Goal: Information Seeking & Learning: Learn about a topic

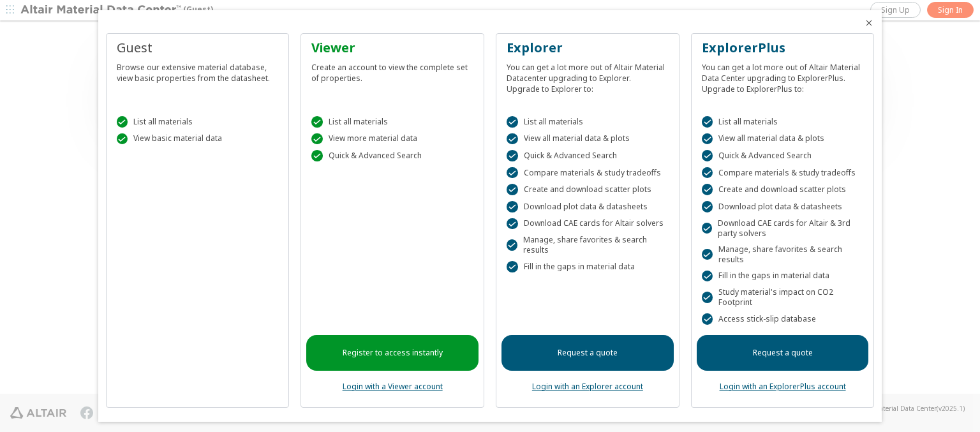
click at [864, 23] on icon "Close" at bounding box center [869, 23] width 10 height 10
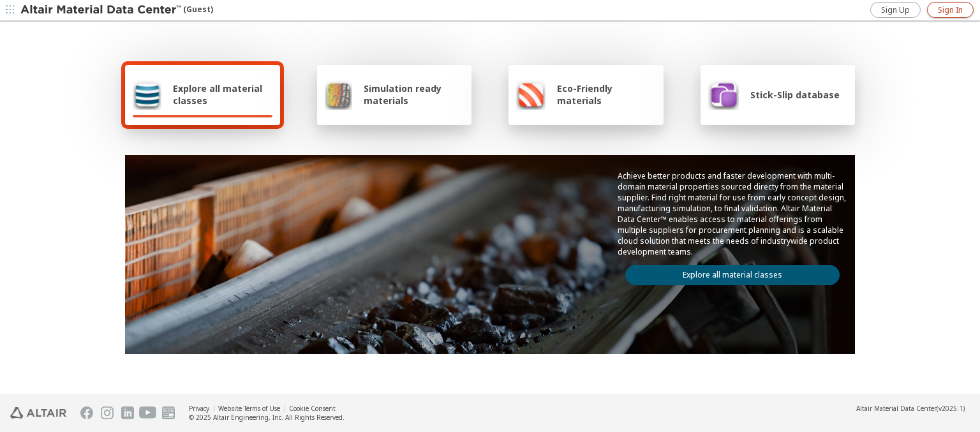
click at [950, 10] on span "Sign In" at bounding box center [950, 10] width 25 height 10
click at [101, 10] on img at bounding box center [101, 10] width 163 height 13
click at [217, 94] on span "Explore all material classes" at bounding box center [222, 94] width 99 height 24
click at [727, 272] on link "Explore all material classes" at bounding box center [732, 275] width 214 height 20
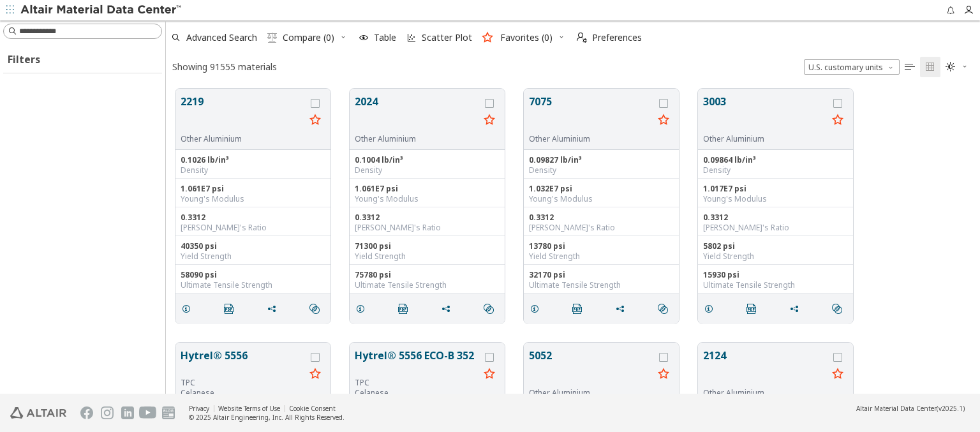
scroll to position [305, 804]
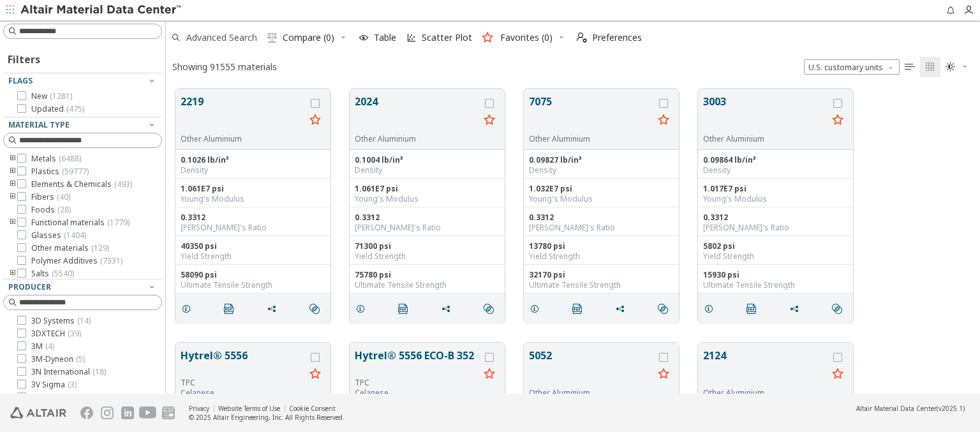
click at [222, 38] on span "Advanced Search" at bounding box center [221, 37] width 71 height 9
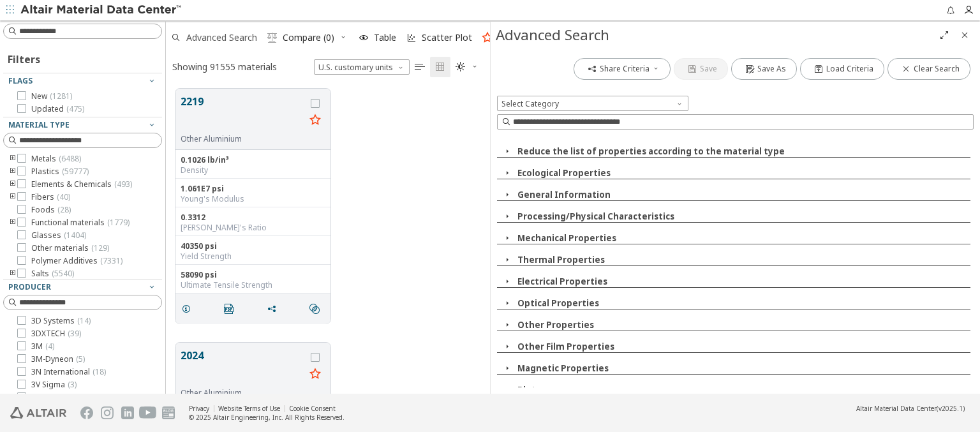
scroll to position [305, 314]
click at [506, 385] on icon "button" at bounding box center [507, 390] width 10 height 10
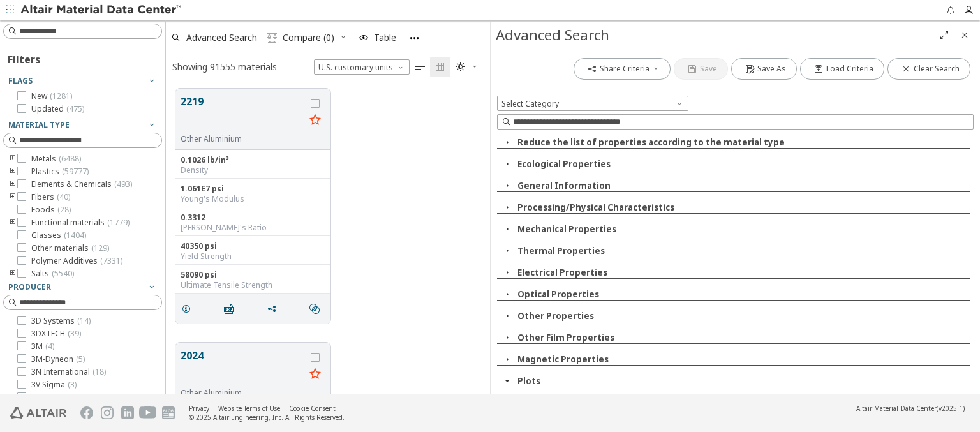
click at [607, 390] on span "Absolute permeability-magnetic field intensity" at bounding box center [616, 395] width 168 height 10
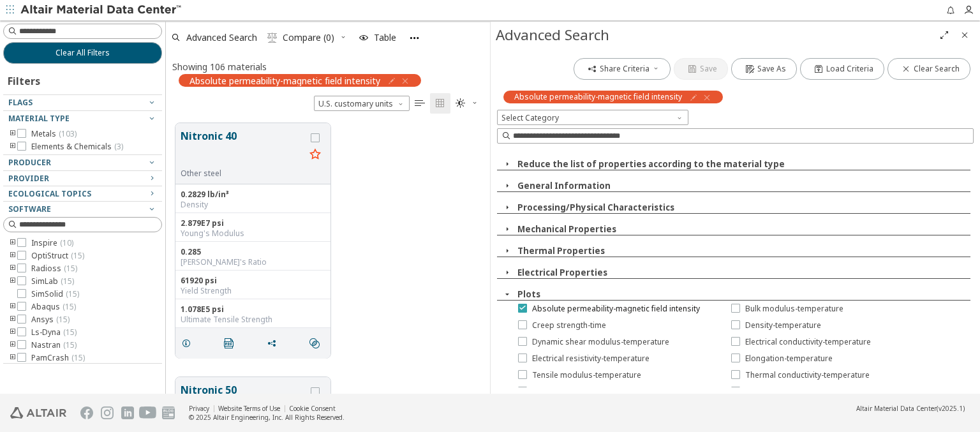
scroll to position [0, 0]
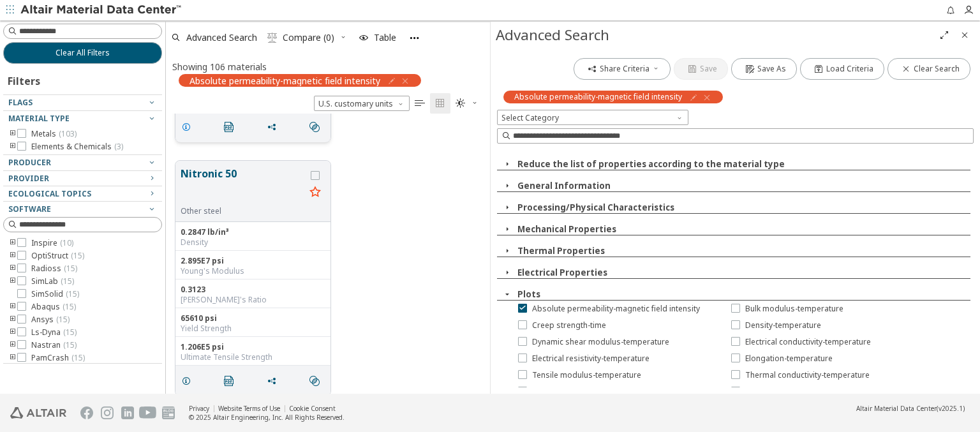
click at [188, 125] on icon "grid" at bounding box center [186, 127] width 10 height 10
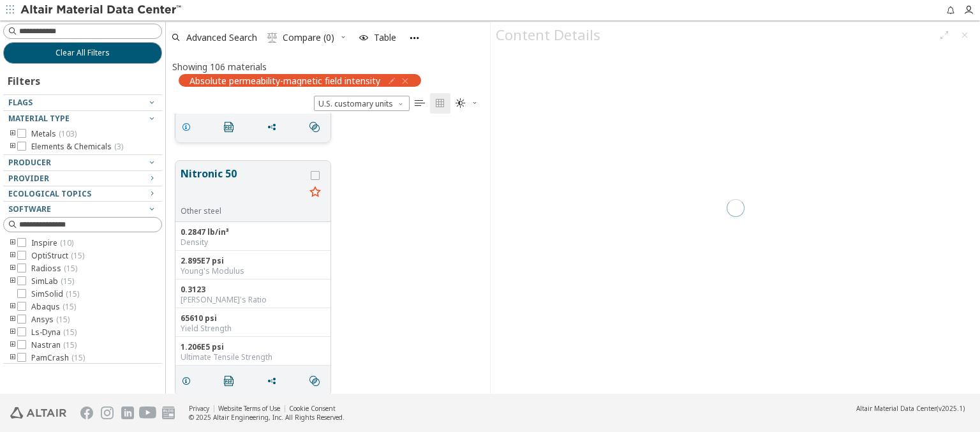
scroll to position [217, 0]
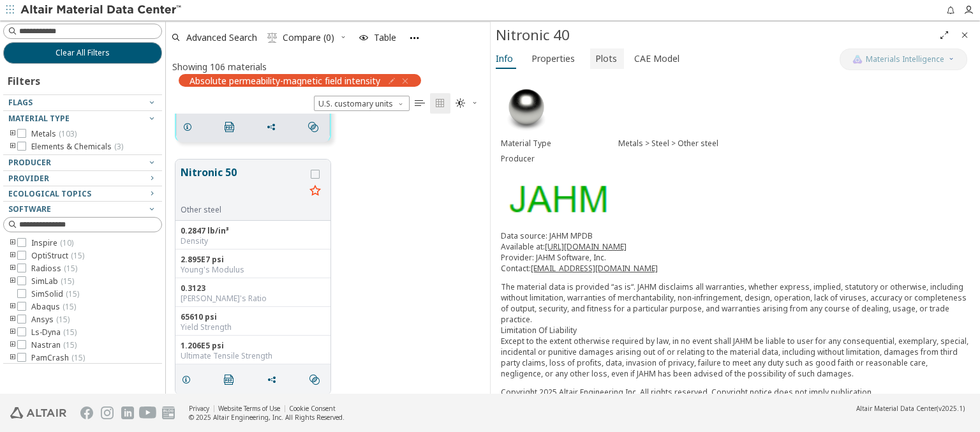
click at [601, 58] on span "Plots" at bounding box center [606, 58] width 22 height 20
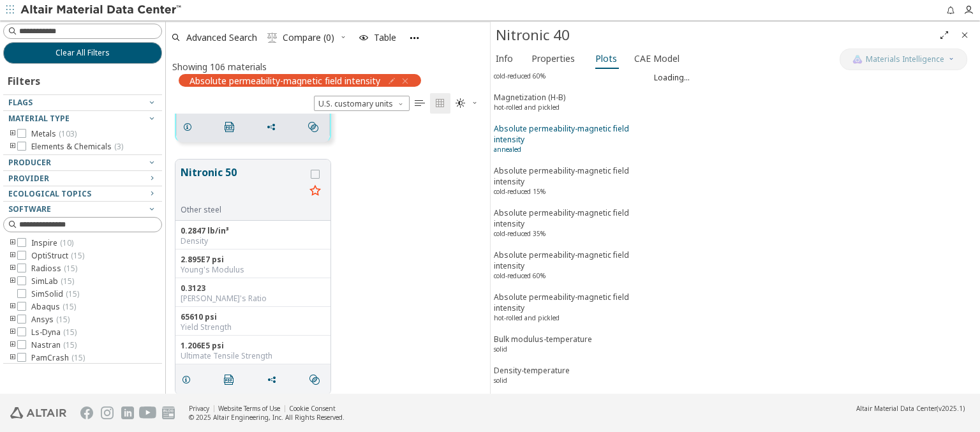
click at [567, 123] on div "Absolute permeability-magnetic field intensity annealed" at bounding box center [572, 140] width 157 height 34
click at [222, 37] on span "Advanced Search" at bounding box center [221, 37] width 71 height 9
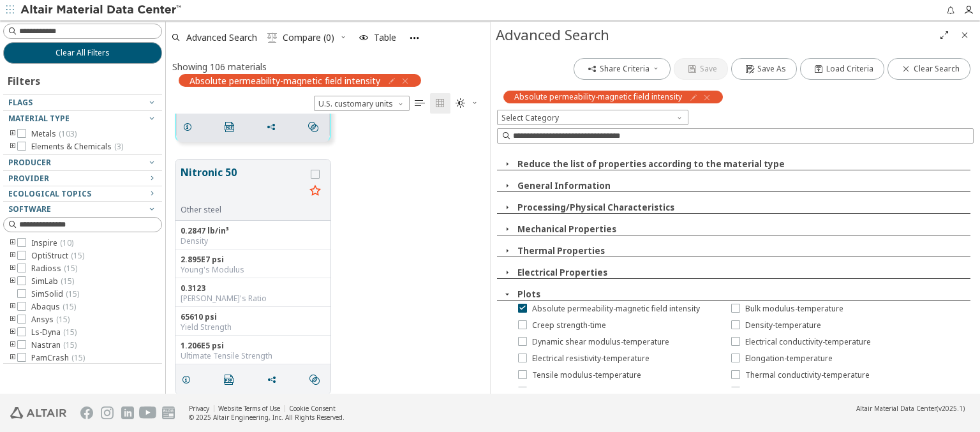
click at [703, 97] on icon "button" at bounding box center [707, 97] width 10 height 10
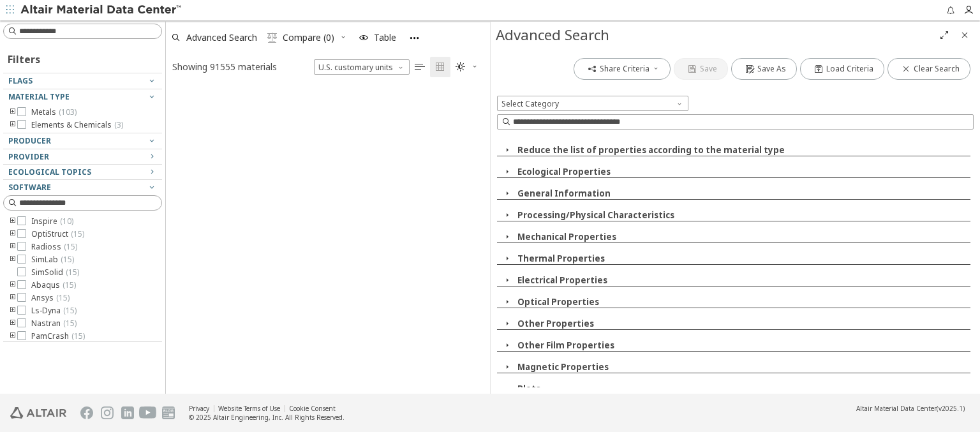
scroll to position [305, 314]
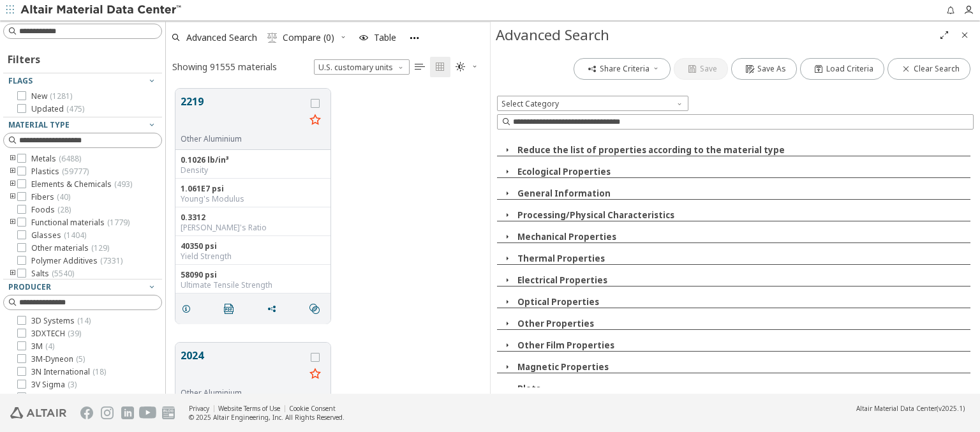
click at [573, 415] on span "Bulk modulus-temperature" at bounding box center [581, 420] width 98 height 10
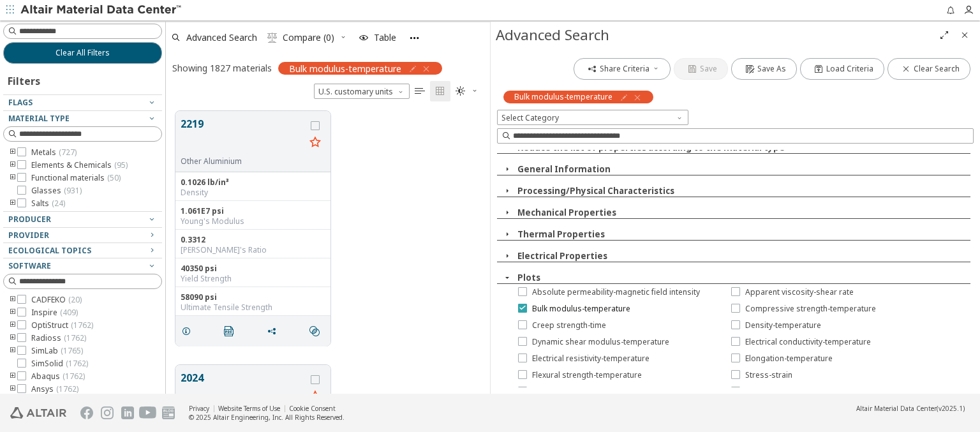
scroll to position [0, 0]
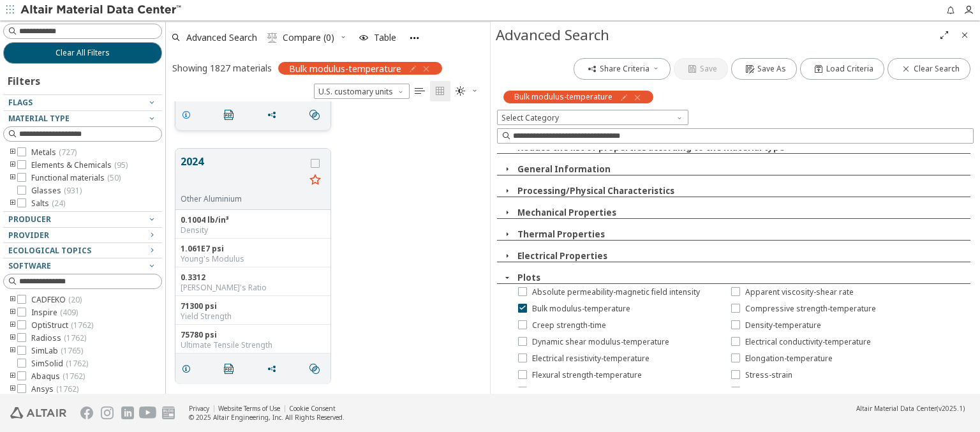
click at [188, 114] on icon "grid" at bounding box center [186, 115] width 10 height 10
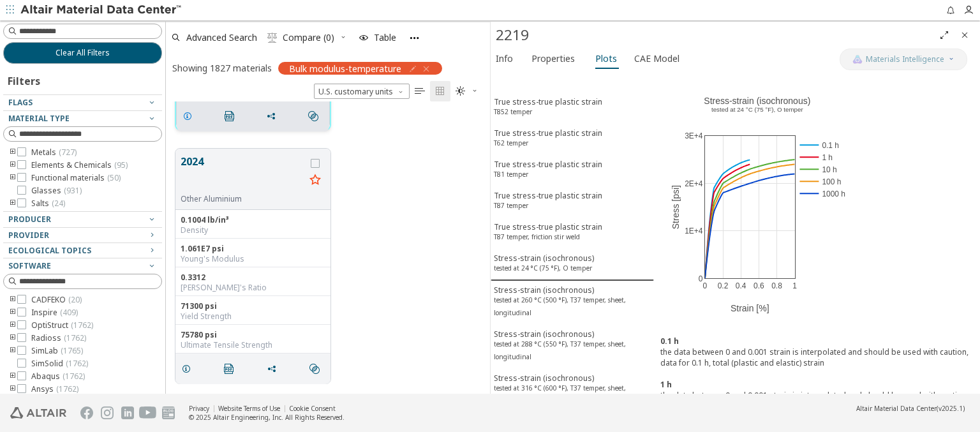
scroll to position [217, 0]
click at [601, 58] on span "Plots" at bounding box center [606, 58] width 22 height 20
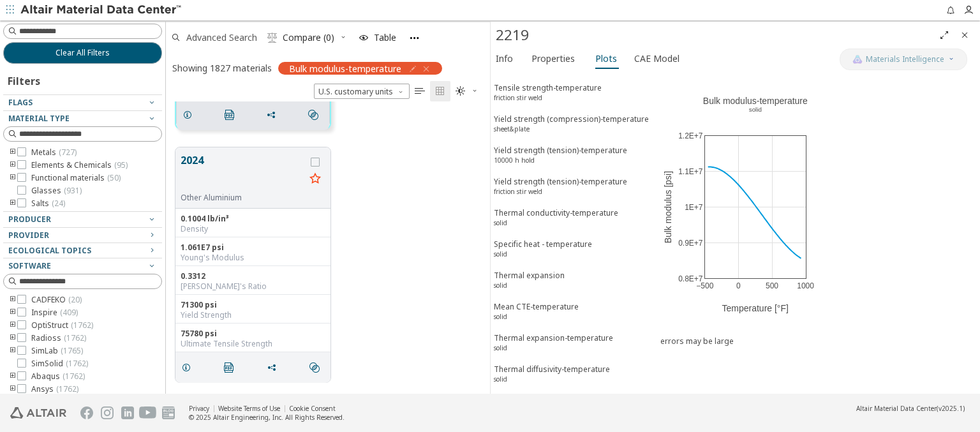
click at [222, 37] on span "Advanced Search" at bounding box center [221, 37] width 71 height 9
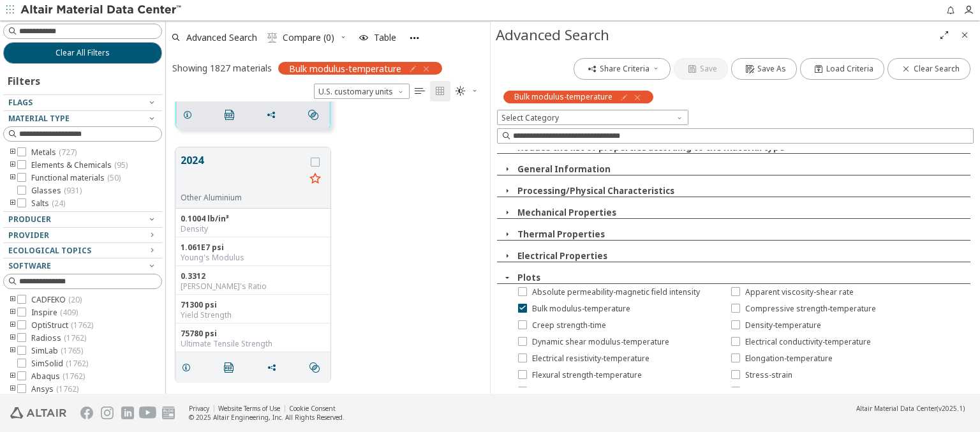
click at [635, 97] on icon "button" at bounding box center [637, 97] width 10 height 10
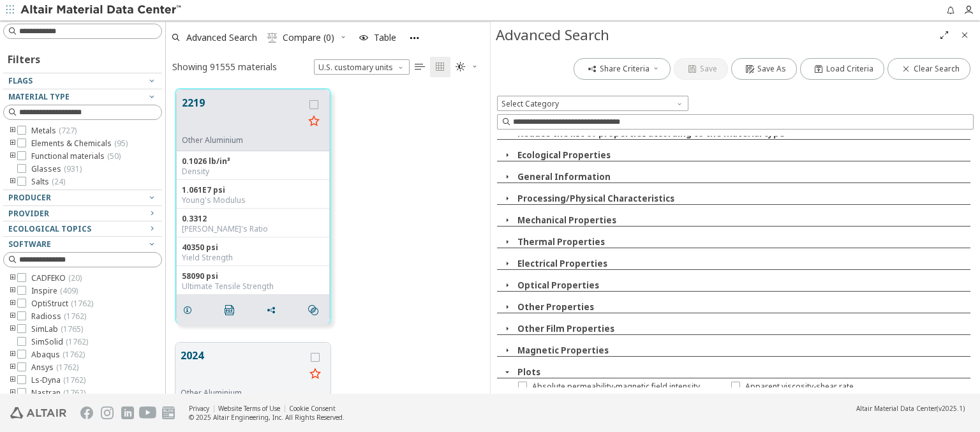
scroll to position [305, 314]
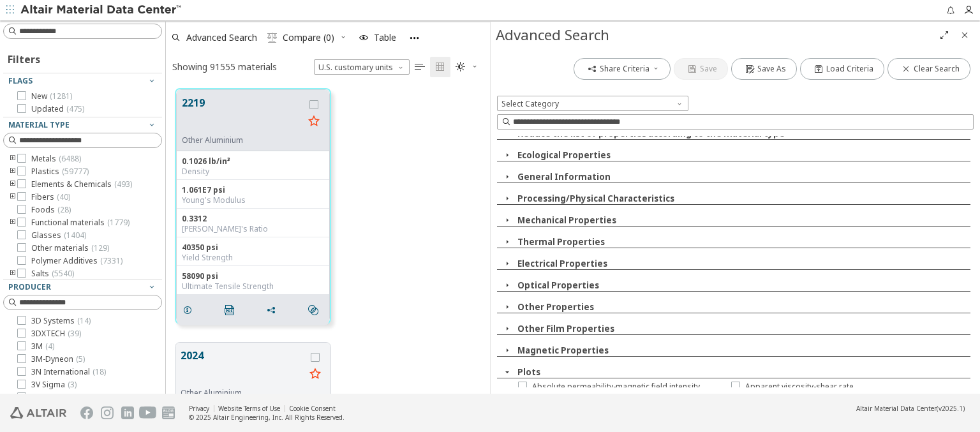
click at [561, 415] on span "Creep modulus-time" at bounding box center [569, 420] width 75 height 10
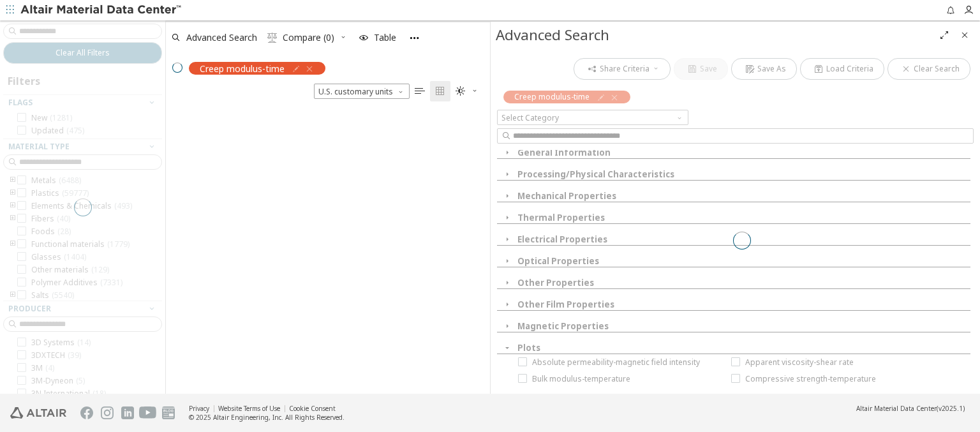
scroll to position [0, 0]
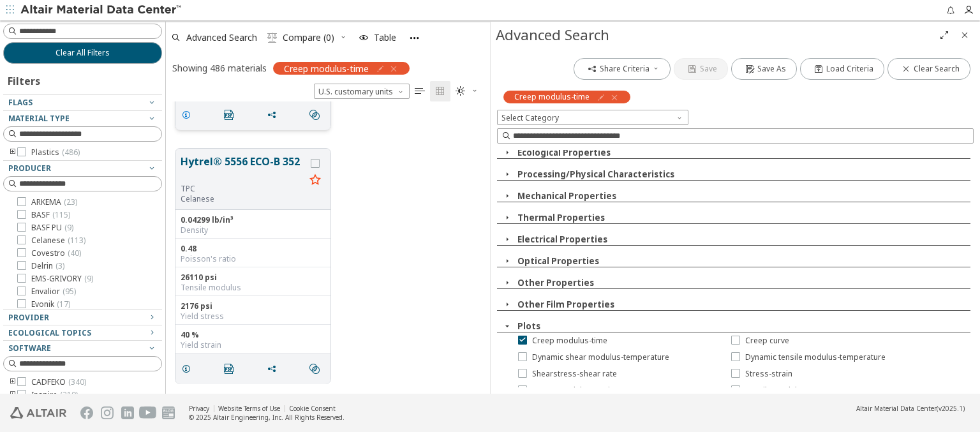
click at [188, 114] on icon "grid" at bounding box center [186, 115] width 10 height 10
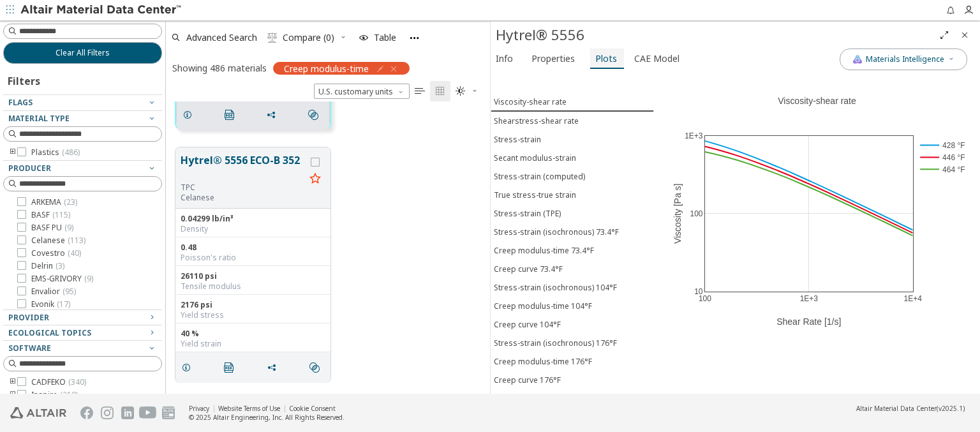
click at [601, 58] on span "Plots" at bounding box center [606, 58] width 22 height 20
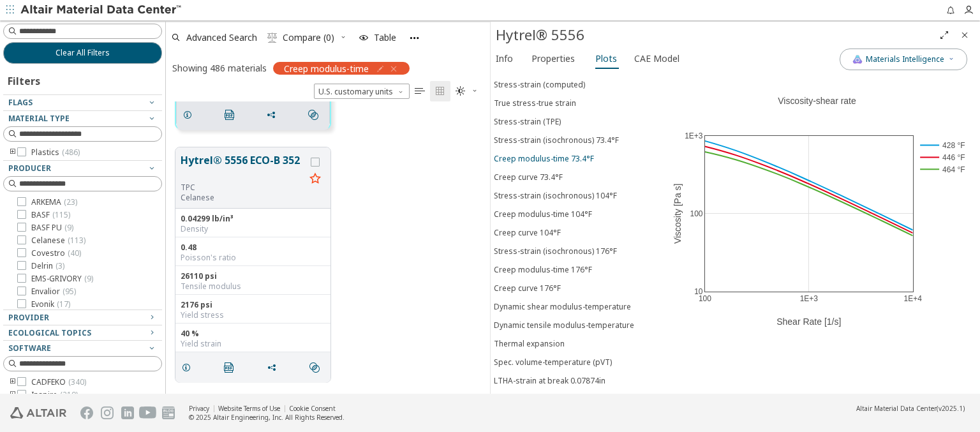
click at [567, 153] on div "Creep modulus-time 73.4°F" at bounding box center [544, 158] width 100 height 11
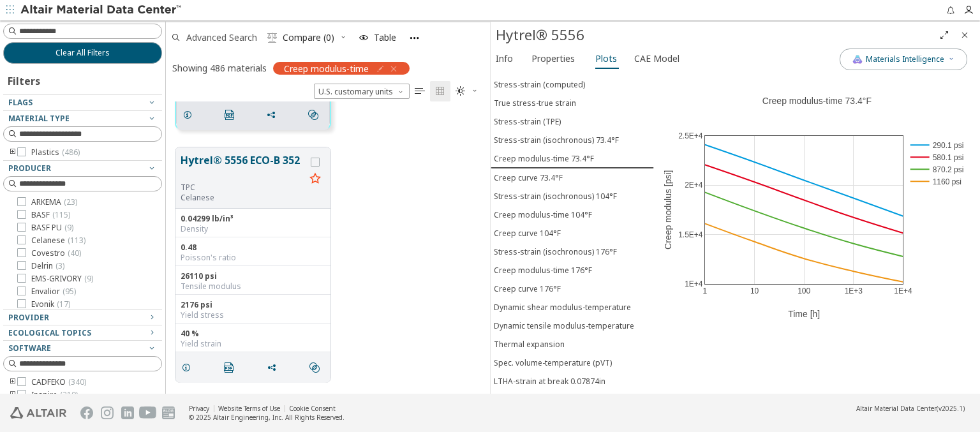
click at [222, 37] on span "Advanced Search" at bounding box center [221, 37] width 71 height 9
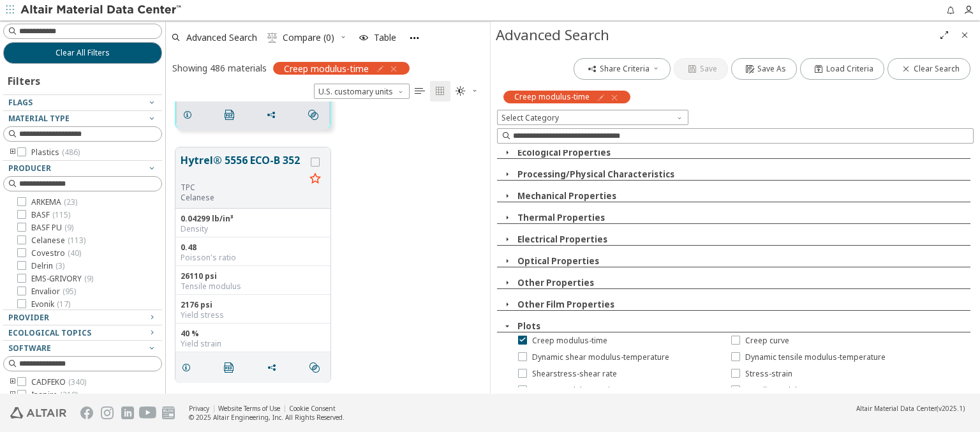
click at [612, 97] on icon "button" at bounding box center [614, 97] width 10 height 10
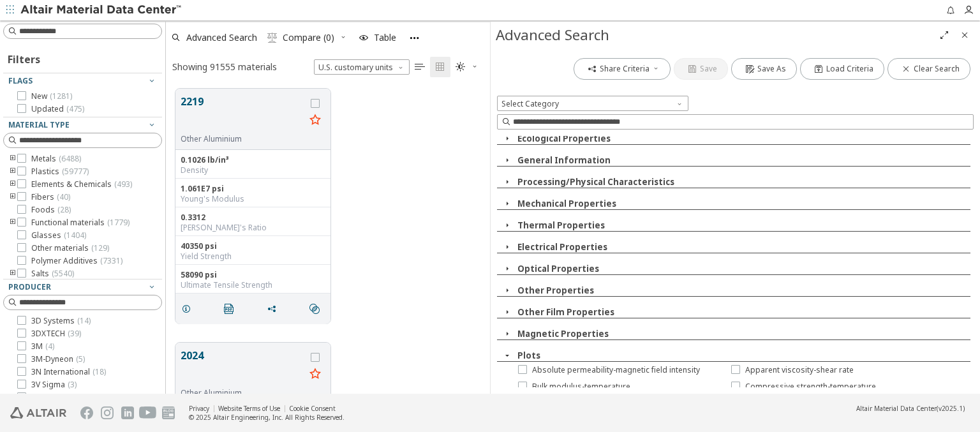
click at [561, 415] on span "Creep strength-time" at bounding box center [569, 420] width 74 height 10
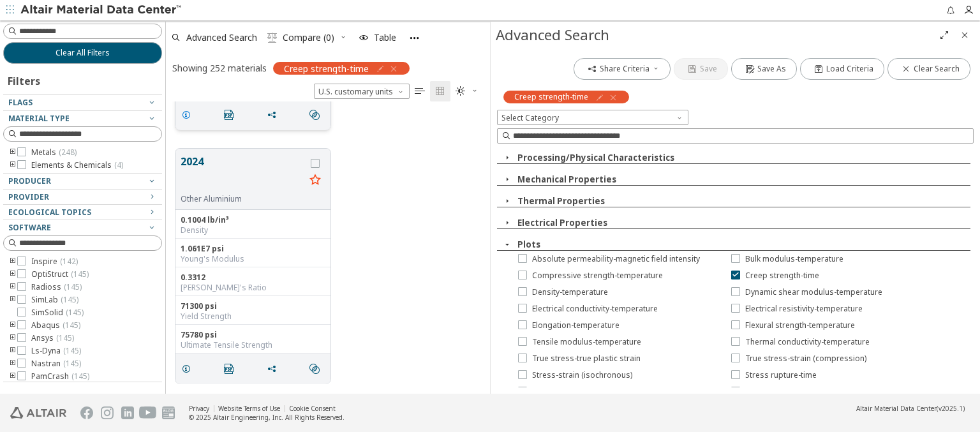
click at [188, 114] on icon "grid" at bounding box center [186, 115] width 10 height 10
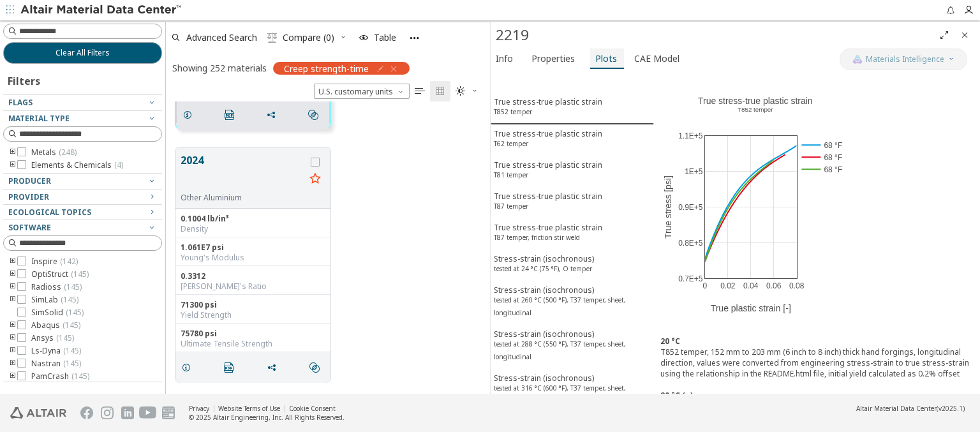
click at [601, 58] on span "Plots" at bounding box center [606, 58] width 22 height 20
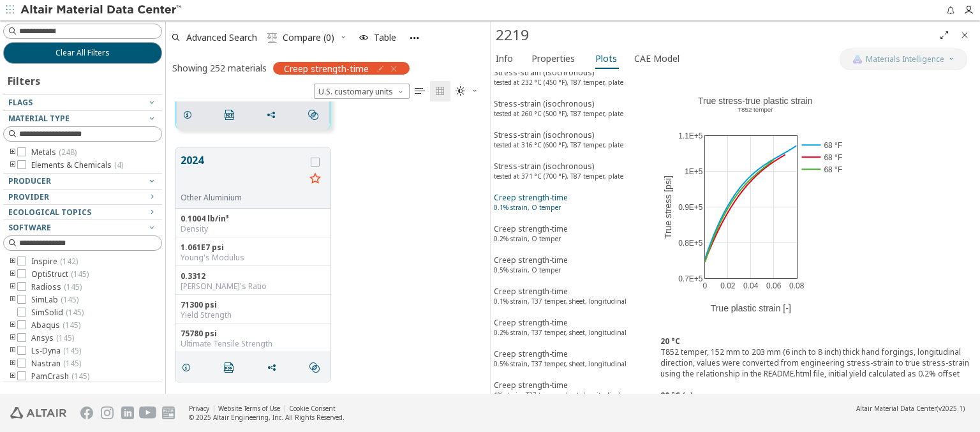
click at [567, 192] on span "Creep strength-time 0.1% strain, O temper" at bounding box center [572, 204] width 157 height 24
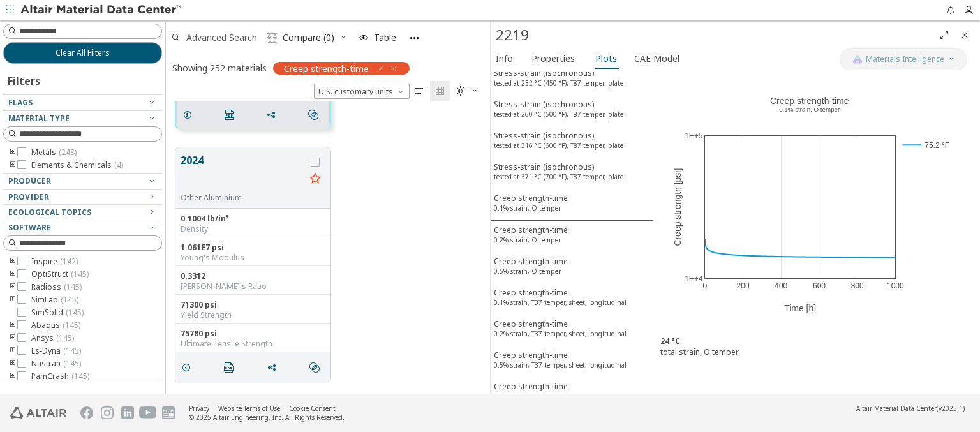
click at [222, 37] on span "Advanced Search" at bounding box center [221, 37] width 71 height 9
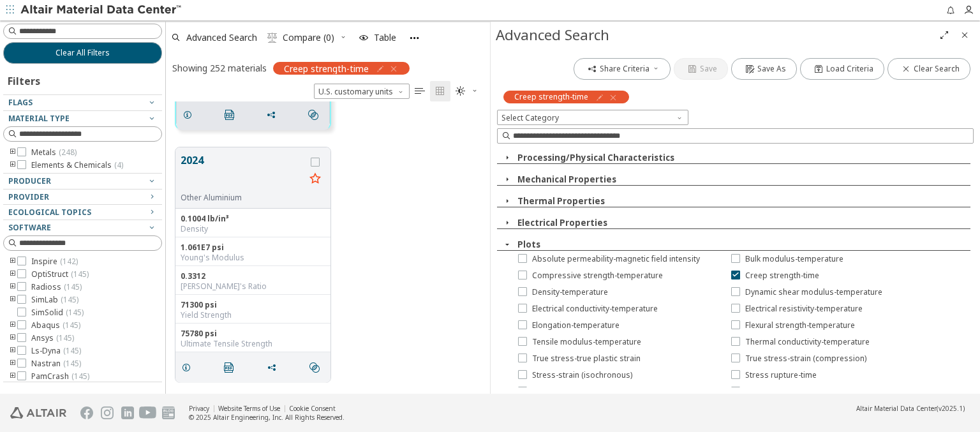
click at [611, 97] on icon "button" at bounding box center [613, 97] width 10 height 10
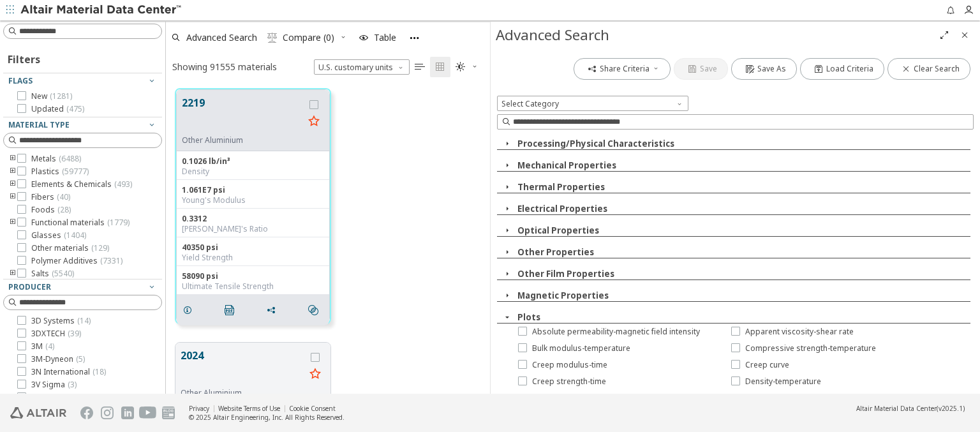
click at [592, 393] on span "Dynamic shear modulus-temperature" at bounding box center [600, 398] width 137 height 10
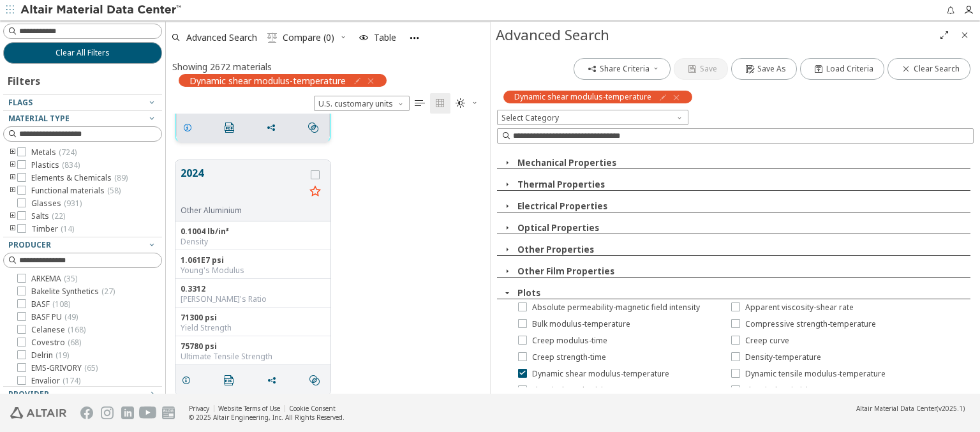
click at [189, 126] on icon "grid" at bounding box center [187, 127] width 10 height 10
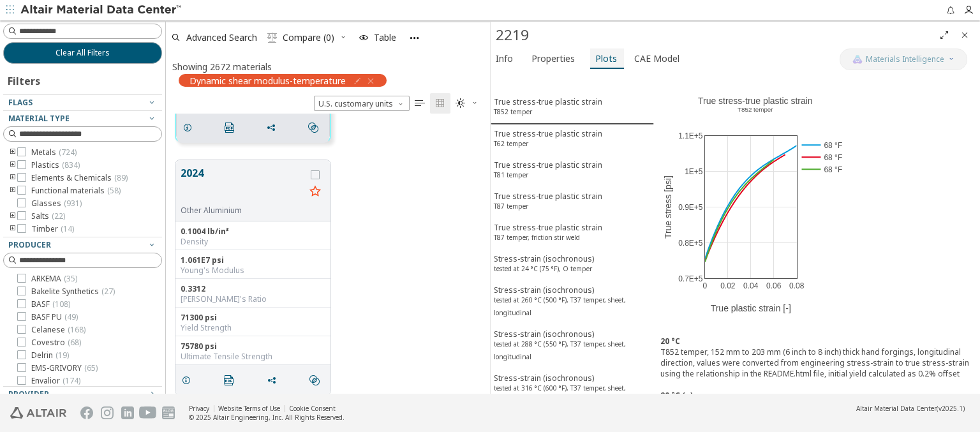
click at [601, 58] on span "Plots" at bounding box center [606, 58] width 22 height 20
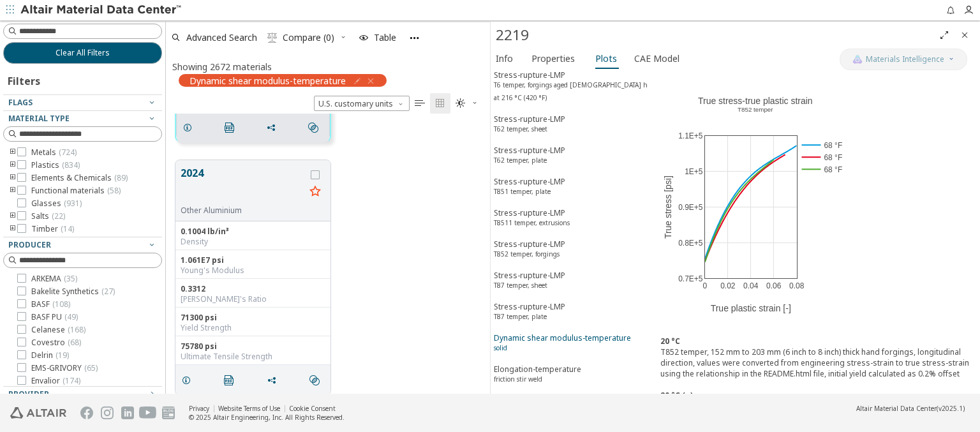
click at [567, 332] on div "Dynamic shear modulus-temperature solid" at bounding box center [562, 344] width 137 height 24
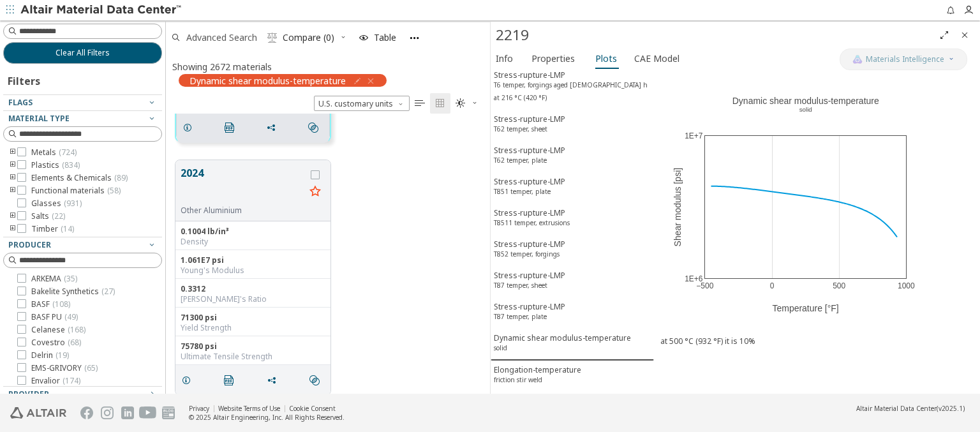
click at [222, 37] on span "Advanced Search" at bounding box center [221, 37] width 71 height 9
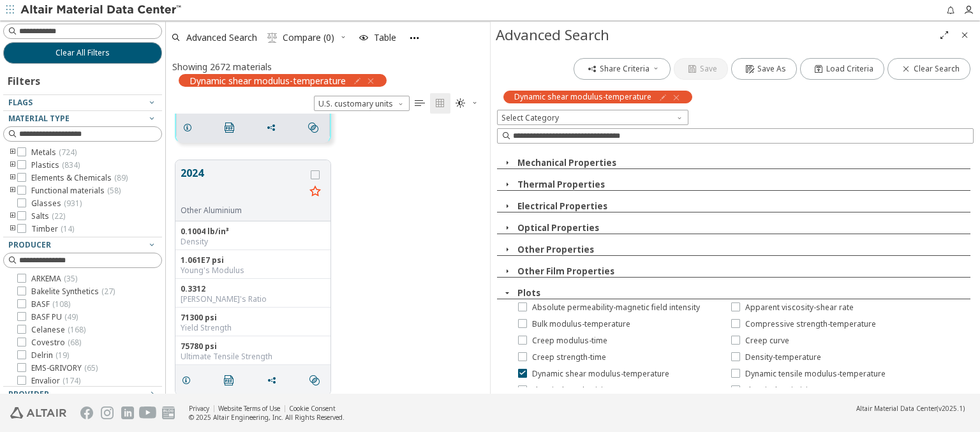
click at [674, 97] on icon "button" at bounding box center [676, 97] width 10 height 10
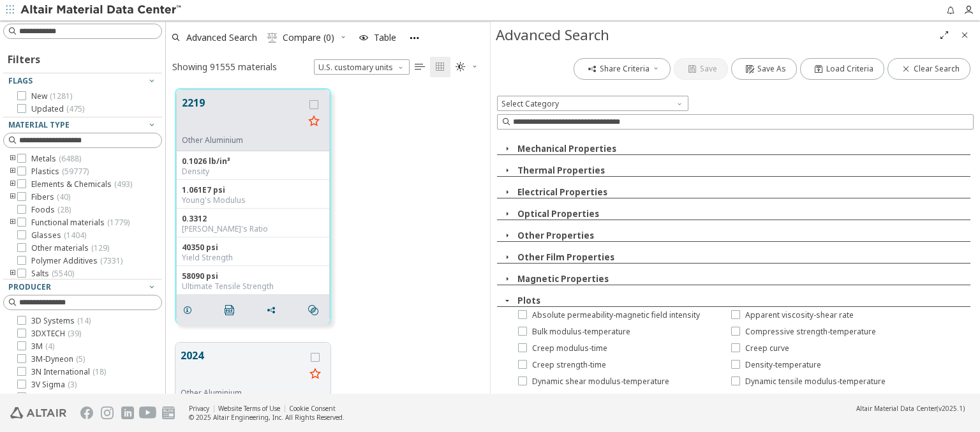
click at [587, 393] on span "Electrical conductivity-temperature" at bounding box center [595, 398] width 126 height 10
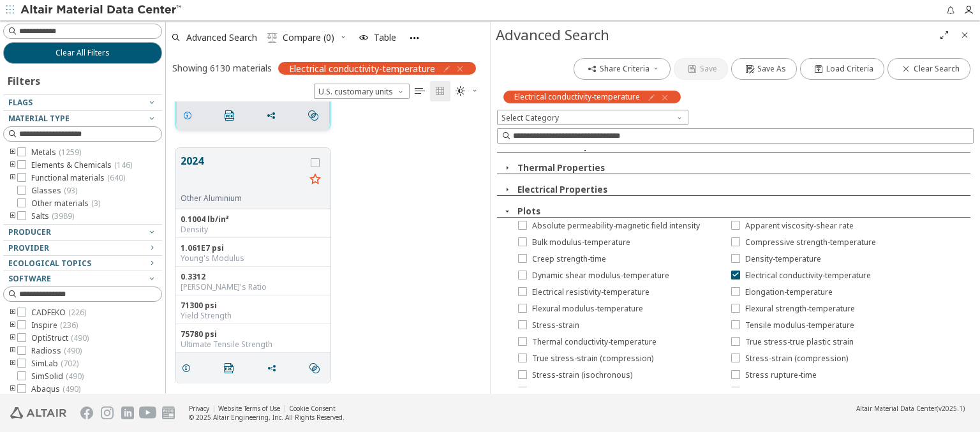
click at [189, 114] on icon "grid" at bounding box center [187, 115] width 10 height 10
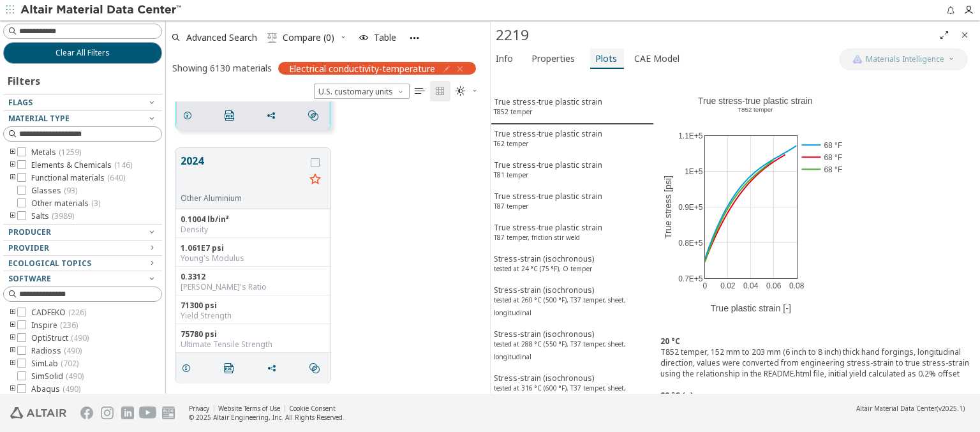
click at [601, 58] on span "Plots" at bounding box center [606, 58] width 22 height 20
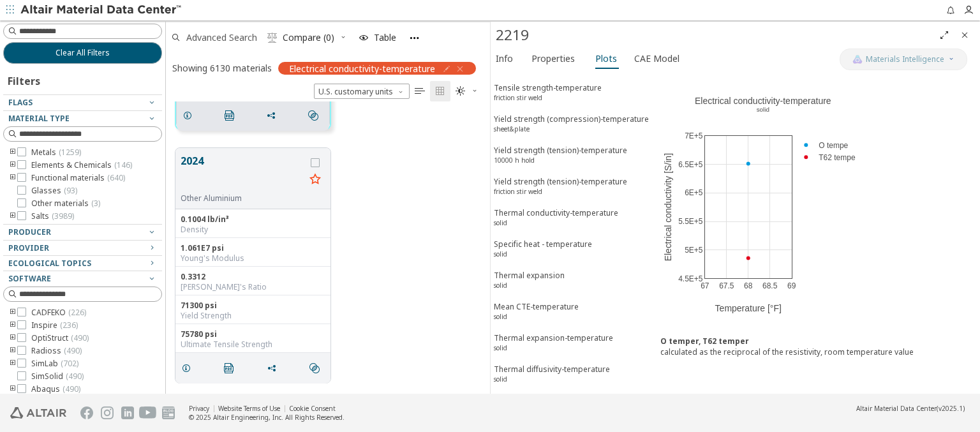
click at [222, 37] on span "Advanced Search" at bounding box center [221, 37] width 71 height 9
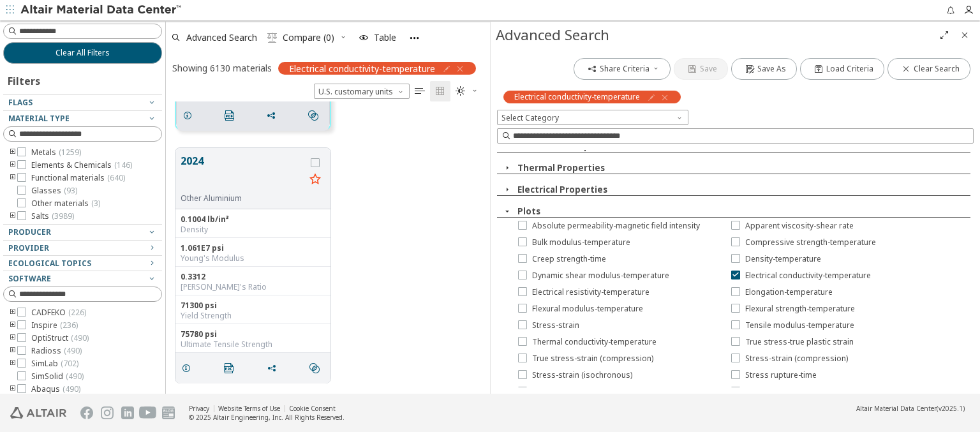
click at [664, 97] on icon "button" at bounding box center [664, 97] width 10 height 10
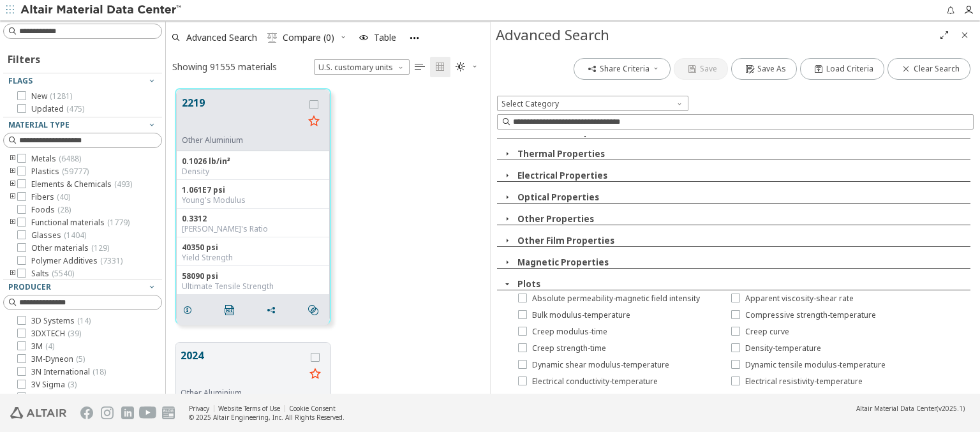
click at [568, 393] on span "Elongation-temperature" at bounding box center [575, 398] width 87 height 10
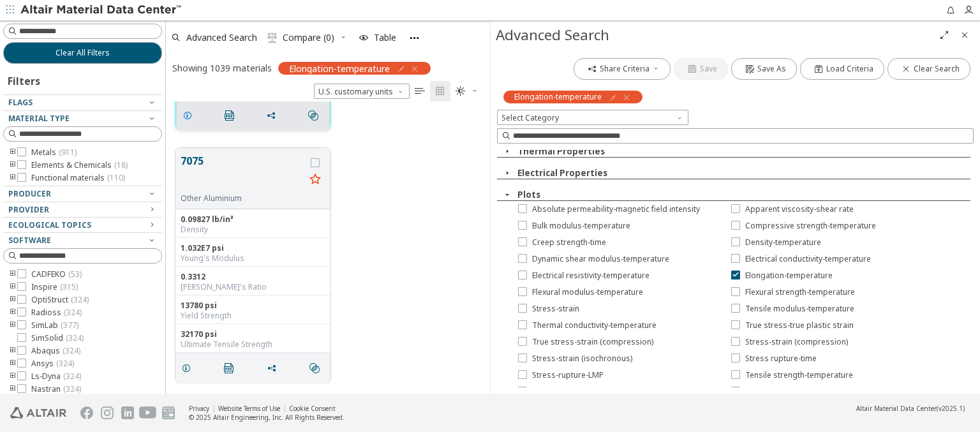
click at [189, 114] on icon "grid" at bounding box center [187, 115] width 10 height 10
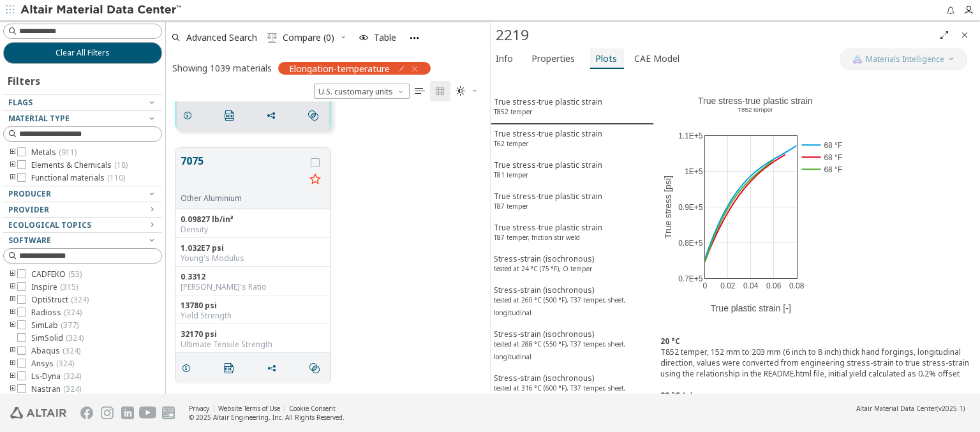
click at [601, 58] on span "Plots" at bounding box center [606, 58] width 22 height 20
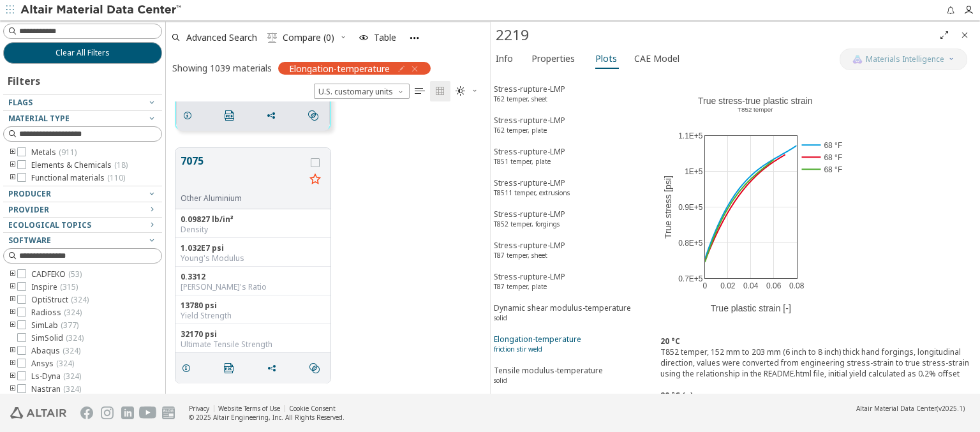
click at [567, 334] on div "Elongation-temperature friction stir weld" at bounding box center [537, 346] width 87 height 24
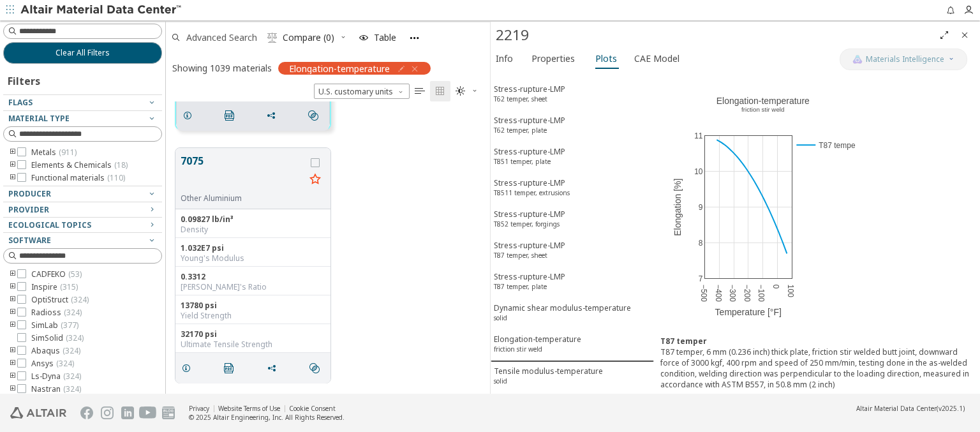
click at [222, 37] on span "Advanced Search" at bounding box center [221, 37] width 71 height 9
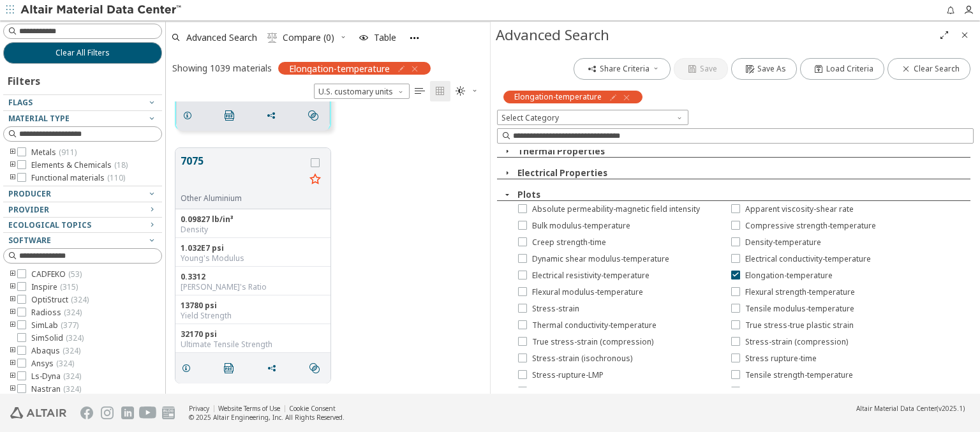
click at [625, 97] on icon "button" at bounding box center [626, 97] width 10 height 10
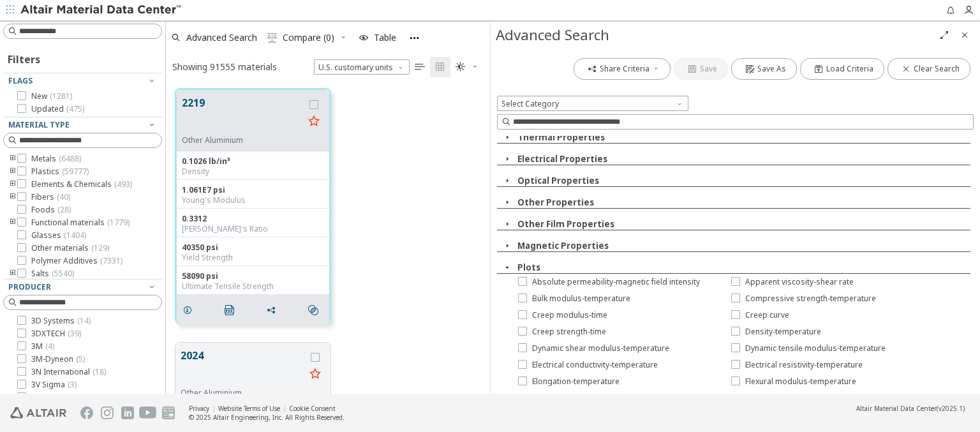
click at [579, 393] on span "Flexural strength-temperature" at bounding box center [587, 398] width 110 height 10
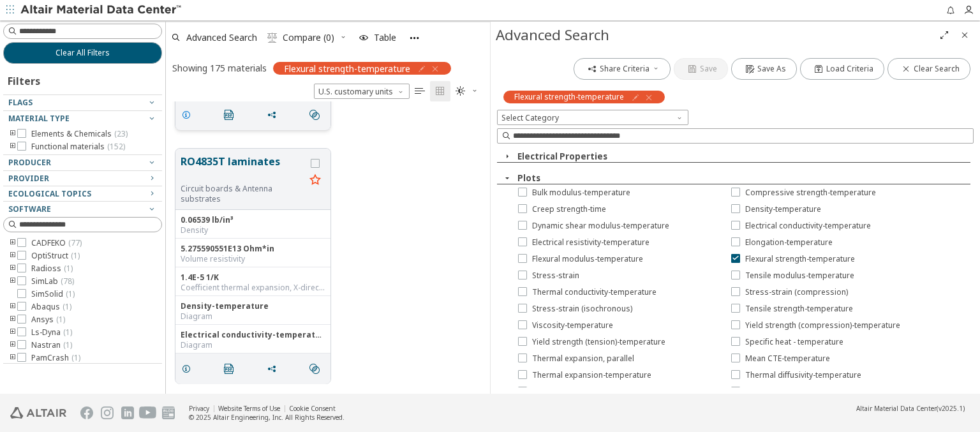
click at [188, 114] on icon "grid" at bounding box center [186, 115] width 10 height 10
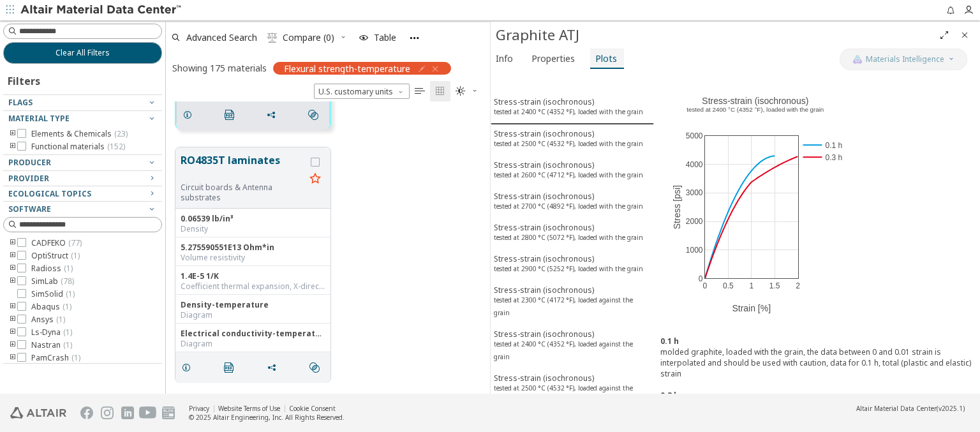
click at [601, 58] on span "Plots" at bounding box center [606, 58] width 22 height 20
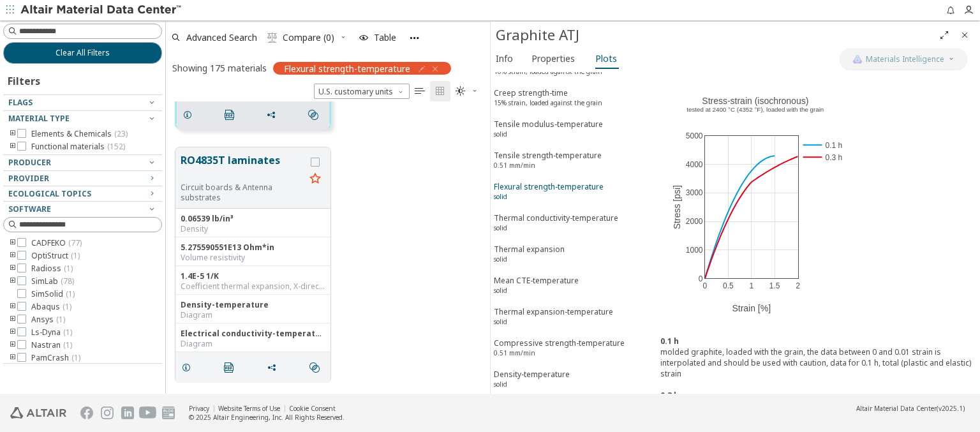
click at [567, 181] on div "Flexural strength-temperature solid" at bounding box center [549, 193] width 110 height 24
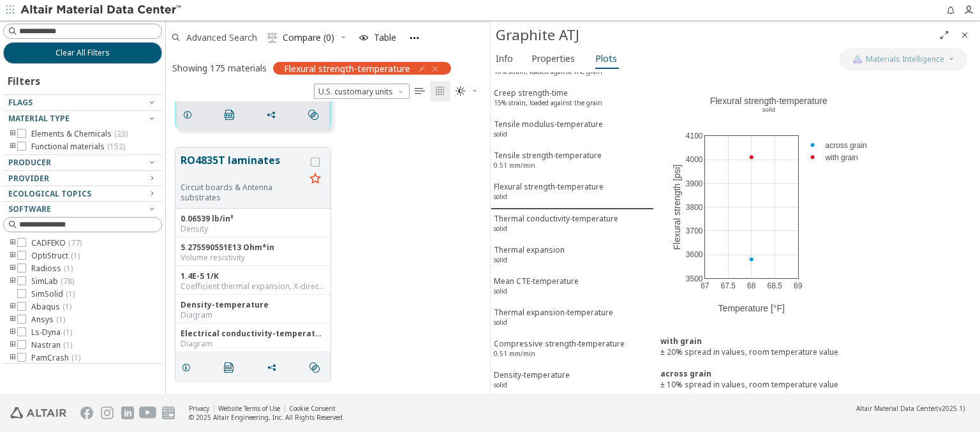
click at [222, 37] on span "Advanced Search" at bounding box center [221, 37] width 71 height 9
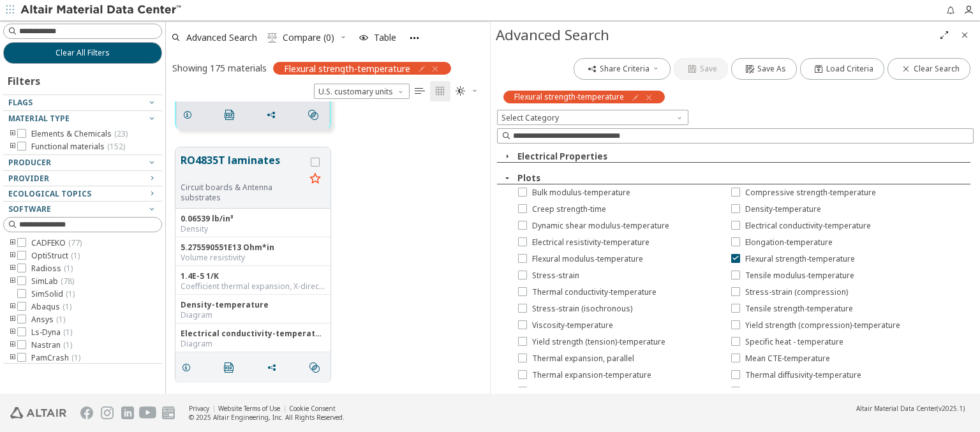
click at [647, 97] on icon "button" at bounding box center [649, 97] width 10 height 10
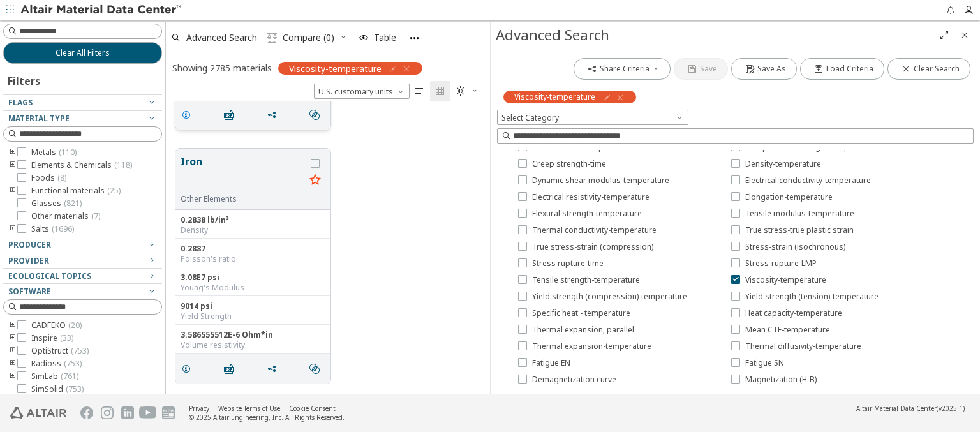
click at [188, 114] on icon "grid" at bounding box center [186, 115] width 10 height 10
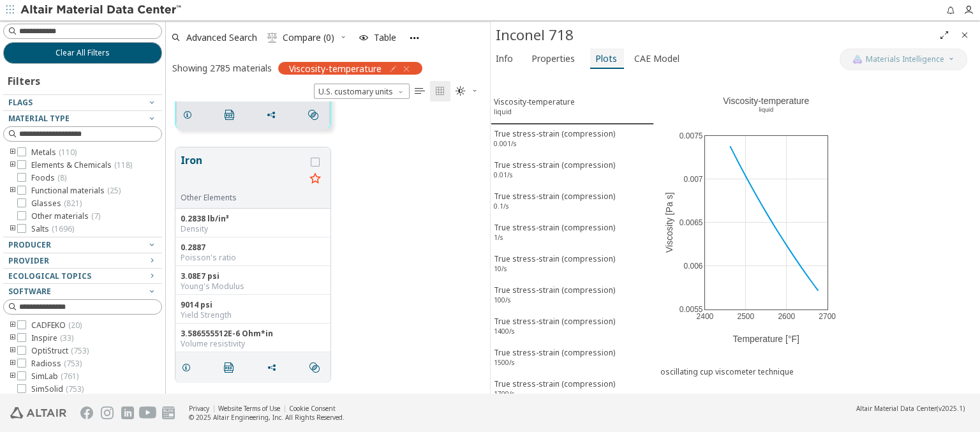
click at [601, 58] on span "Plots" at bounding box center [606, 58] width 22 height 20
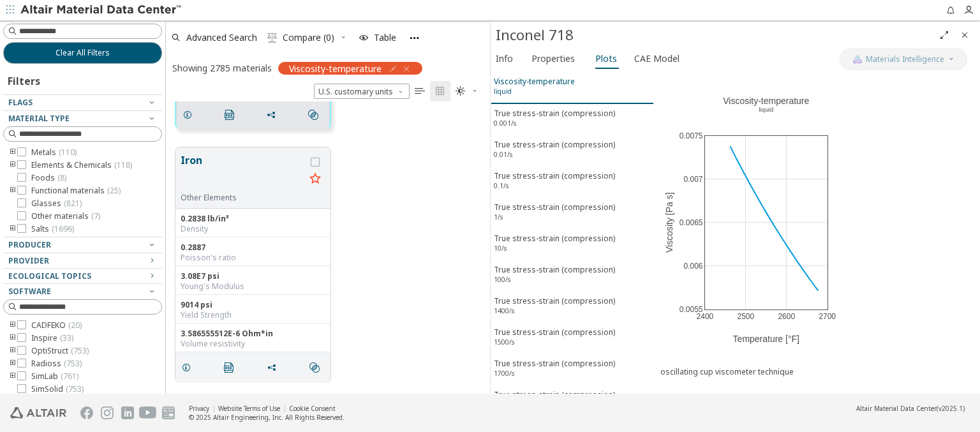
click at [567, 87] on div "Viscosity-temperature liquid" at bounding box center [534, 88] width 81 height 24
click at [222, 37] on span "Advanced Search" at bounding box center [221, 37] width 71 height 9
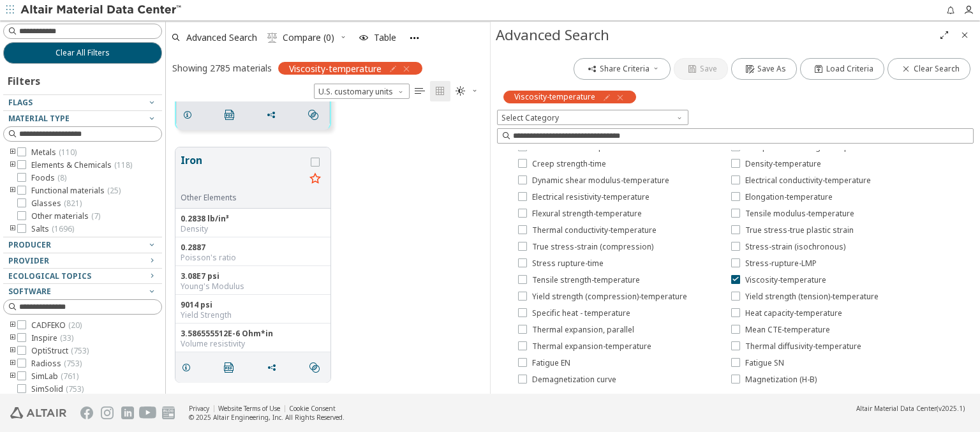
click at [617, 97] on icon "button" at bounding box center [620, 97] width 10 height 10
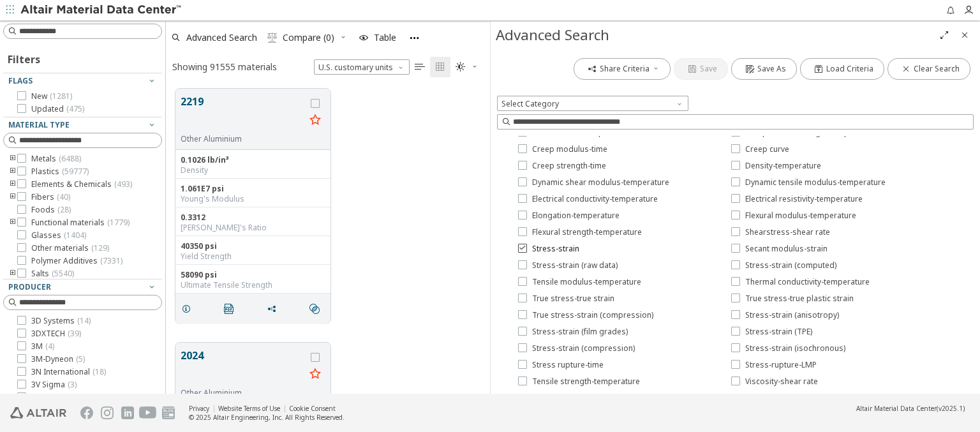
click at [547, 249] on span "Stress-strain" at bounding box center [555, 249] width 47 height 10
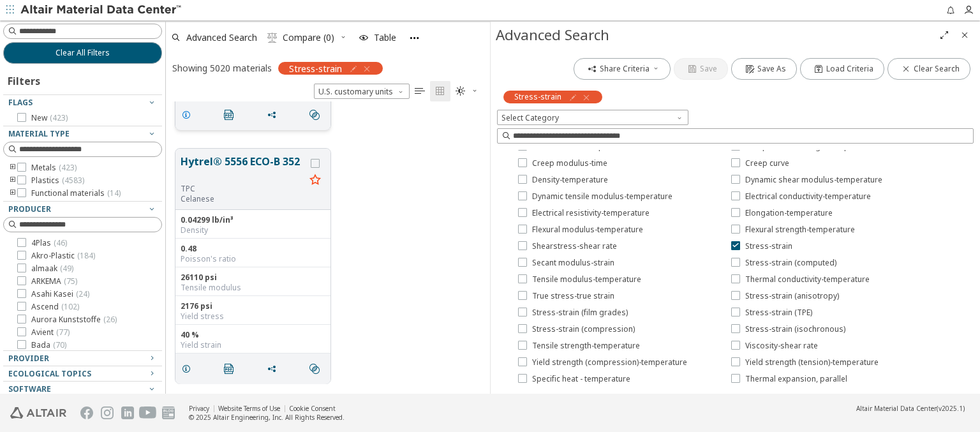
click at [188, 114] on icon "grid" at bounding box center [186, 115] width 10 height 10
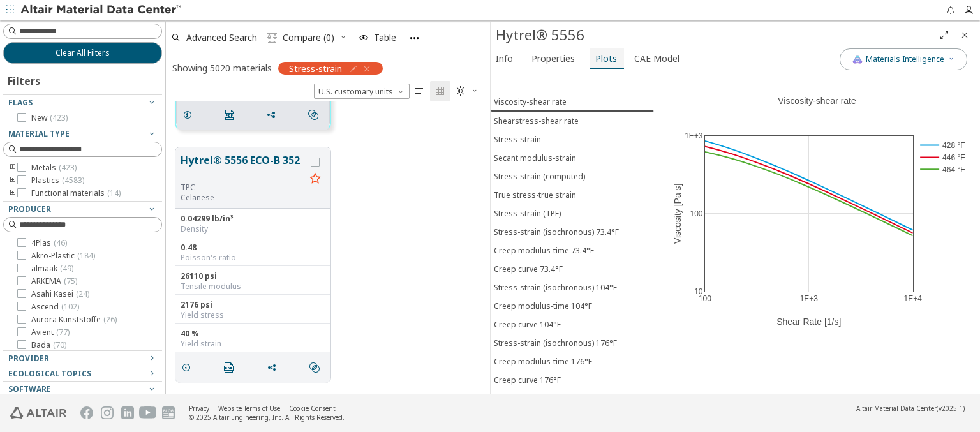
click at [601, 58] on span "Plots" at bounding box center [606, 58] width 22 height 20
click at [567, 80] on span "Stress-strain" at bounding box center [572, 82] width 157 height 11
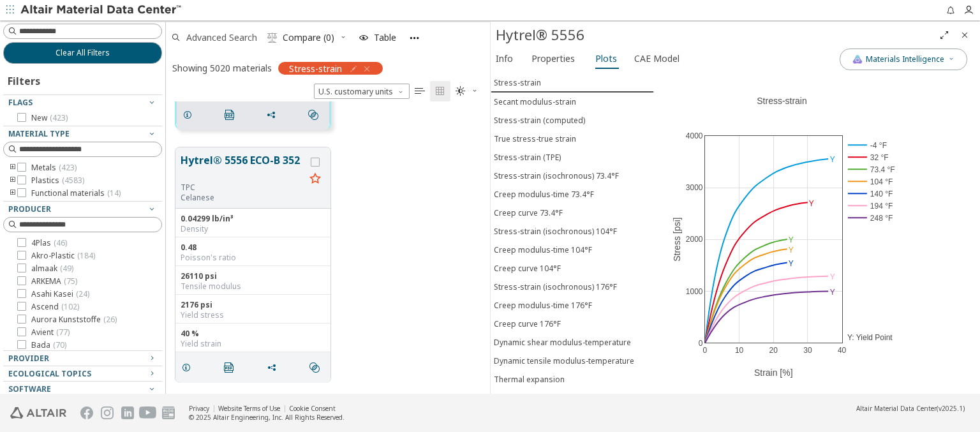
click at [222, 37] on span "Advanced Search" at bounding box center [221, 37] width 71 height 9
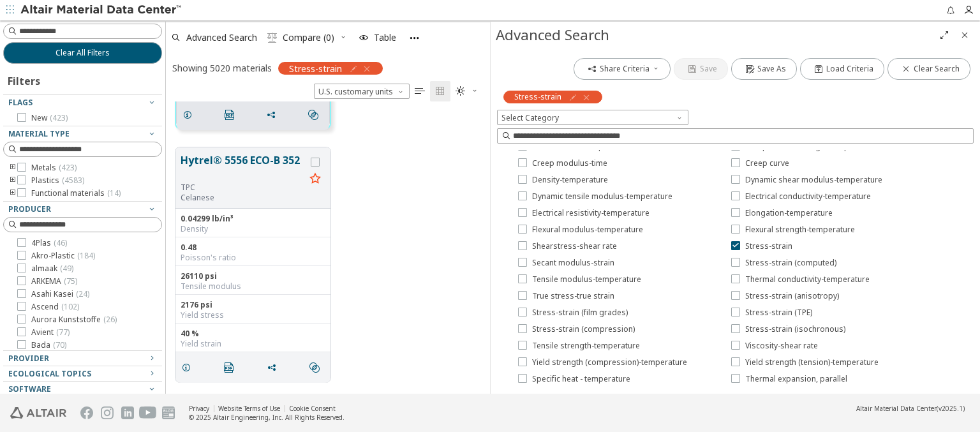
click at [583, 97] on icon "button" at bounding box center [586, 97] width 10 height 10
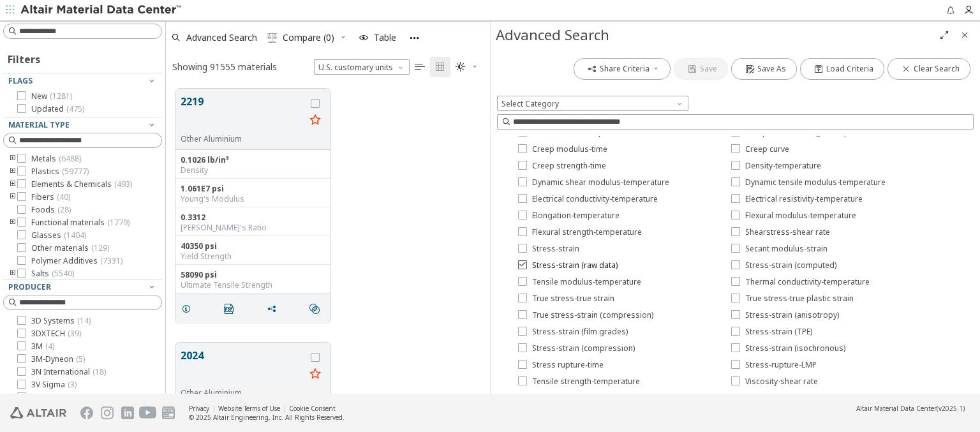
click at [566, 265] on span "Stress-strain (raw data)" at bounding box center [574, 265] width 85 height 10
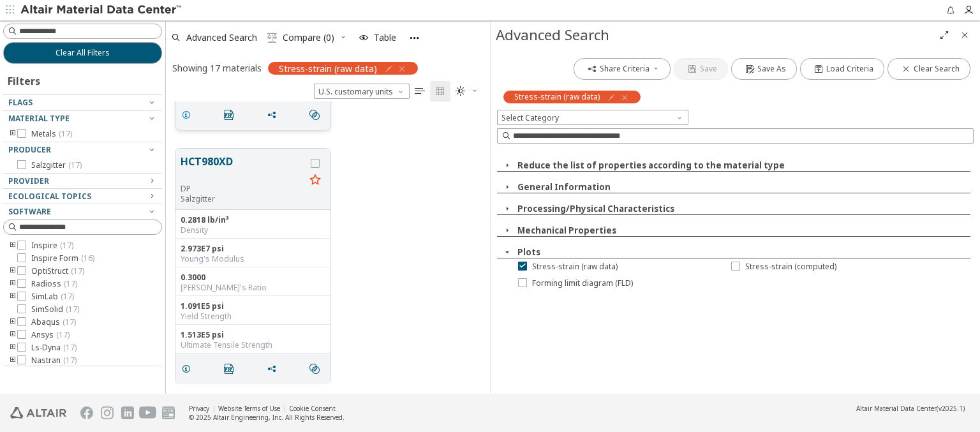
click at [188, 114] on icon "grid" at bounding box center [186, 115] width 10 height 10
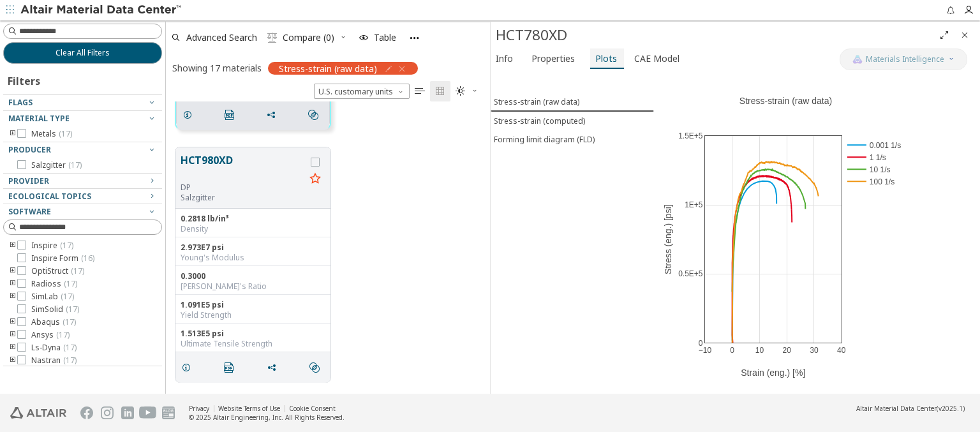
click at [601, 58] on span "Plots" at bounding box center [606, 58] width 22 height 20
click at [571, 101] on div "Stress-strain (raw data)" at bounding box center [536, 101] width 85 height 11
click at [222, 37] on span "Advanced Search" at bounding box center [221, 37] width 71 height 9
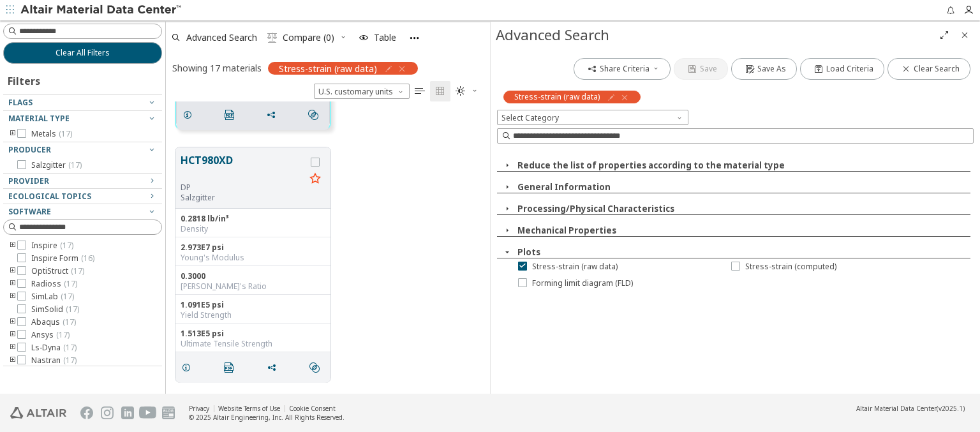
click at [621, 97] on icon "button" at bounding box center [624, 97] width 10 height 10
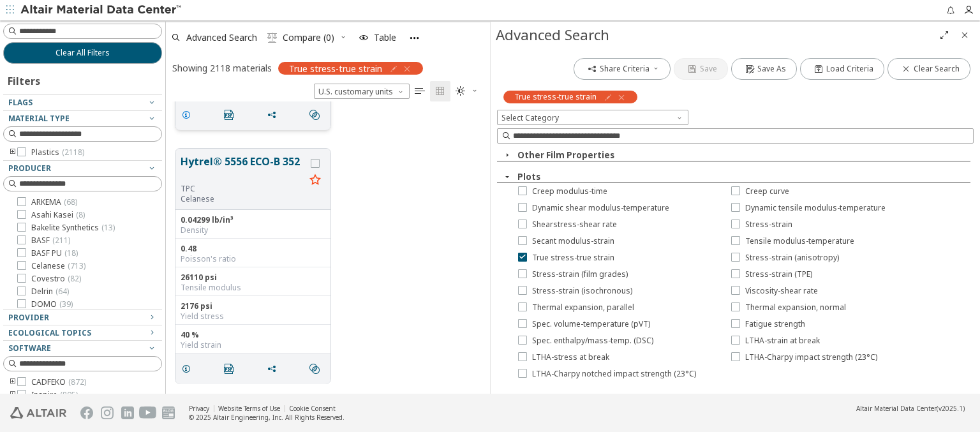
click at [188, 114] on icon "grid" at bounding box center [186, 115] width 10 height 10
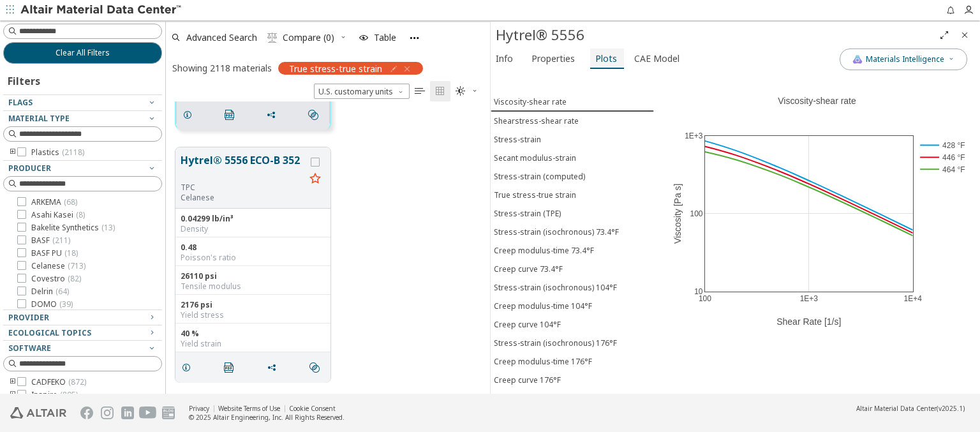
click at [601, 58] on span "Plots" at bounding box center [606, 58] width 22 height 20
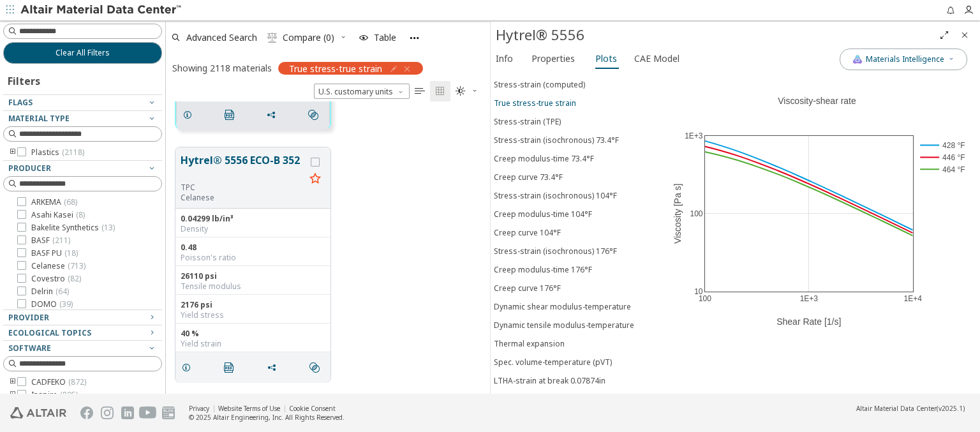
click at [567, 99] on div "True stress-true strain" at bounding box center [535, 103] width 82 height 11
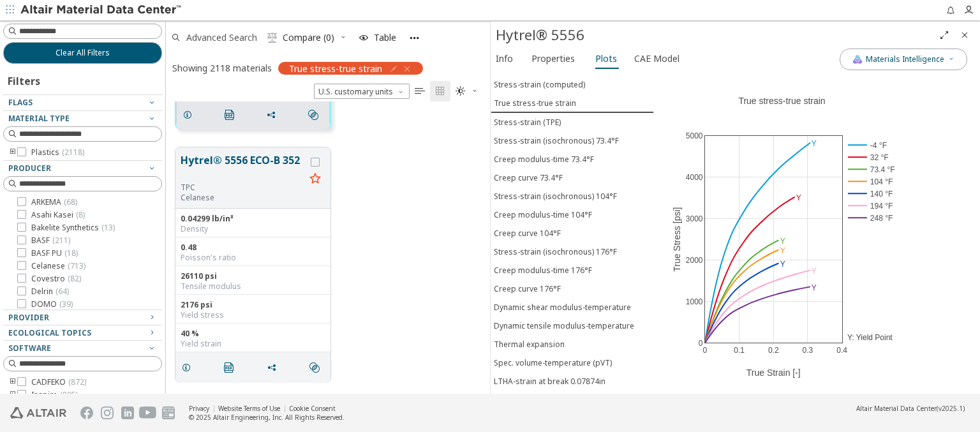
click at [222, 37] on span "Advanced Search" at bounding box center [221, 37] width 71 height 9
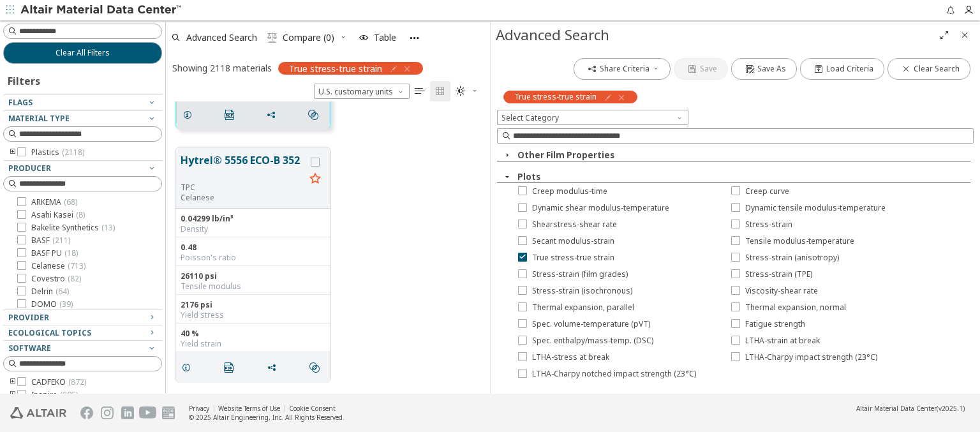
click at [617, 97] on icon "button" at bounding box center [621, 97] width 10 height 10
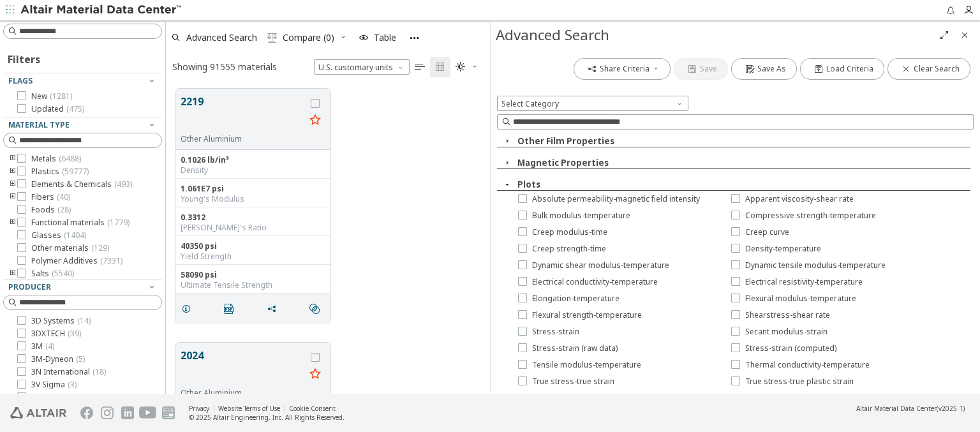
click at [582, 393] on span "True stress-strain (compression)" at bounding box center [592, 398] width 121 height 10
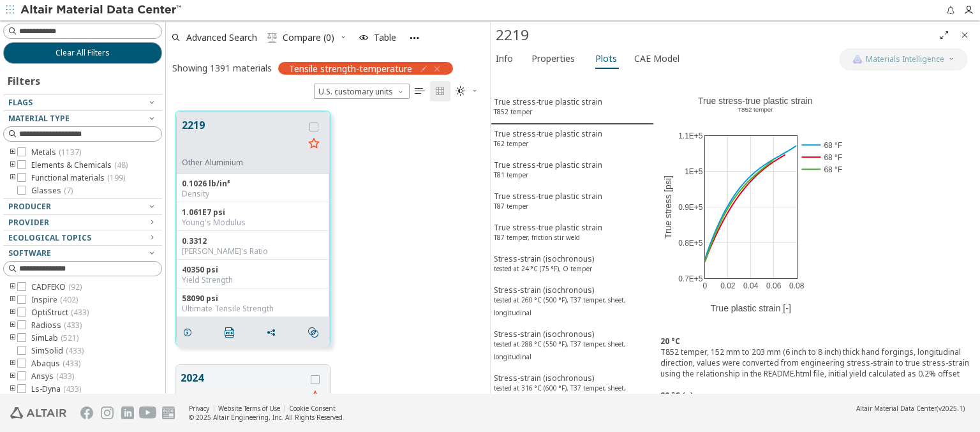
scroll to position [283, 314]
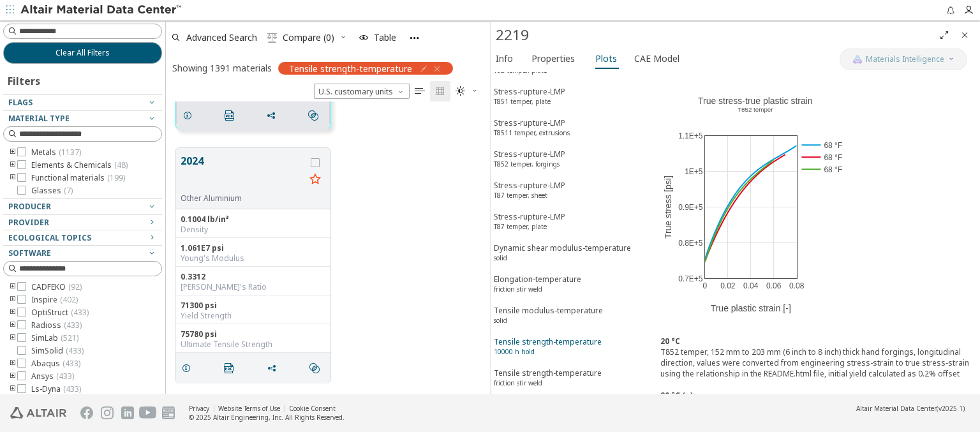
click at [567, 336] on div "Tensile strength-temperature 10000 h hold" at bounding box center [548, 348] width 108 height 24
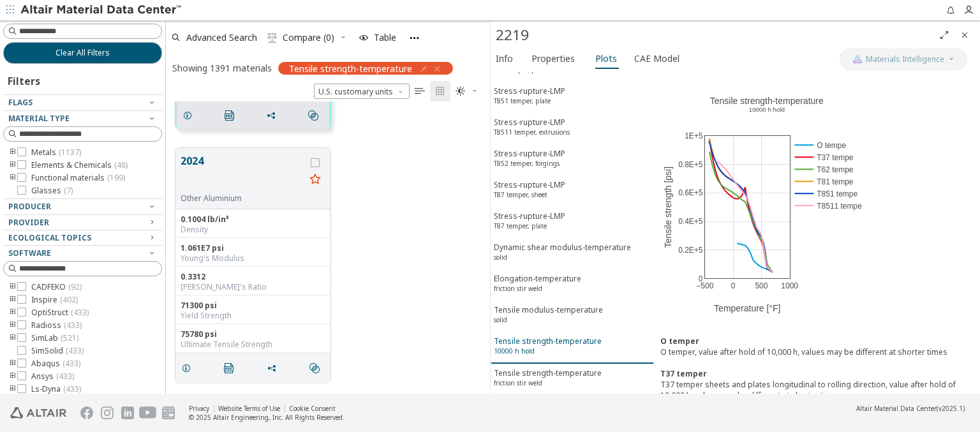
scroll to position [5634, 0]
click at [222, 37] on span "Advanced Search" at bounding box center [221, 37] width 71 height 9
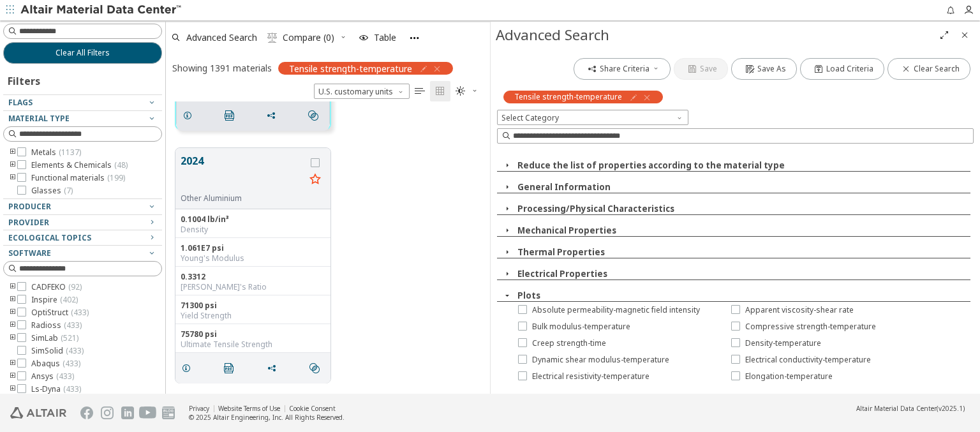
click at [644, 97] on icon "button" at bounding box center [647, 97] width 10 height 10
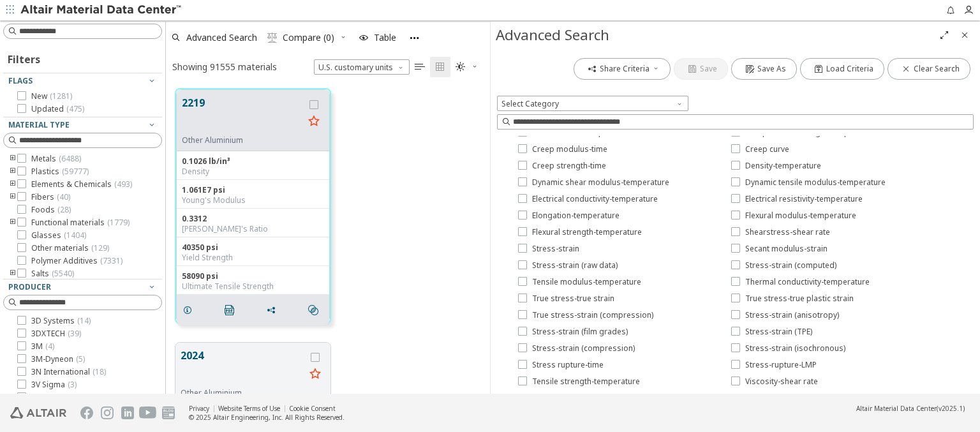
scroll to position [305, 314]
click at [785, 121] on span "Apparent viscosity-shear rate" at bounding box center [799, 116] width 108 height 10
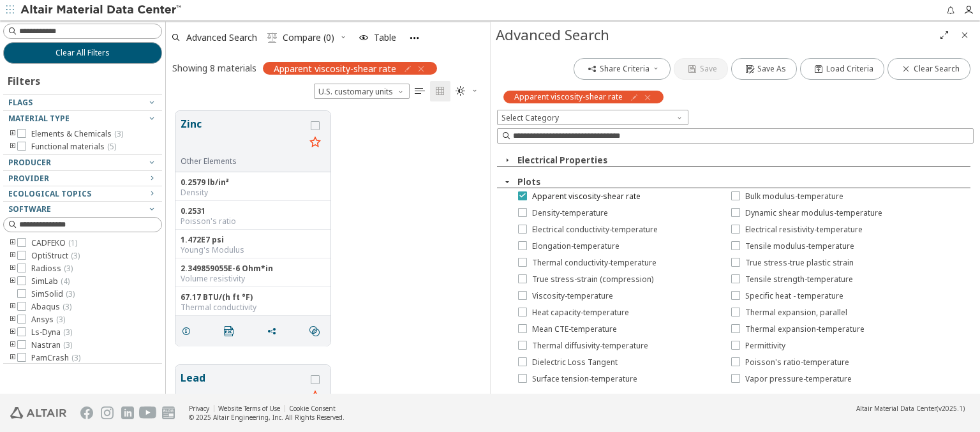
scroll to position [0, 0]
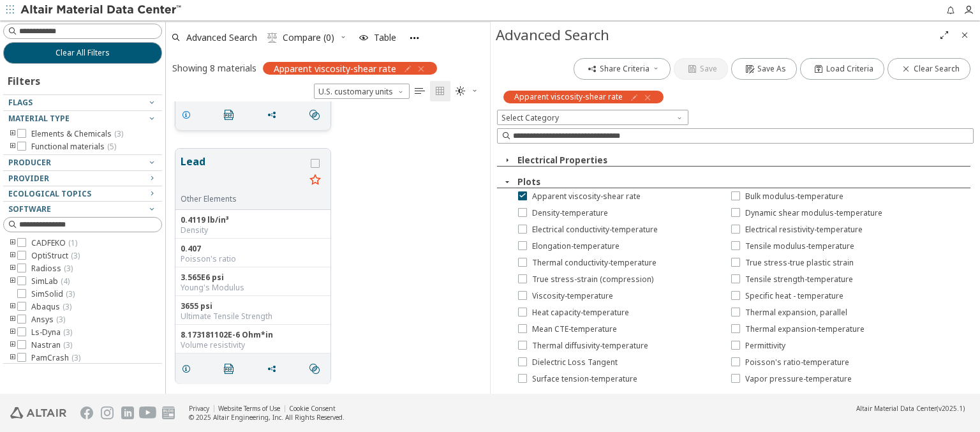
click at [188, 114] on icon "grid" at bounding box center [186, 115] width 10 height 10
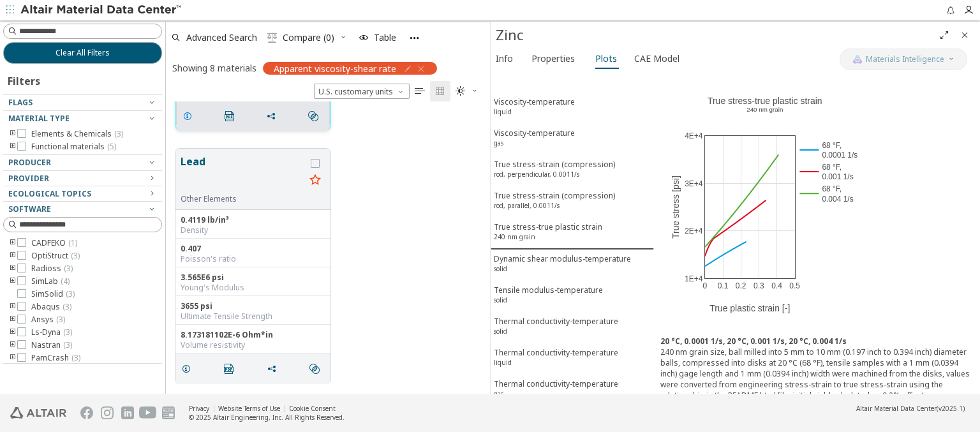
scroll to position [217, 0]
click at [601, 58] on span "Plots" at bounding box center [606, 58] width 22 height 20
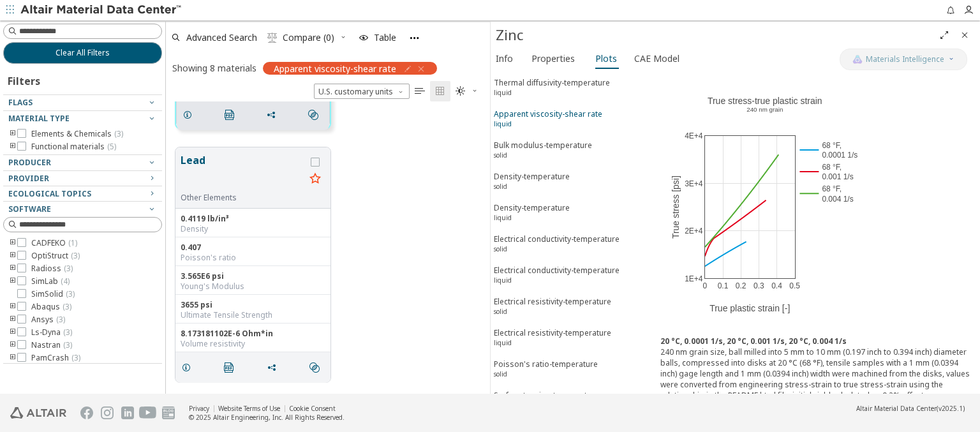
click at [567, 108] on div "Apparent viscosity-shear rate liquid" at bounding box center [548, 120] width 108 height 24
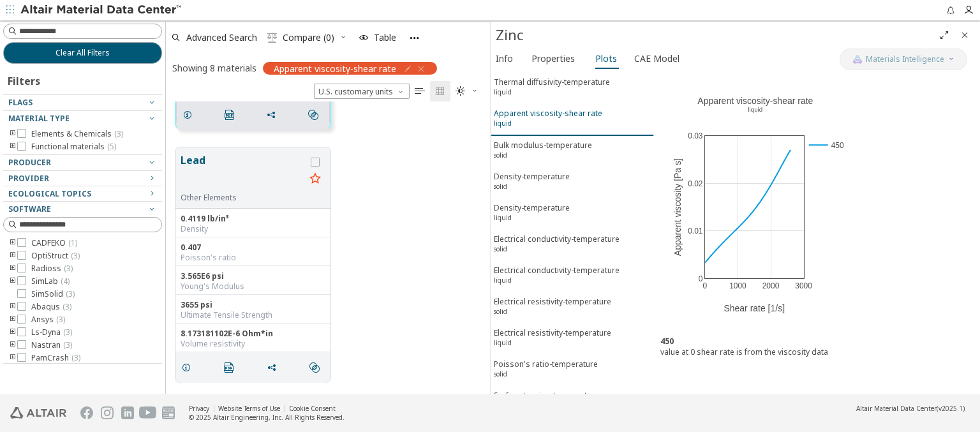
scroll to position [707, 0]
click at [222, 37] on span "Advanced Search" at bounding box center [221, 37] width 71 height 9
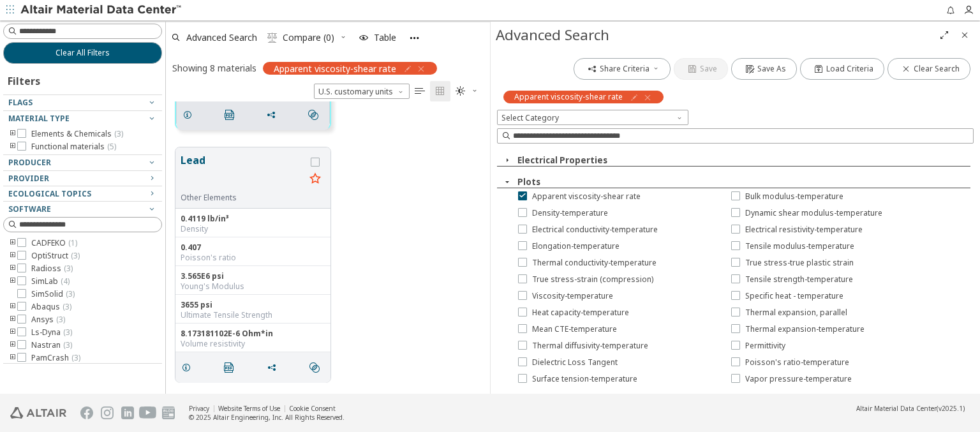
click at [643, 97] on icon "button" at bounding box center [647, 97] width 10 height 10
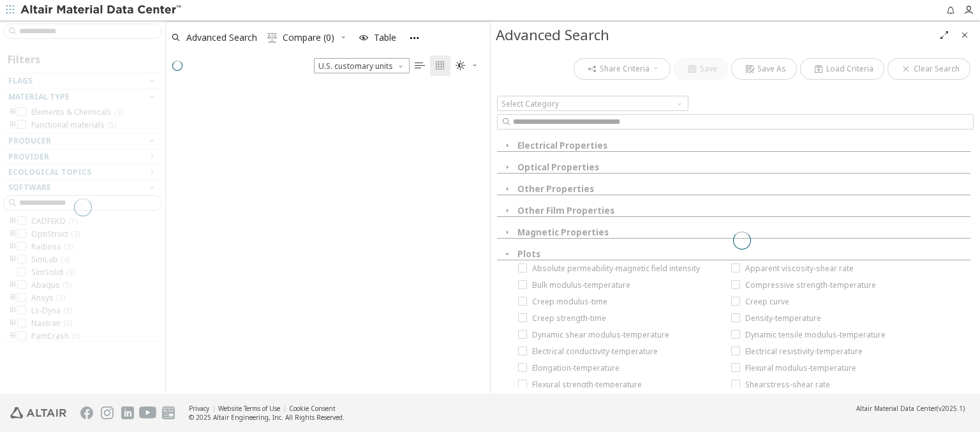
scroll to position [305, 314]
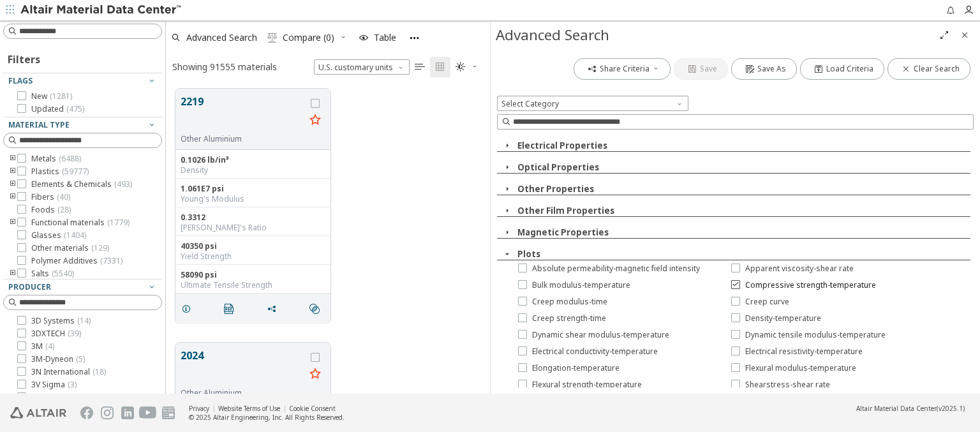
click at [797, 286] on span "Compressive strength-temperature" at bounding box center [810, 285] width 131 height 10
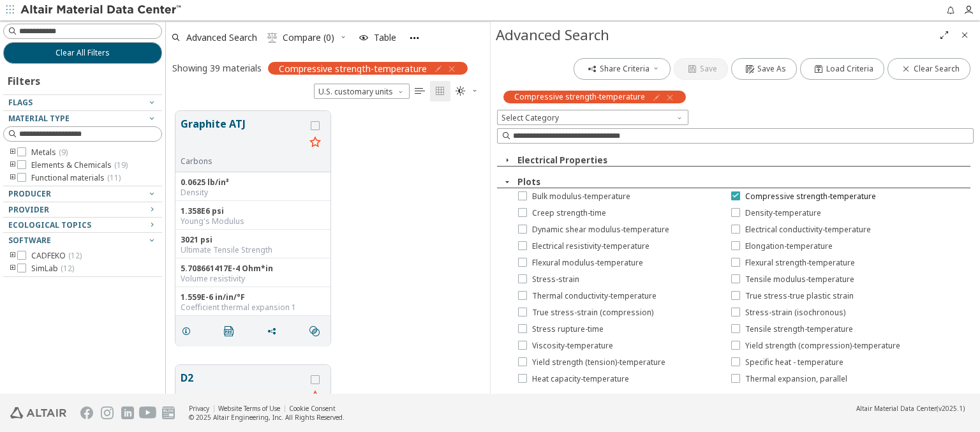
scroll to position [0, 0]
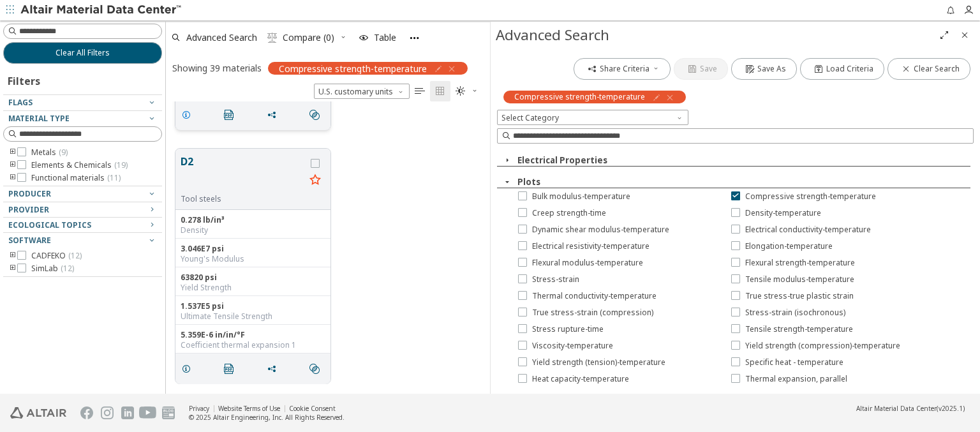
click at [188, 114] on icon "grid" at bounding box center [186, 115] width 10 height 10
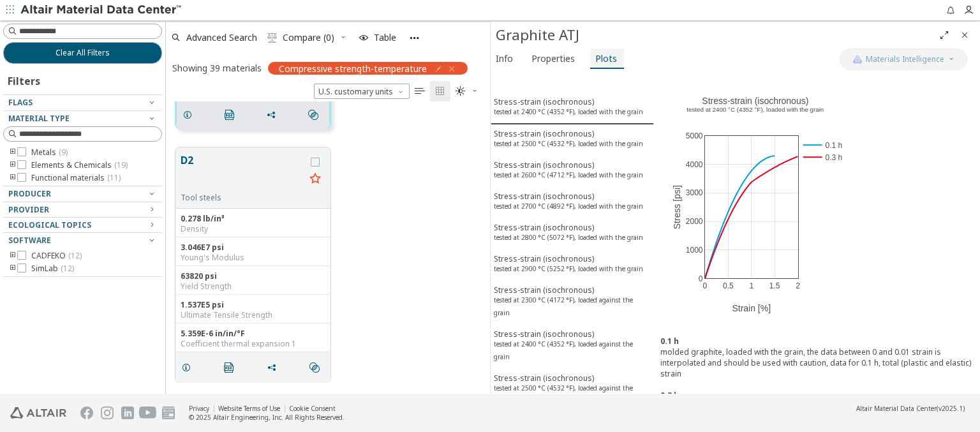
click at [601, 58] on span "Plots" at bounding box center [606, 58] width 22 height 20
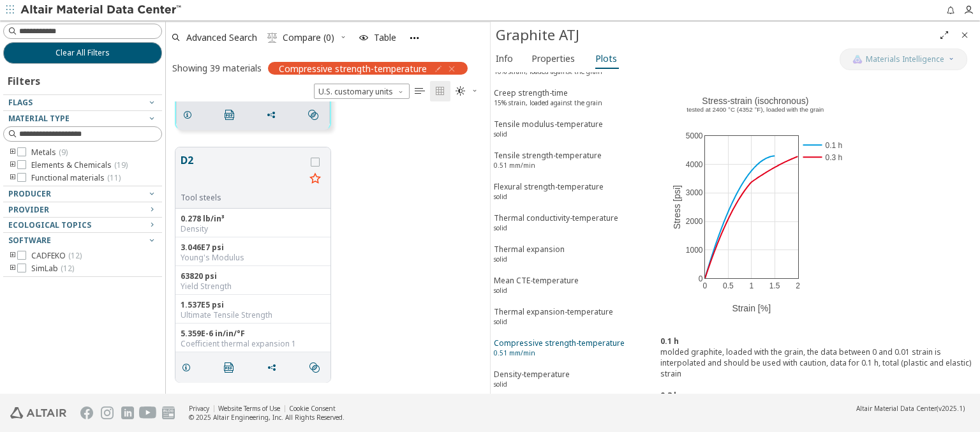
click at [567, 337] on div "Compressive strength-temperature 0.51 mm/min" at bounding box center [559, 349] width 131 height 24
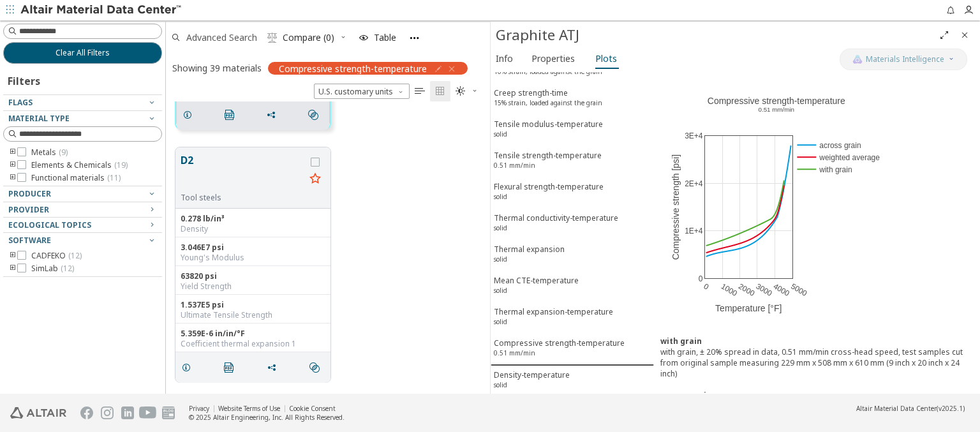
click at [222, 37] on span "Advanced Search" at bounding box center [221, 37] width 71 height 9
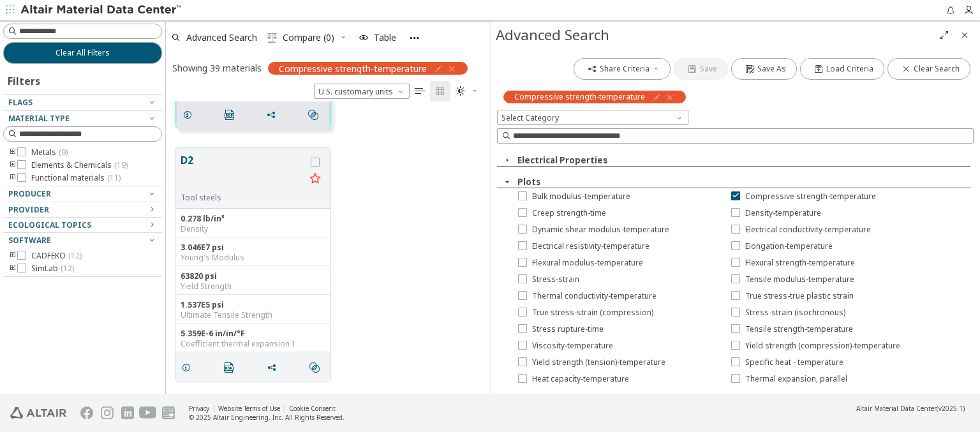
click at [665, 97] on icon "button" at bounding box center [670, 97] width 10 height 10
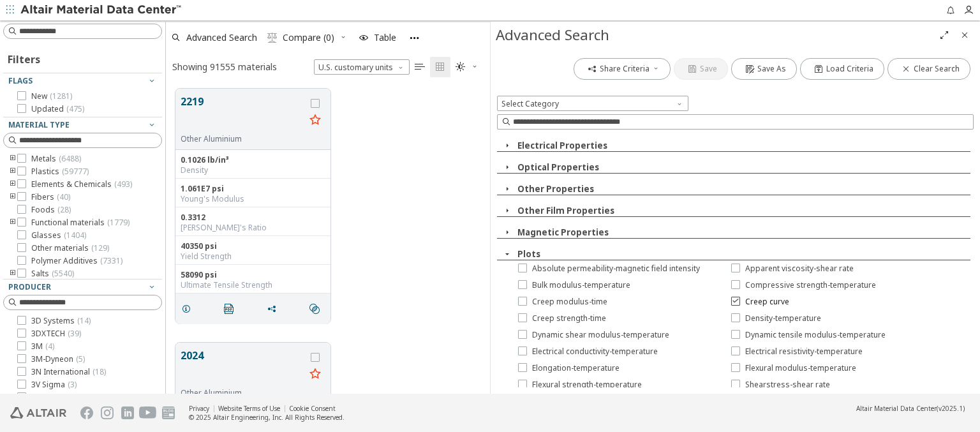
click at [755, 302] on span "Creep curve" at bounding box center [767, 302] width 44 height 10
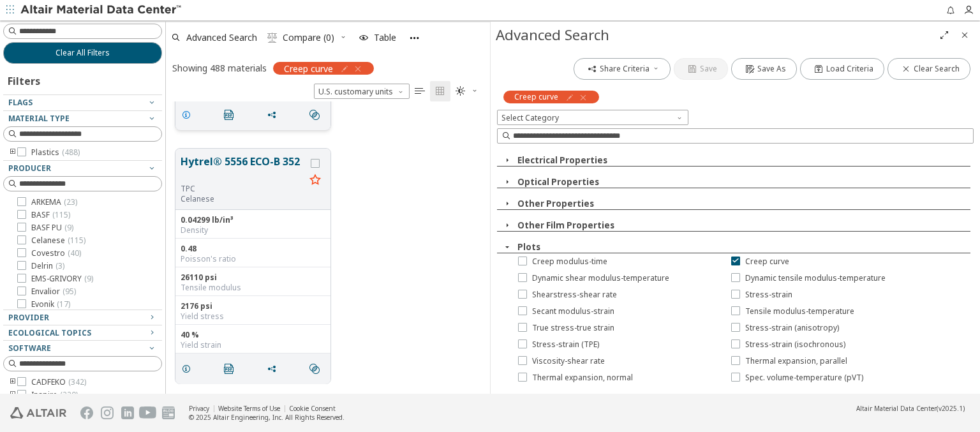
click at [188, 114] on icon "grid" at bounding box center [186, 115] width 10 height 10
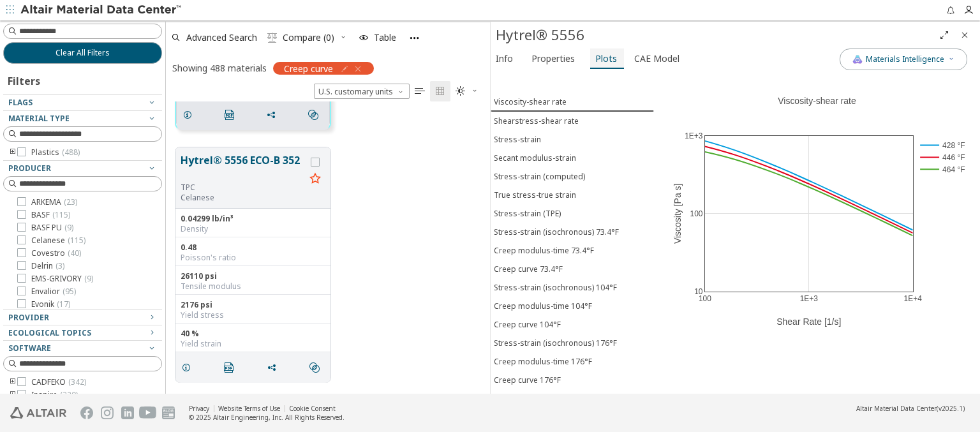
click at [601, 58] on span "Plots" at bounding box center [606, 58] width 22 height 20
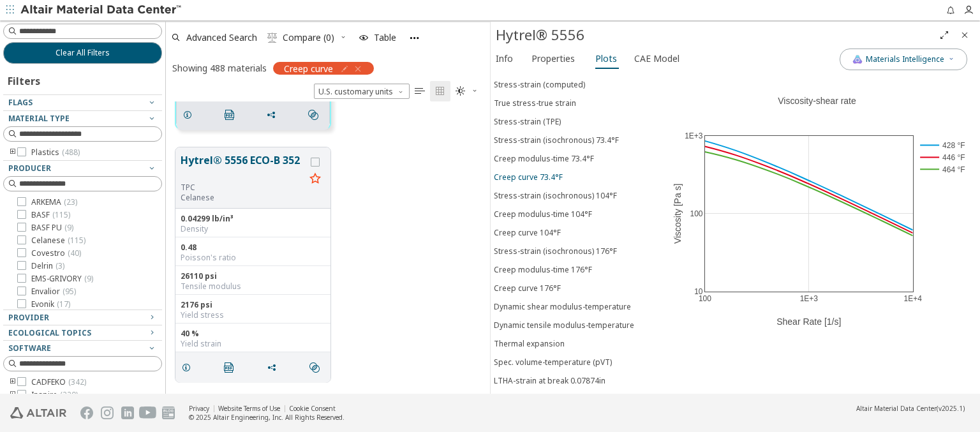
click at [567, 172] on span "Creep curve 73.4°F" at bounding box center [572, 177] width 157 height 11
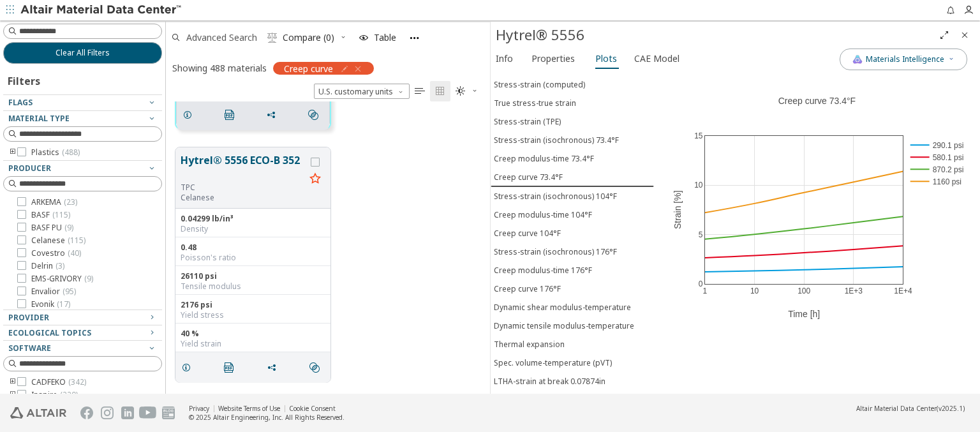
click at [222, 37] on span "Advanced Search" at bounding box center [221, 37] width 71 height 9
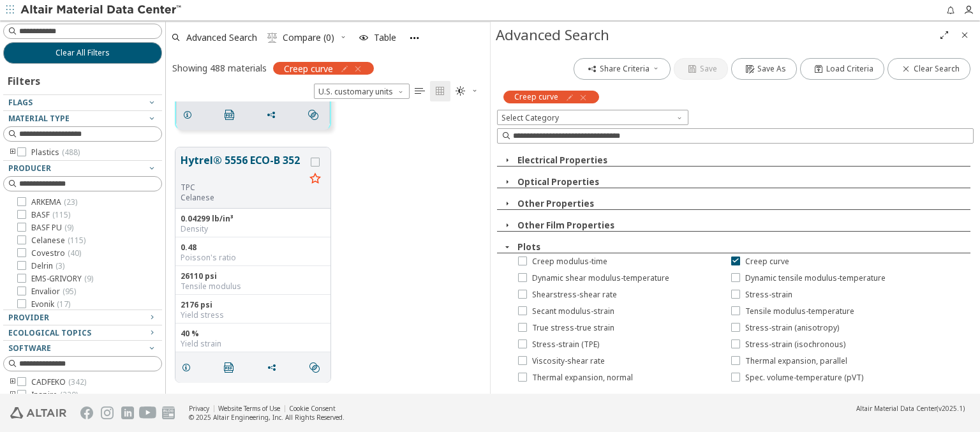
click at [581, 97] on icon "button" at bounding box center [583, 97] width 10 height 10
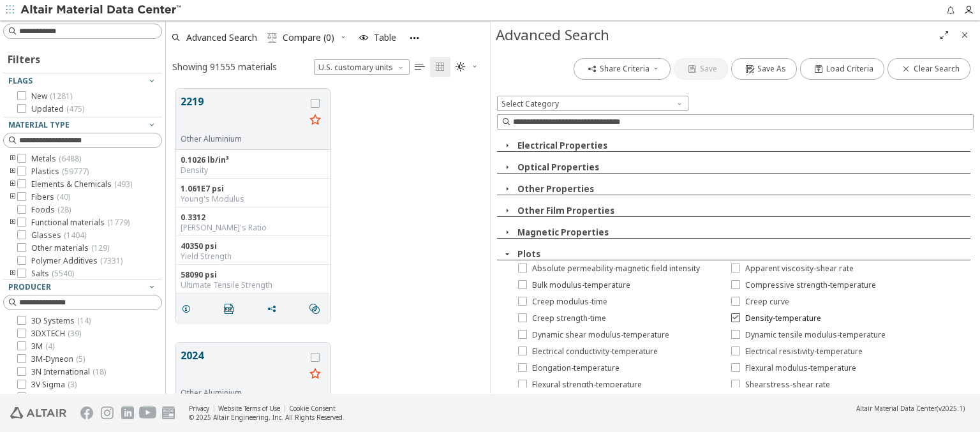
click at [770, 319] on span "Density-temperature" at bounding box center [783, 318] width 76 height 10
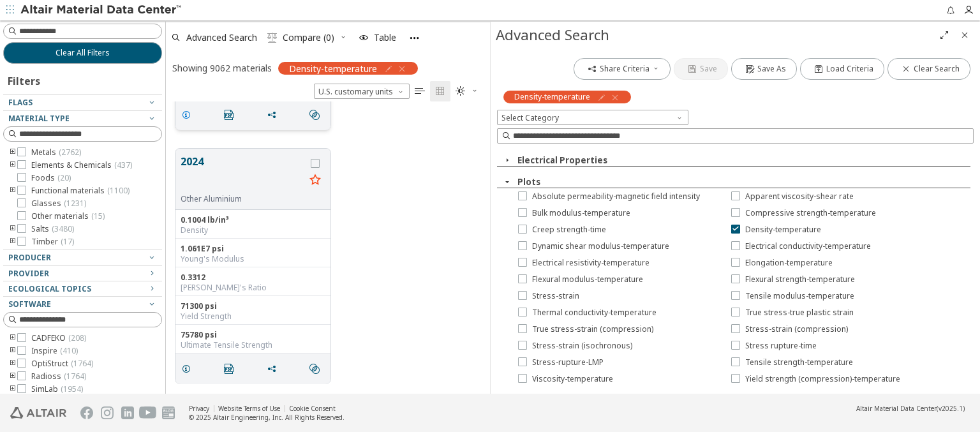
click at [188, 114] on icon "grid" at bounding box center [186, 115] width 10 height 10
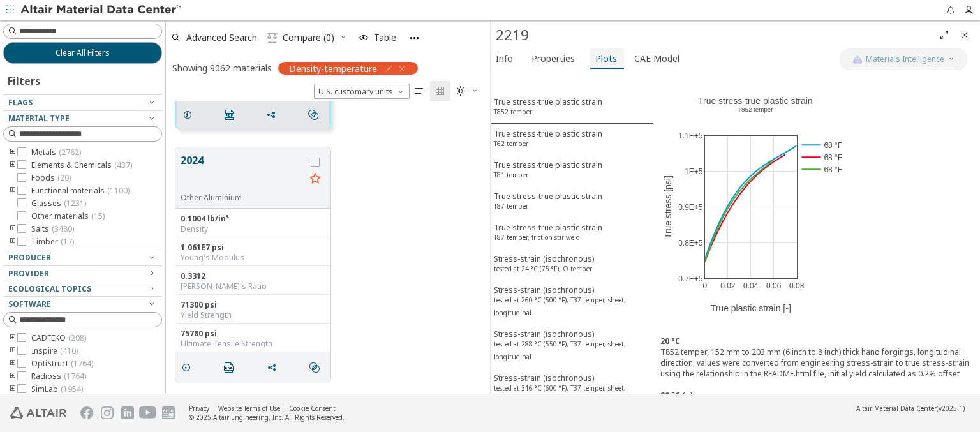
click at [601, 58] on span "Plots" at bounding box center [606, 58] width 22 height 20
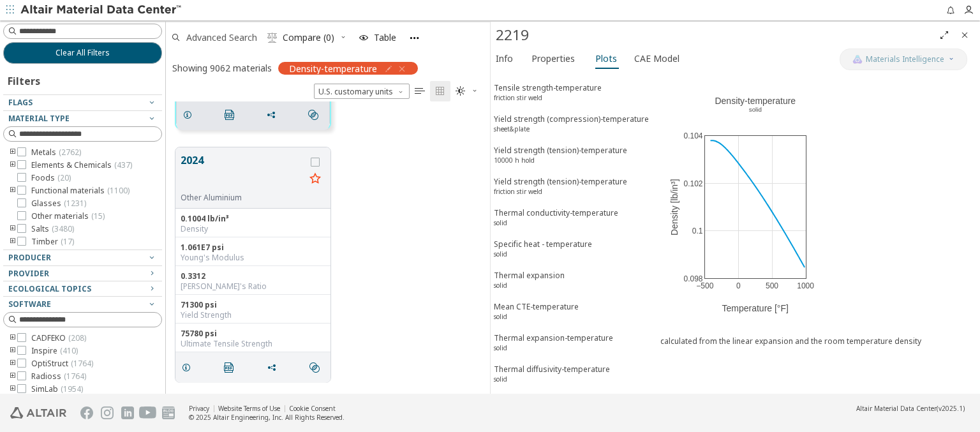
click at [222, 37] on span "Advanced Search" at bounding box center [221, 37] width 71 height 9
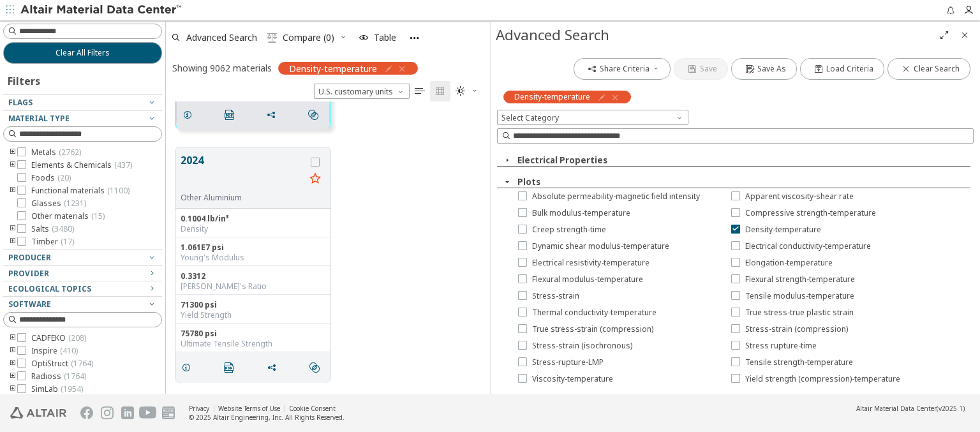
click at [613, 97] on icon "button" at bounding box center [615, 97] width 10 height 10
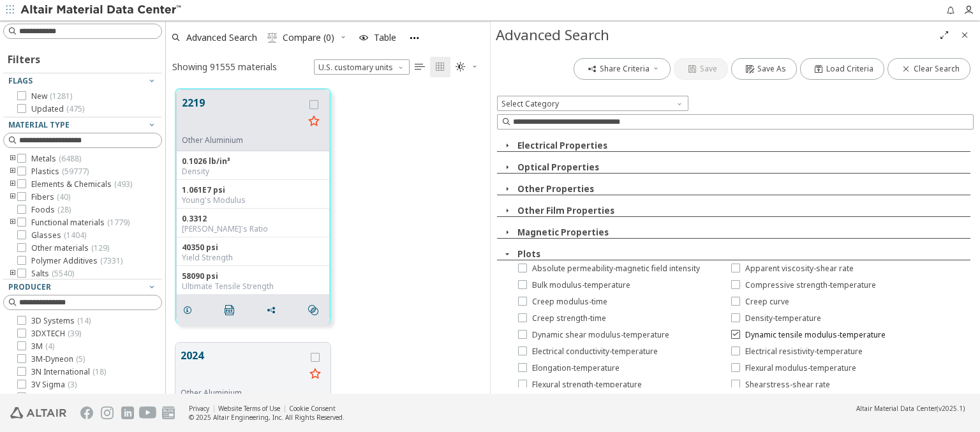
click at [802, 335] on span "Dynamic tensile modulus-temperature" at bounding box center [815, 335] width 140 height 10
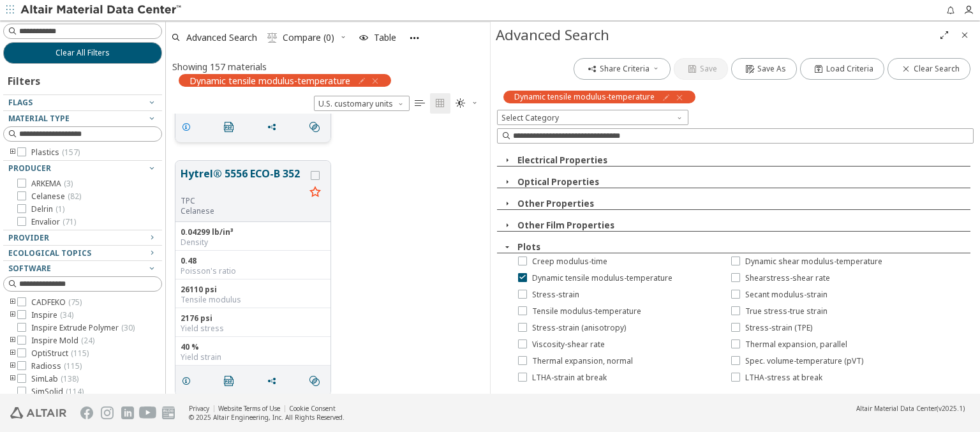
click at [188, 125] on icon "grid" at bounding box center [186, 127] width 10 height 10
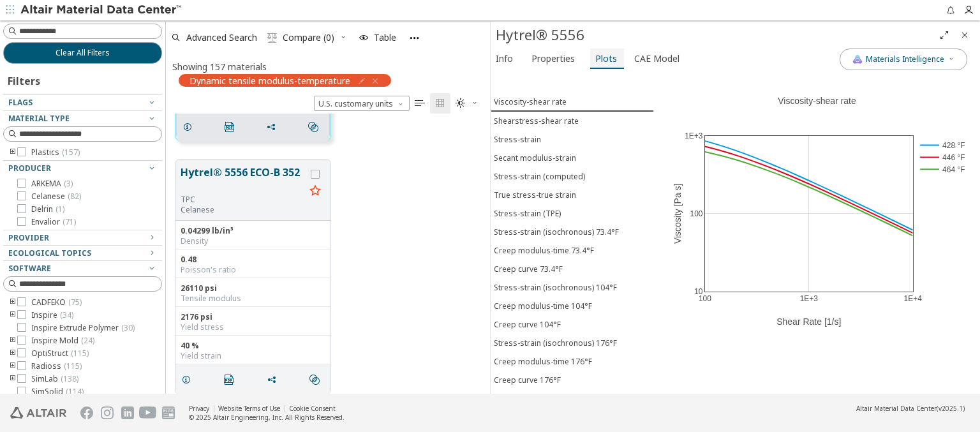
click at [601, 58] on span "Plots" at bounding box center [606, 58] width 22 height 20
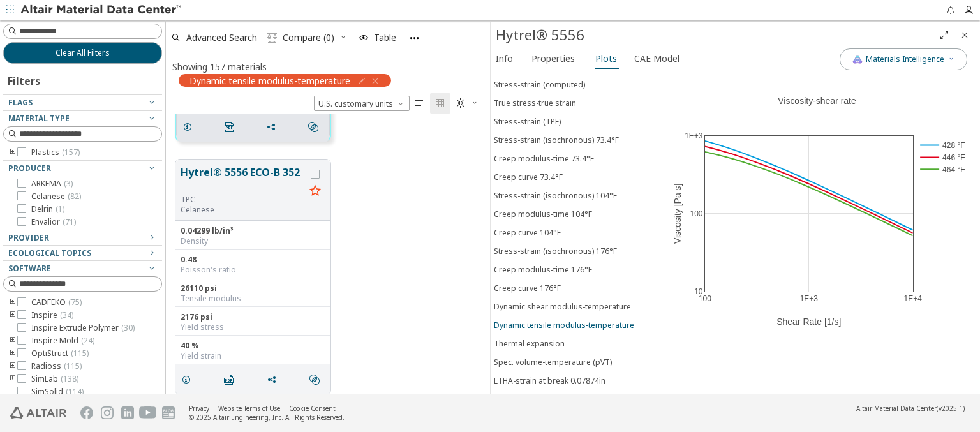
click at [567, 320] on div "Dynamic tensile modulus-temperature" at bounding box center [564, 325] width 140 height 11
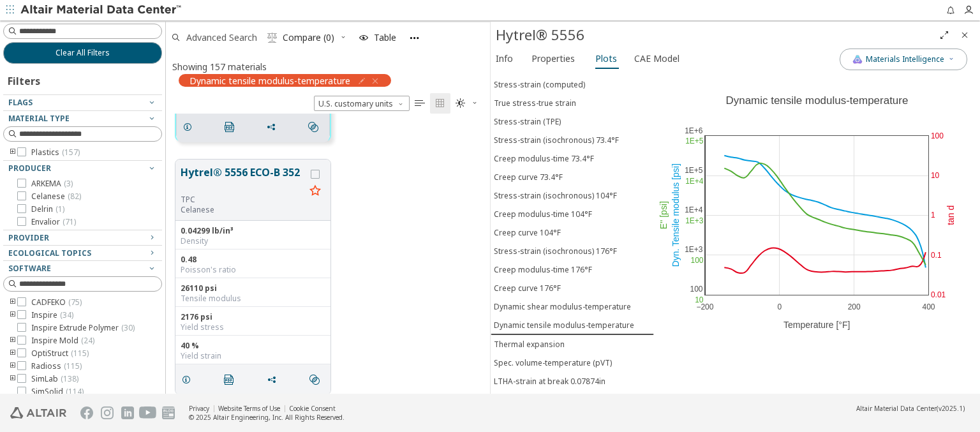
click at [222, 37] on span "Advanced Search" at bounding box center [221, 37] width 71 height 9
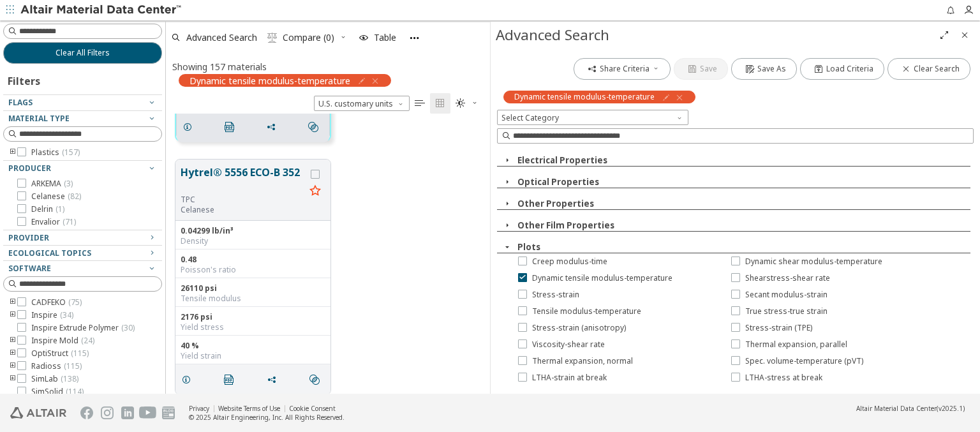
click at [677, 97] on icon "button" at bounding box center [679, 97] width 10 height 10
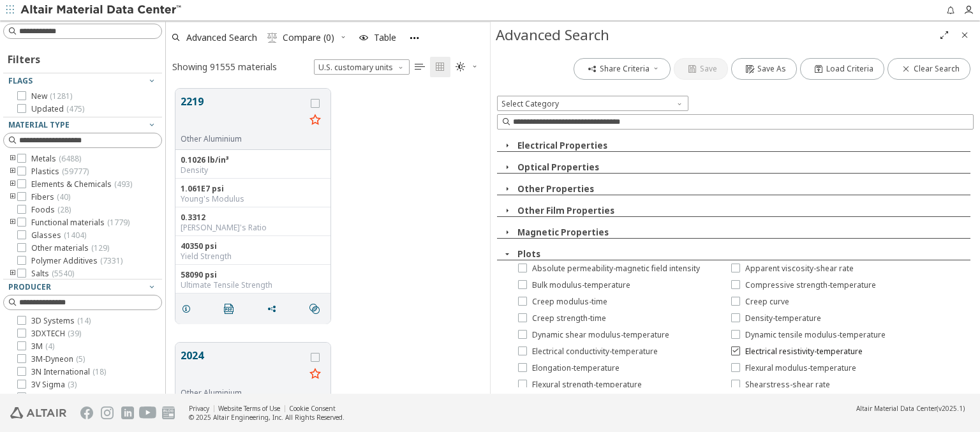
click at [791, 352] on span "Electrical resistivity-temperature" at bounding box center [803, 351] width 117 height 10
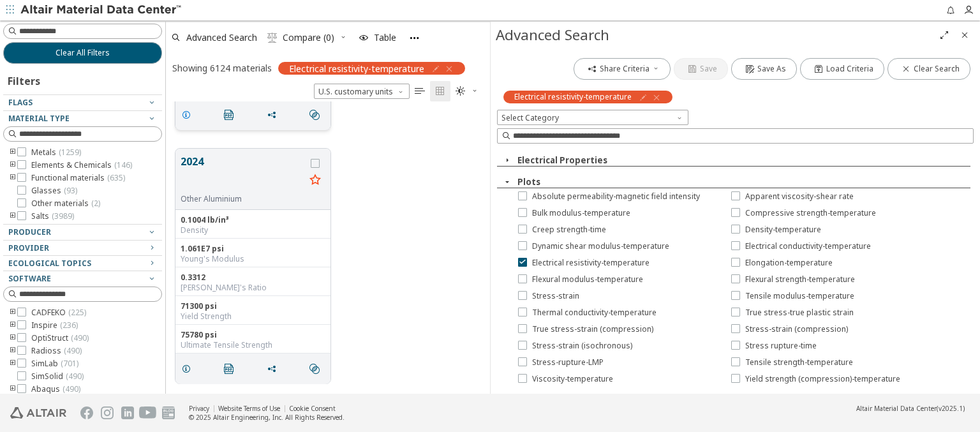
click at [188, 114] on icon "grid" at bounding box center [186, 115] width 10 height 10
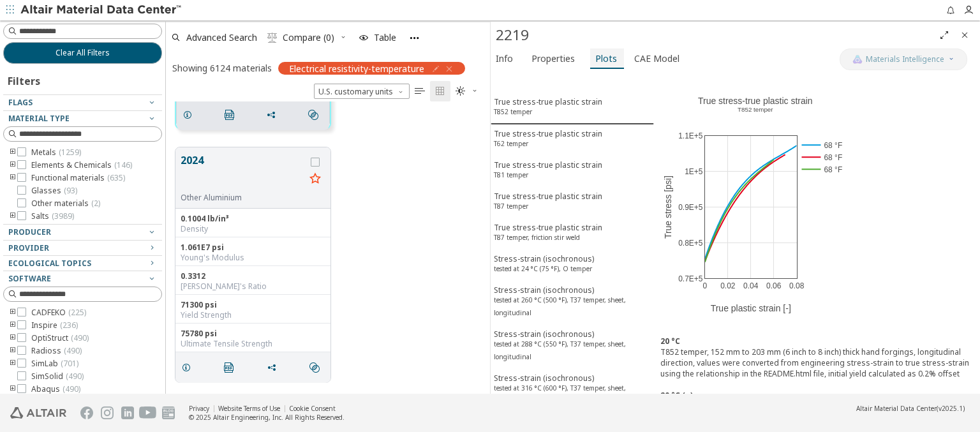
click at [601, 58] on span "Plots" at bounding box center [606, 58] width 22 height 20
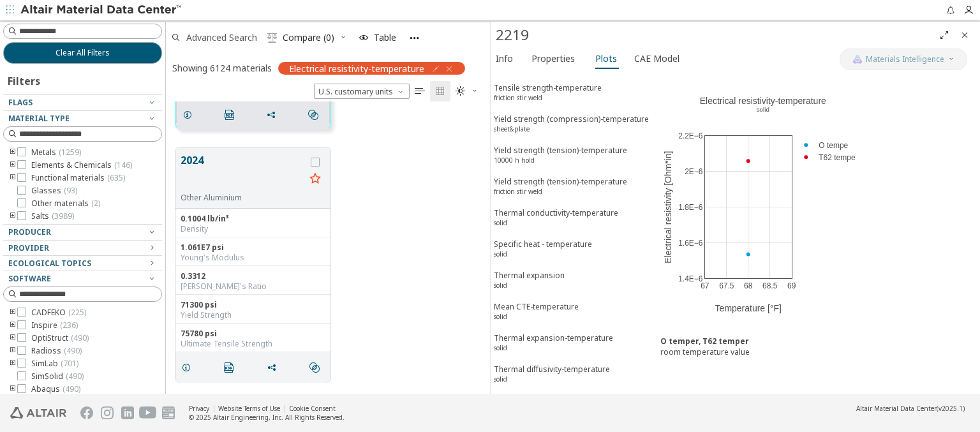
click at [222, 37] on span "Advanced Search" at bounding box center [221, 37] width 71 height 9
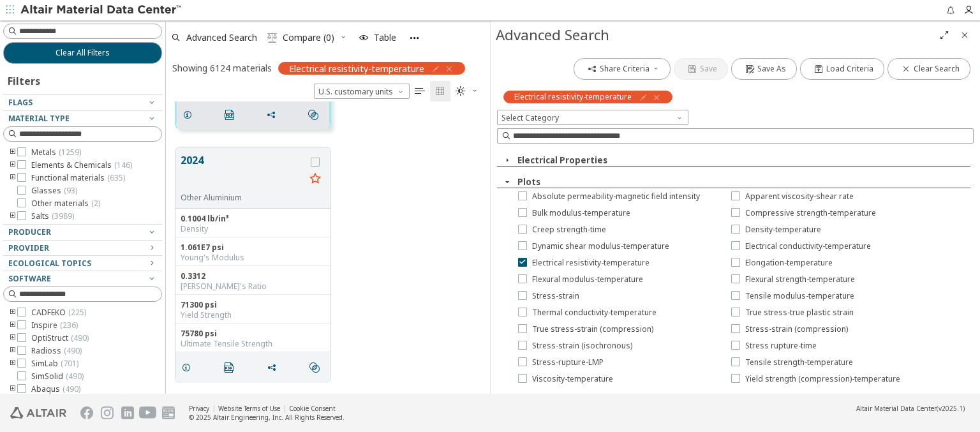
click at [654, 97] on icon "button" at bounding box center [656, 97] width 10 height 10
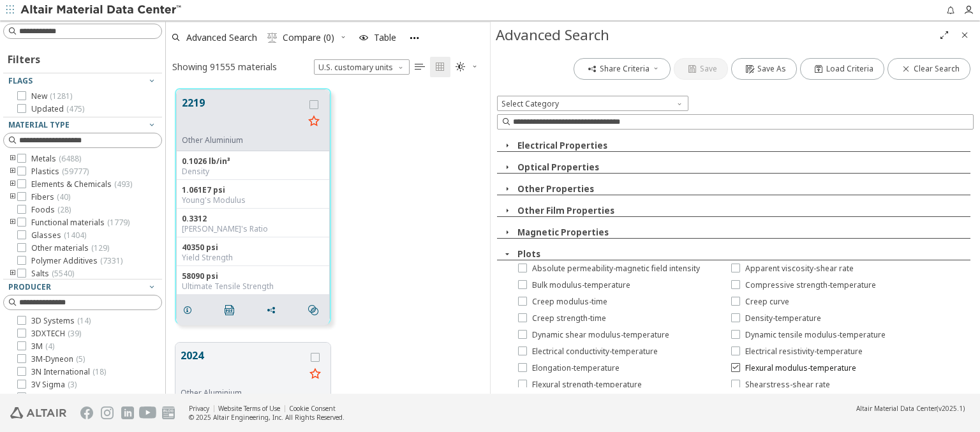
click at [788, 369] on span "Flexural modulus-temperature" at bounding box center [800, 368] width 111 height 10
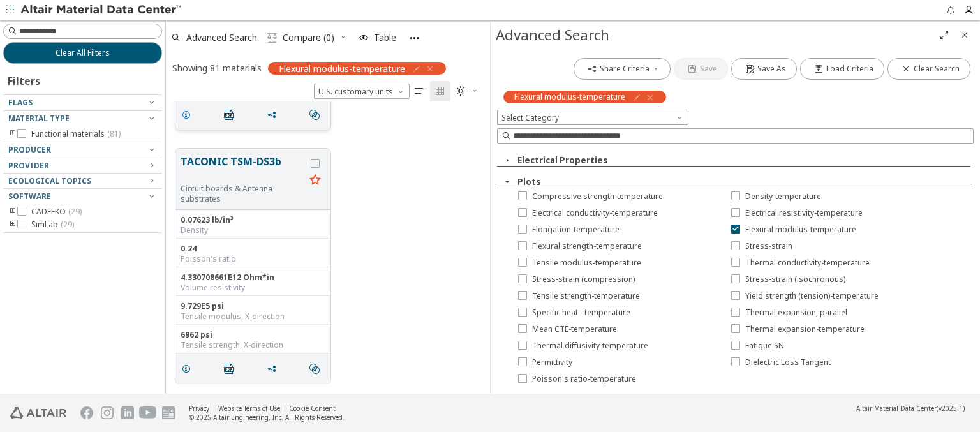
click at [188, 114] on icon "grid" at bounding box center [186, 115] width 10 height 10
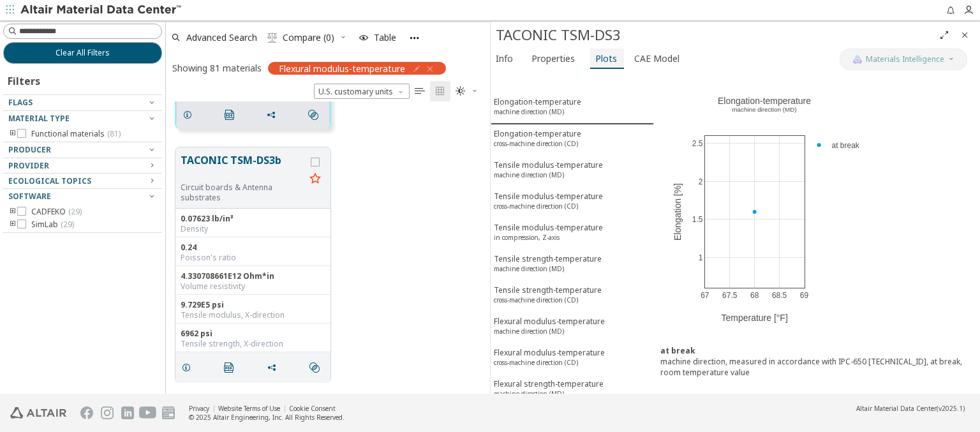
click at [601, 58] on span "Plots" at bounding box center [606, 58] width 22 height 20
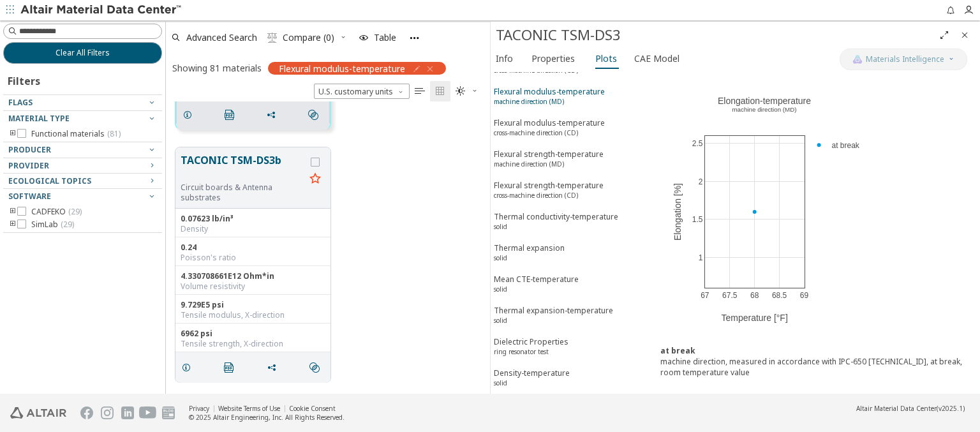
click at [567, 87] on div "Flexural modulus-temperature machine direction (MD)" at bounding box center [549, 98] width 111 height 24
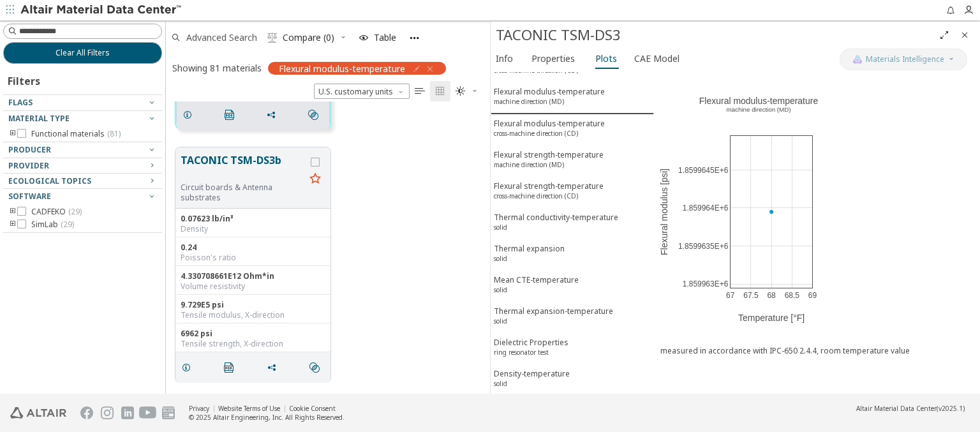
click at [222, 37] on span "Advanced Search" at bounding box center [221, 37] width 71 height 9
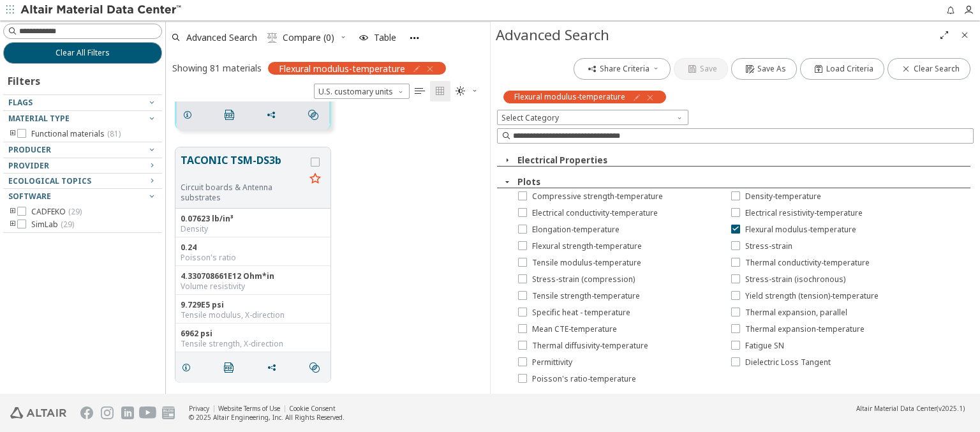
click at [648, 97] on icon "button" at bounding box center [650, 97] width 10 height 10
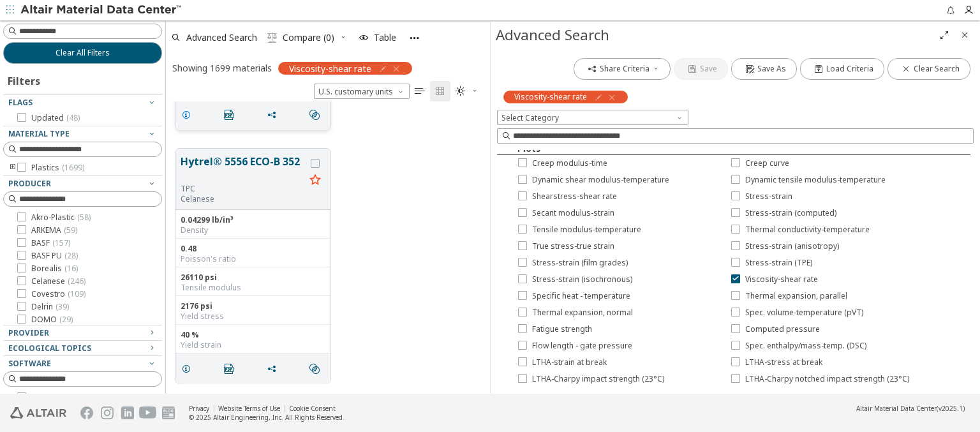
click at [188, 114] on icon "grid" at bounding box center [186, 115] width 10 height 10
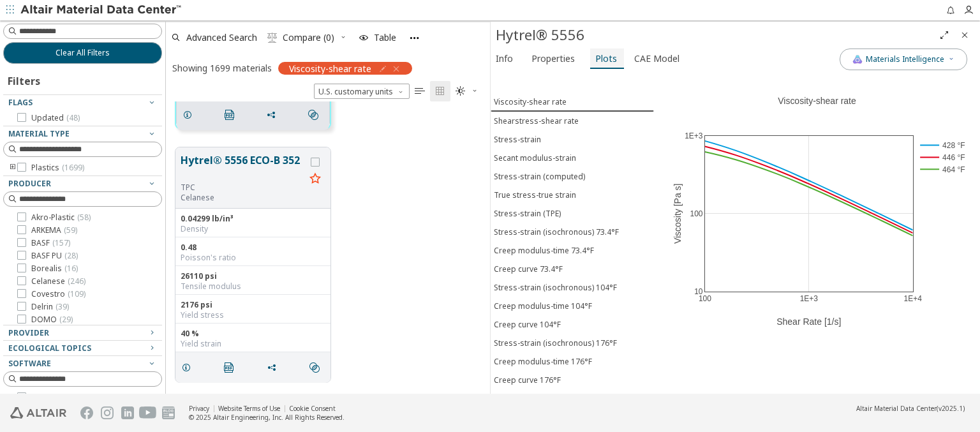
click at [601, 58] on span "Plots" at bounding box center [606, 58] width 22 height 20
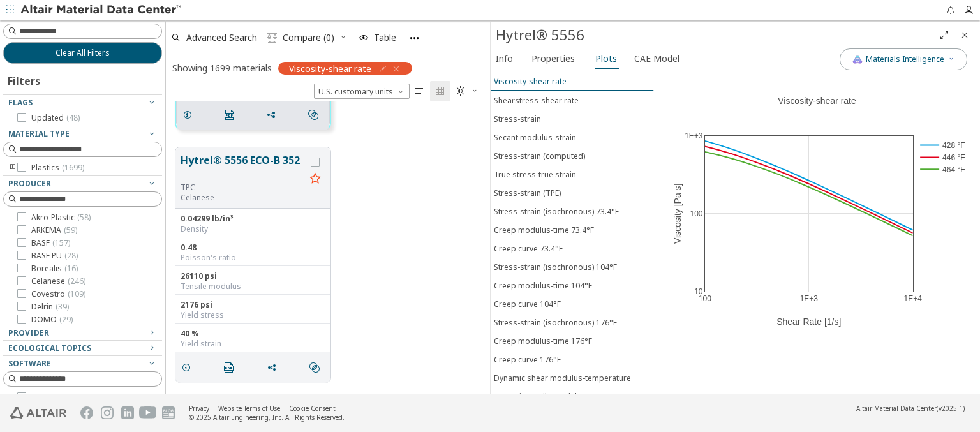
click at [567, 81] on span "Viscosity-shear rate" at bounding box center [572, 81] width 157 height 11
click at [222, 37] on span "Advanced Search" at bounding box center [221, 37] width 71 height 9
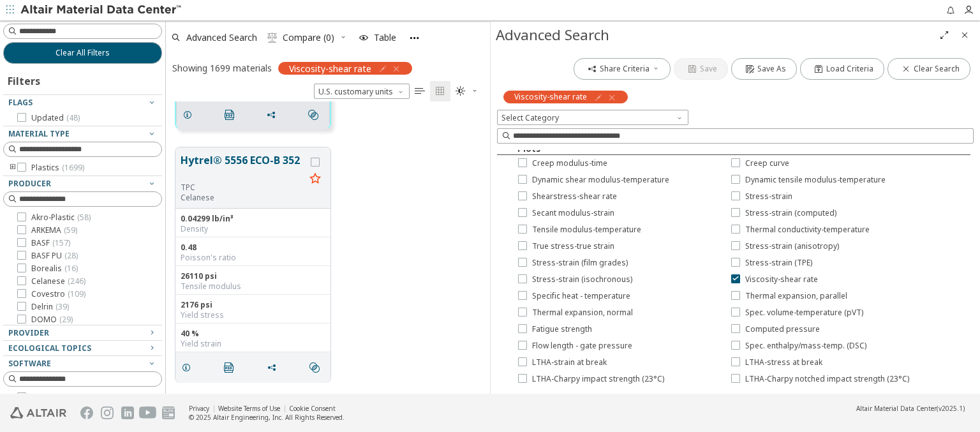
click at [608, 97] on icon "button" at bounding box center [612, 97] width 10 height 10
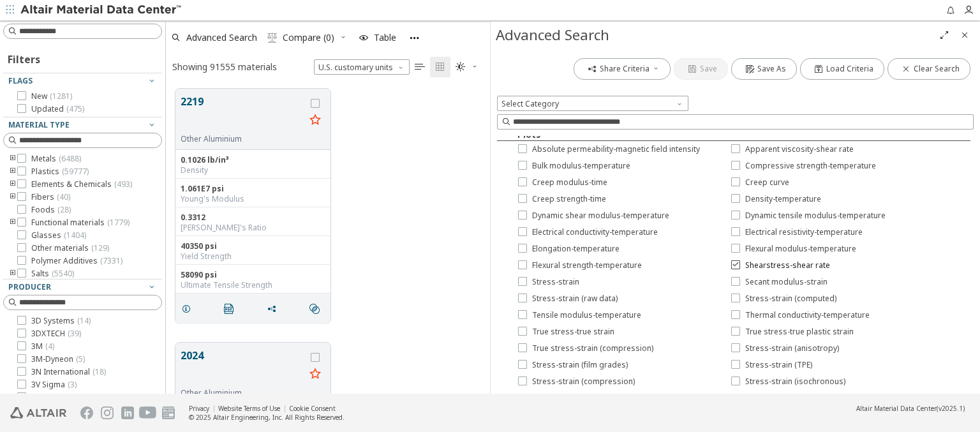
click at [774, 266] on span "Shearstress-shear rate" at bounding box center [787, 265] width 85 height 10
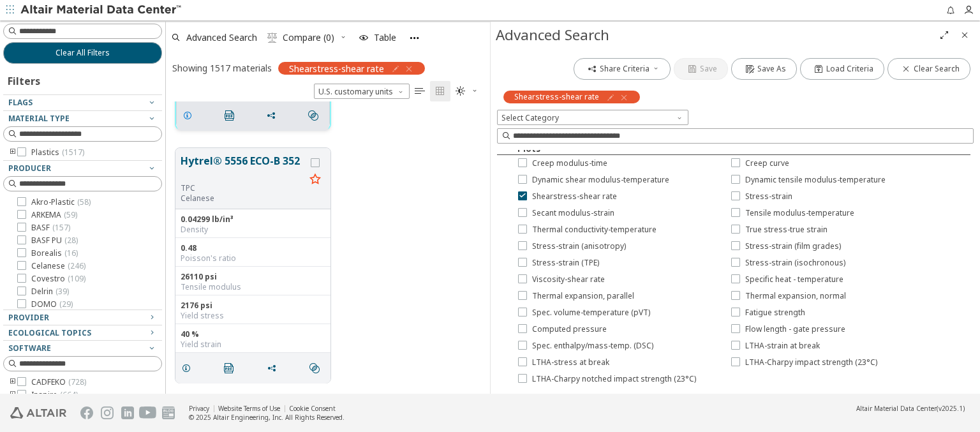
click at [189, 114] on icon "grid" at bounding box center [187, 115] width 10 height 10
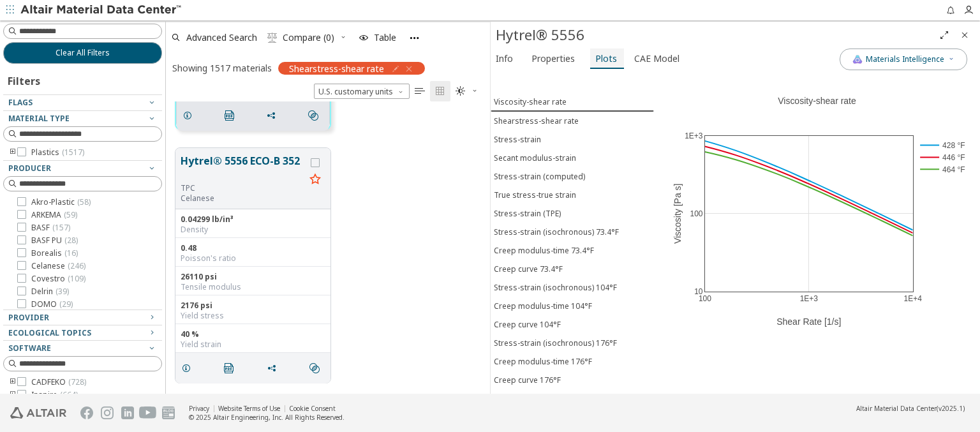
click at [601, 58] on span "Plots" at bounding box center [606, 58] width 22 height 20
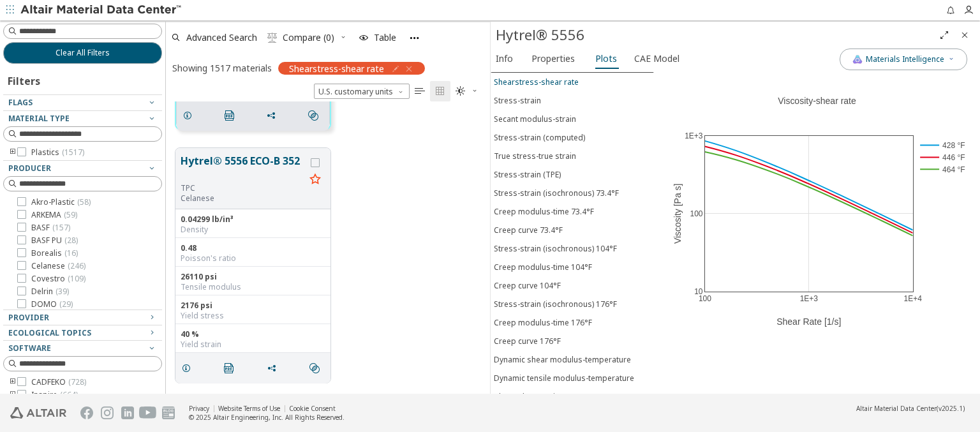
click at [567, 80] on div "Shearstress-shear rate" at bounding box center [536, 82] width 85 height 11
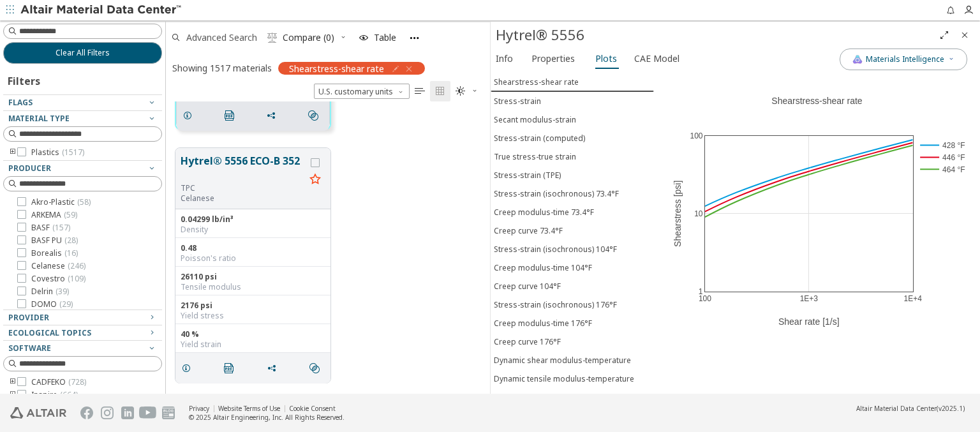
click at [222, 37] on span "Advanced Search" at bounding box center [221, 37] width 71 height 9
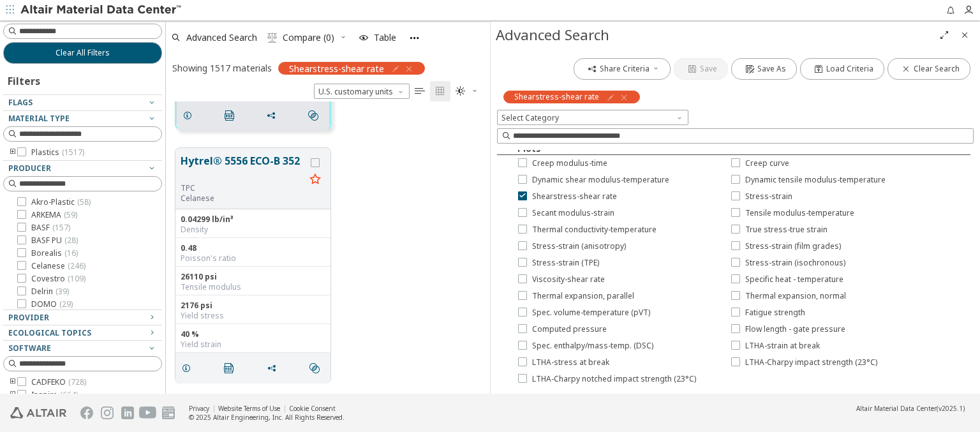
click at [619, 97] on icon "button" at bounding box center [624, 97] width 10 height 10
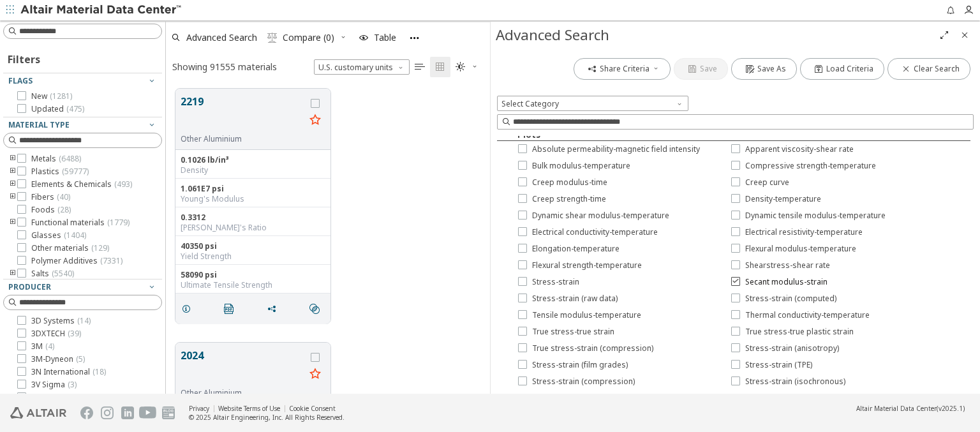
click at [774, 283] on span "Secant modulus-strain" at bounding box center [786, 282] width 82 height 10
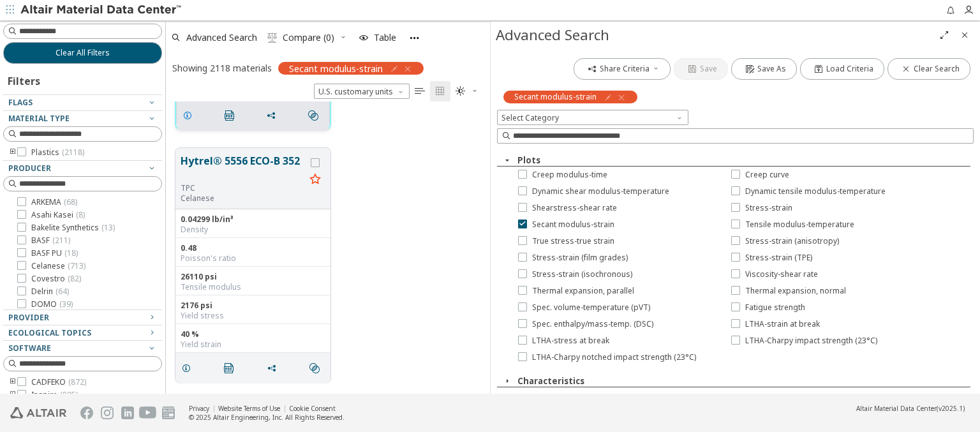
click at [189, 114] on icon "grid" at bounding box center [187, 115] width 10 height 10
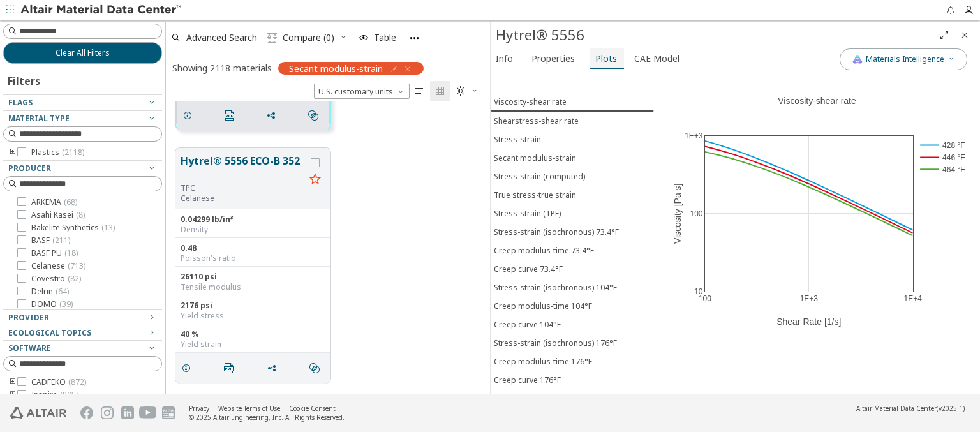
click at [601, 58] on span "Plots" at bounding box center [606, 58] width 22 height 20
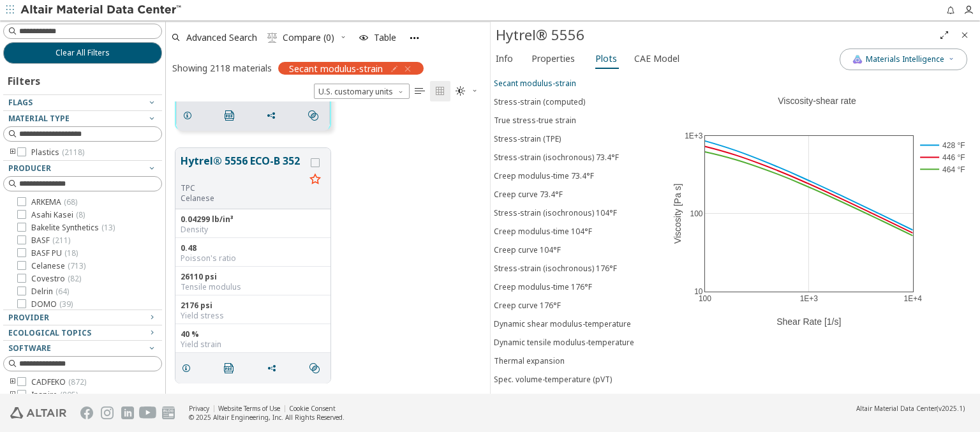
click at [567, 80] on div "Secant modulus-strain" at bounding box center [535, 83] width 82 height 11
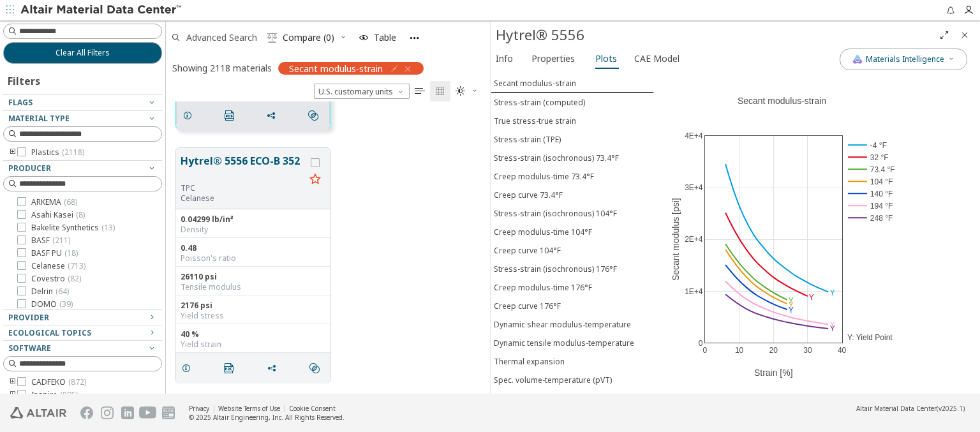
click at [222, 37] on span "Advanced Search" at bounding box center [221, 37] width 71 height 9
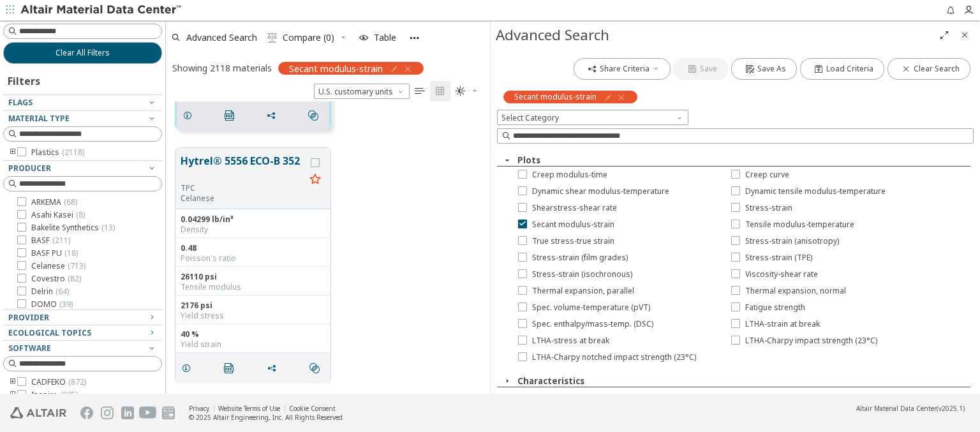
click at [619, 97] on icon "button" at bounding box center [621, 97] width 10 height 10
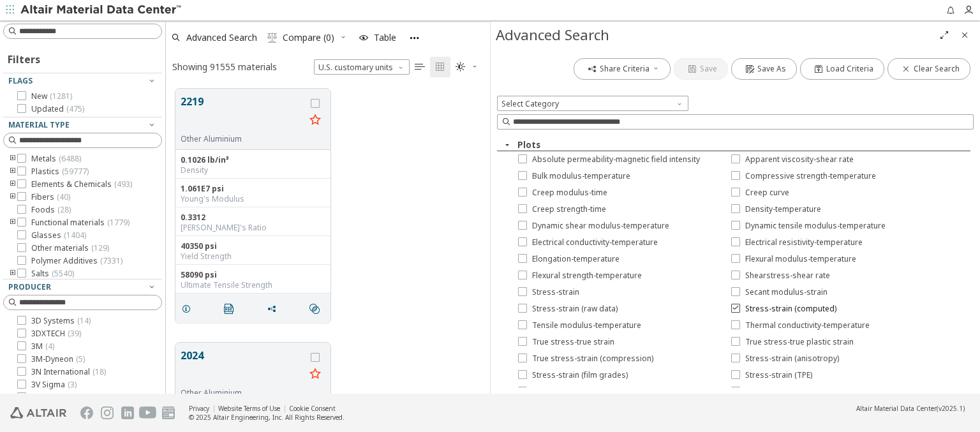
click at [777, 309] on span "Stress-strain (computed)" at bounding box center [790, 309] width 91 height 10
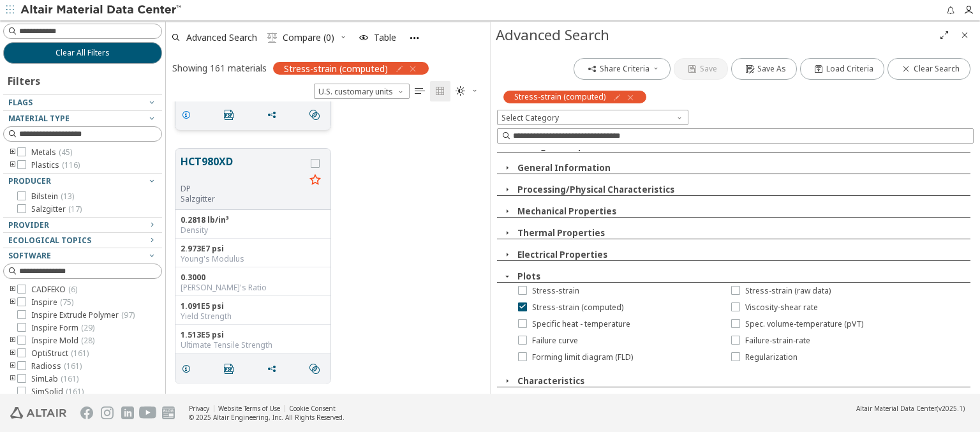
click at [188, 114] on icon "grid" at bounding box center [186, 115] width 10 height 10
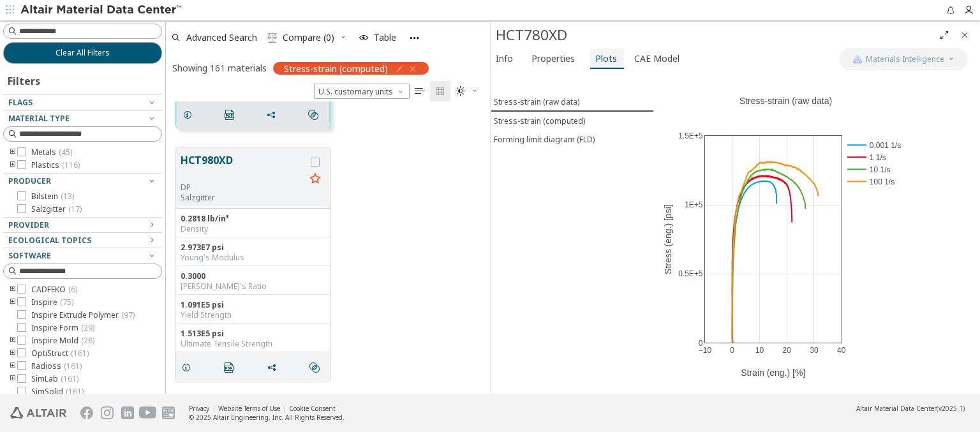
click at [601, 58] on span "Plots" at bounding box center [606, 58] width 22 height 20
click at [571, 119] on div "Stress-strain (computed)" at bounding box center [539, 120] width 91 height 11
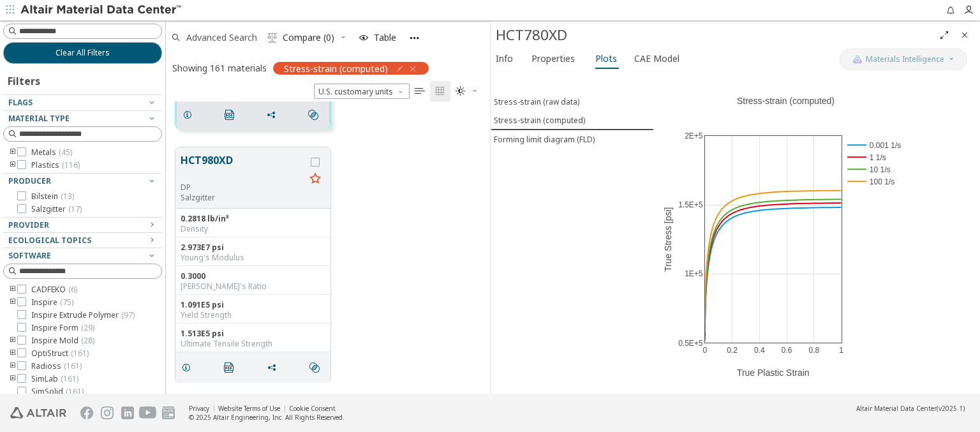
click at [222, 37] on span "Advanced Search" at bounding box center [221, 37] width 71 height 9
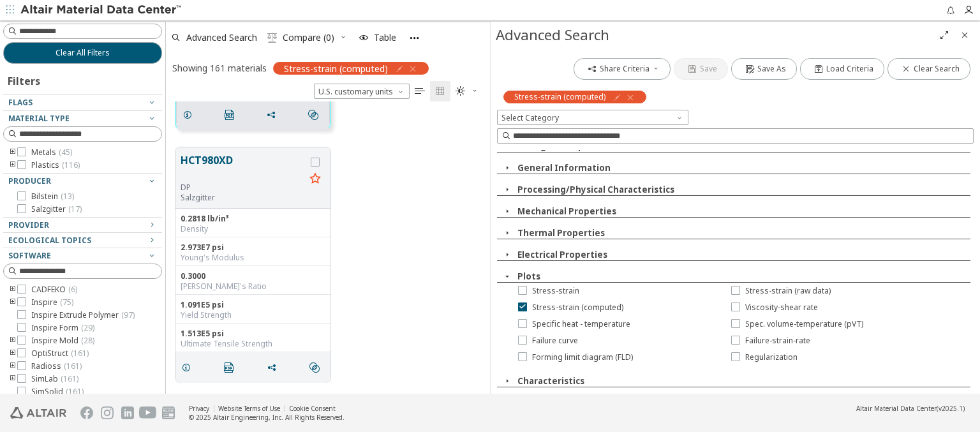
click at [626, 97] on icon "button" at bounding box center [630, 97] width 10 height 10
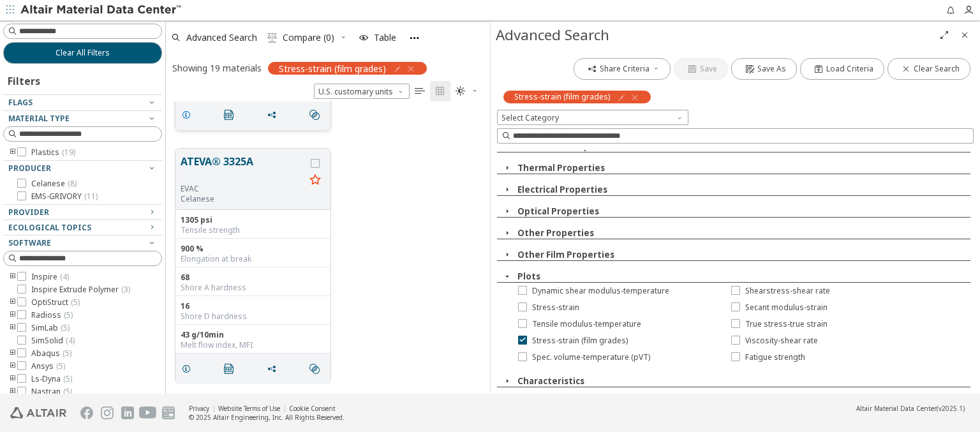
click at [188, 114] on icon "grid" at bounding box center [186, 115] width 10 height 10
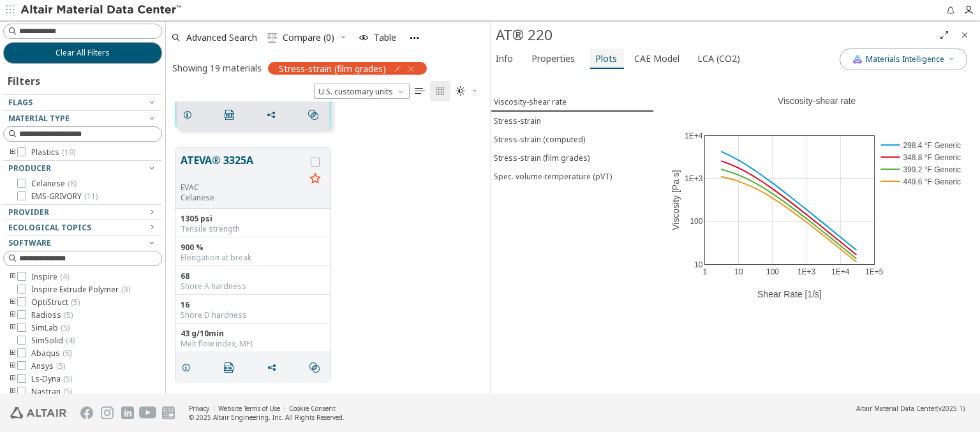
click at [601, 58] on span "Plots" at bounding box center [606, 58] width 22 height 20
click at [571, 155] on div "Stress-strain (film grades)" at bounding box center [542, 157] width 96 height 11
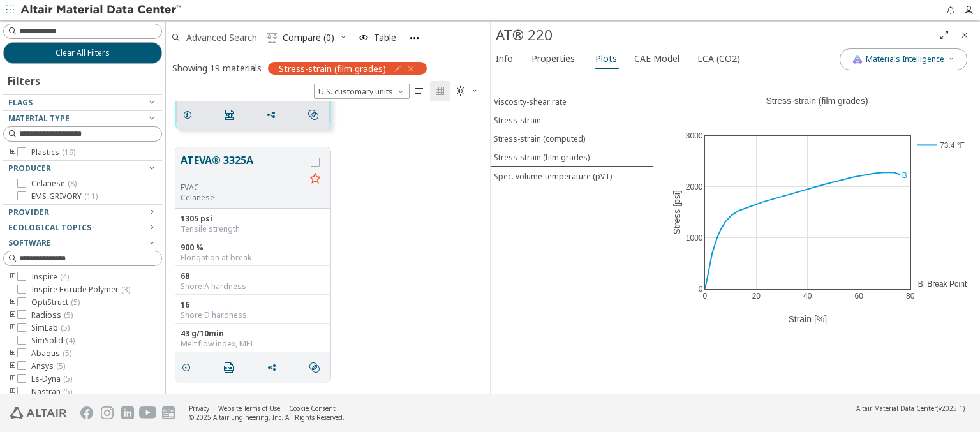
click at [222, 37] on span "Advanced Search" at bounding box center [221, 37] width 71 height 9
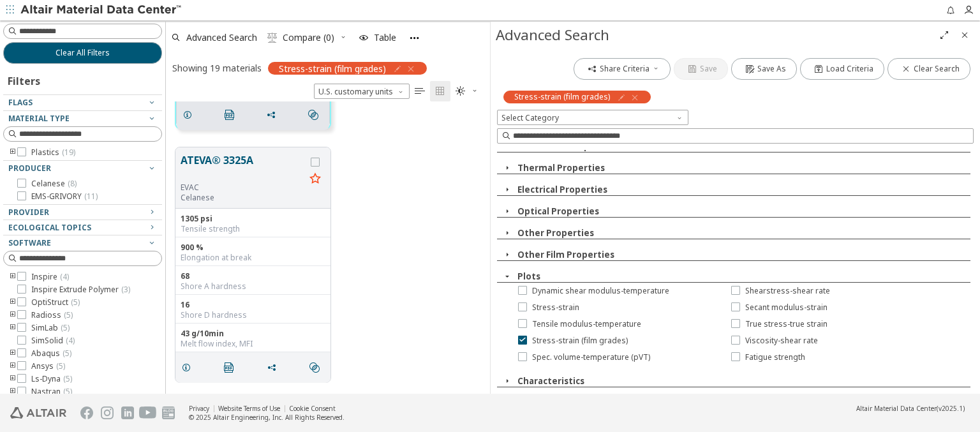
click at [630, 97] on icon "button" at bounding box center [634, 97] width 10 height 10
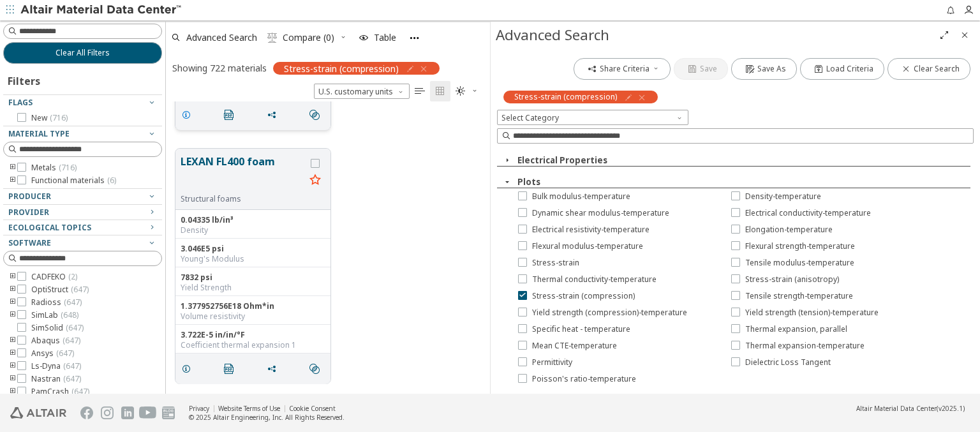
click at [188, 114] on icon "grid" at bounding box center [186, 115] width 10 height 10
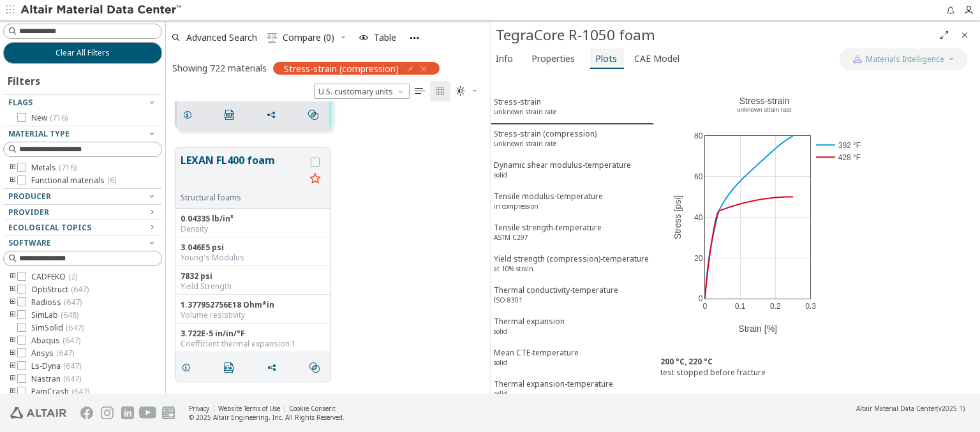
click at [601, 58] on span "Plots" at bounding box center [606, 58] width 22 height 20
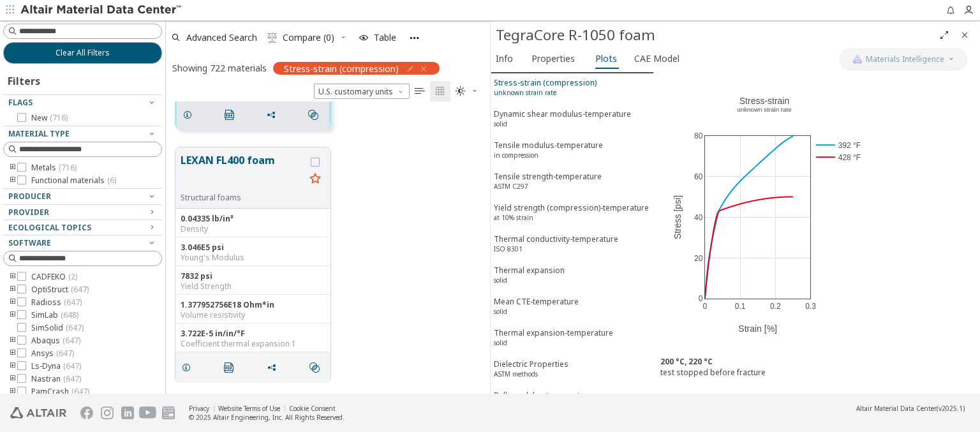
click at [567, 87] on div "Stress-strain (compression) unknown strain rate" at bounding box center [545, 89] width 103 height 24
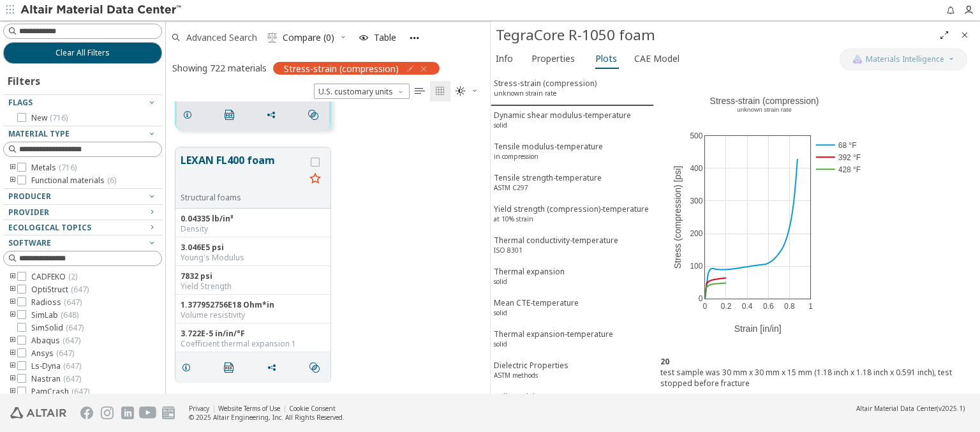
click at [222, 37] on span "Advanced Search" at bounding box center [221, 37] width 71 height 9
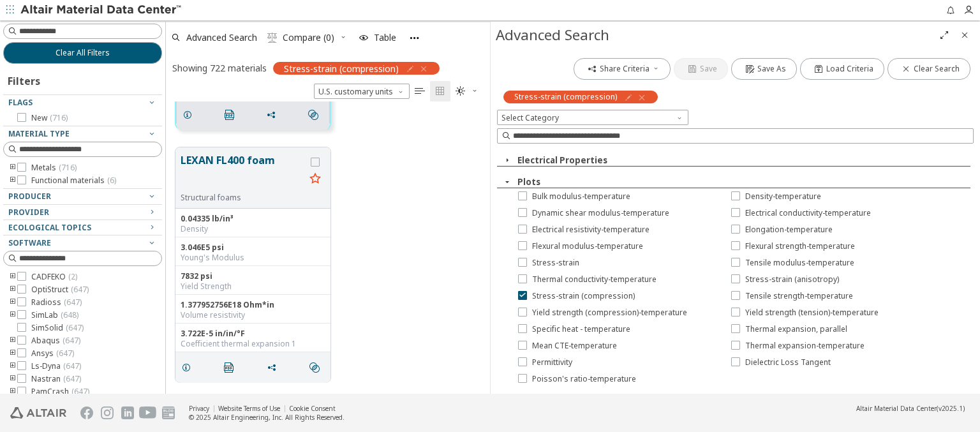
click at [637, 97] on icon "button" at bounding box center [642, 97] width 10 height 10
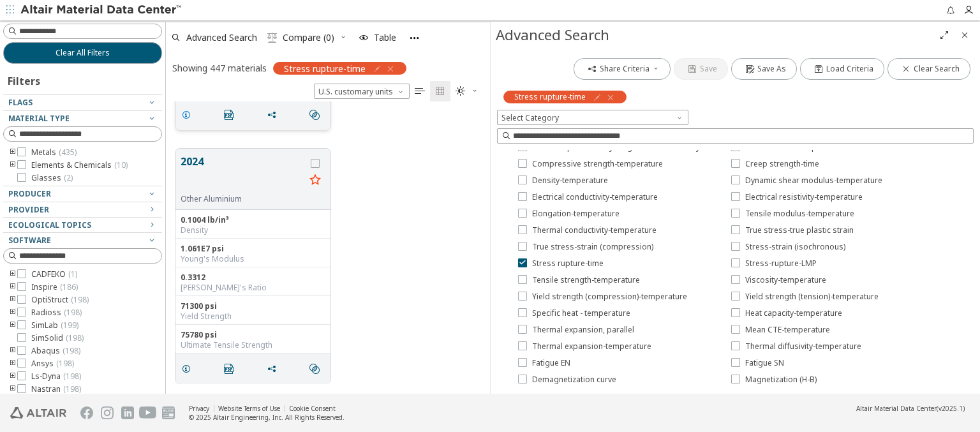
click at [188, 114] on icon "grid" at bounding box center [186, 115] width 10 height 10
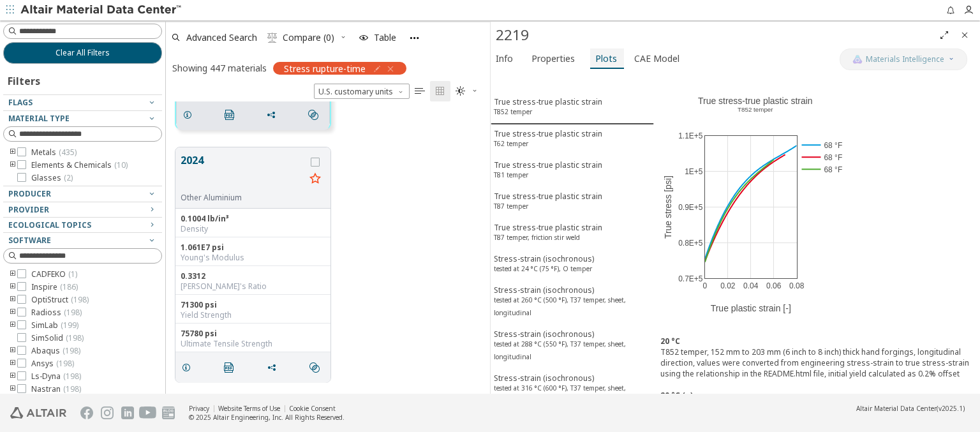
click at [601, 58] on span "Plots" at bounding box center [606, 58] width 22 height 20
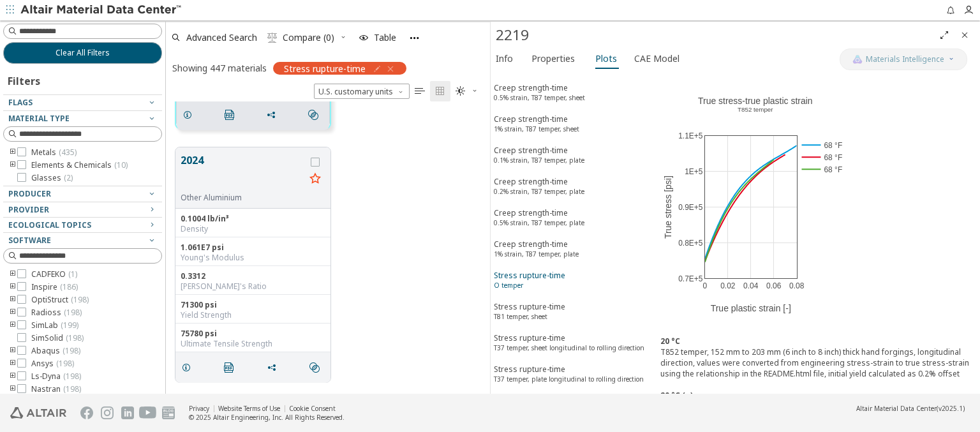
click at [567, 270] on span "Stress rupture-time O temper" at bounding box center [572, 282] width 157 height 24
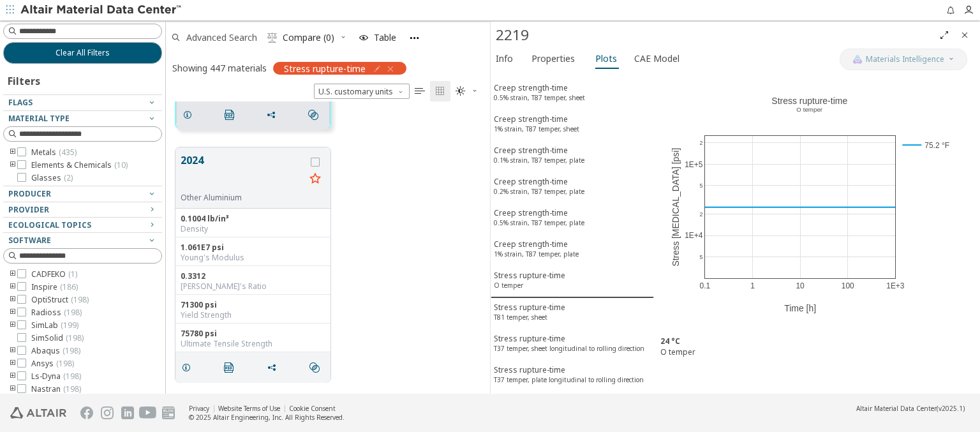
click at [222, 37] on span "Advanced Search" at bounding box center [221, 37] width 71 height 9
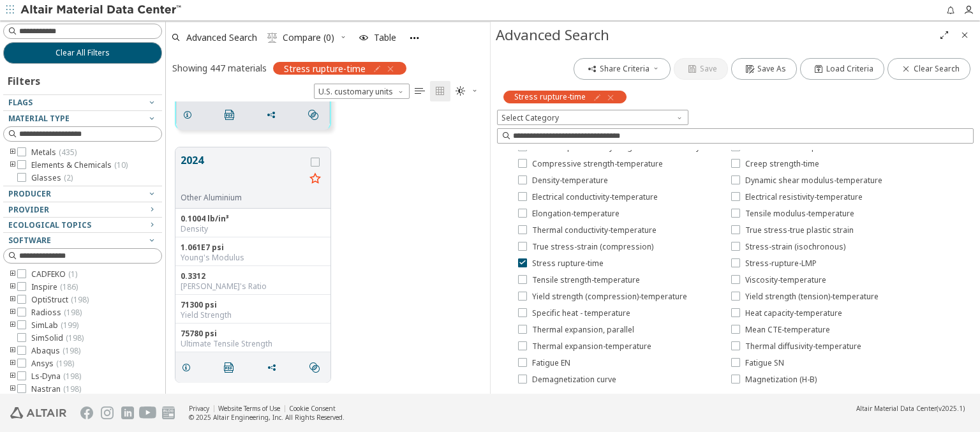
click at [608, 97] on icon "button" at bounding box center [610, 97] width 10 height 10
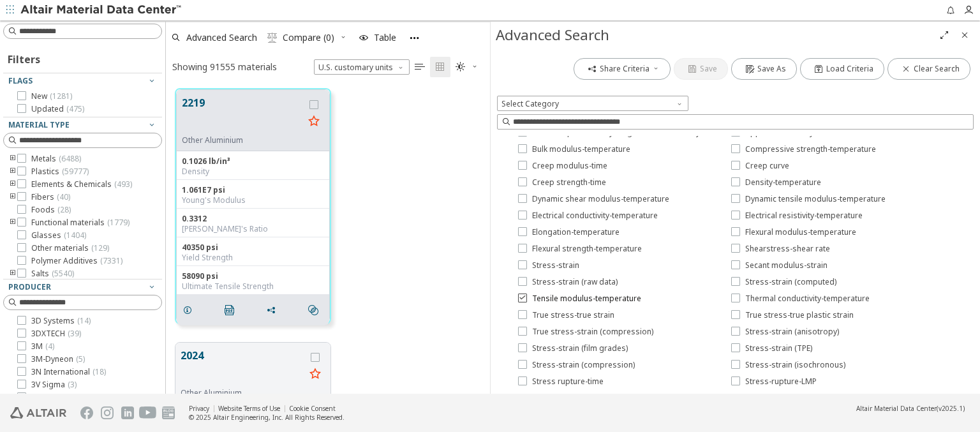
click at [577, 299] on span "Tensile modulus-temperature" at bounding box center [586, 298] width 109 height 10
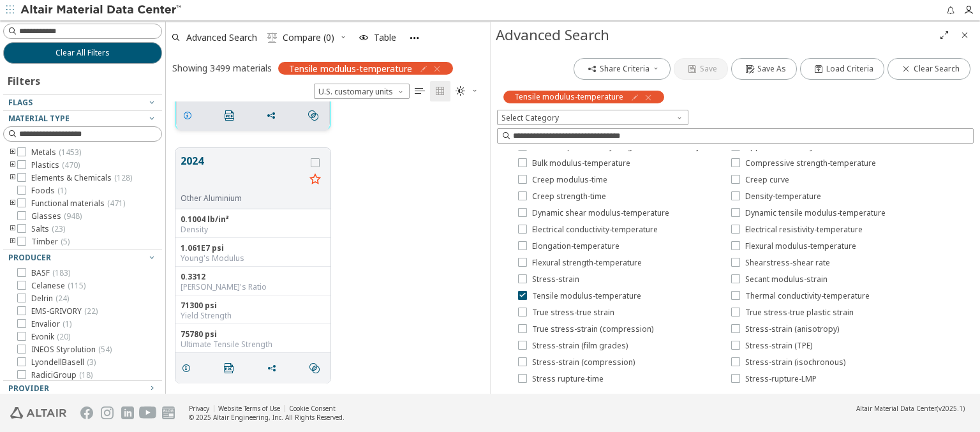
click at [189, 114] on icon "grid" at bounding box center [187, 115] width 10 height 10
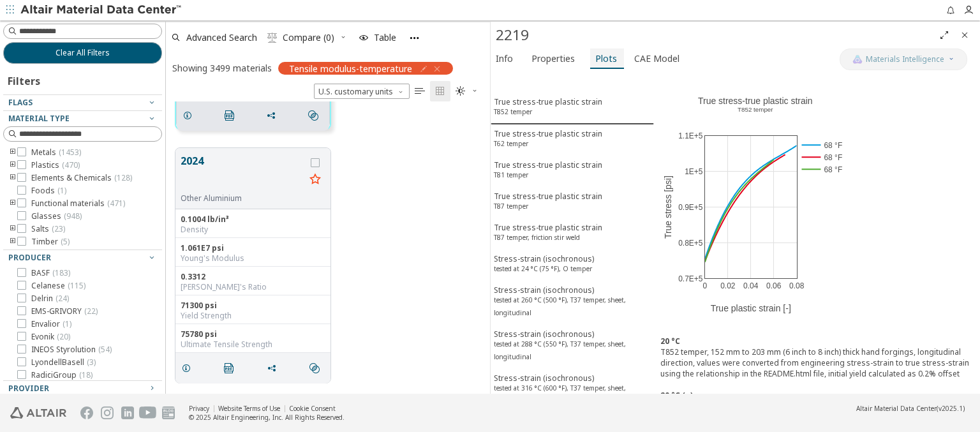
click at [601, 58] on span "Plots" at bounding box center [606, 58] width 22 height 20
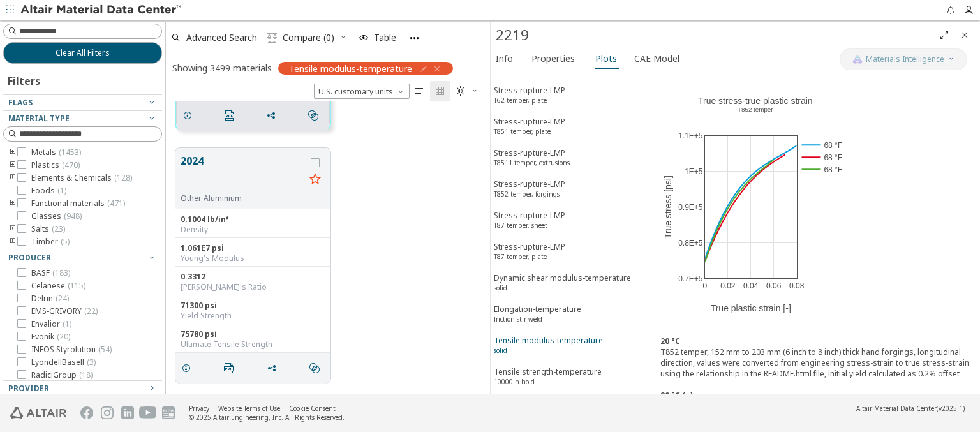
click at [567, 335] on div "Tensile modulus-temperature solid" at bounding box center [548, 347] width 109 height 24
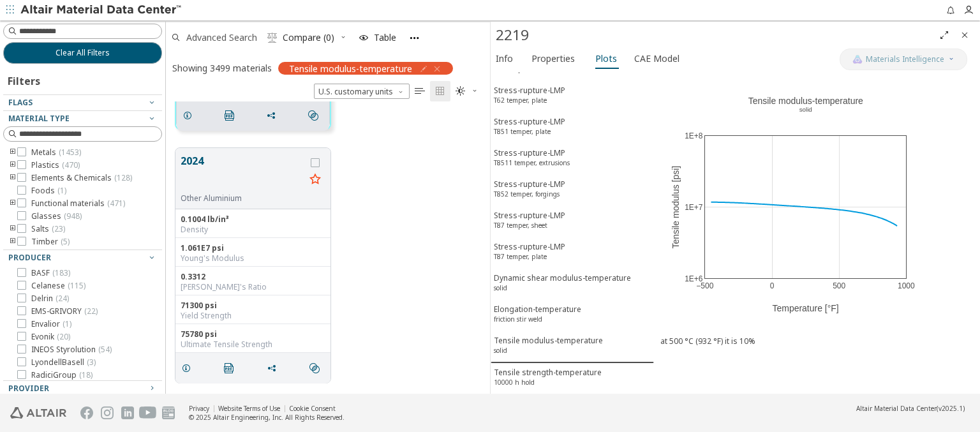
click at [222, 37] on span "Advanced Search" at bounding box center [221, 37] width 71 height 9
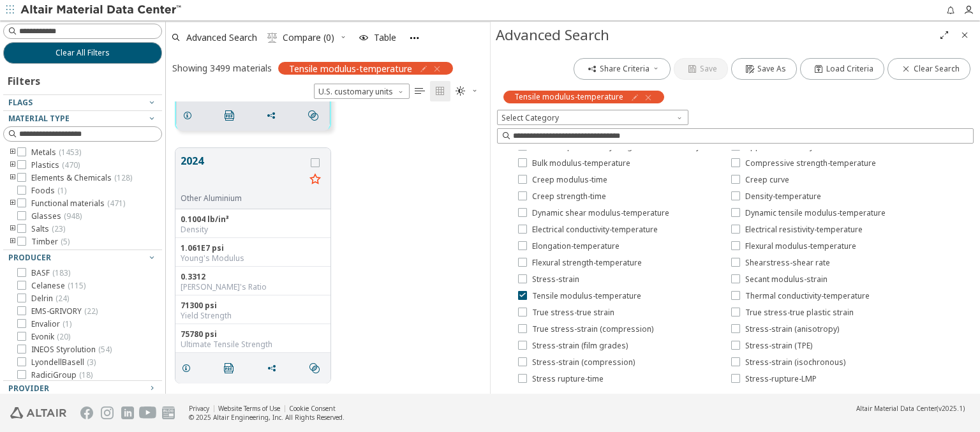
click at [644, 97] on icon "button" at bounding box center [648, 97] width 10 height 10
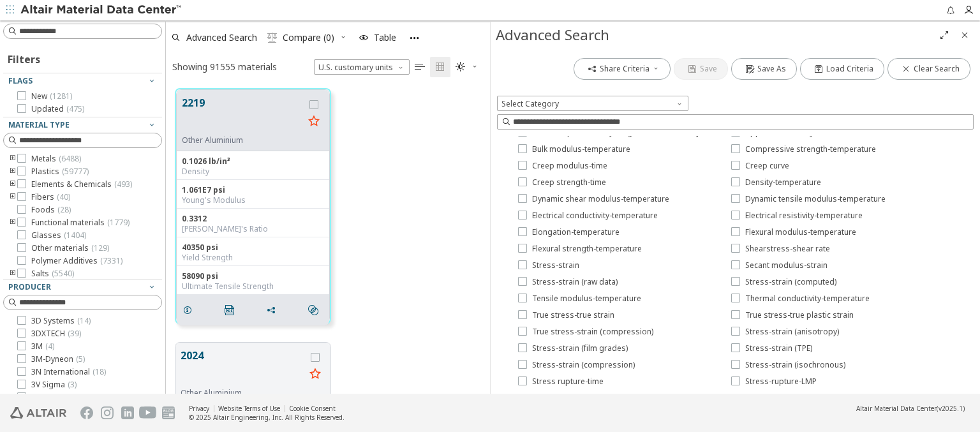
click at [808, 409] on span "Yield strength (compression)-temperature" at bounding box center [822, 414] width 155 height 10
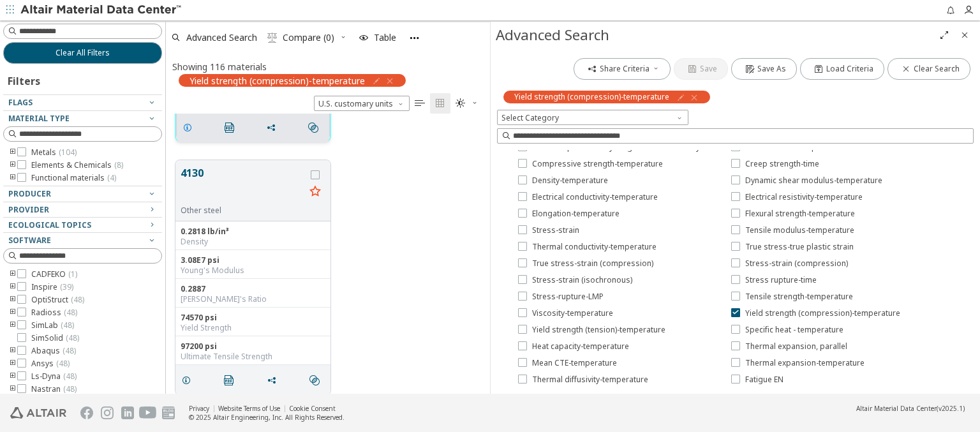
click at [189, 126] on icon "grid" at bounding box center [187, 127] width 10 height 10
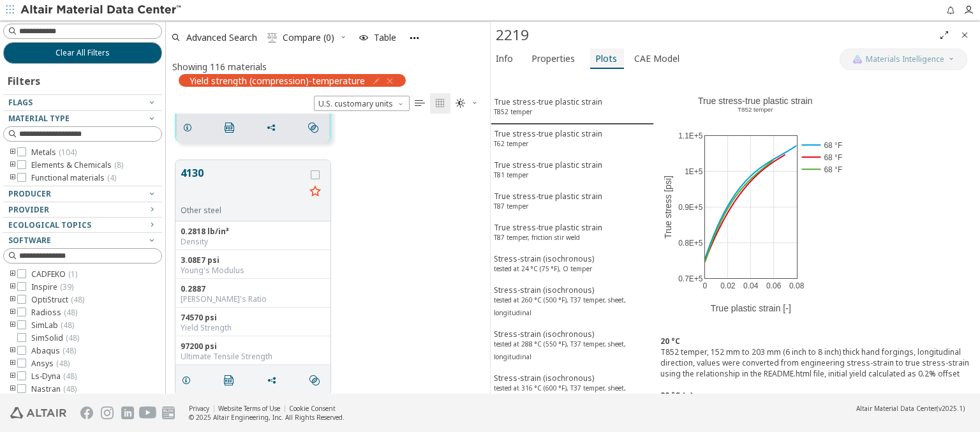
click at [601, 58] on span "Plots" at bounding box center [606, 58] width 22 height 20
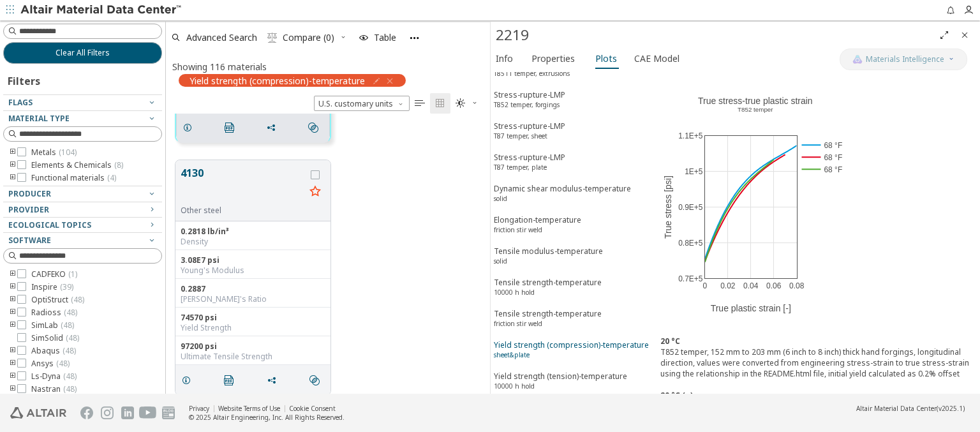
click at [567, 339] on div "Yield strength (compression)-temperature sheet&plate" at bounding box center [571, 351] width 155 height 24
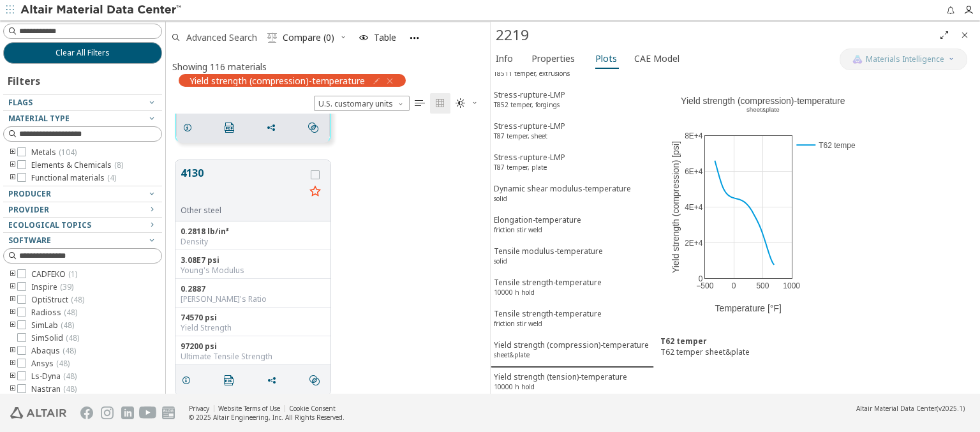
click at [222, 37] on span "Advanced Search" at bounding box center [221, 37] width 71 height 9
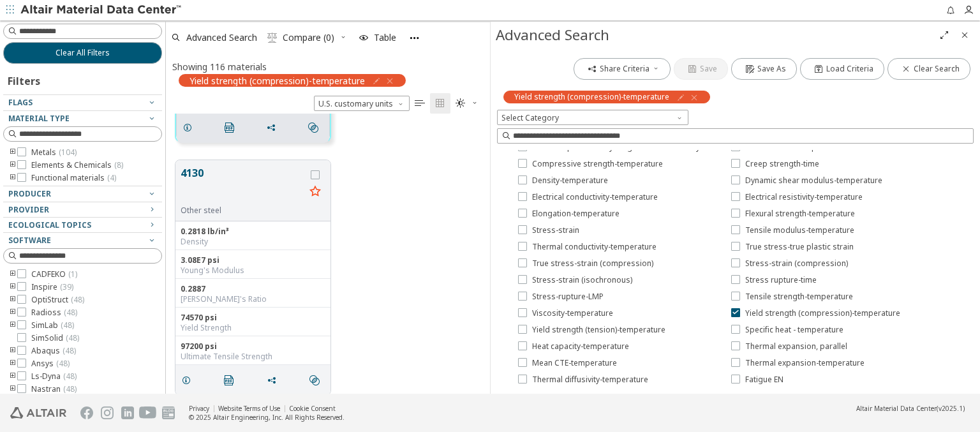
click at [689, 97] on icon "button" at bounding box center [694, 97] width 10 height 10
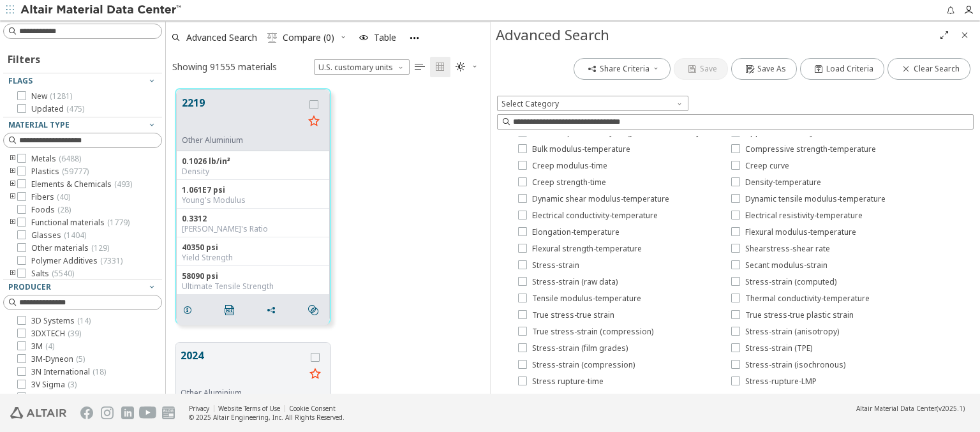
click at [590, 426] on span "Yield strength (tension)-temperature" at bounding box center [598, 431] width 133 height 10
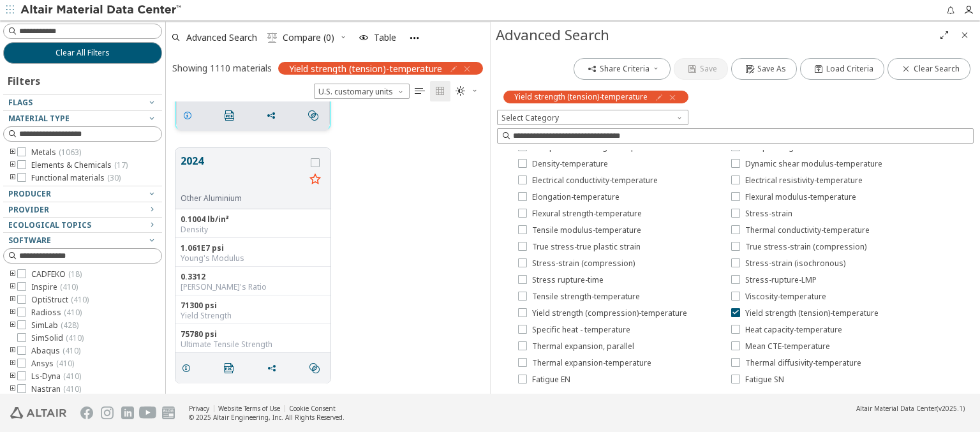
click at [189, 114] on icon "grid" at bounding box center [187, 115] width 10 height 10
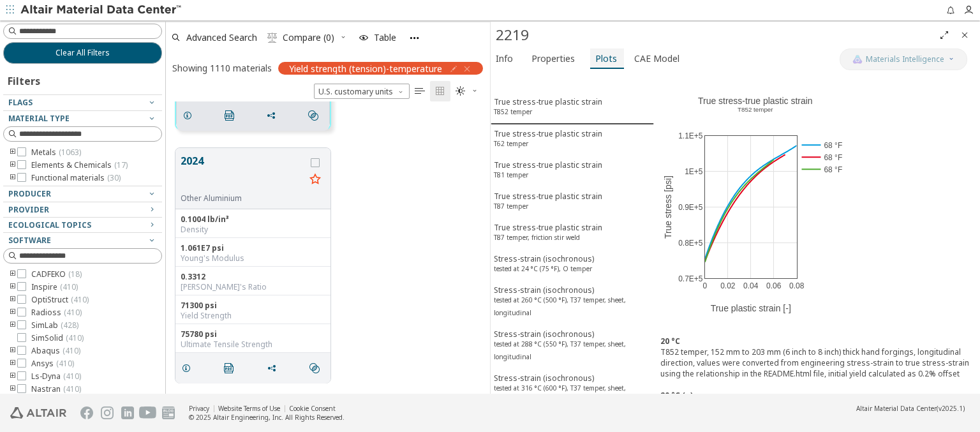
click at [601, 58] on span "Plots" at bounding box center [606, 58] width 22 height 20
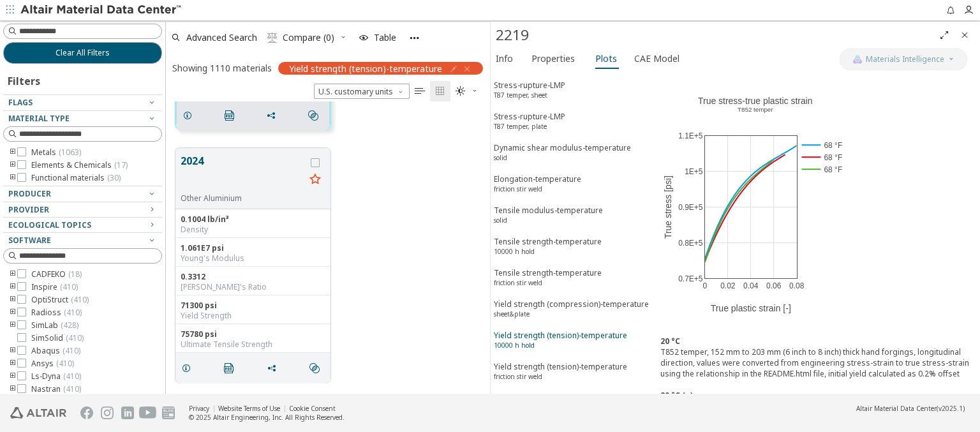
click at [567, 330] on div "Yield strength (tension)-temperature 10000 h hold" at bounding box center [560, 342] width 133 height 24
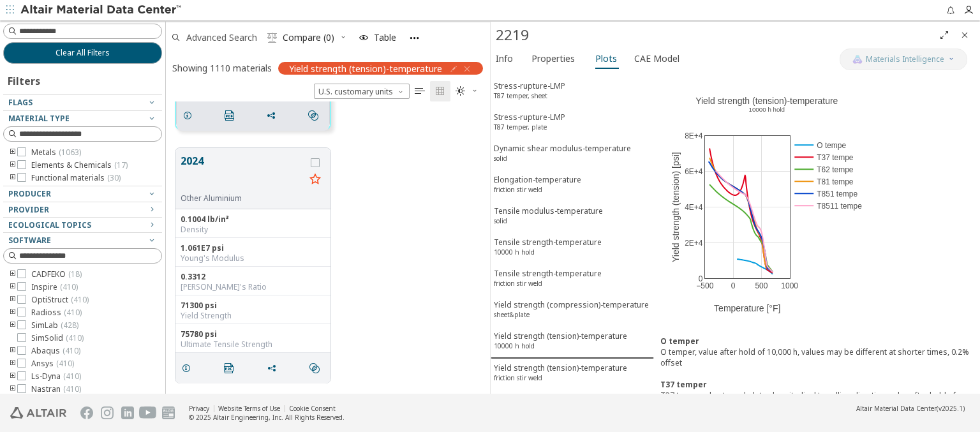
click at [222, 37] on span "Advanced Search" at bounding box center [221, 37] width 71 height 9
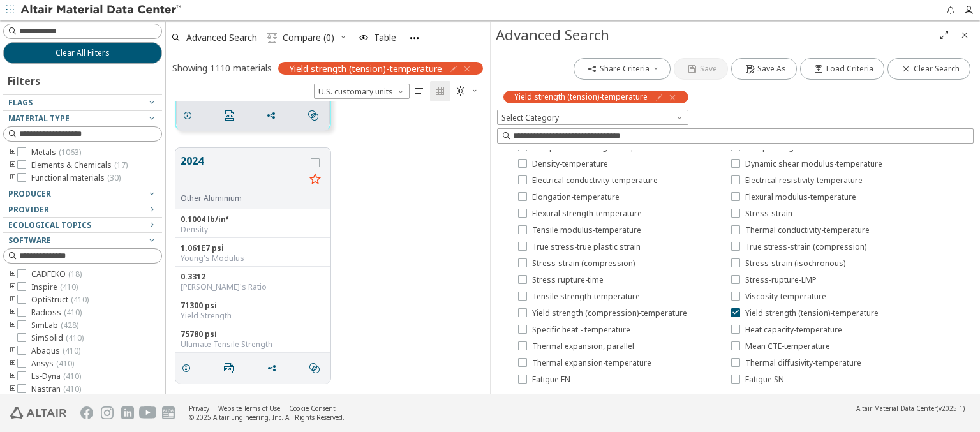
click at [670, 97] on icon "button" at bounding box center [672, 97] width 10 height 10
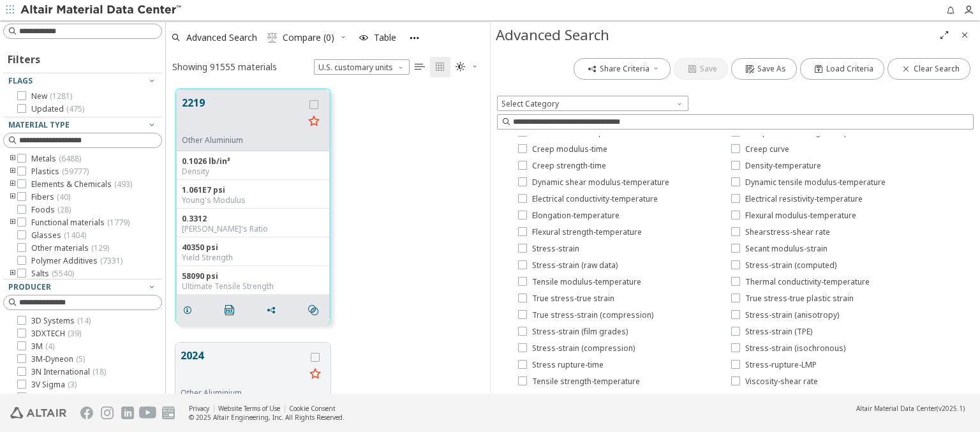
click at [782, 409] on span "Specific heat - temperature" at bounding box center [794, 414] width 98 height 10
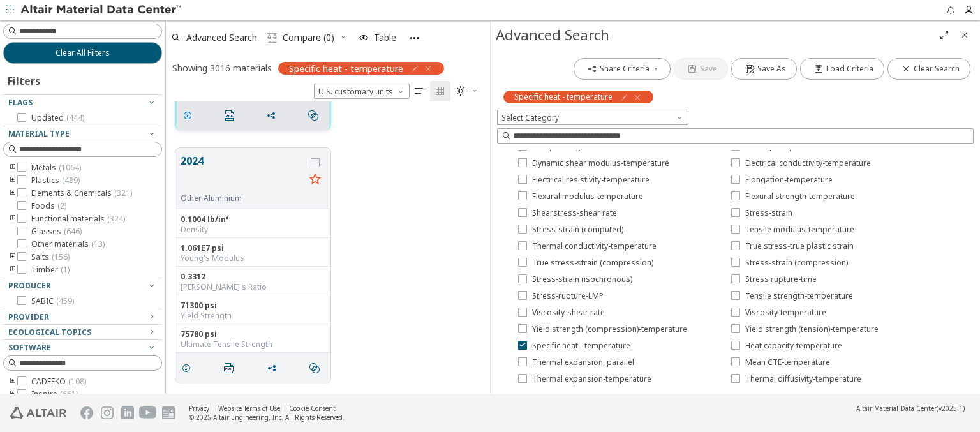
click at [189, 114] on icon "grid" at bounding box center [187, 115] width 10 height 10
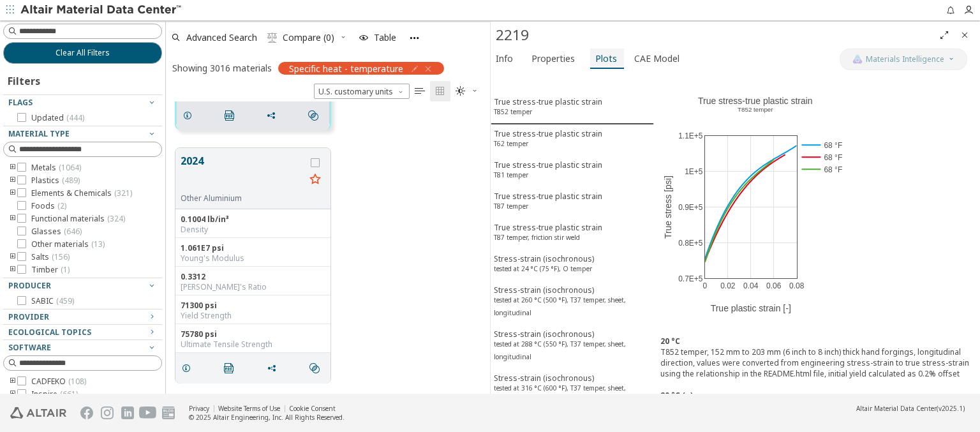
click at [601, 58] on span "Plots" at bounding box center [606, 58] width 22 height 20
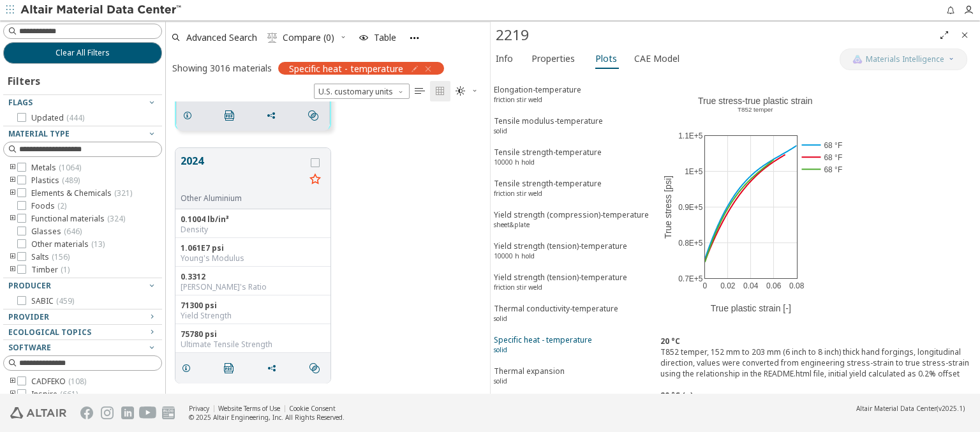
click at [567, 334] on div "Specific heat - temperature solid" at bounding box center [543, 346] width 98 height 24
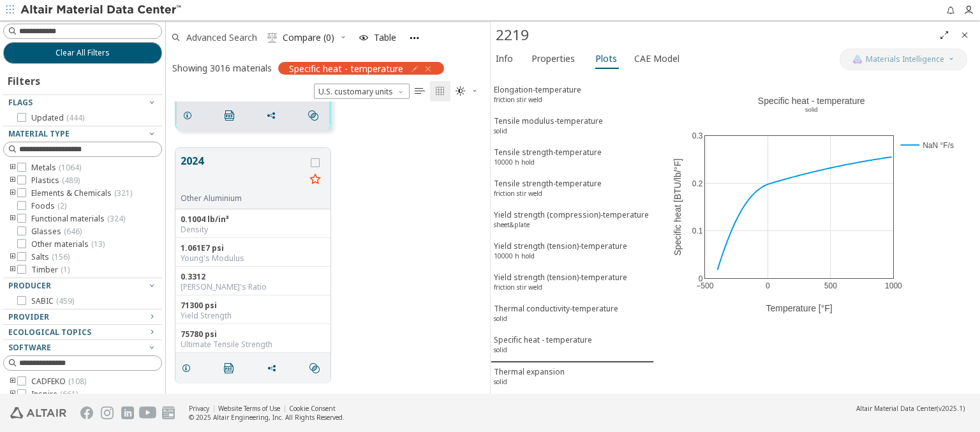
click at [222, 37] on span "Advanced Search" at bounding box center [221, 37] width 71 height 9
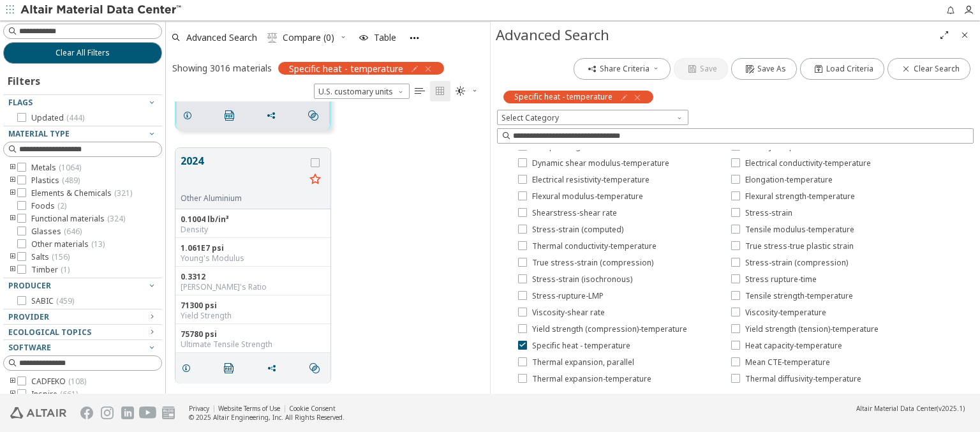
click at [635, 97] on icon "button" at bounding box center [637, 97] width 10 height 10
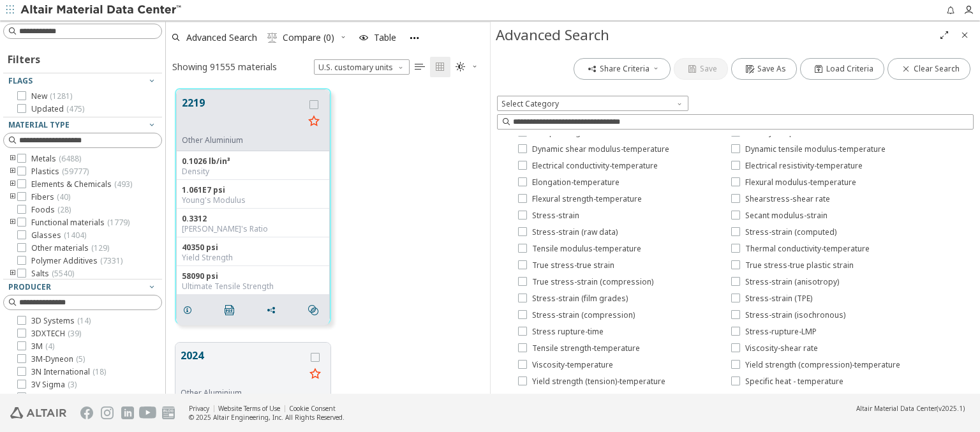
click at [775, 409] on span "Mean CTE-temperature" at bounding box center [787, 414] width 85 height 10
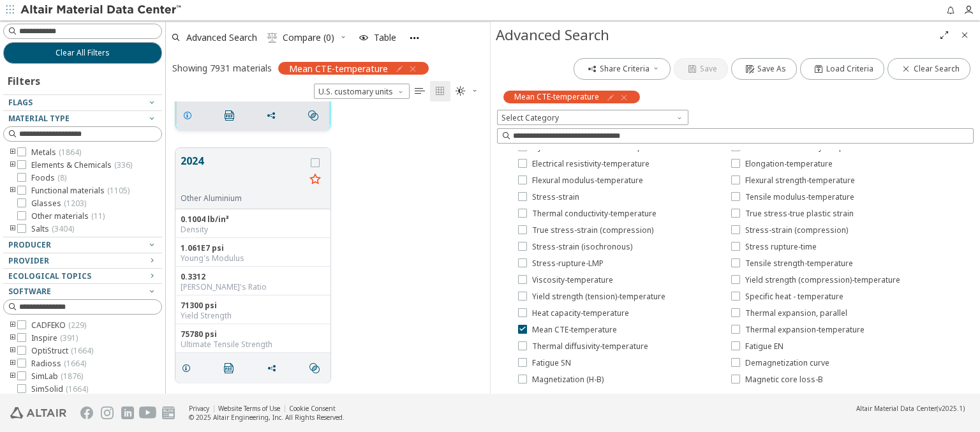
click at [189, 114] on icon "grid" at bounding box center [187, 115] width 10 height 10
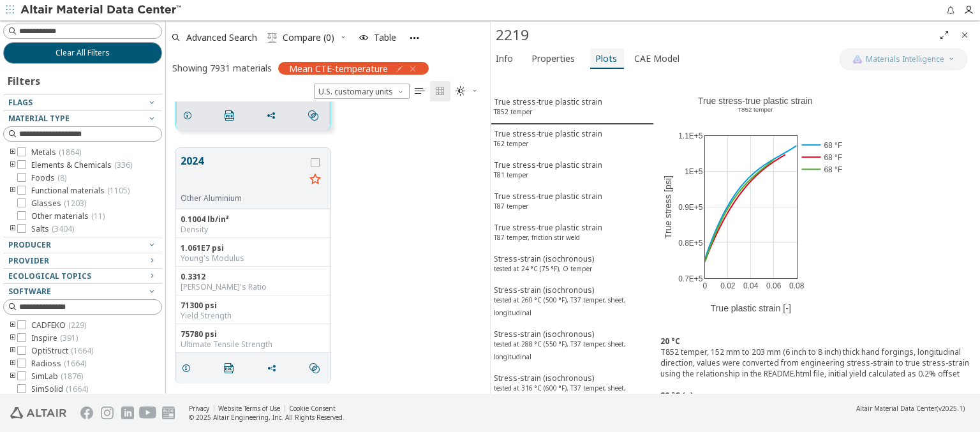
click at [601, 58] on span "Plots" at bounding box center [606, 58] width 22 height 20
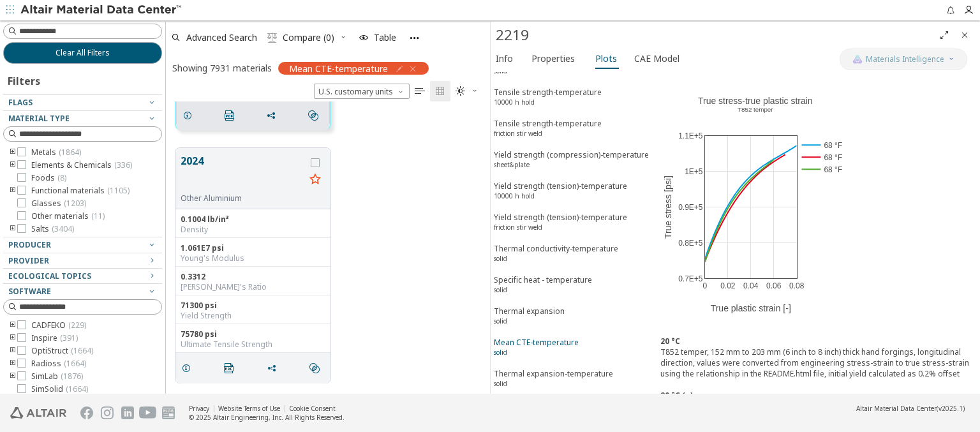
click at [567, 337] on div "Mean CTE-temperature solid" at bounding box center [536, 349] width 85 height 24
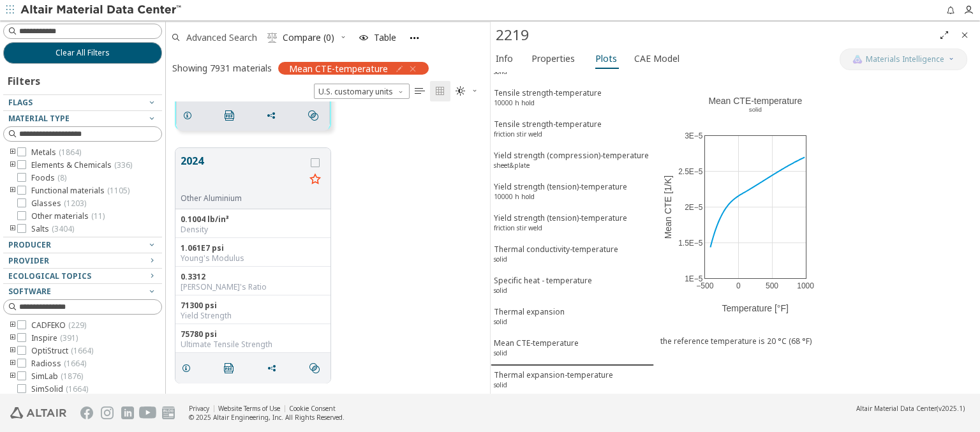
click at [222, 37] on span "Advanced Search" at bounding box center [221, 37] width 71 height 9
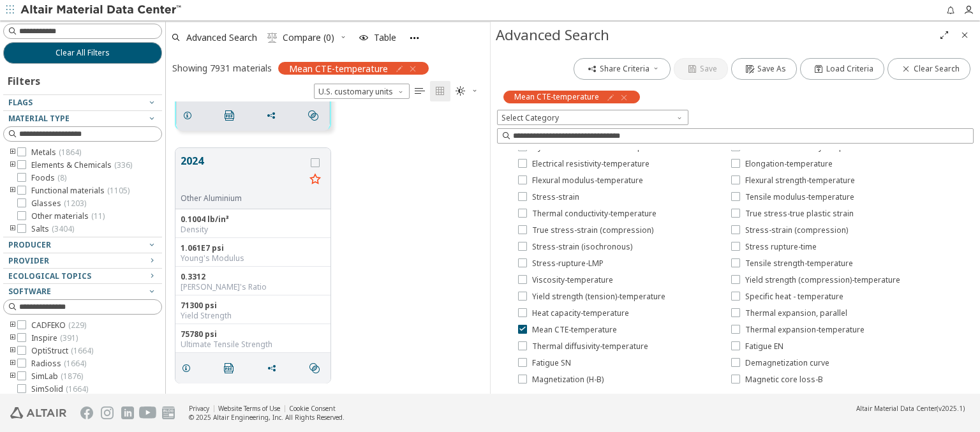
click at [622, 97] on icon "button" at bounding box center [624, 97] width 10 height 10
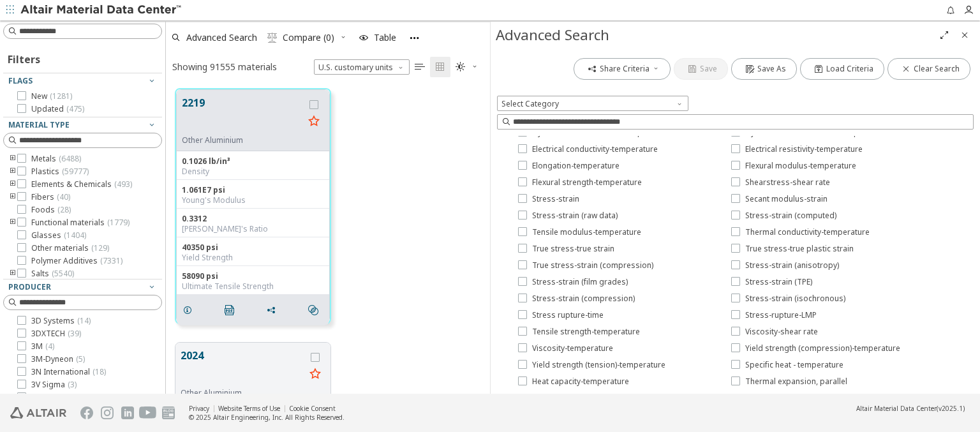
click at [790, 409] on span "Thermal diffusivity-temperature" at bounding box center [803, 414] width 116 height 10
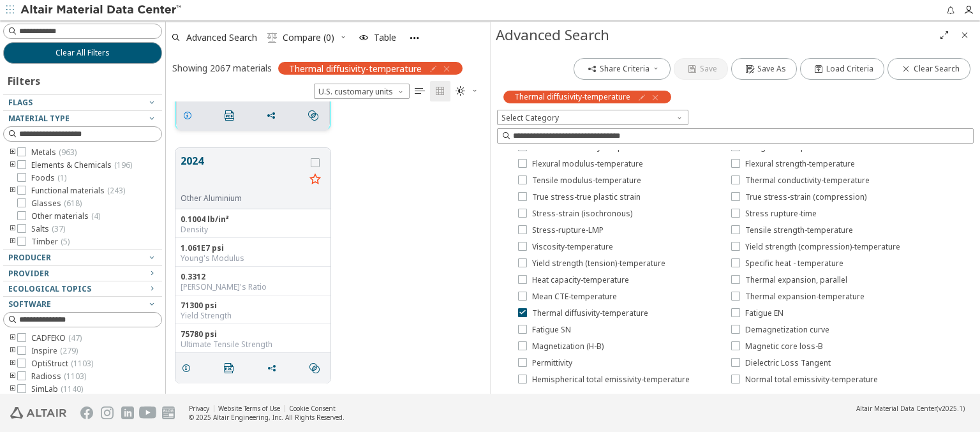
click at [189, 114] on icon "grid" at bounding box center [187, 115] width 10 height 10
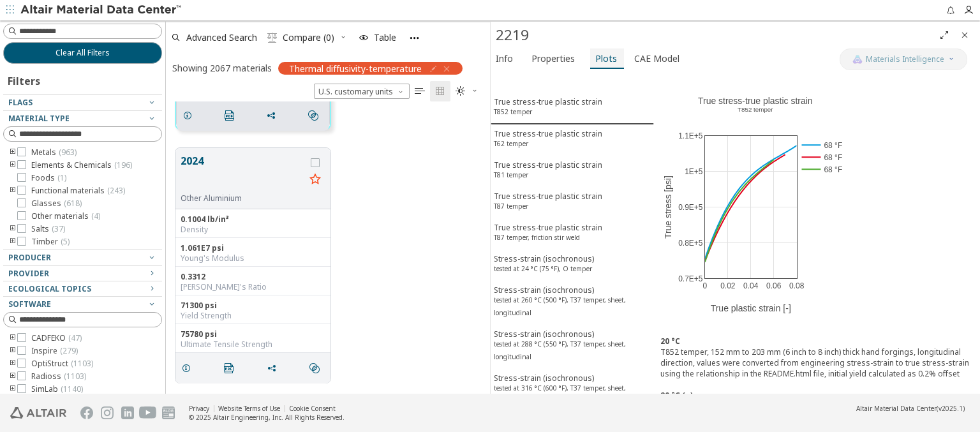
click at [601, 58] on span "Plots" at bounding box center [606, 58] width 22 height 20
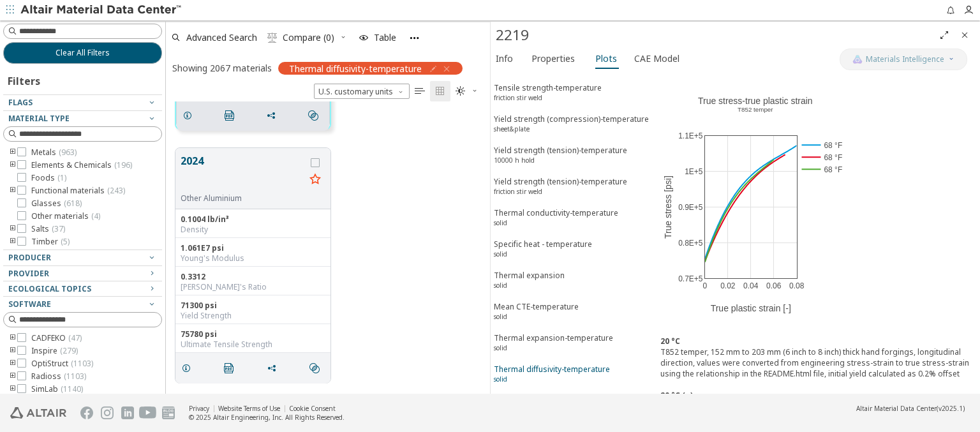
click at [567, 364] on div "Thermal diffusivity-temperature solid" at bounding box center [552, 376] width 116 height 24
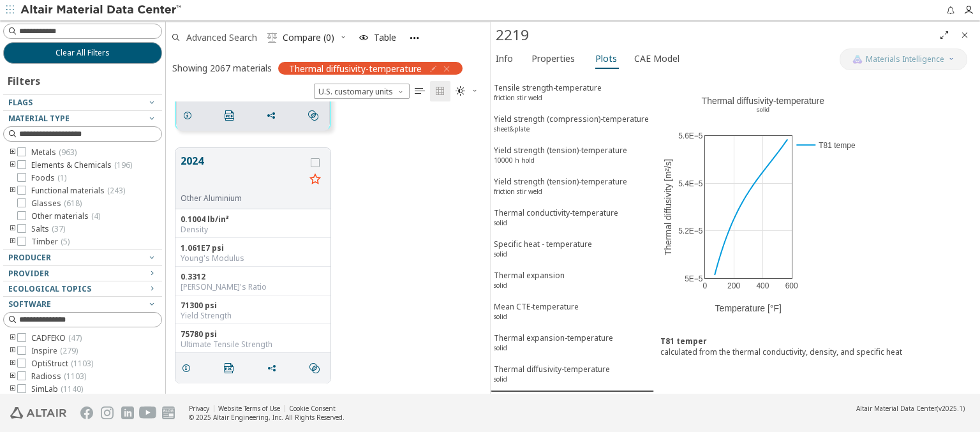
click at [222, 37] on span "Advanced Search" at bounding box center [221, 37] width 71 height 9
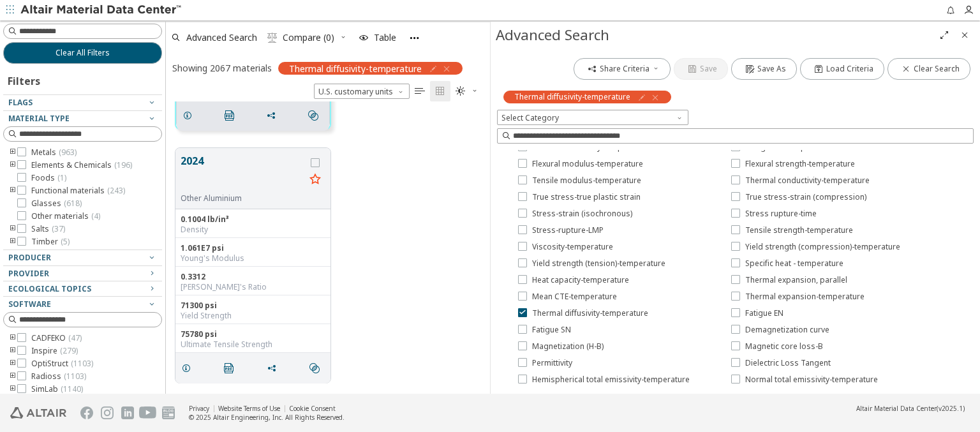
click at [653, 97] on icon "button" at bounding box center [655, 97] width 10 height 10
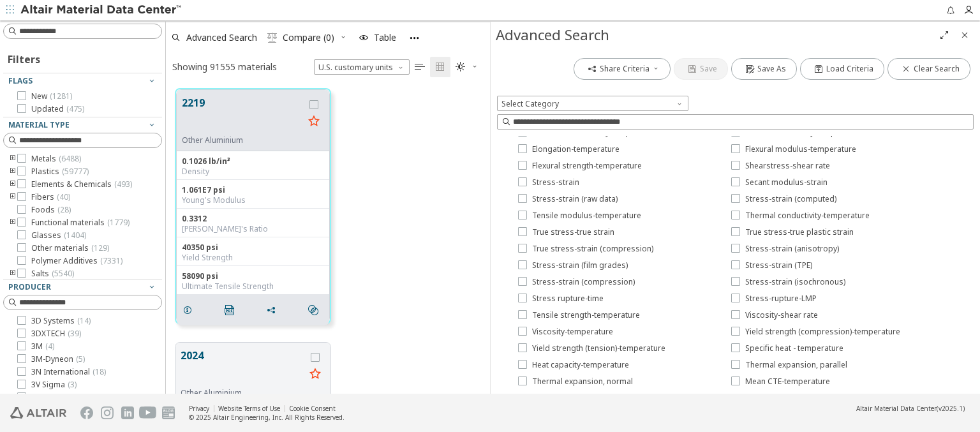
click at [753, 409] on span "Fatigue EN" at bounding box center [764, 414] width 38 height 10
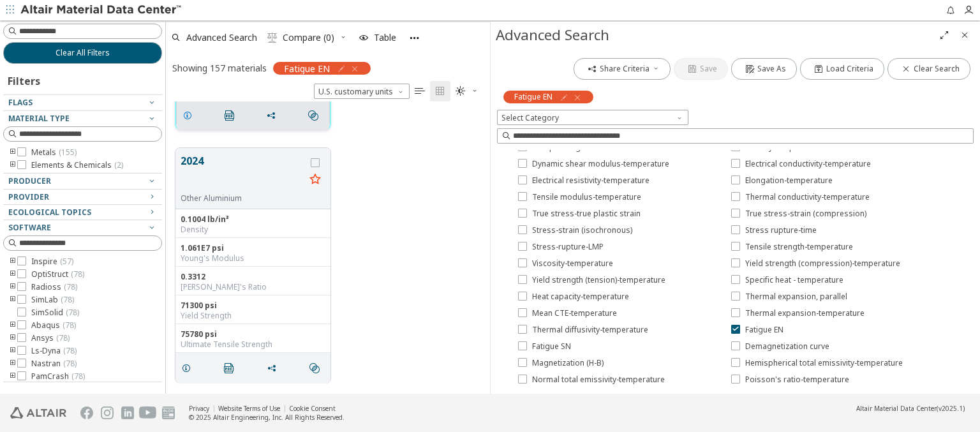
click at [189, 114] on icon "grid" at bounding box center [187, 115] width 10 height 10
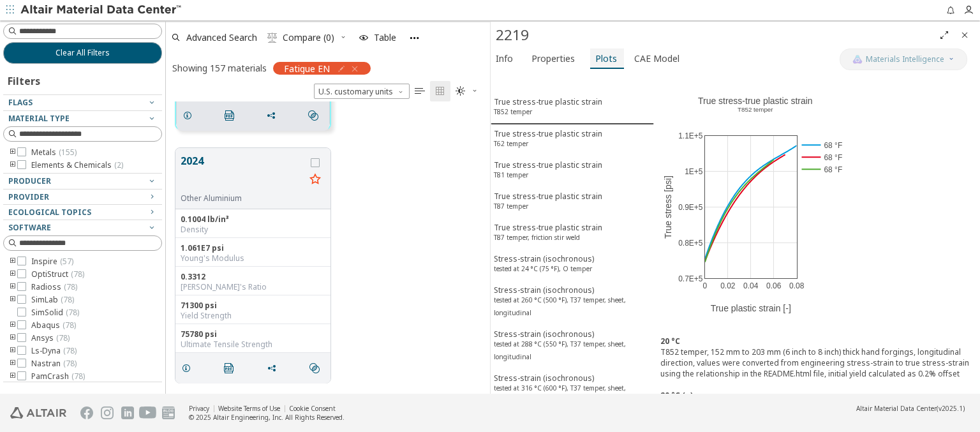
click at [601, 58] on span "Plots" at bounding box center [606, 58] width 22 height 20
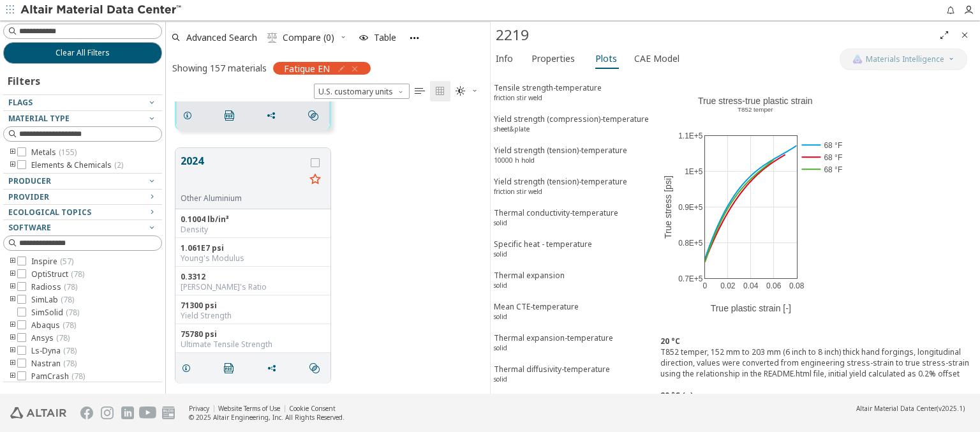
click at [567, 395] on span "Fatigue EN T851 temper" at bounding box center [572, 407] width 157 height 24
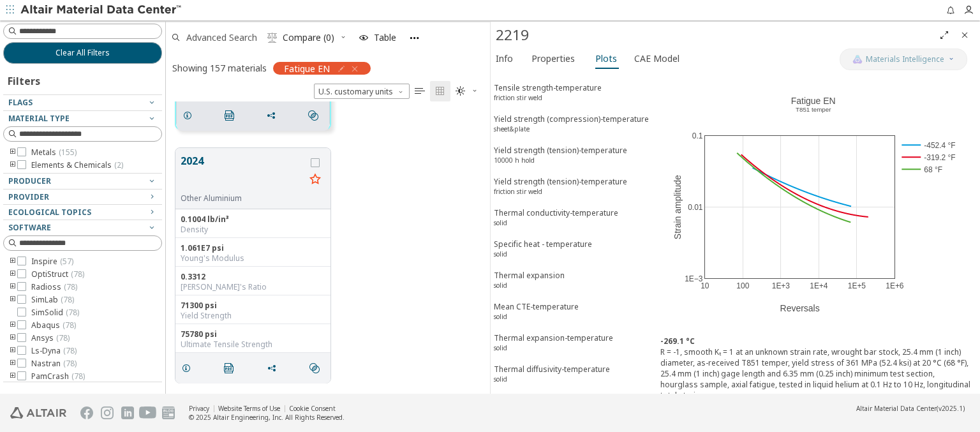
click at [222, 37] on span "Advanced Search" at bounding box center [221, 37] width 71 height 9
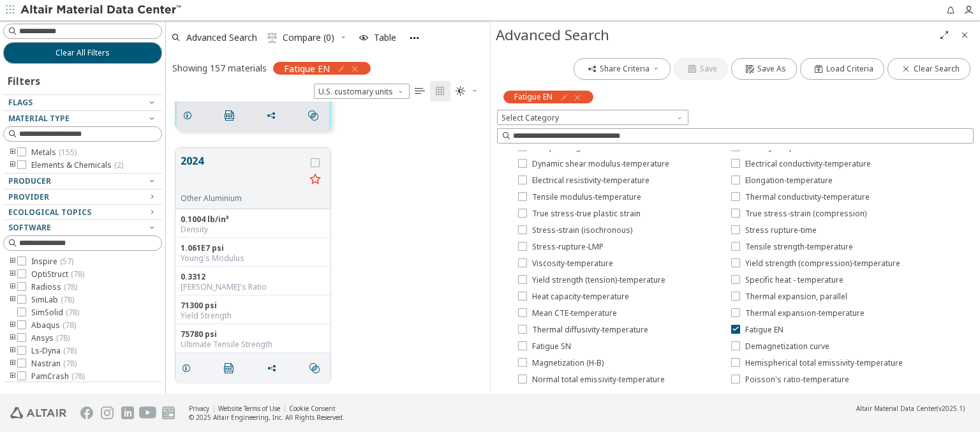
click at [577, 97] on icon "button" at bounding box center [577, 97] width 10 height 10
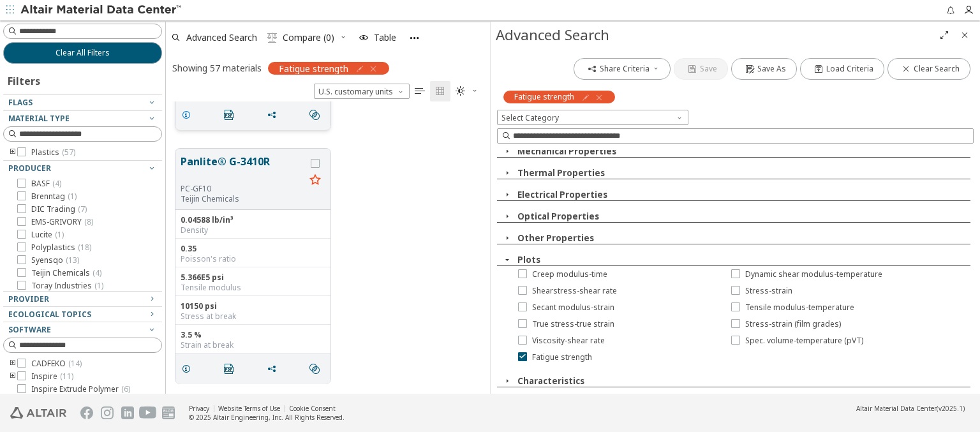
click at [188, 114] on icon "grid" at bounding box center [186, 115] width 10 height 10
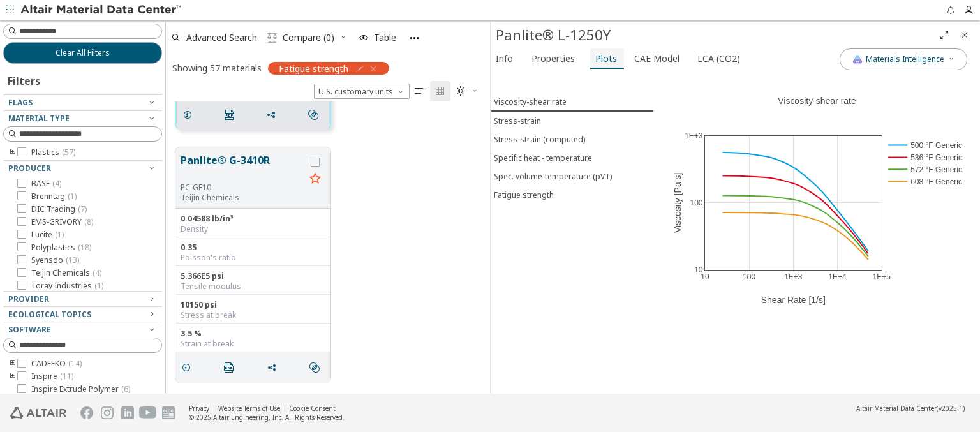
click at [601, 58] on span "Plots" at bounding box center [606, 58] width 22 height 20
click at [571, 191] on span "Fatigue strength" at bounding box center [572, 194] width 157 height 11
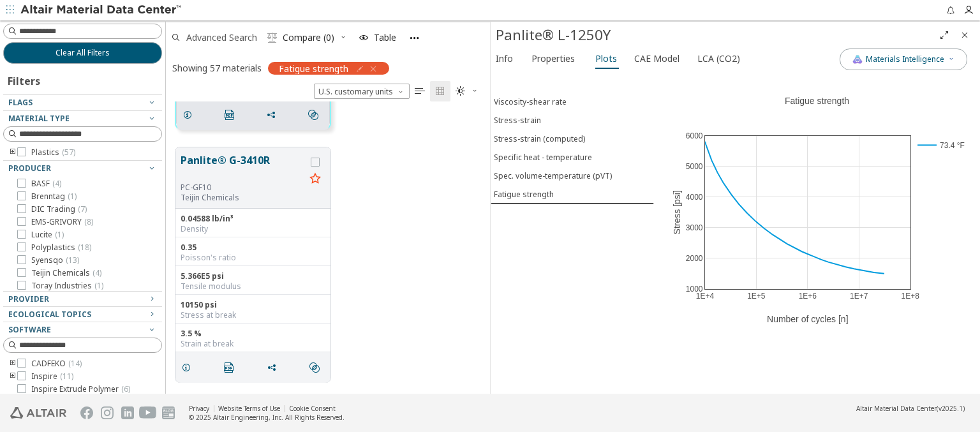
click at [222, 37] on span "Advanced Search" at bounding box center [221, 37] width 71 height 9
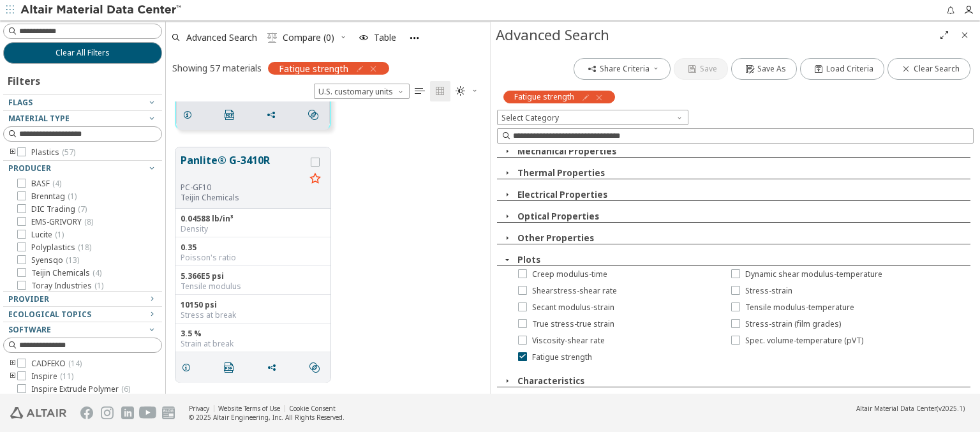
click at [598, 97] on icon "button" at bounding box center [599, 97] width 10 height 10
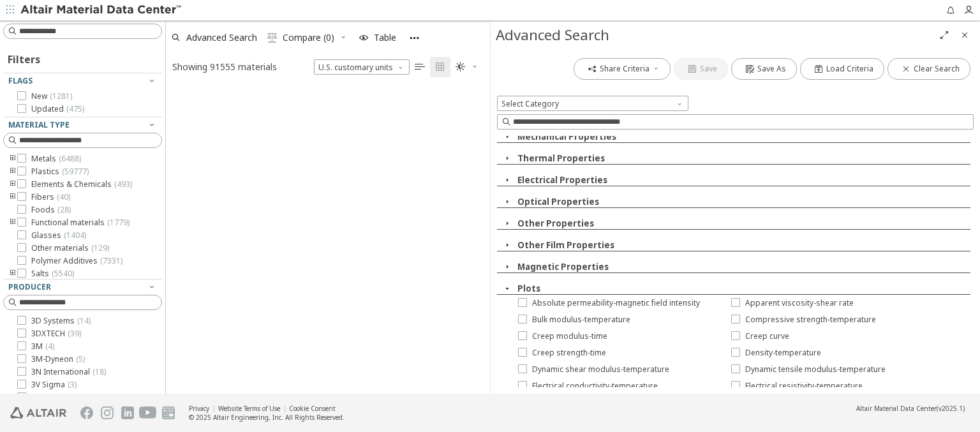
scroll to position [305, 314]
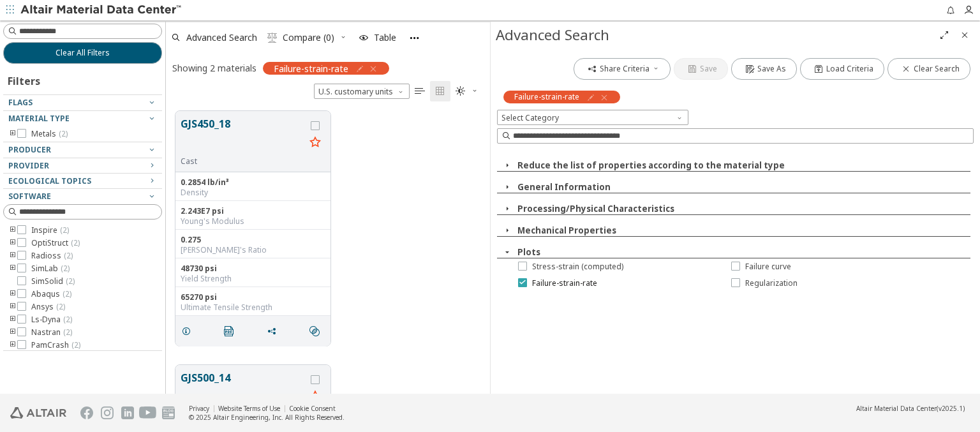
scroll to position [0, 0]
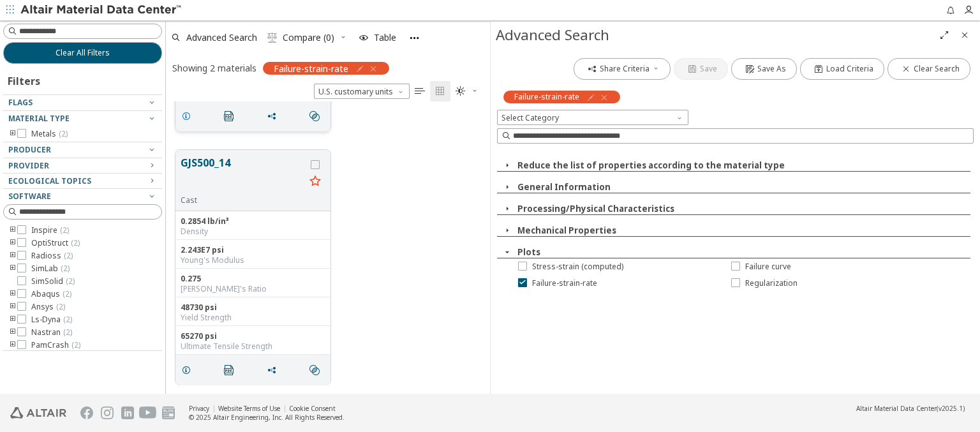
click at [188, 114] on icon "grid" at bounding box center [186, 116] width 10 height 10
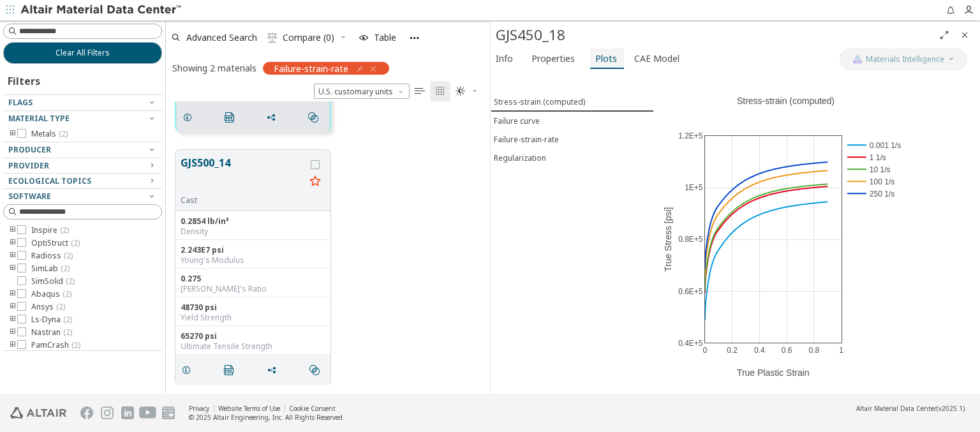
click at [601, 58] on span "Plots" at bounding box center [606, 58] width 22 height 20
click at [571, 137] on span "Failure-strain-rate" at bounding box center [572, 139] width 157 height 11
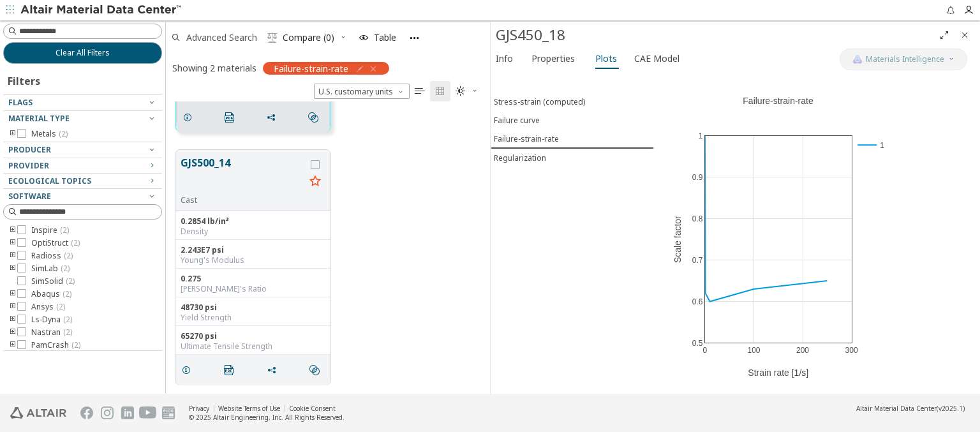
click at [222, 37] on span "Advanced Search" at bounding box center [221, 37] width 71 height 9
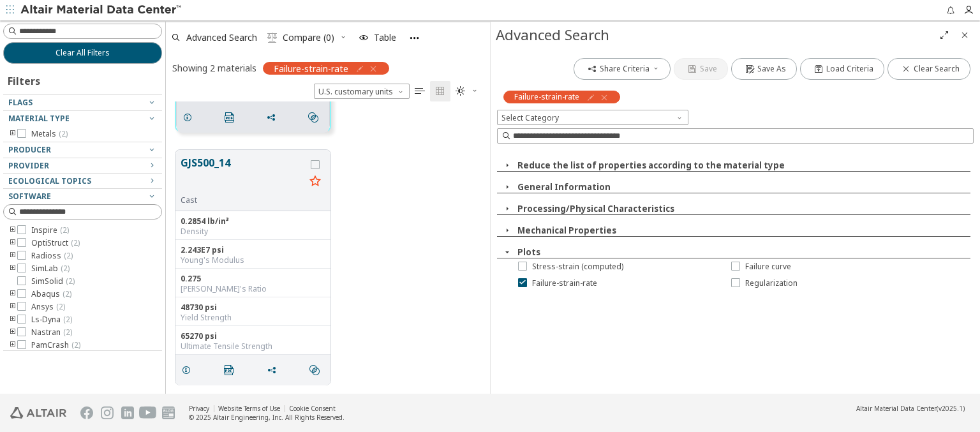
click at [602, 97] on icon "button" at bounding box center [604, 97] width 10 height 10
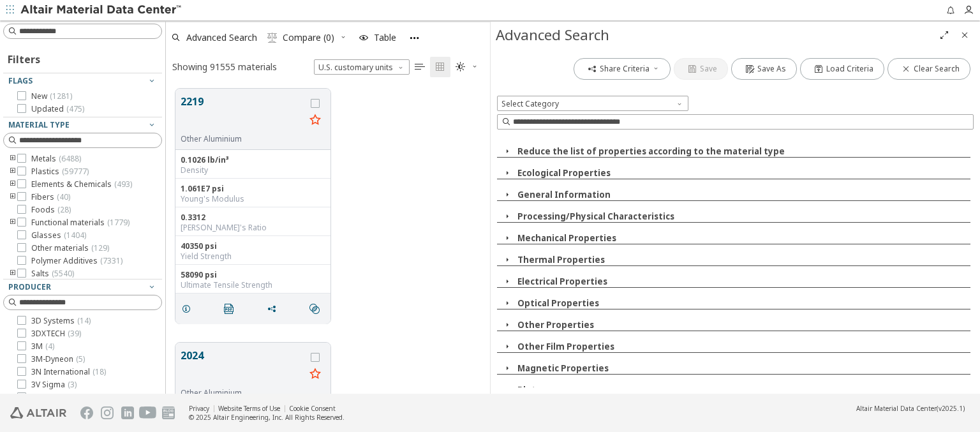
scroll to position [305, 314]
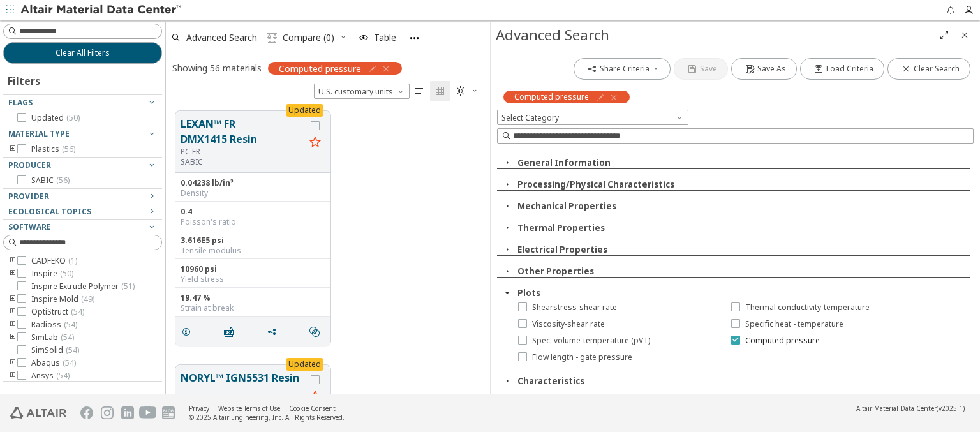
scroll to position [0, 0]
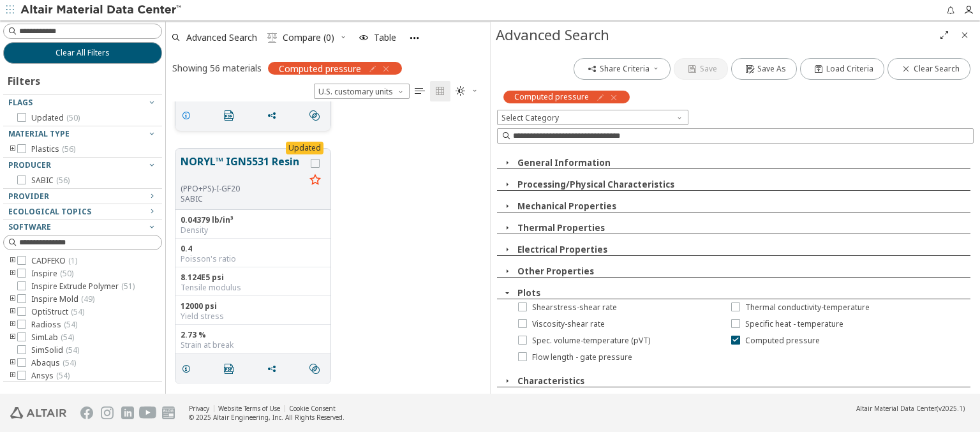
click at [188, 114] on icon "grid" at bounding box center [186, 115] width 10 height 10
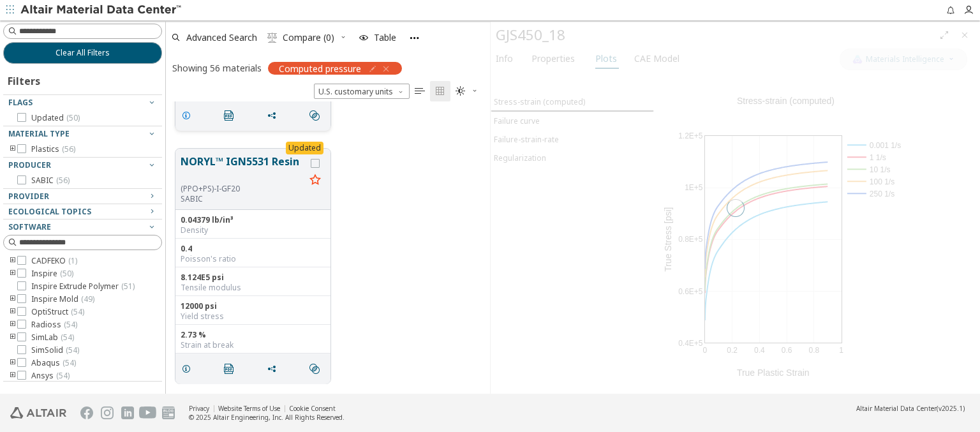
scroll to position [217, 0]
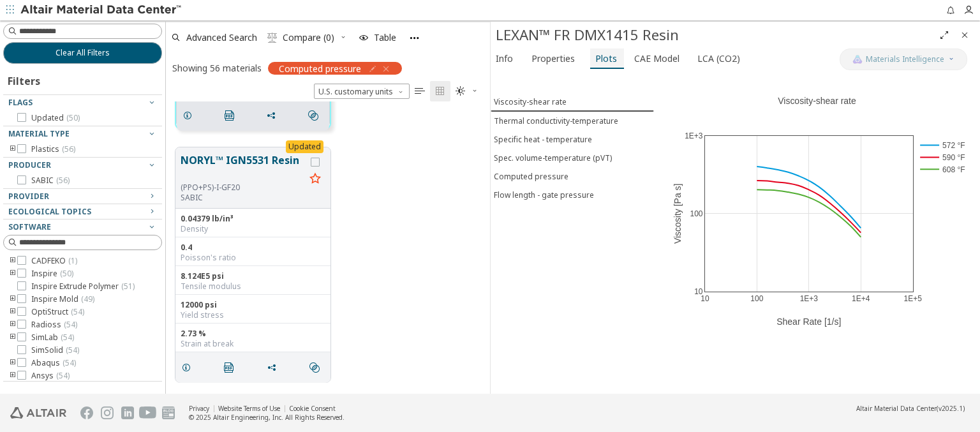
click at [601, 58] on span "Plots" at bounding box center [606, 58] width 22 height 20
click at [571, 173] on span "Computed pressure" at bounding box center [572, 176] width 157 height 11
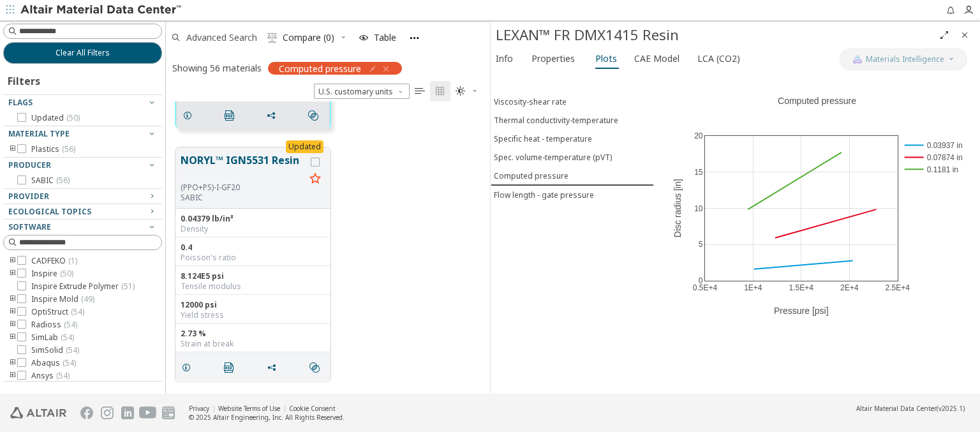
click at [222, 37] on span "Advanced Search" at bounding box center [221, 37] width 71 height 9
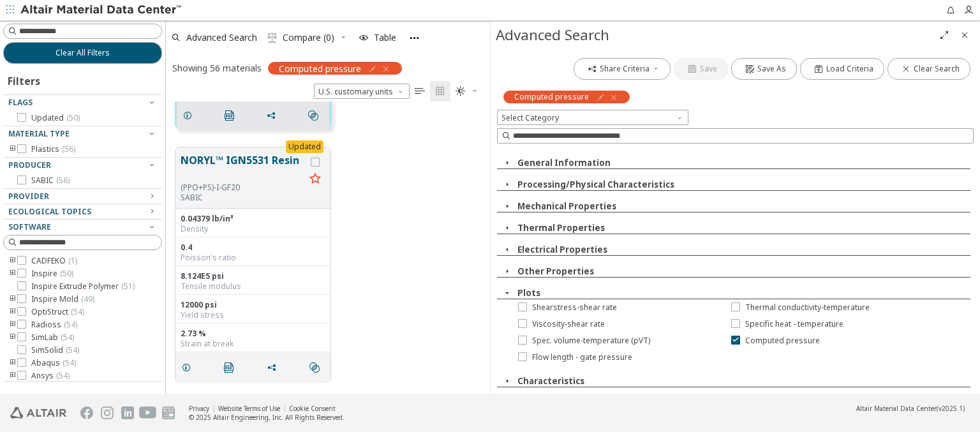
click at [610, 97] on icon "button" at bounding box center [613, 97] width 10 height 10
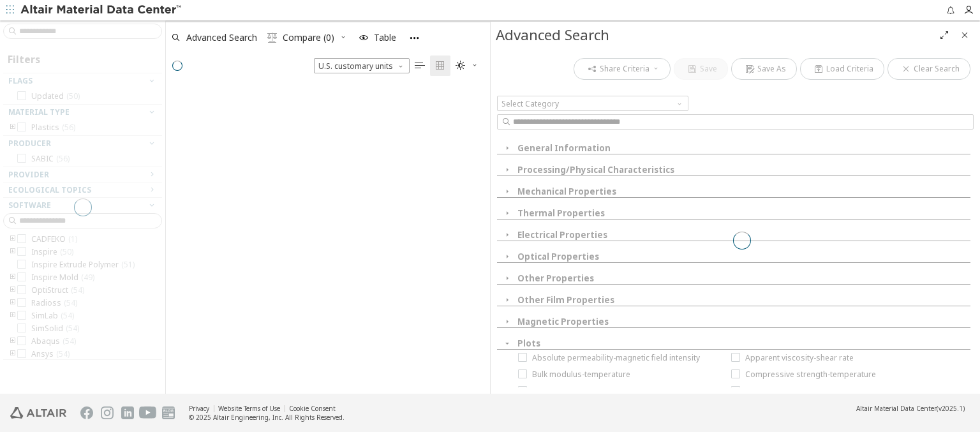
scroll to position [305, 314]
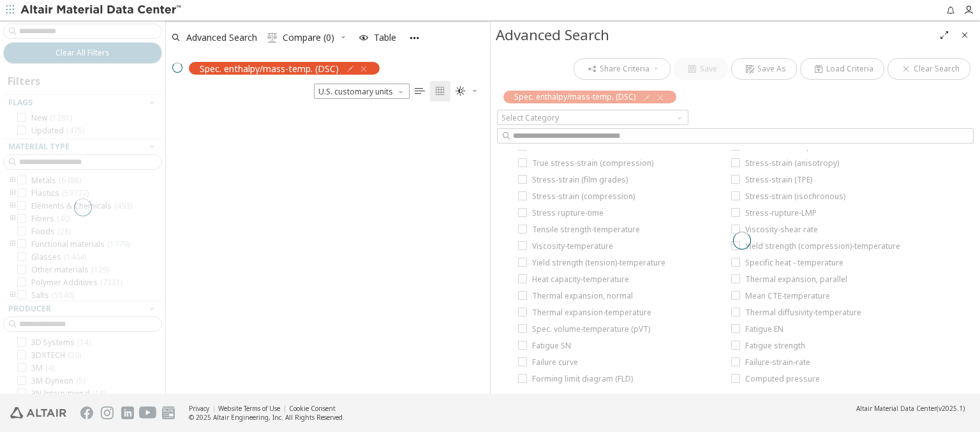
scroll to position [0, 0]
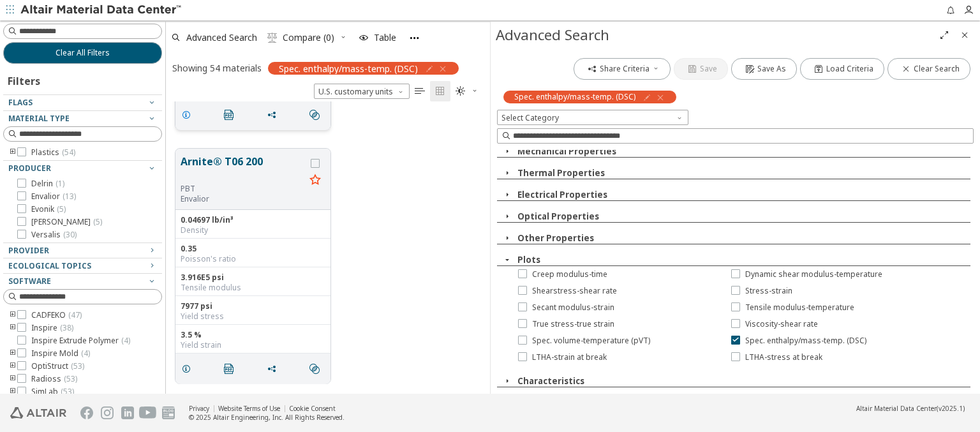
click at [188, 114] on icon "grid" at bounding box center [186, 115] width 10 height 10
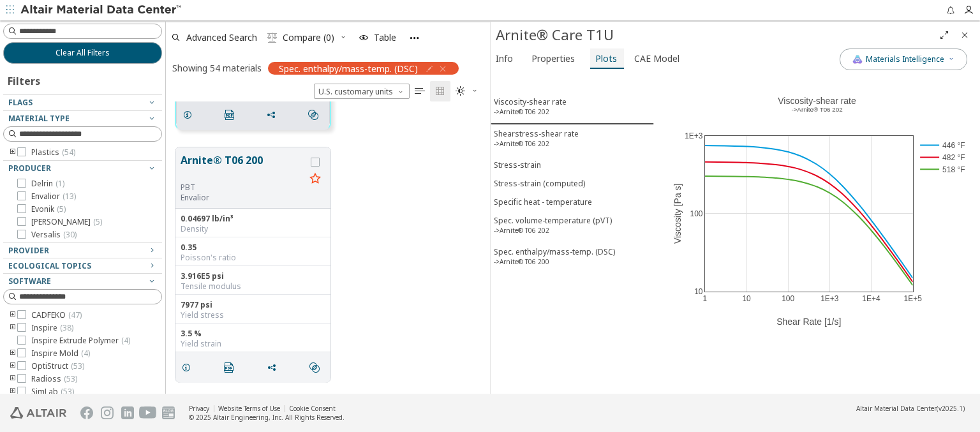
click at [601, 58] on span "Plots" at bounding box center [606, 58] width 22 height 20
click at [571, 251] on div "Spec. enthalpy/mass-temp. (DSC) ->Arnite® T06 200" at bounding box center [554, 258] width 121 height 24
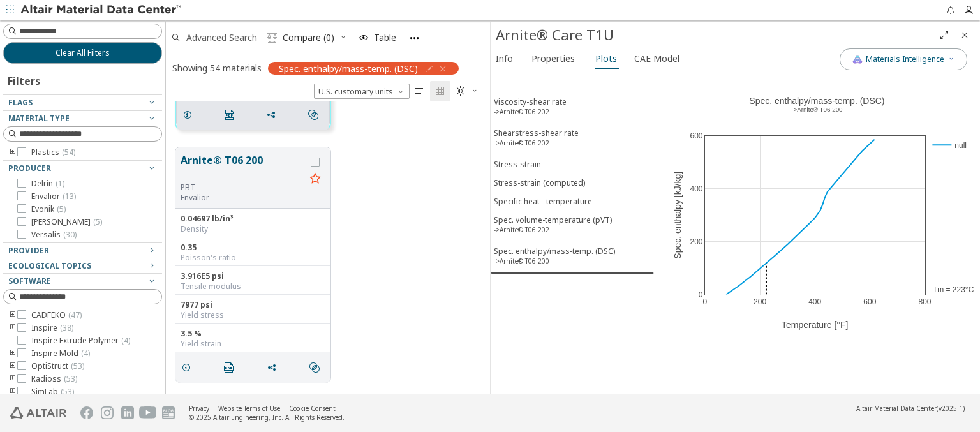
click at [222, 37] on span "Advanced Search" at bounding box center [221, 37] width 71 height 9
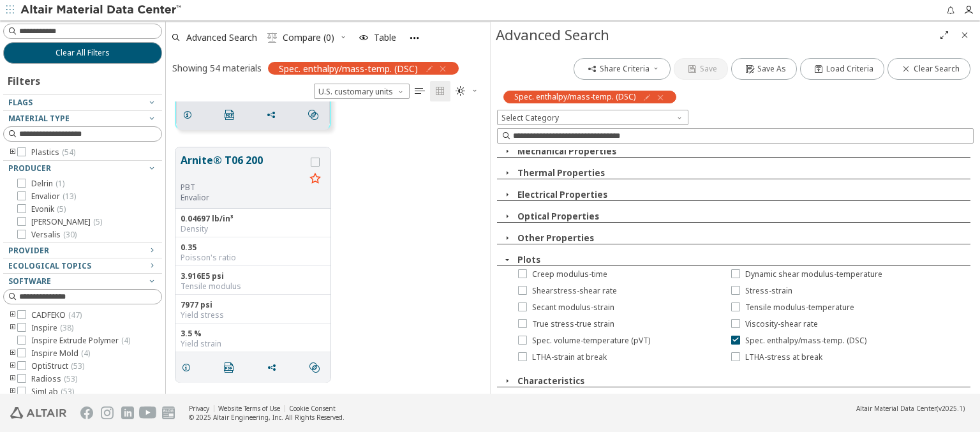
click at [657, 97] on icon "button" at bounding box center [660, 97] width 10 height 10
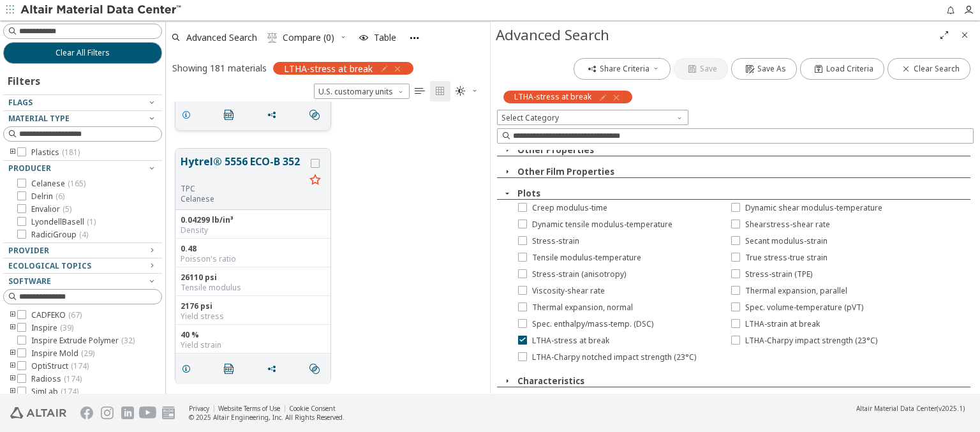
click at [188, 114] on icon "grid" at bounding box center [186, 115] width 10 height 10
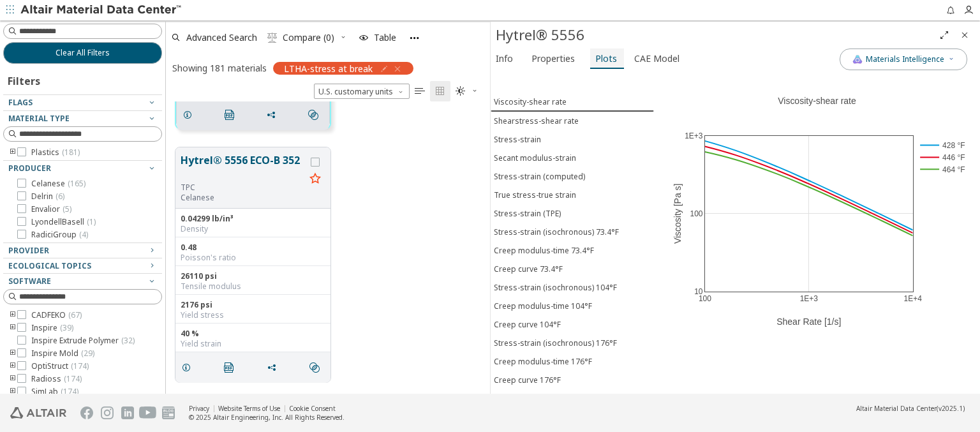
click at [601, 58] on span "Plots" at bounding box center [606, 58] width 22 height 20
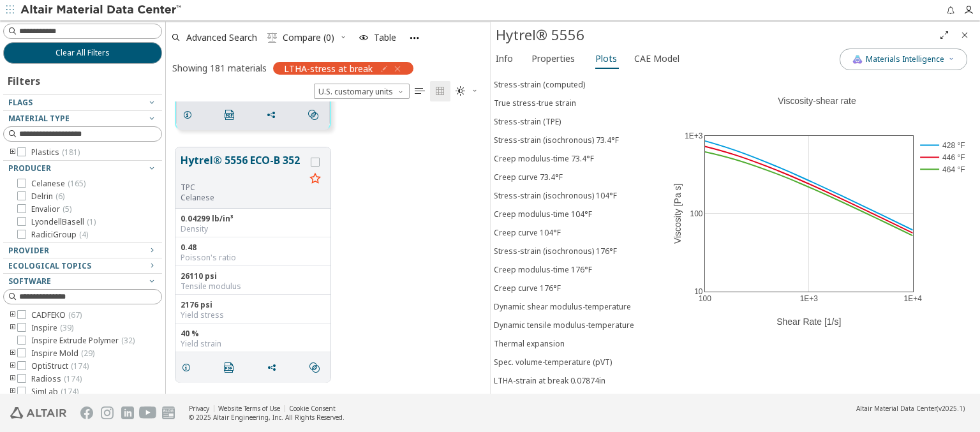
click at [567, 394] on div "LTHA-stress at break 0.07874in" at bounding box center [551, 399] width 114 height 11
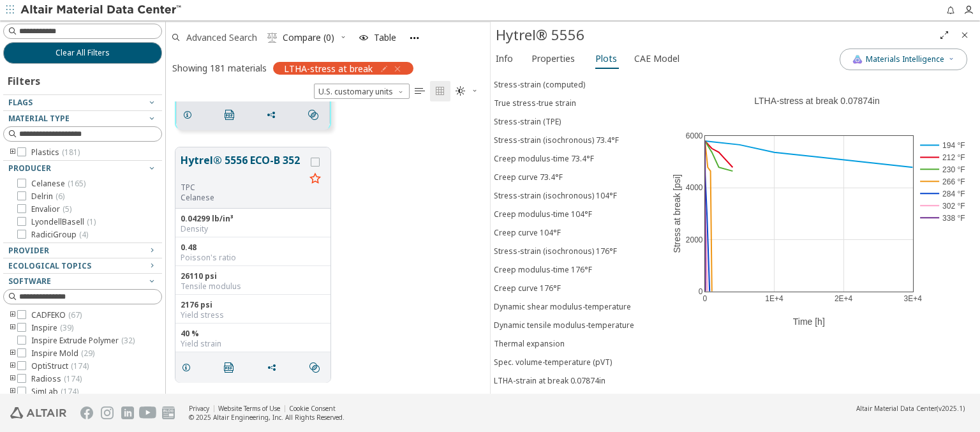
click at [222, 37] on span "Advanced Search" at bounding box center [221, 37] width 71 height 9
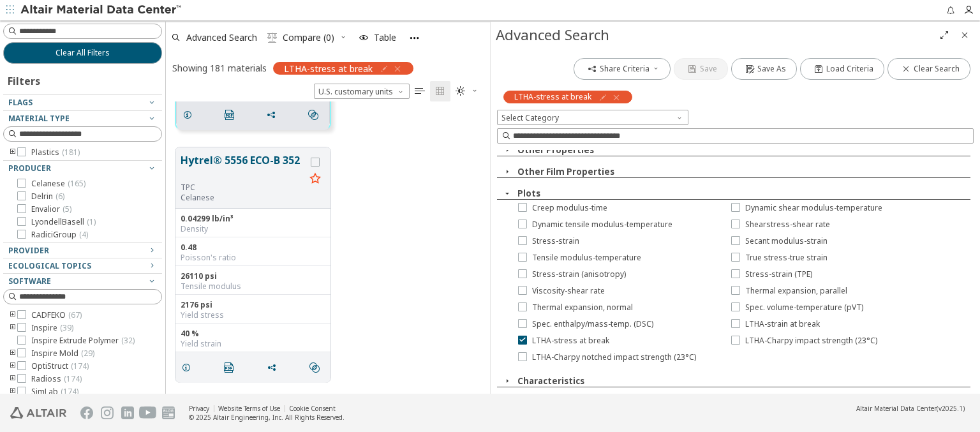
click at [612, 97] on icon "button" at bounding box center [616, 97] width 10 height 10
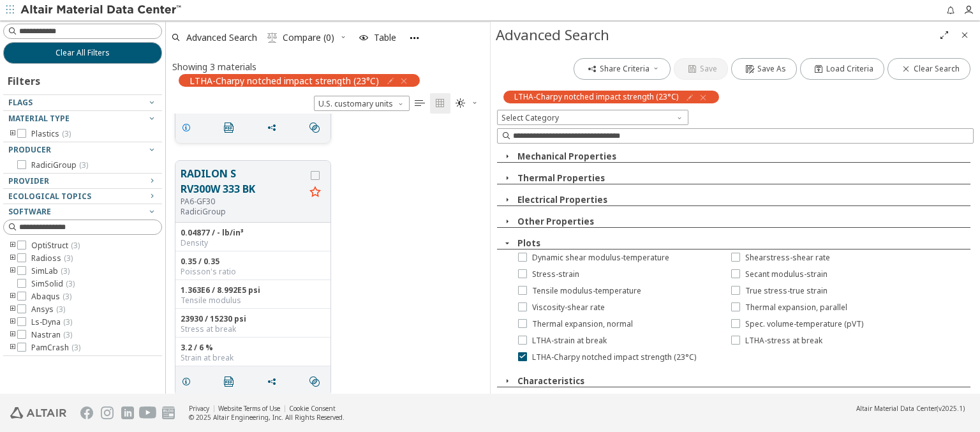
click at [188, 126] on icon "grid" at bounding box center [186, 127] width 10 height 10
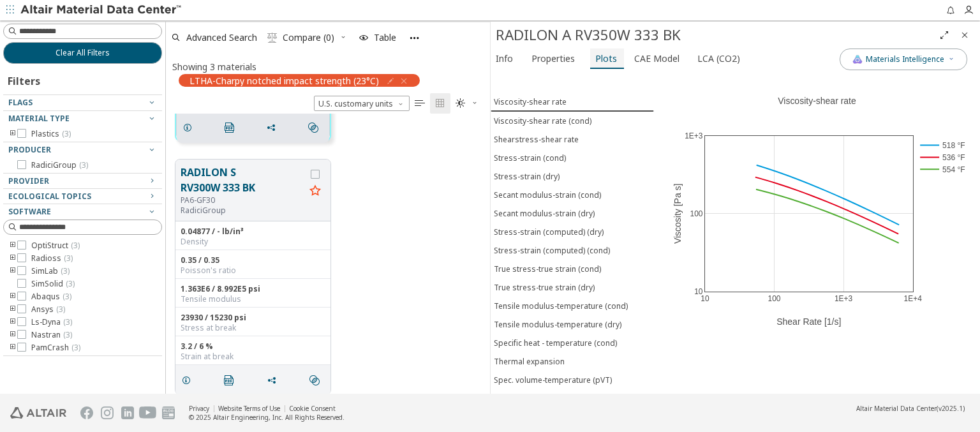
click at [601, 58] on span "Plots" at bounding box center [606, 58] width 22 height 20
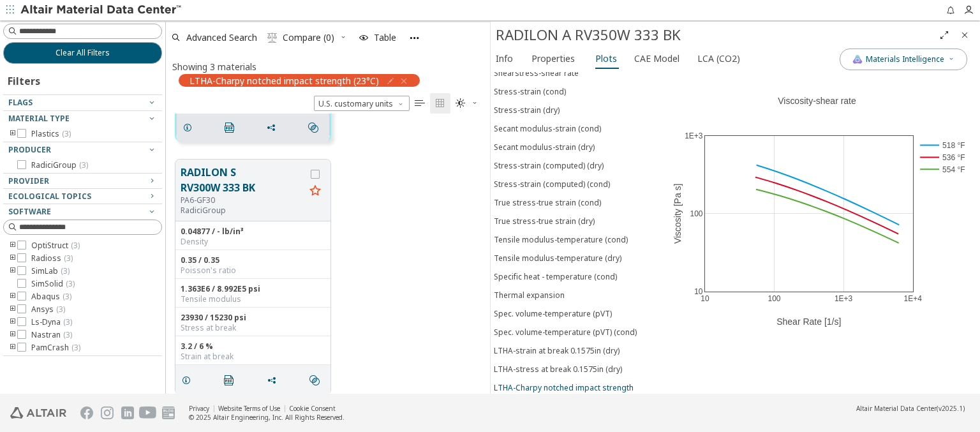
click at [567, 382] on div "LTHA-Charpy notched impact strength (23°C) 0.1575in (dry)" at bounding box center [572, 393] width 157 height 22
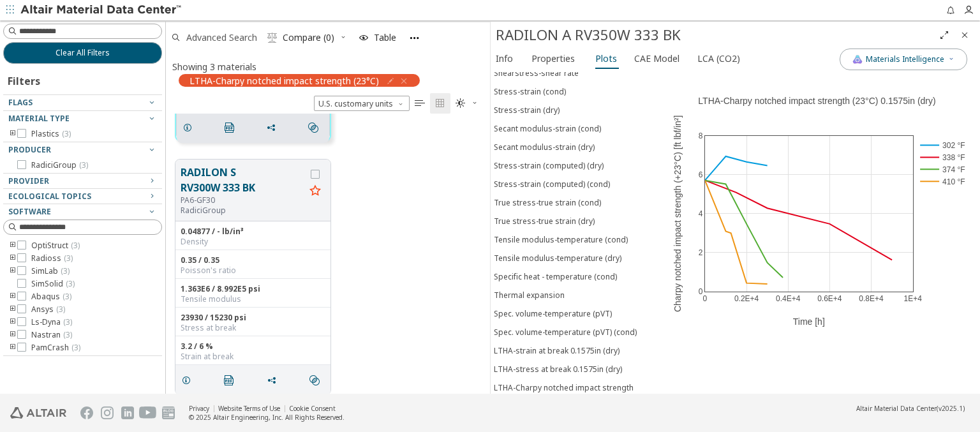
click at [222, 37] on span "Advanced Search" at bounding box center [221, 37] width 71 height 9
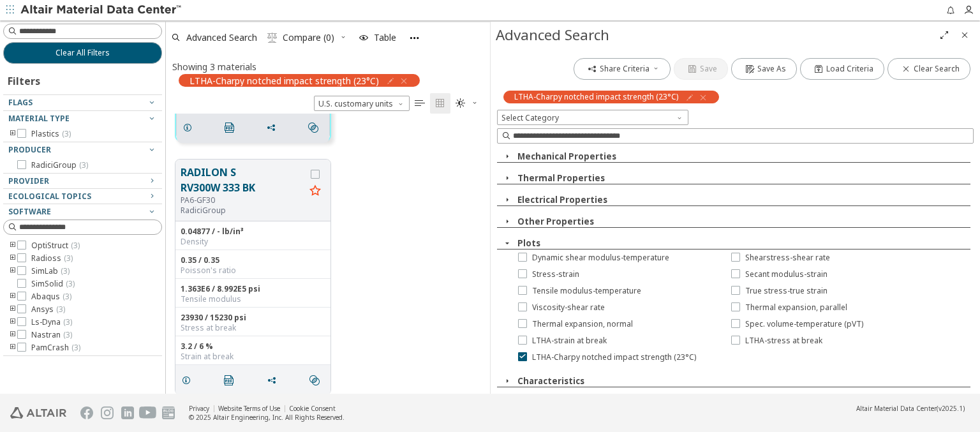
click at [699, 97] on icon "button" at bounding box center [703, 97] width 10 height 10
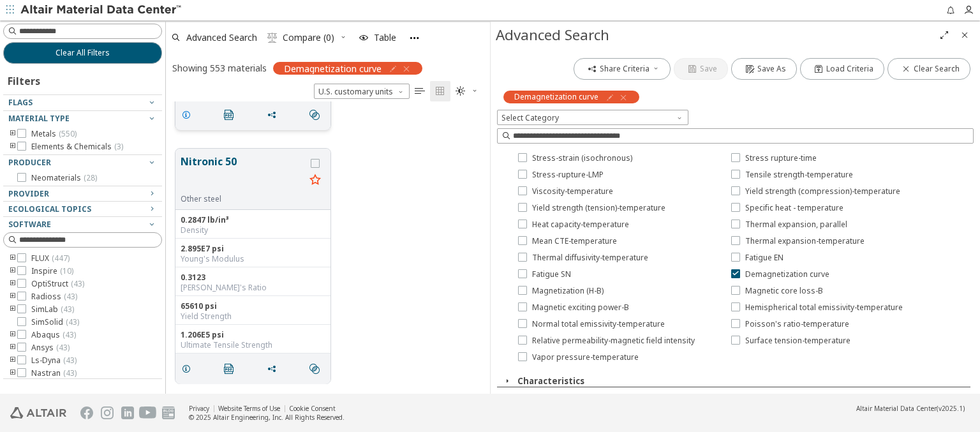
click at [188, 114] on icon "grid" at bounding box center [186, 115] width 10 height 10
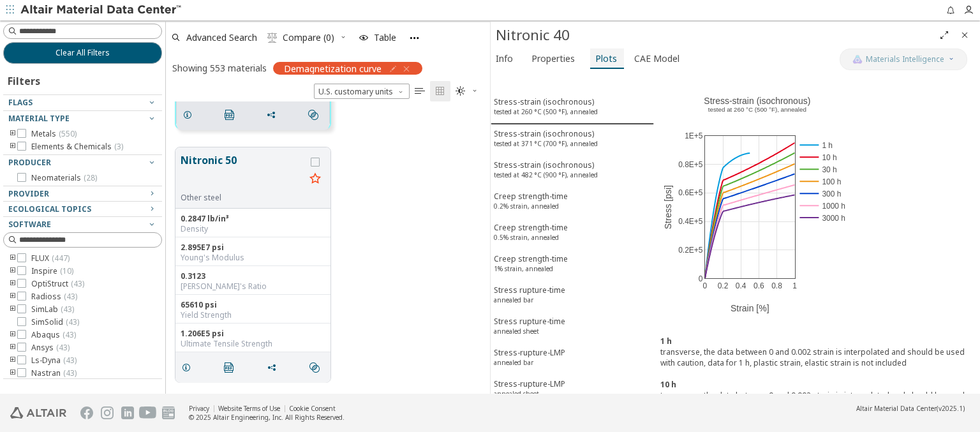
click at [601, 58] on span "Plots" at bounding box center [606, 58] width 22 height 20
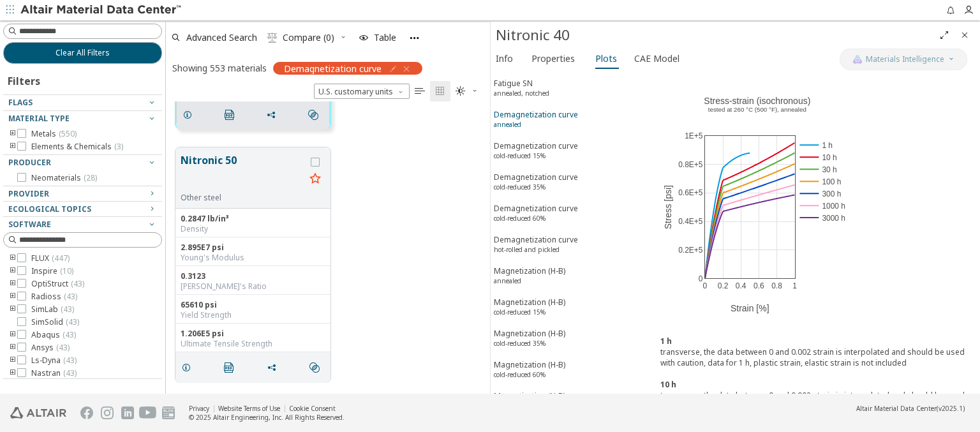
click at [567, 109] on div "Demagnetization curve annealed" at bounding box center [536, 121] width 84 height 24
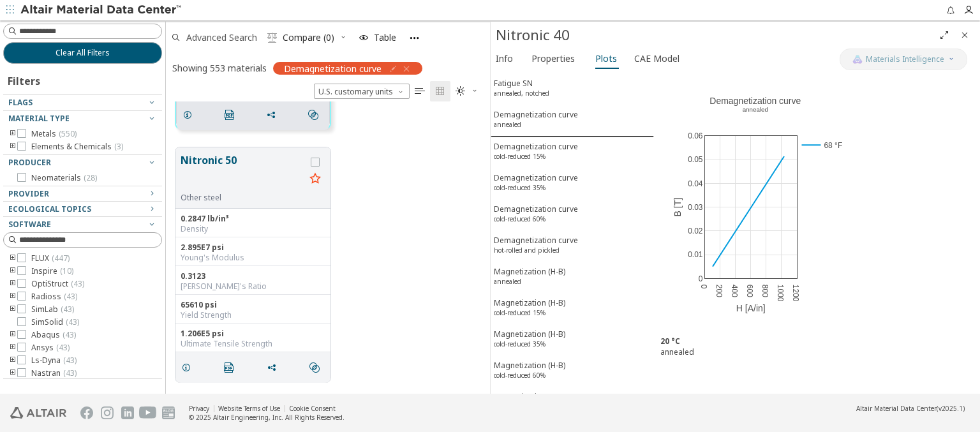
click at [222, 37] on span "Advanced Search" at bounding box center [221, 37] width 71 height 9
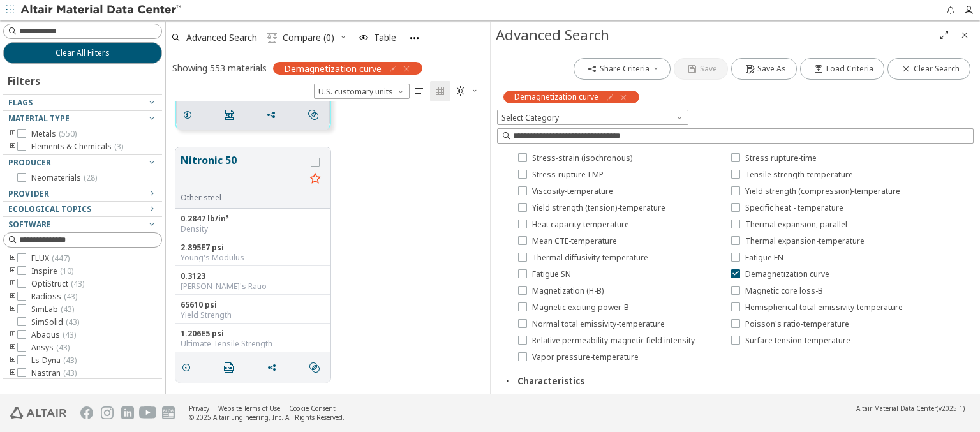
click at [622, 97] on icon "button" at bounding box center [623, 97] width 10 height 10
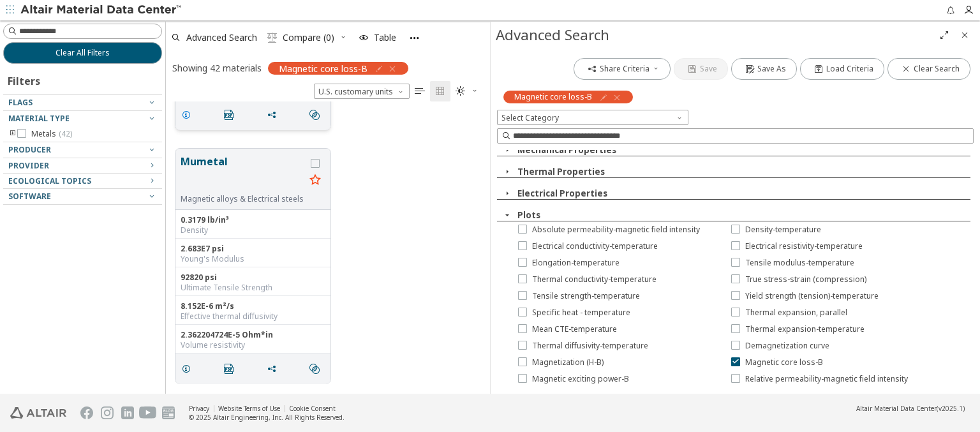
click at [188, 114] on icon "grid" at bounding box center [186, 115] width 10 height 10
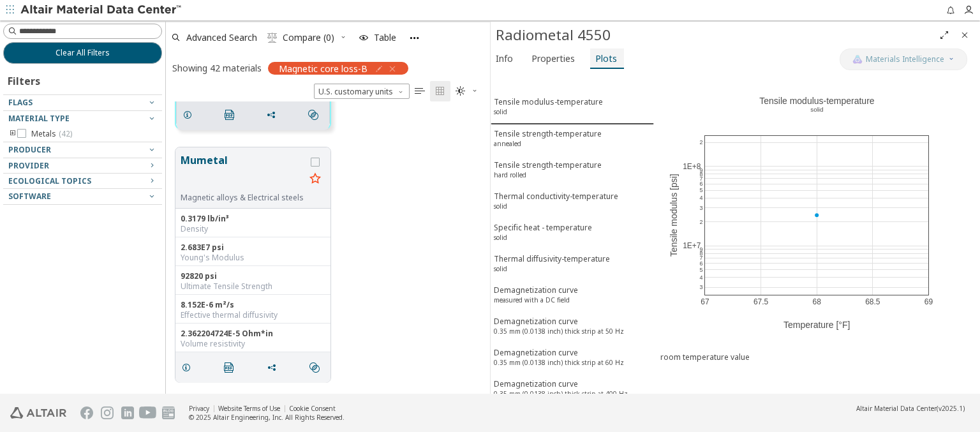
click at [601, 58] on span "Plots" at bounding box center [606, 58] width 22 height 20
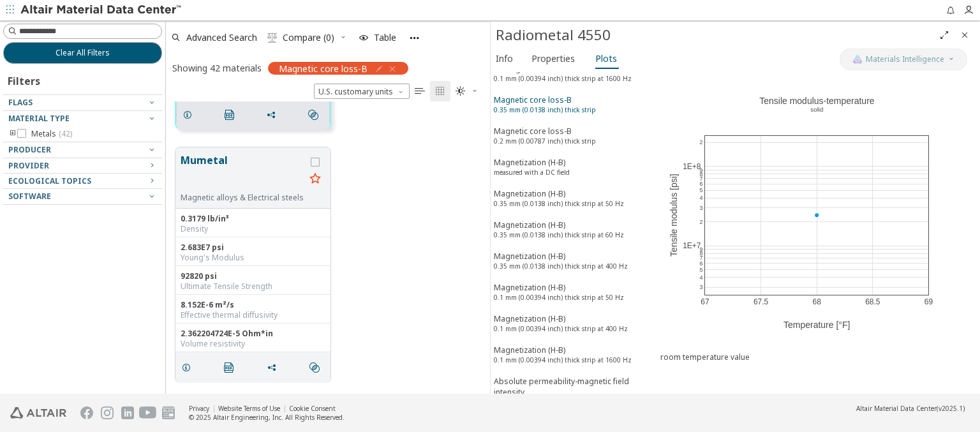
click at [567, 105] on sup "0.35 mm (0.0138 inch) thick strip" at bounding box center [545, 109] width 102 height 9
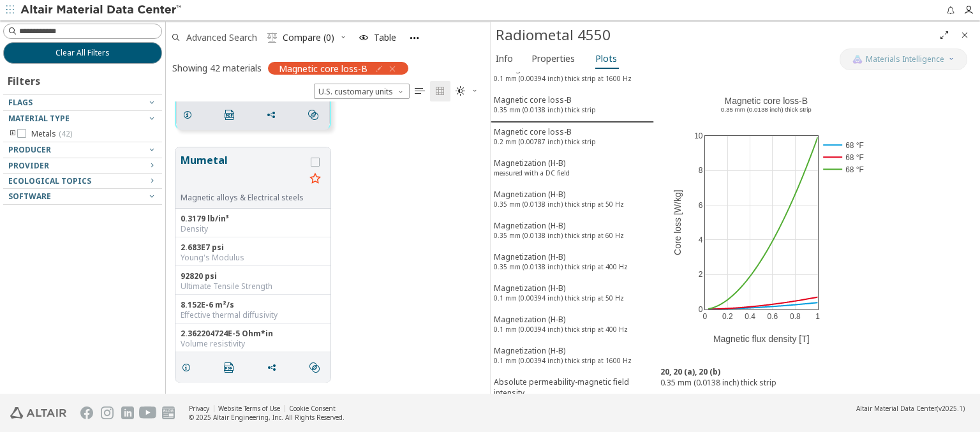
click at [222, 37] on span "Advanced Search" at bounding box center [221, 37] width 71 height 9
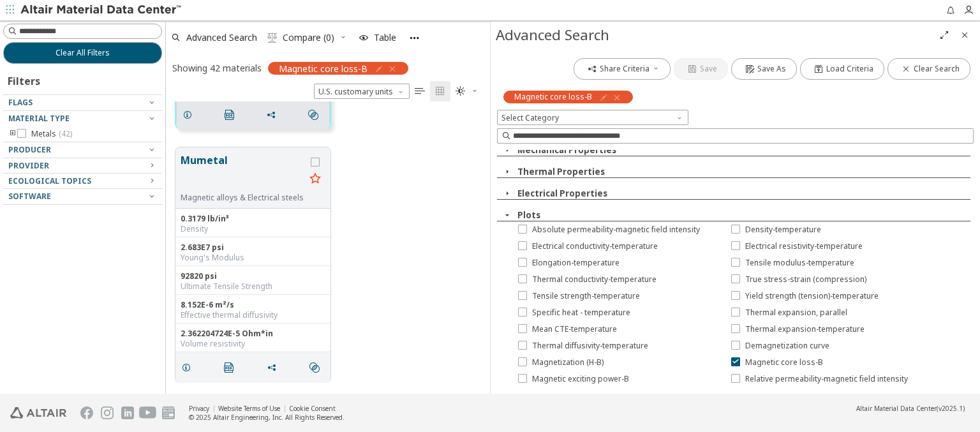
click at [613, 97] on icon "button" at bounding box center [617, 97] width 10 height 10
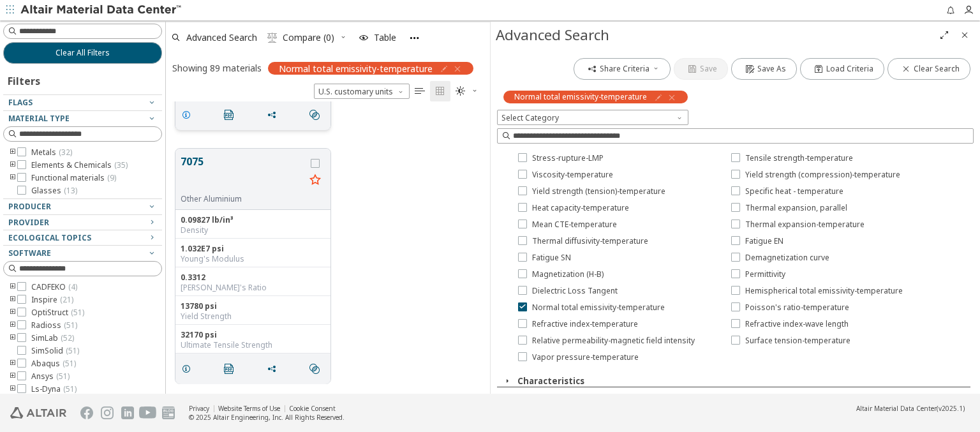
click at [188, 114] on icon "grid" at bounding box center [186, 115] width 10 height 10
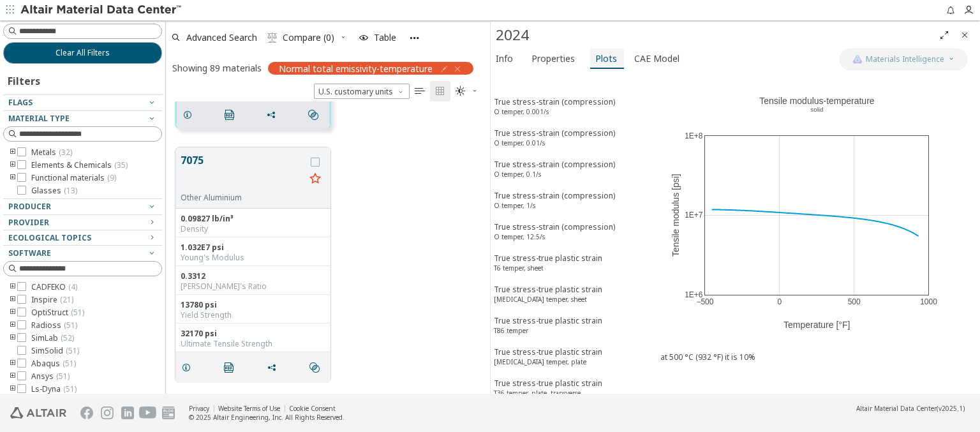
click at [601, 58] on span "Plots" at bounding box center [606, 58] width 22 height 20
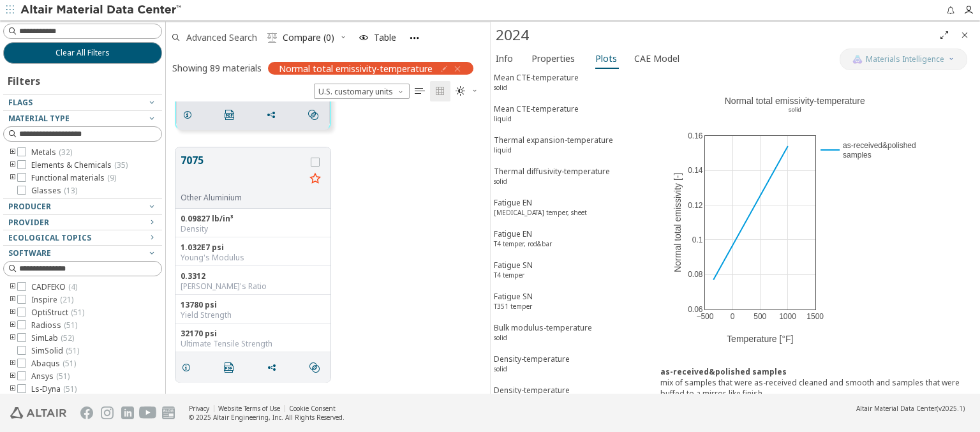
click at [222, 37] on span "Advanced Search" at bounding box center [221, 37] width 71 height 9
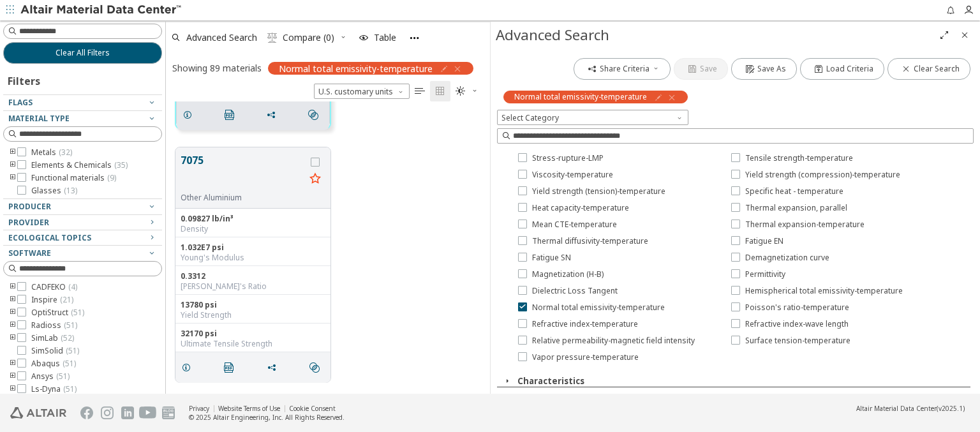
click at [669, 97] on icon "button" at bounding box center [671, 97] width 10 height 10
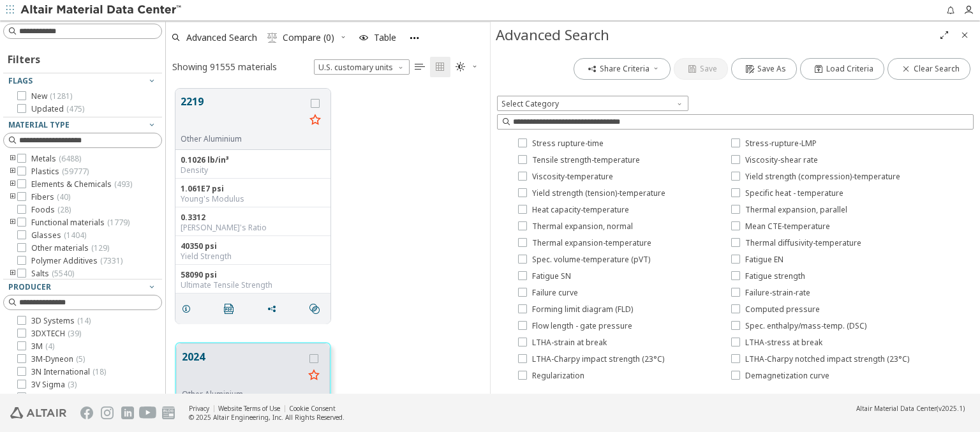
click at [795, 66] on span "Thermal conductivity-temperature" at bounding box center [807, 60] width 124 height 10
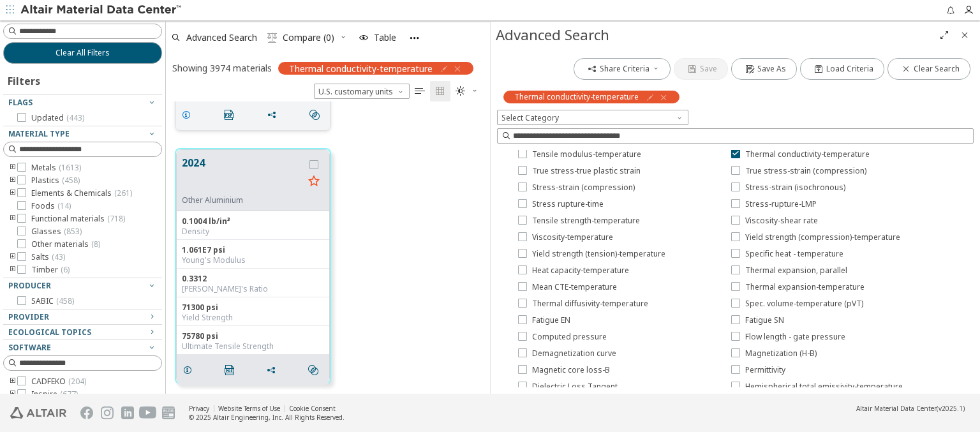
click at [188, 114] on icon "grid" at bounding box center [186, 115] width 10 height 10
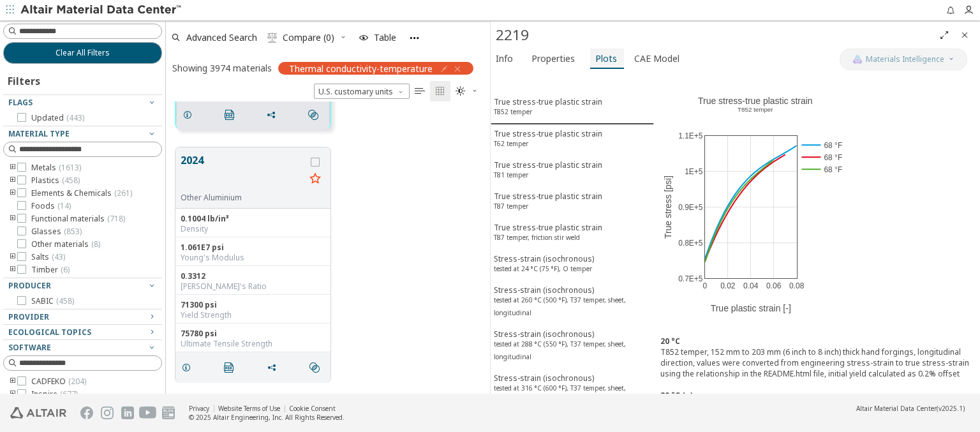
click at [601, 58] on span "Plots" at bounding box center [606, 58] width 22 height 20
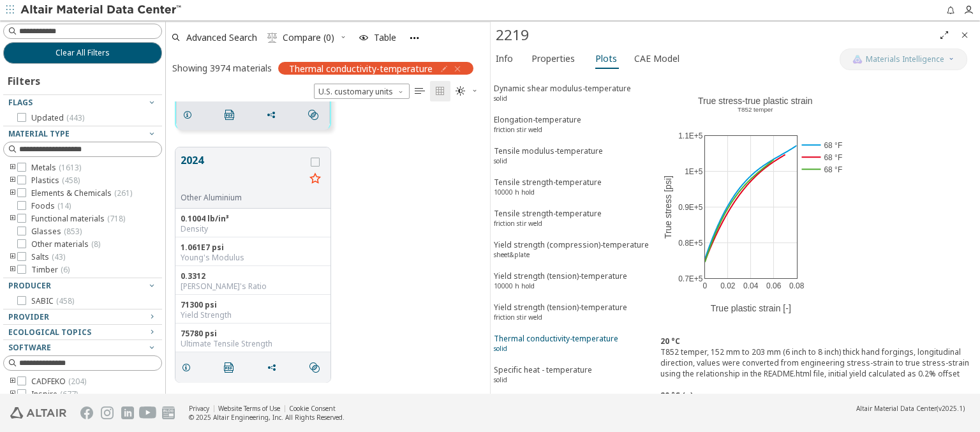
click at [567, 333] on div "Thermal conductivity-temperature solid" at bounding box center [556, 345] width 124 height 24
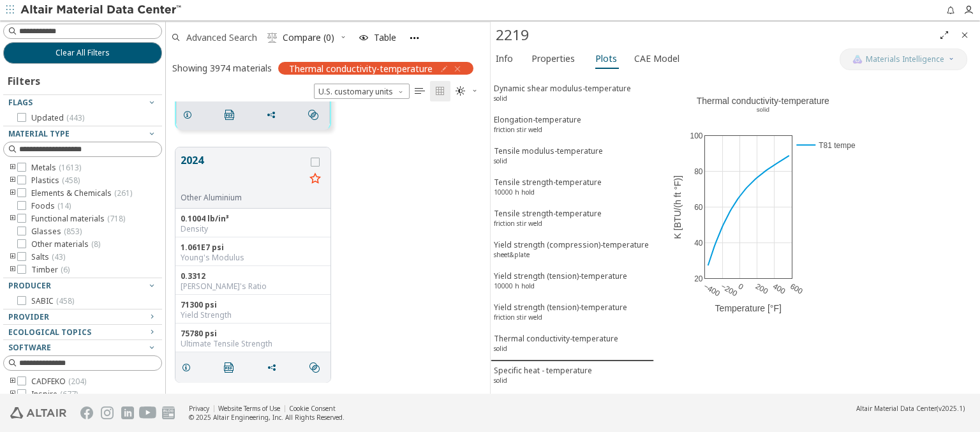
click at [222, 37] on span "Advanced Search" at bounding box center [221, 37] width 71 height 9
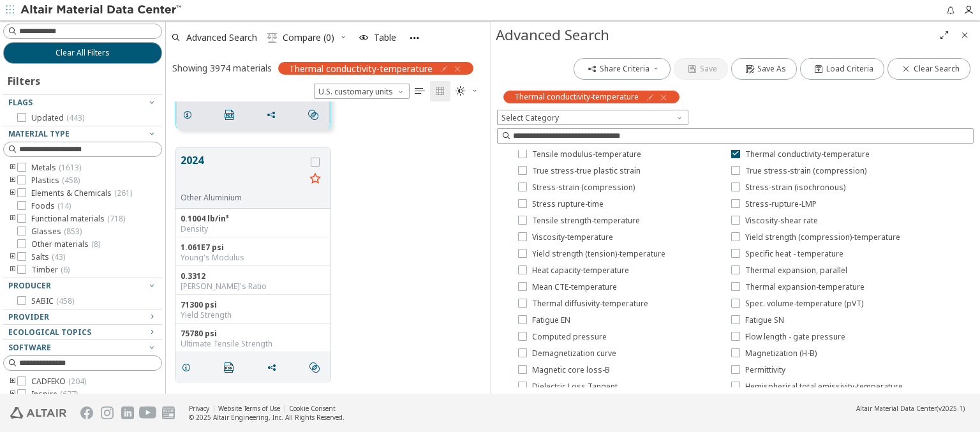
click at [661, 97] on icon "button" at bounding box center [663, 97] width 10 height 10
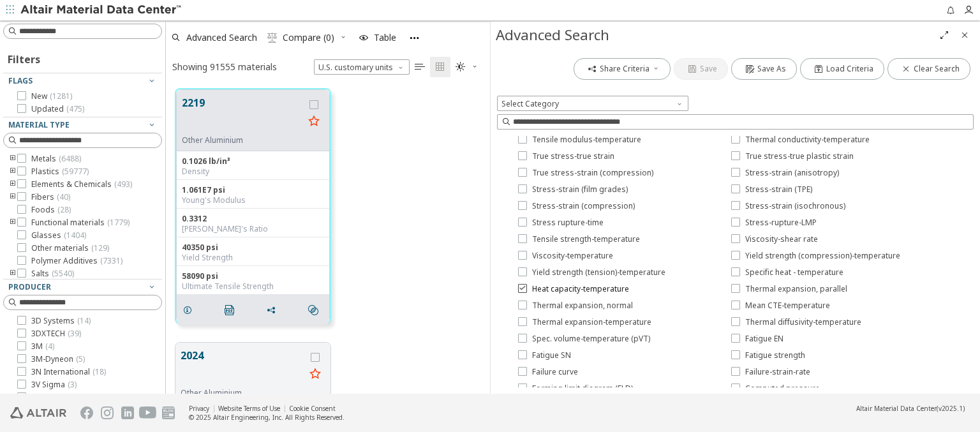
click at [573, 290] on span "Heat capacity-temperature" at bounding box center [580, 289] width 97 height 10
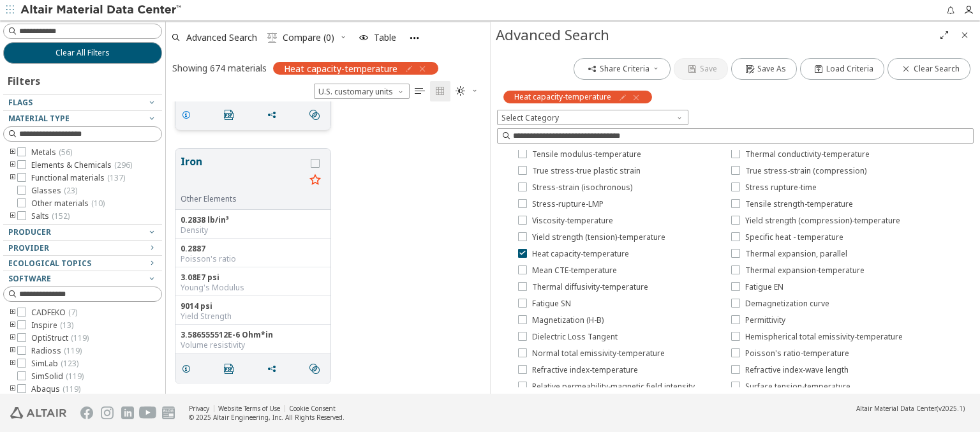
click at [188, 114] on icon "grid" at bounding box center [186, 115] width 10 height 10
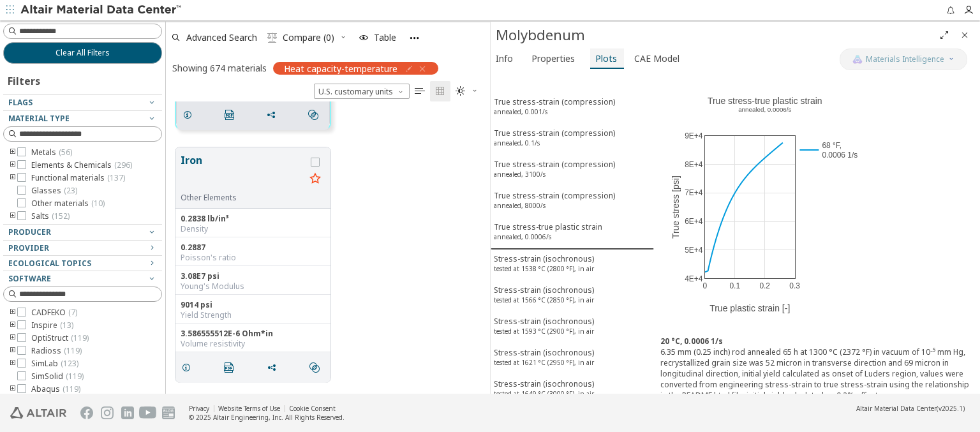
click at [601, 58] on span "Plots" at bounding box center [606, 58] width 22 height 20
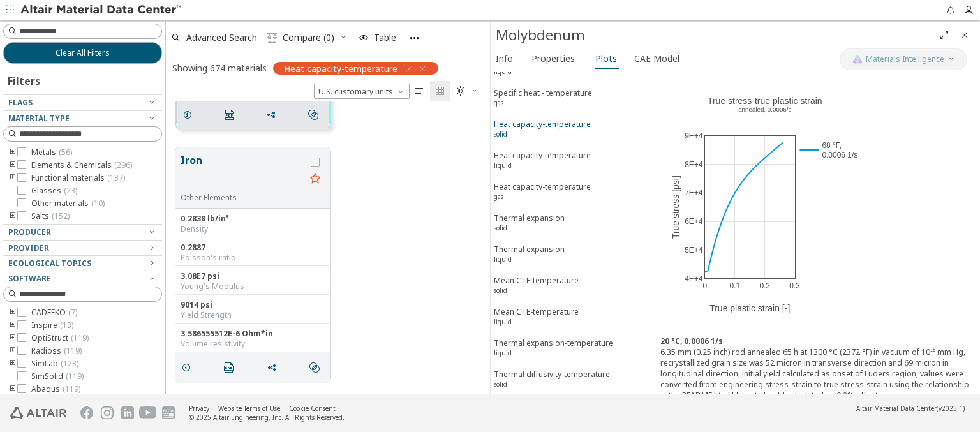
click at [567, 119] on div "Heat capacity-temperature solid" at bounding box center [542, 131] width 97 height 24
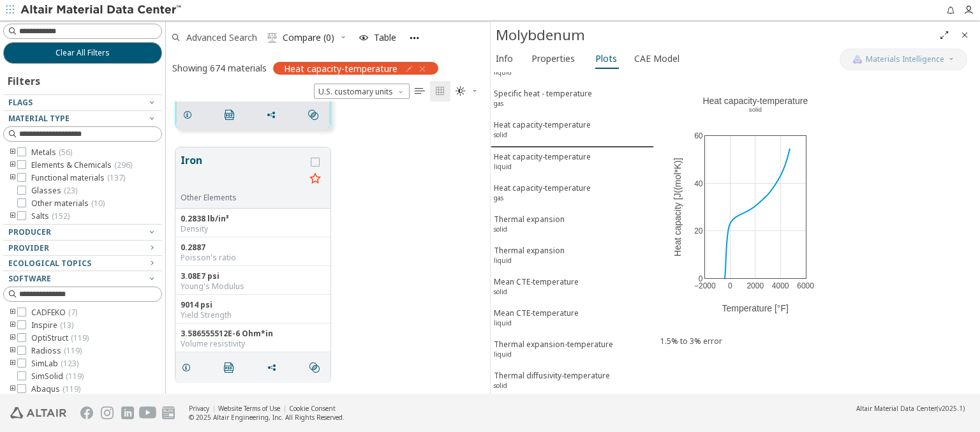
click at [222, 37] on span "Advanced Search" at bounding box center [221, 37] width 71 height 9
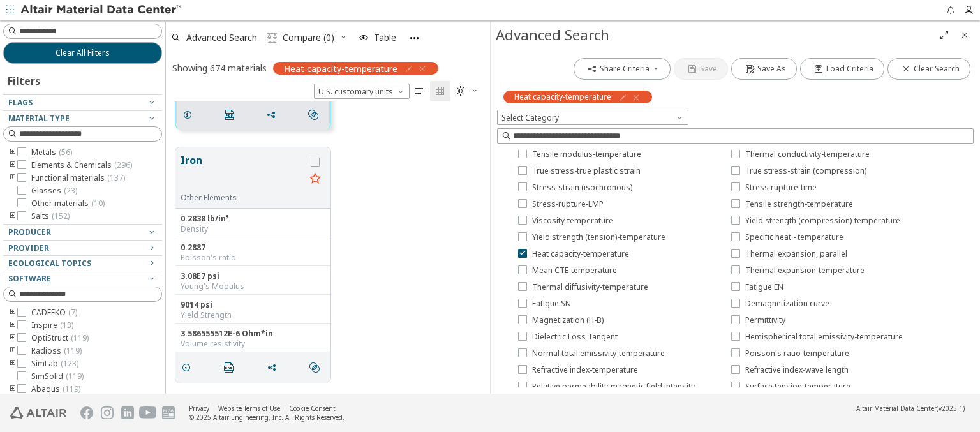
click at [635, 97] on icon "button" at bounding box center [636, 97] width 10 height 10
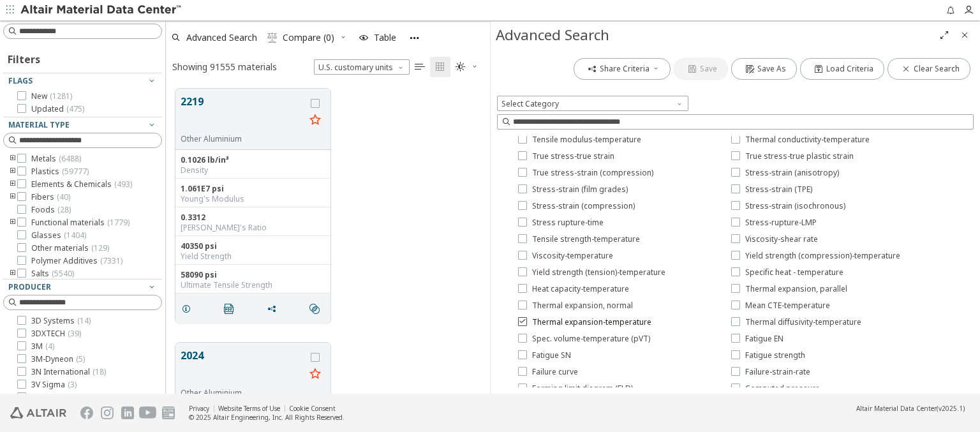
click at [583, 323] on span "Thermal expansion-temperature" at bounding box center [591, 322] width 119 height 10
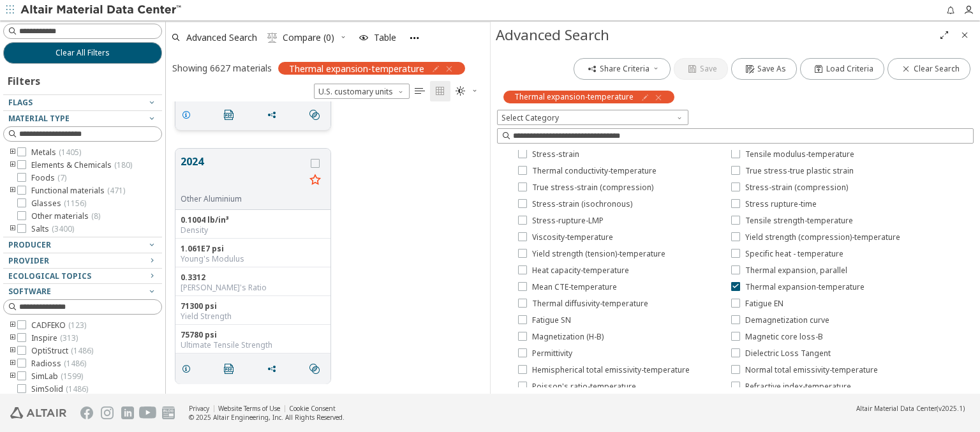
click at [188, 114] on icon "grid" at bounding box center [186, 115] width 10 height 10
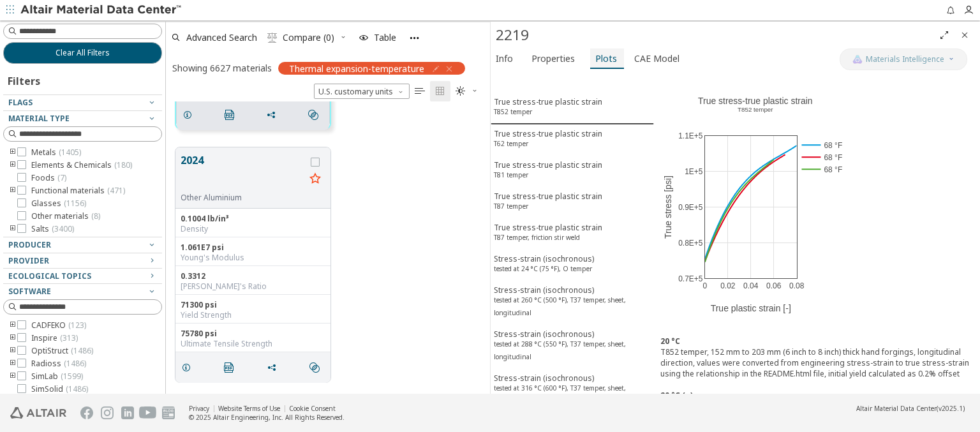
click at [601, 58] on span "Plots" at bounding box center [606, 58] width 22 height 20
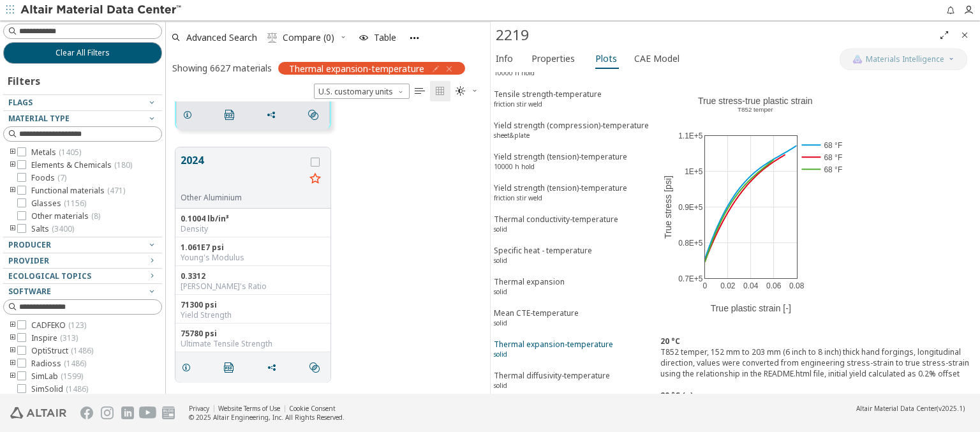
click at [567, 339] on div "Thermal expansion-temperature solid" at bounding box center [553, 351] width 119 height 24
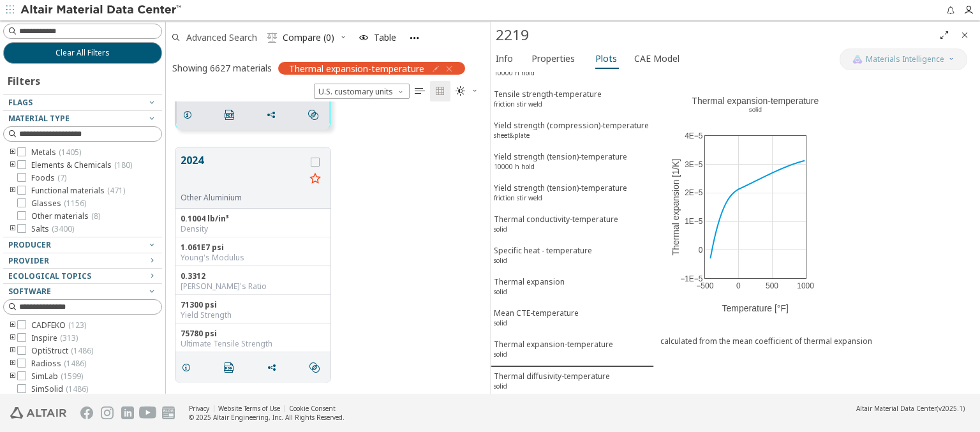
click at [222, 37] on span "Advanced Search" at bounding box center [221, 37] width 71 height 9
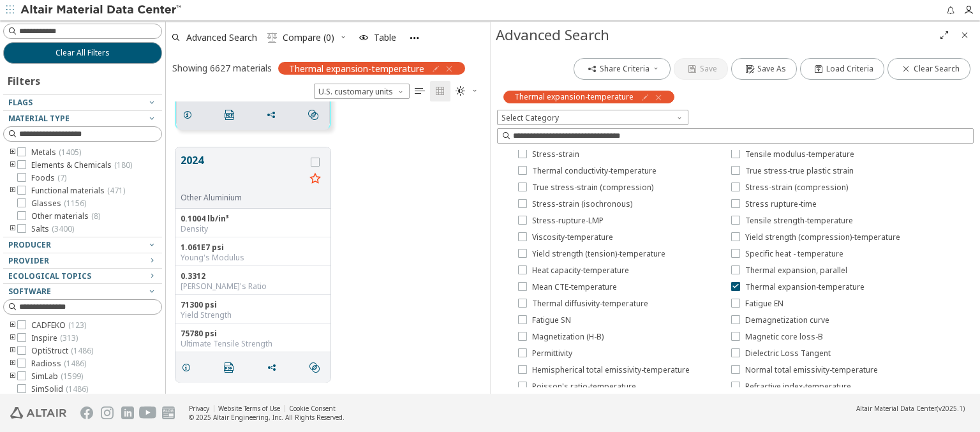
click at [655, 97] on icon "button" at bounding box center [658, 97] width 10 height 10
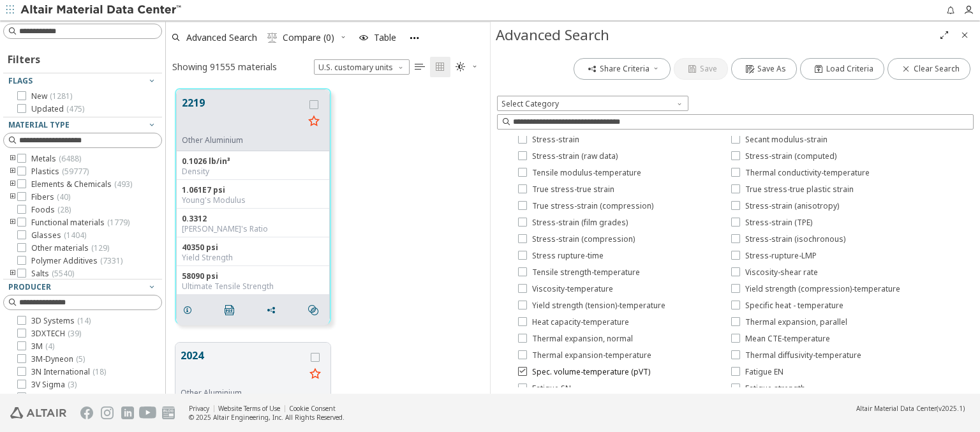
click at [582, 372] on span "Spec. volume-temperature (pVT)" at bounding box center [591, 372] width 118 height 10
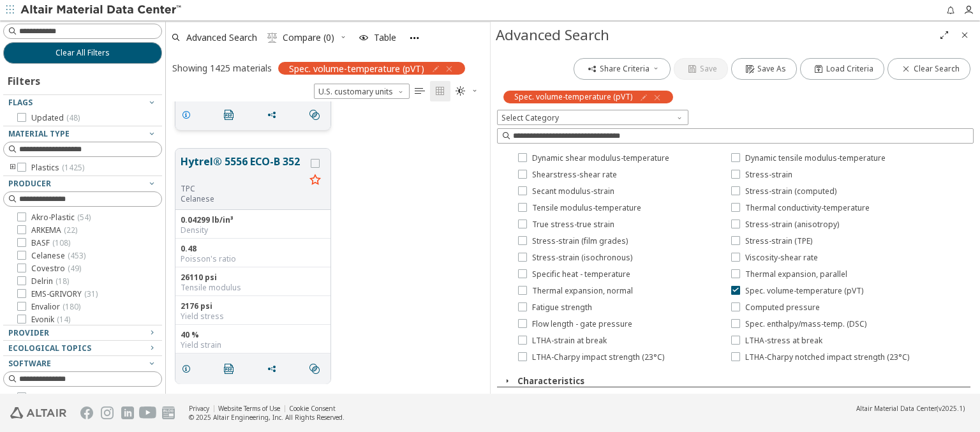
click at [188, 114] on icon "grid" at bounding box center [186, 115] width 10 height 10
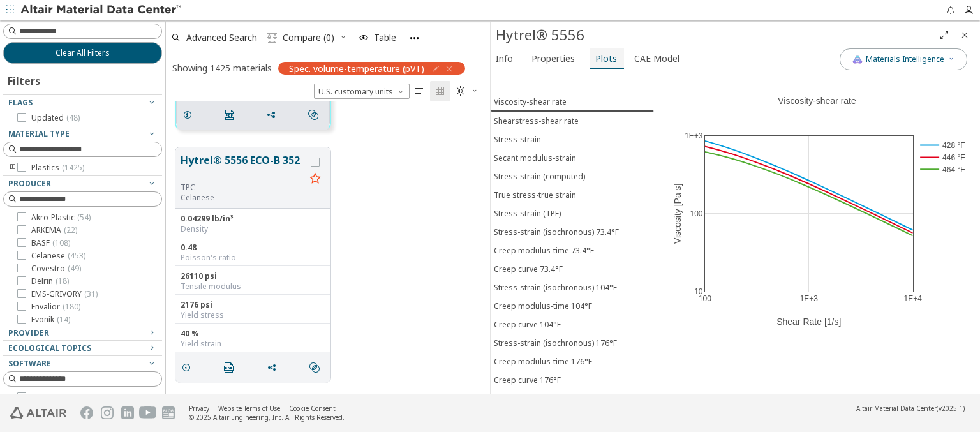
click at [601, 58] on span "Plots" at bounding box center [606, 58] width 22 height 20
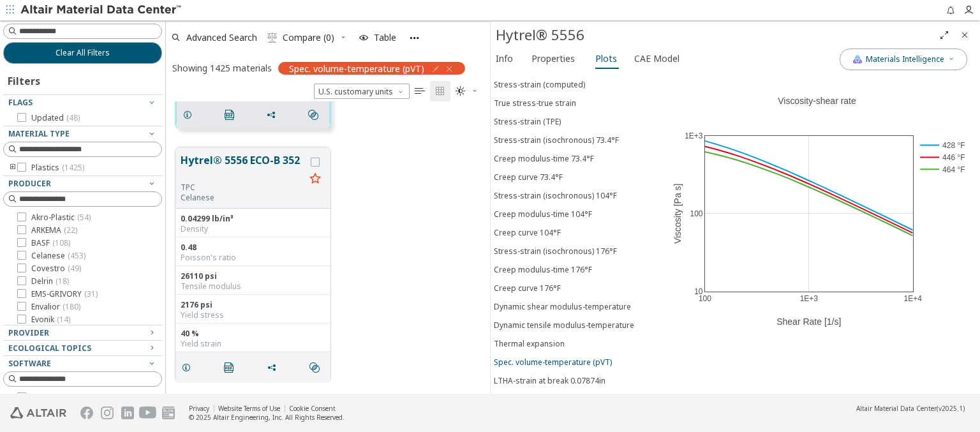
click at [567, 357] on div "Spec. volume-temperature (pVT)" at bounding box center [553, 362] width 118 height 11
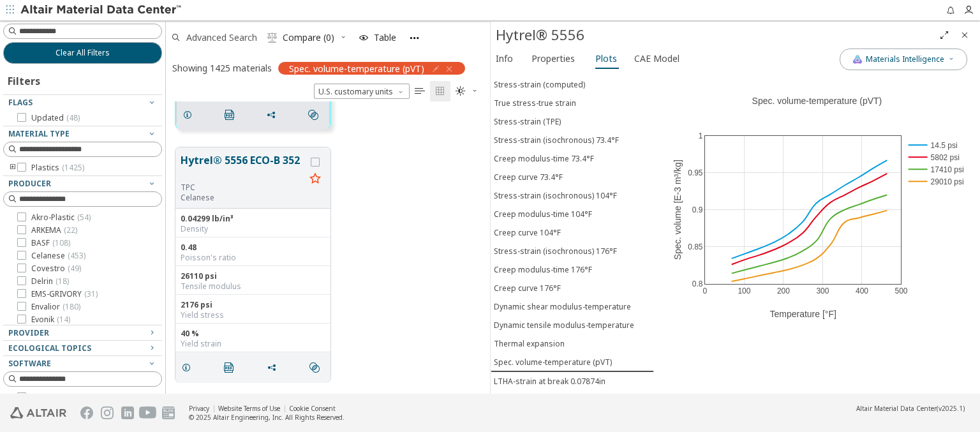
click at [222, 37] on span "Advanced Search" at bounding box center [221, 37] width 71 height 9
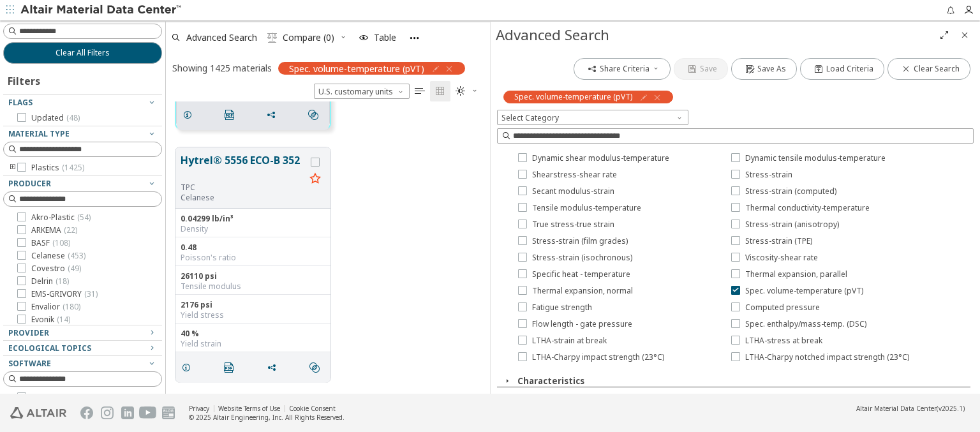
click at [654, 97] on icon "button" at bounding box center [657, 97] width 10 height 10
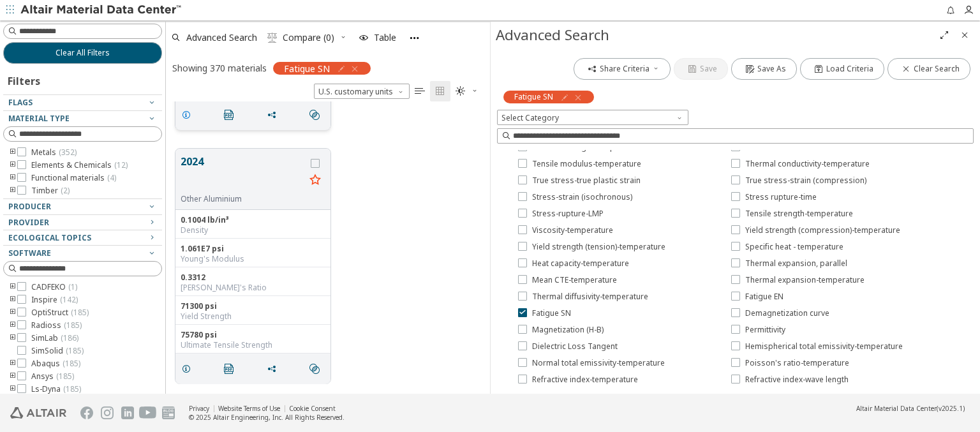
click at [188, 114] on icon "grid" at bounding box center [186, 115] width 10 height 10
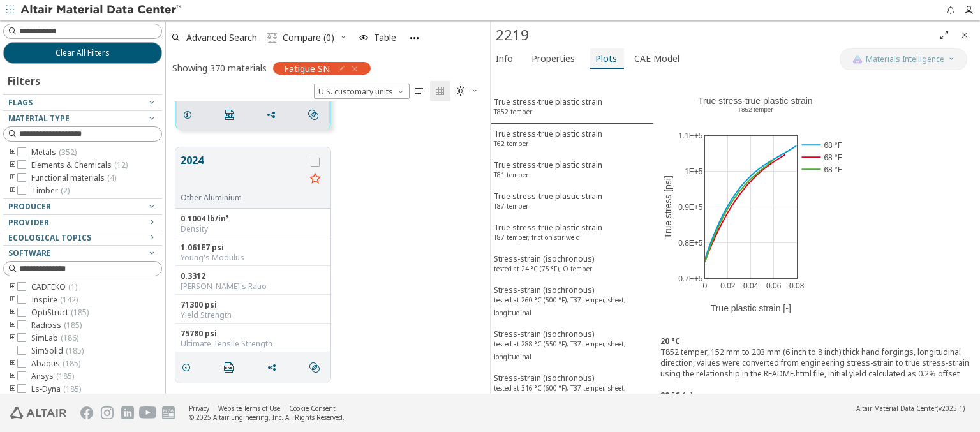
click at [601, 58] on span "Plots" at bounding box center [606, 58] width 22 height 20
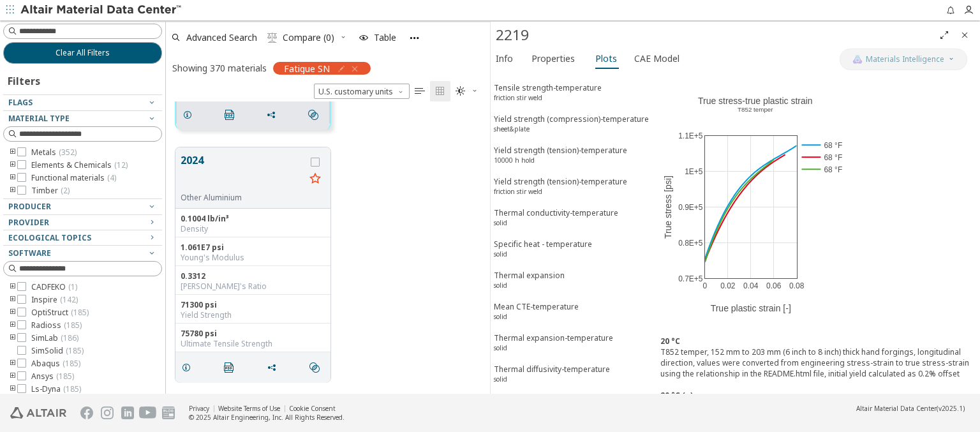
click at [567, 426] on span "Fatigue SN T62 temper" at bounding box center [572, 438] width 157 height 24
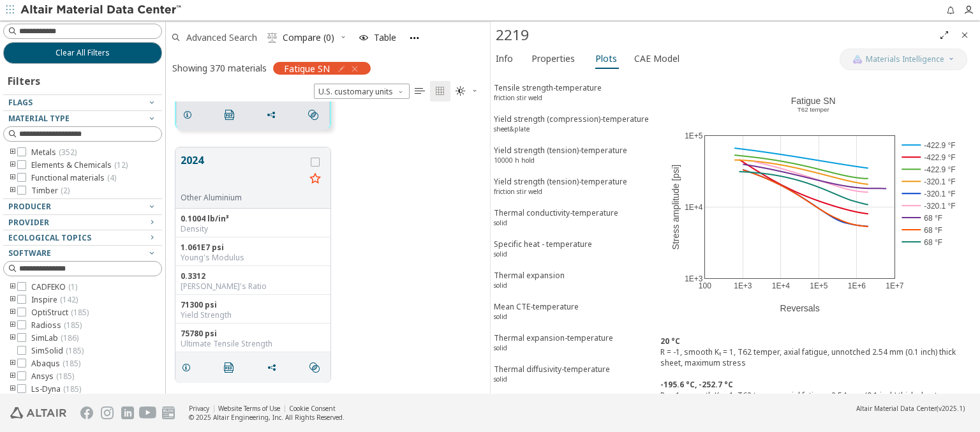
click at [222, 37] on span "Advanced Search" at bounding box center [221, 37] width 71 height 9
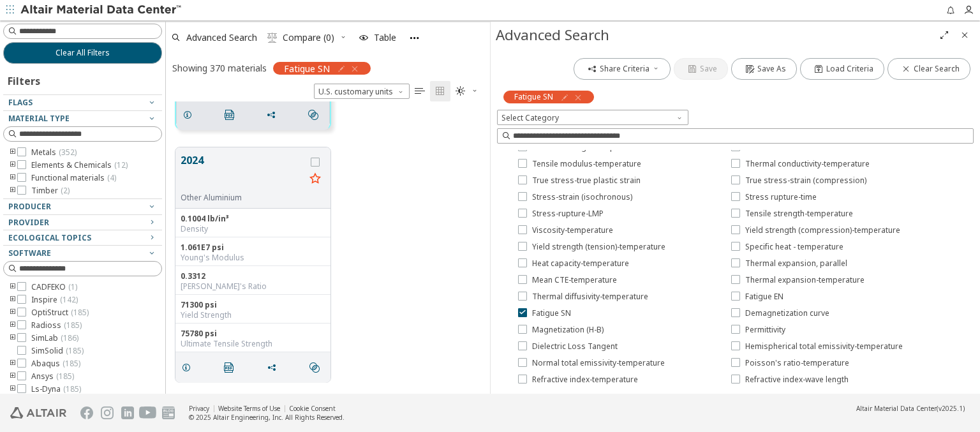
click at [577, 97] on icon "button" at bounding box center [578, 97] width 10 height 10
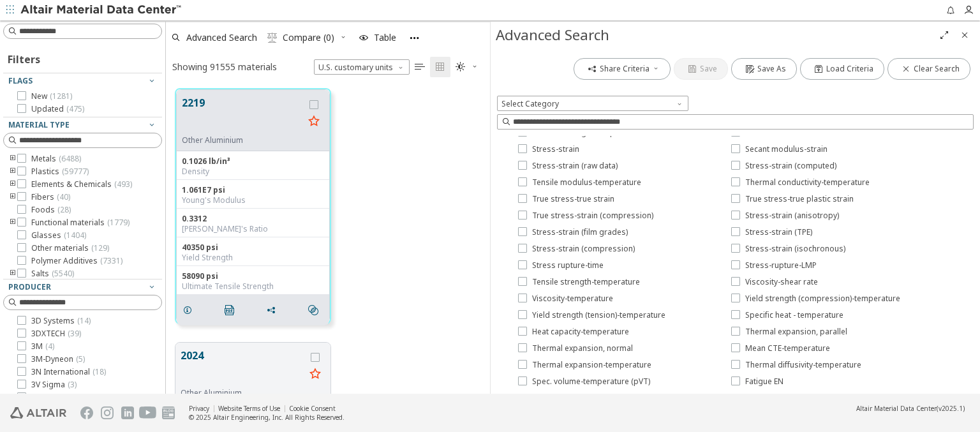
click at [547, 409] on span "Failure curve" at bounding box center [555, 414] width 46 height 10
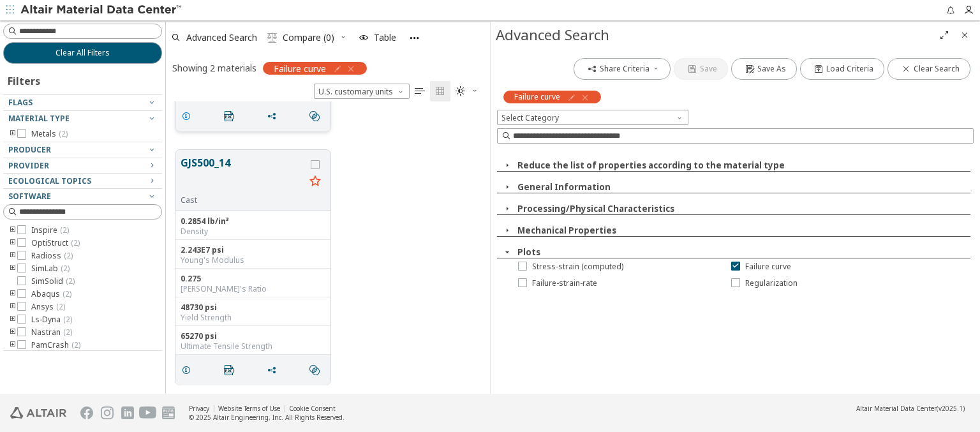
click at [188, 114] on icon "grid" at bounding box center [186, 116] width 10 height 10
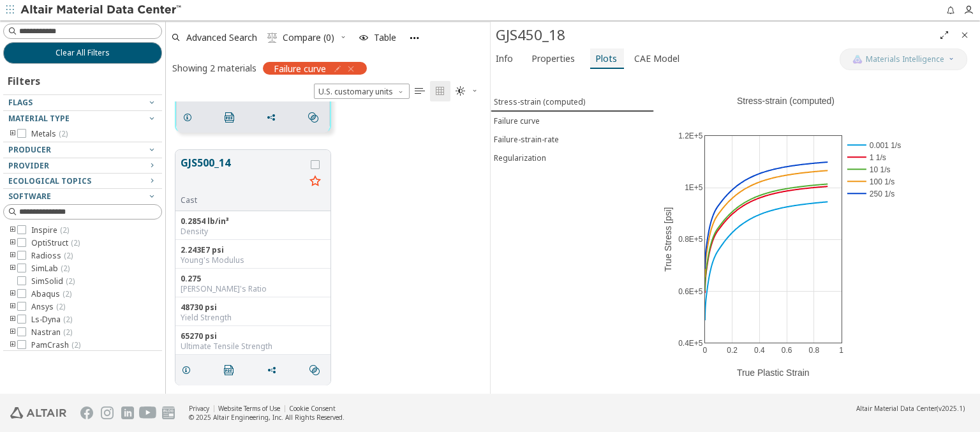
click at [601, 58] on span "Plots" at bounding box center [606, 58] width 22 height 20
click at [571, 119] on span "Failure curve" at bounding box center [572, 120] width 157 height 11
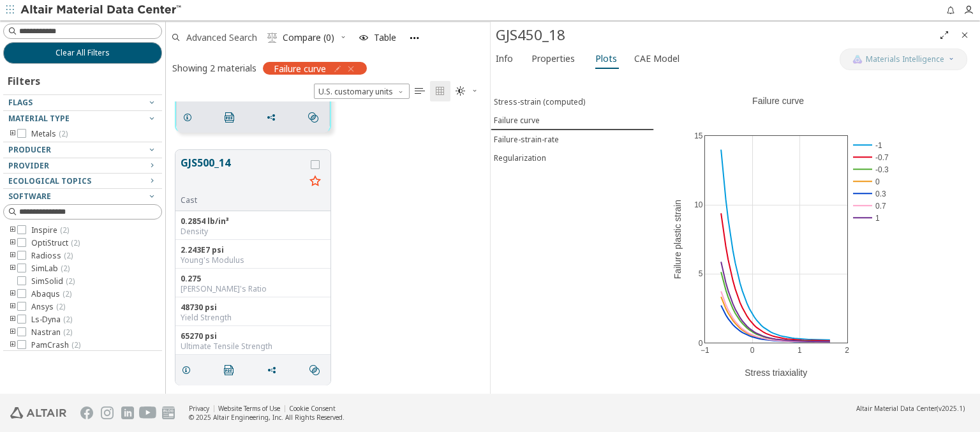
click at [222, 37] on span "Advanced Search" at bounding box center [221, 37] width 71 height 9
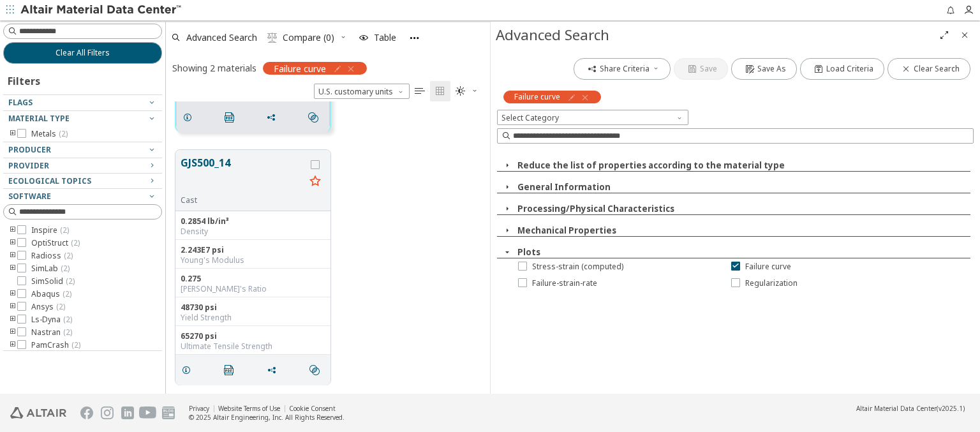
click at [584, 97] on icon "button" at bounding box center [585, 97] width 10 height 10
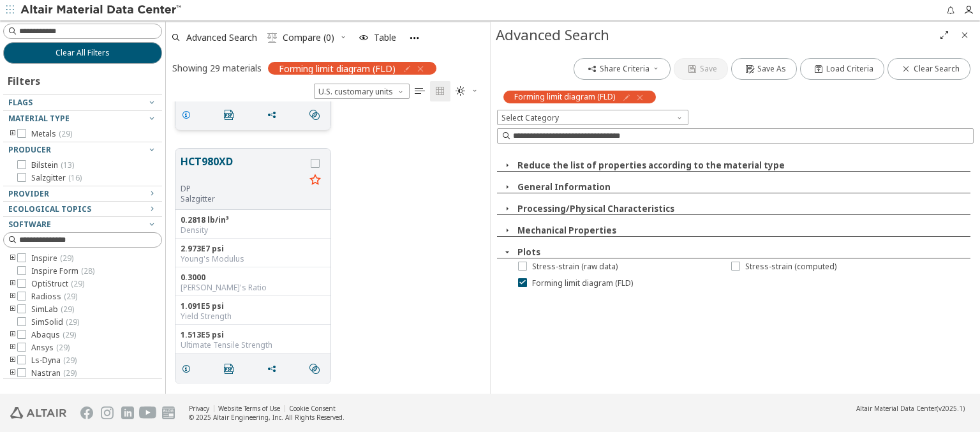
click at [188, 114] on icon "grid" at bounding box center [186, 115] width 10 height 10
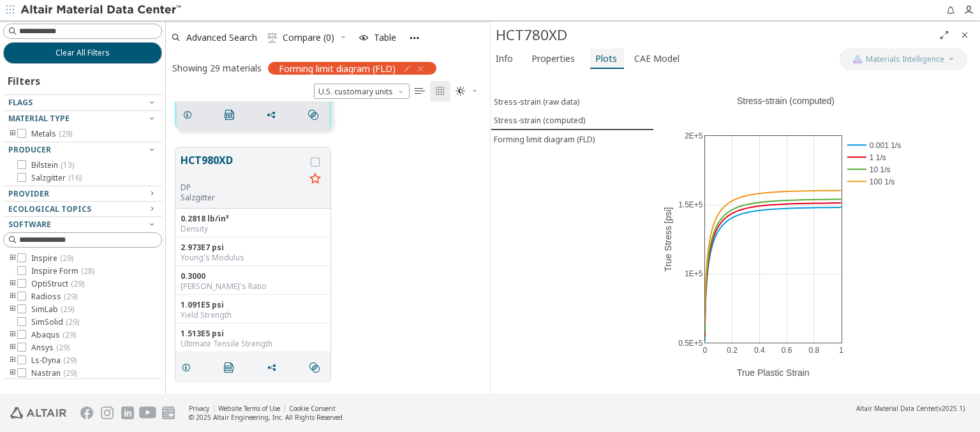
click at [601, 58] on span "Plots" at bounding box center [606, 58] width 22 height 20
click at [571, 137] on div "Forming limit diagram (FLD)" at bounding box center [544, 139] width 101 height 11
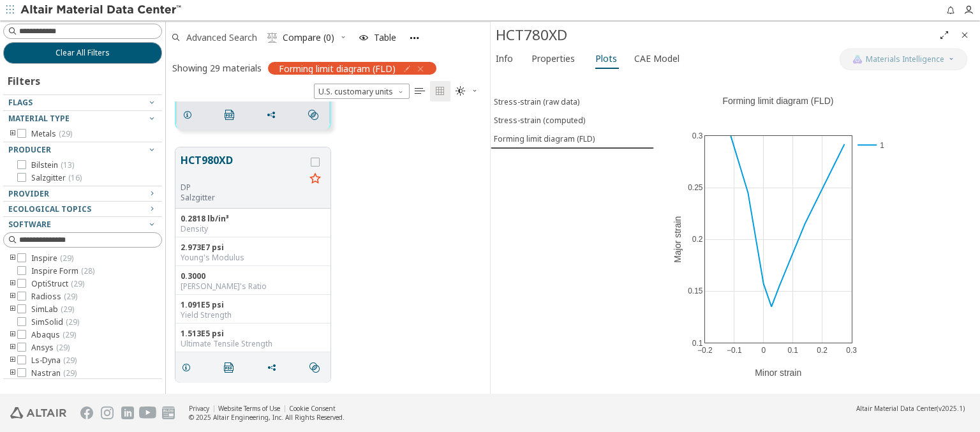
click at [222, 37] on span "Advanced Search" at bounding box center [221, 37] width 71 height 9
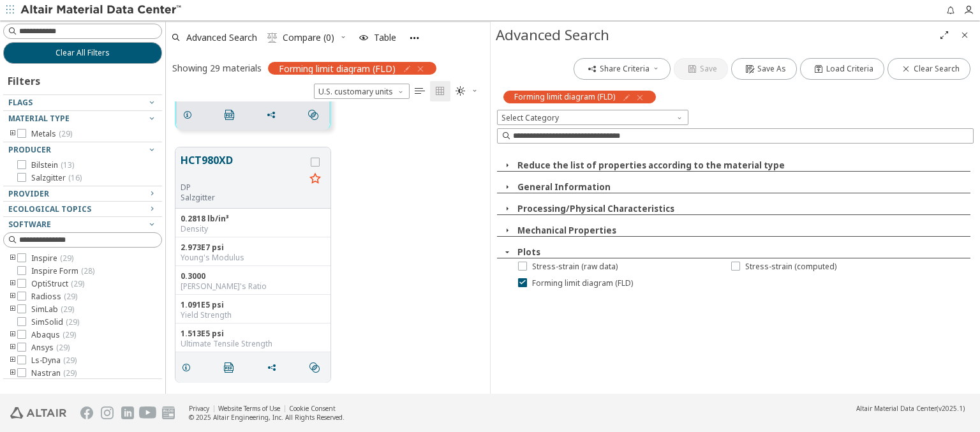
click at [639, 97] on icon "button" at bounding box center [640, 97] width 10 height 10
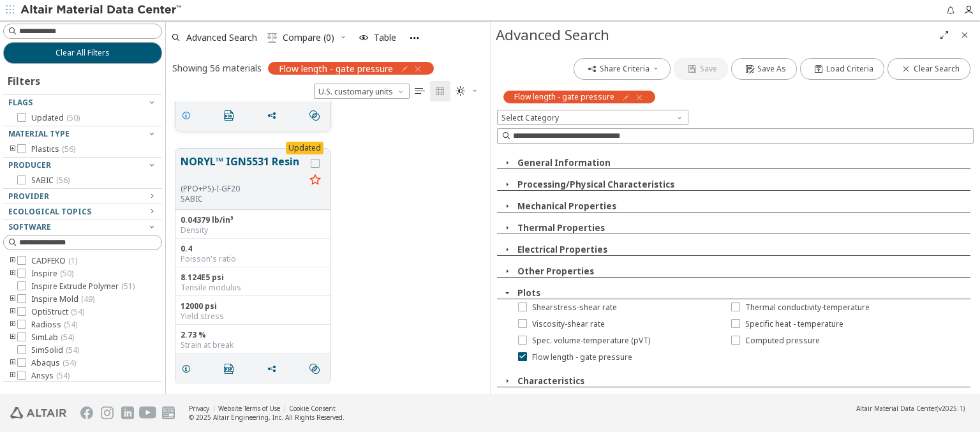
click at [188, 114] on icon "grid" at bounding box center [186, 115] width 10 height 10
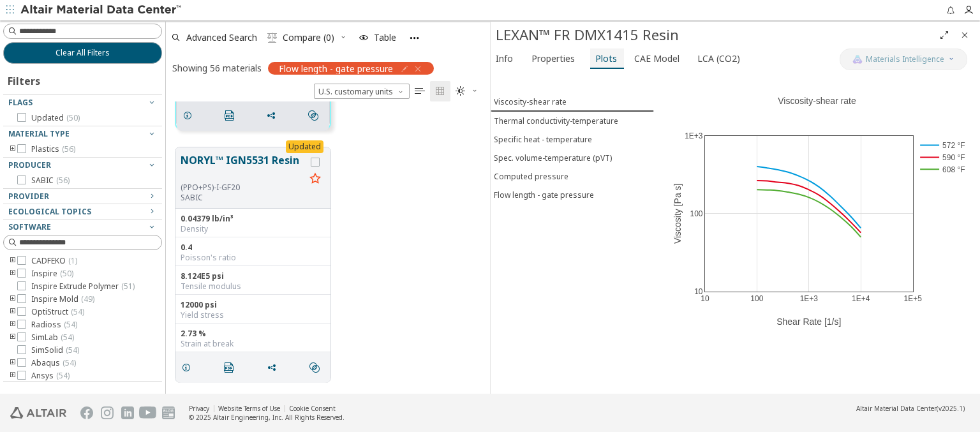
click at [601, 58] on span "Plots" at bounding box center [606, 58] width 22 height 20
click at [571, 191] on div "Flow length - gate pressure" at bounding box center [544, 194] width 100 height 11
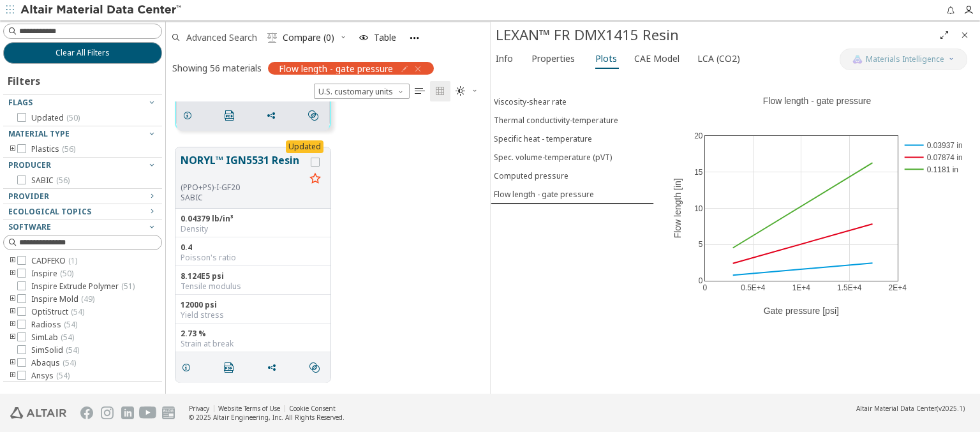
click at [222, 37] on span "Advanced Search" at bounding box center [221, 37] width 71 height 9
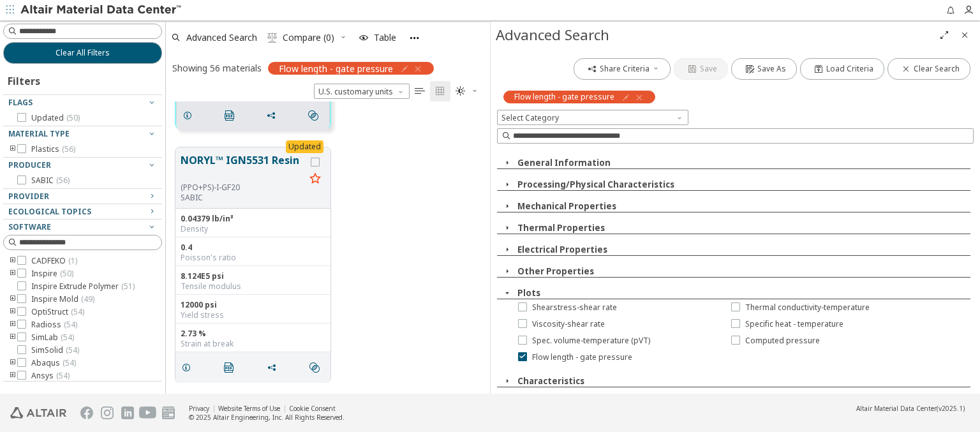
click at [636, 97] on icon "button" at bounding box center [639, 97] width 10 height 10
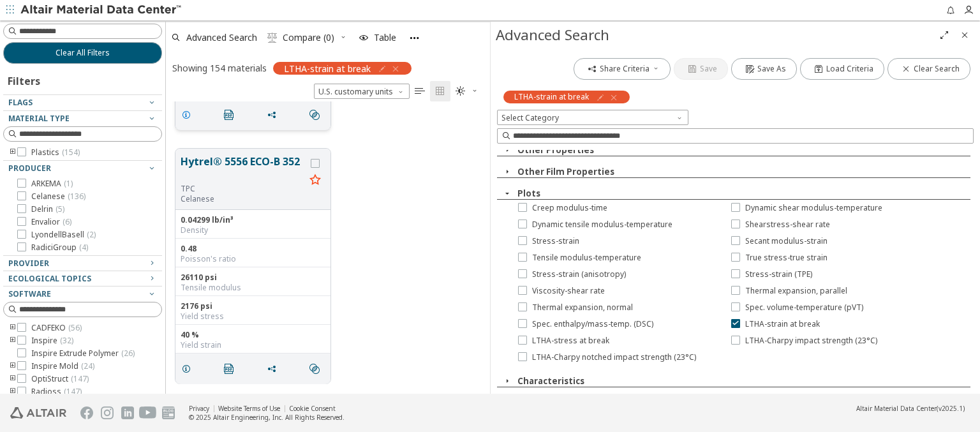
click at [188, 114] on icon "grid" at bounding box center [186, 115] width 10 height 10
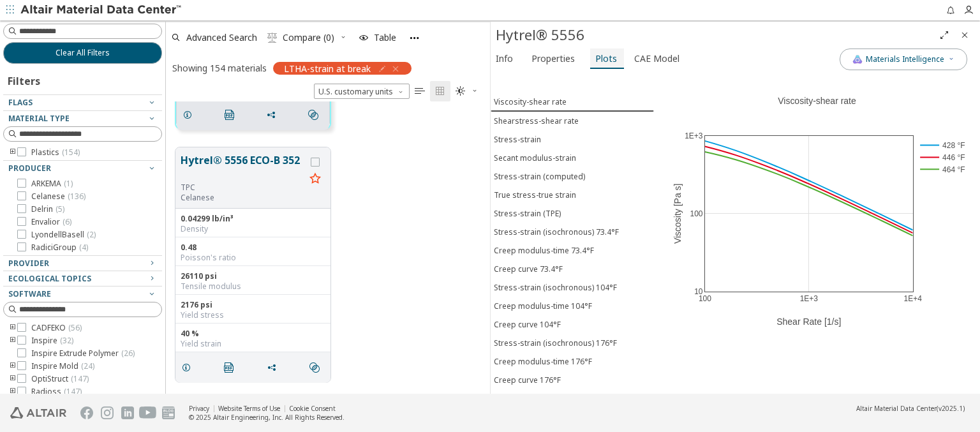
click at [601, 58] on span "Plots" at bounding box center [606, 58] width 22 height 20
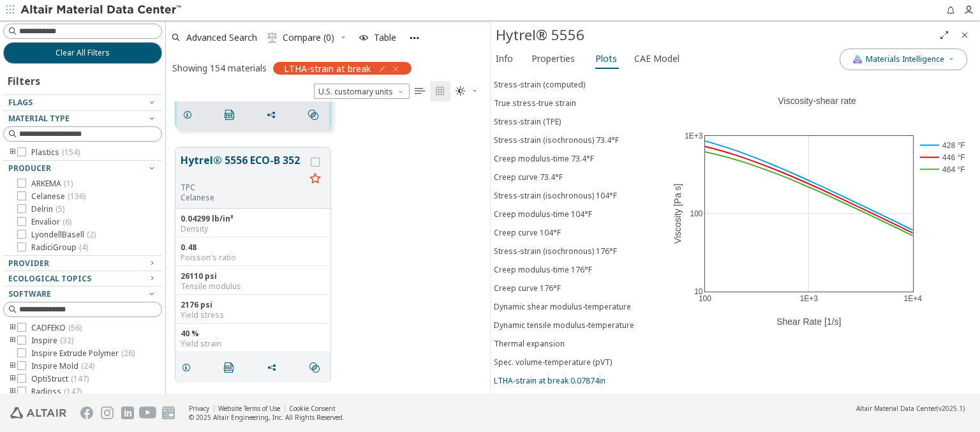
click at [567, 375] on div "LTHA-strain at break 0.07874in" at bounding box center [550, 380] width 112 height 11
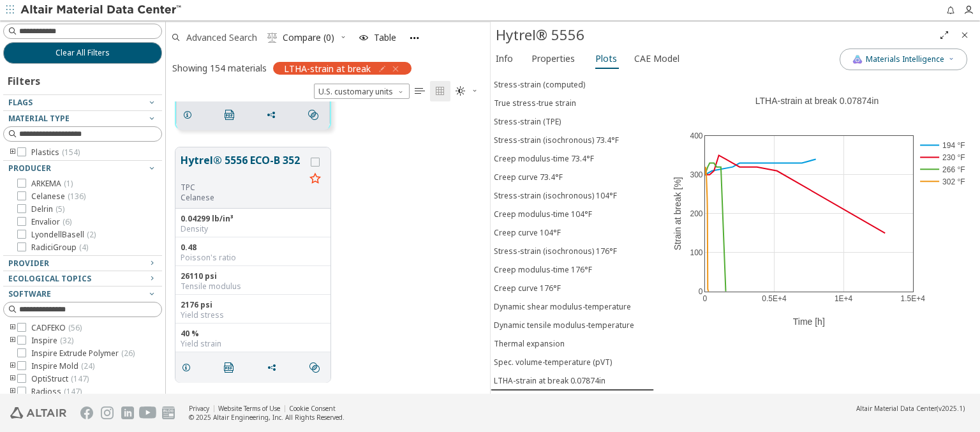
click at [222, 37] on span "Advanced Search" at bounding box center [221, 37] width 71 height 9
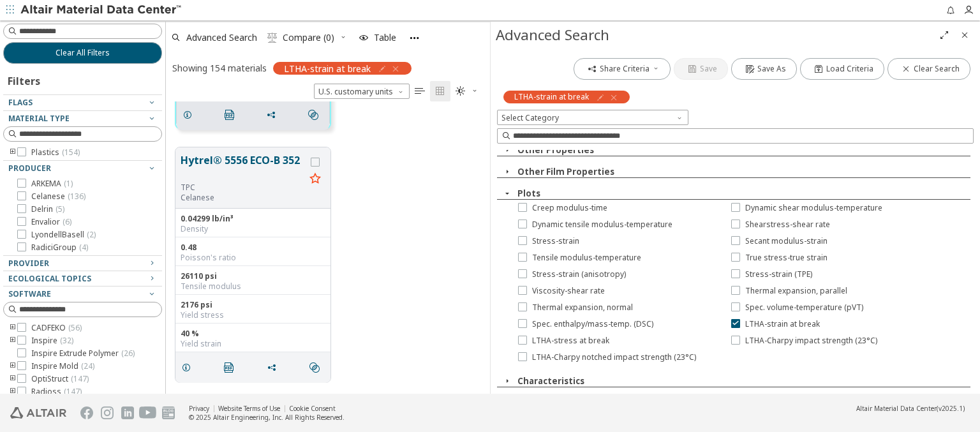
click at [612, 97] on icon "button" at bounding box center [613, 97] width 10 height 10
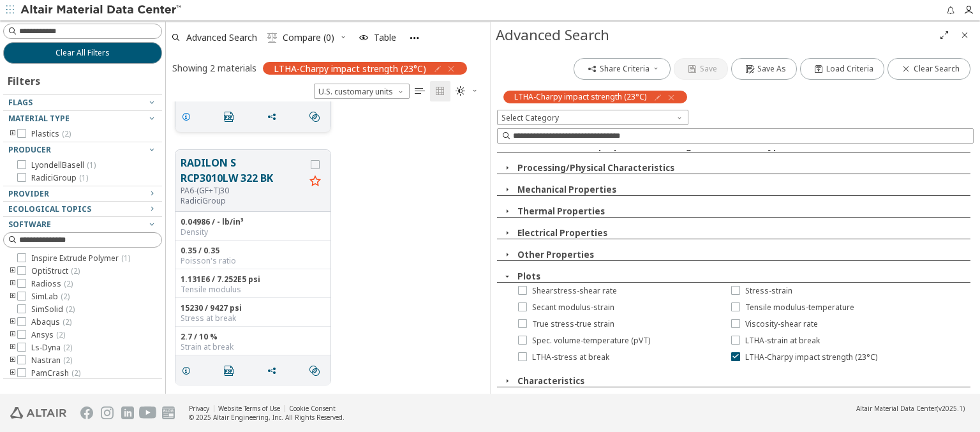
click at [188, 114] on icon "grid" at bounding box center [186, 117] width 10 height 10
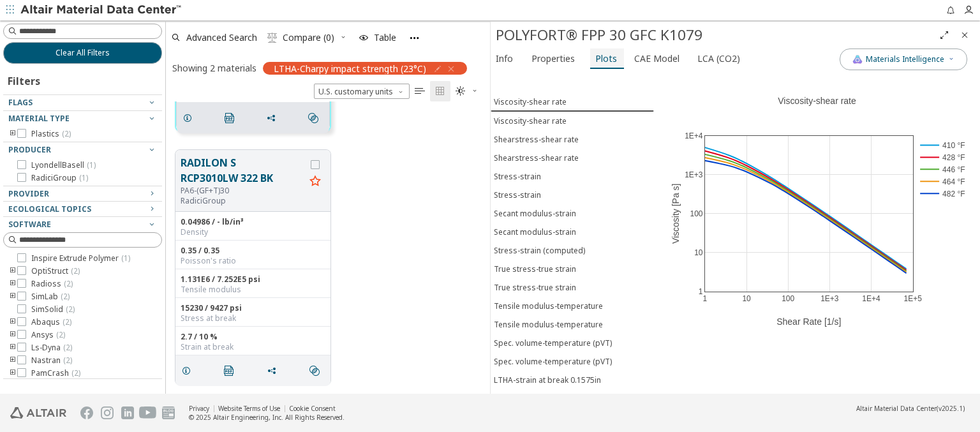
click at [601, 58] on span "Plots" at bounding box center [606, 58] width 22 height 20
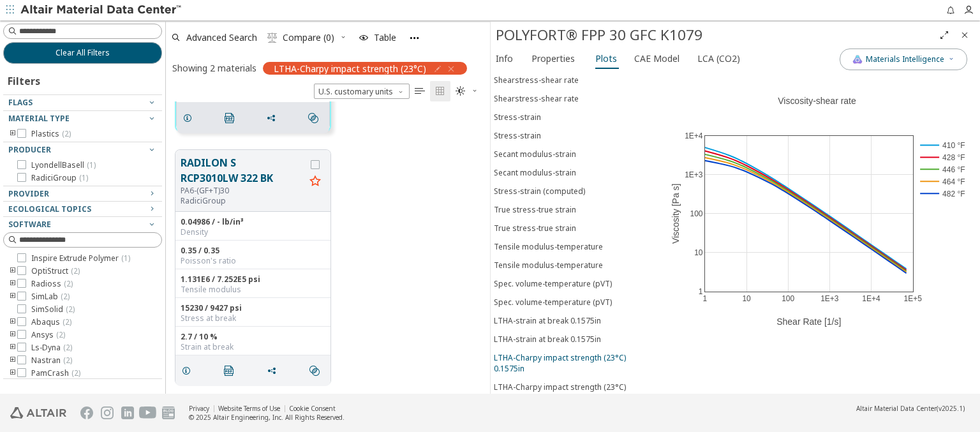
click at [567, 352] on div "LTHA-Charpy impact strength (23°C) 0.1575in" at bounding box center [572, 363] width 157 height 22
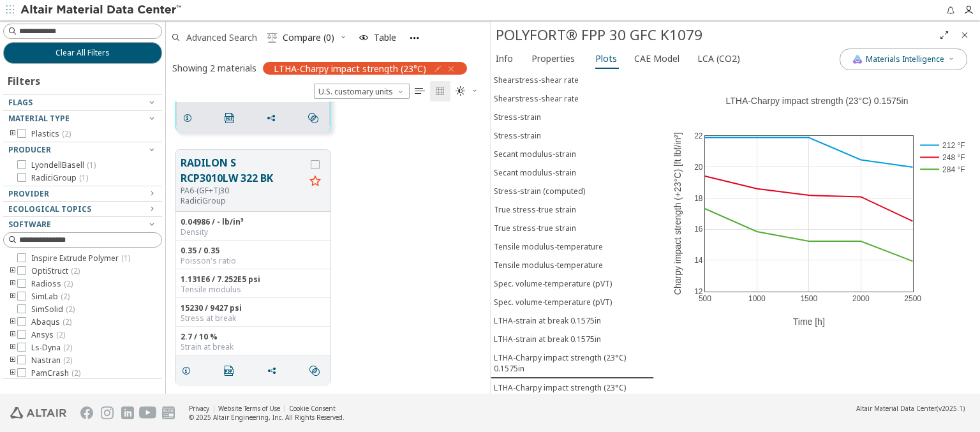
click at [222, 37] on span "Advanced Search" at bounding box center [221, 37] width 71 height 9
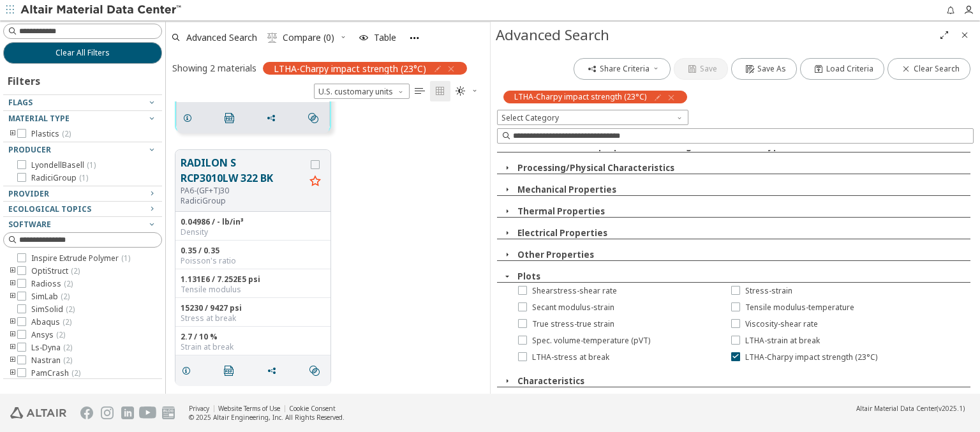
click at [668, 97] on icon "button" at bounding box center [671, 97] width 10 height 10
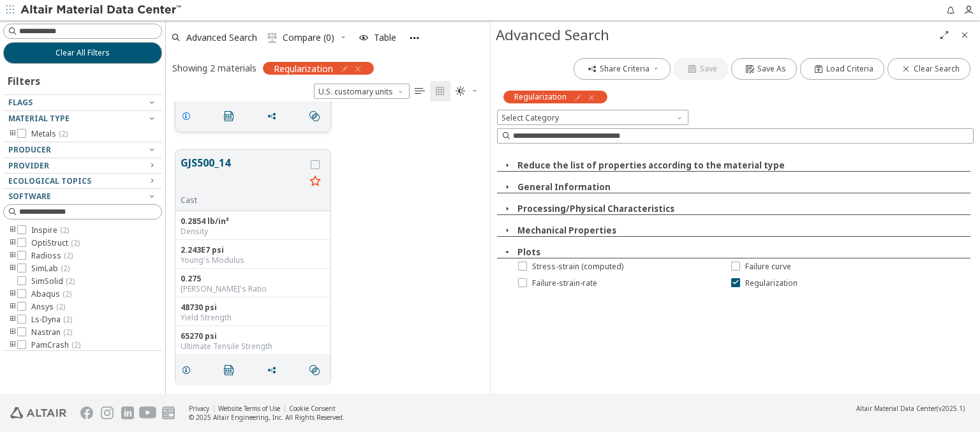
click at [188, 114] on icon "grid" at bounding box center [186, 116] width 10 height 10
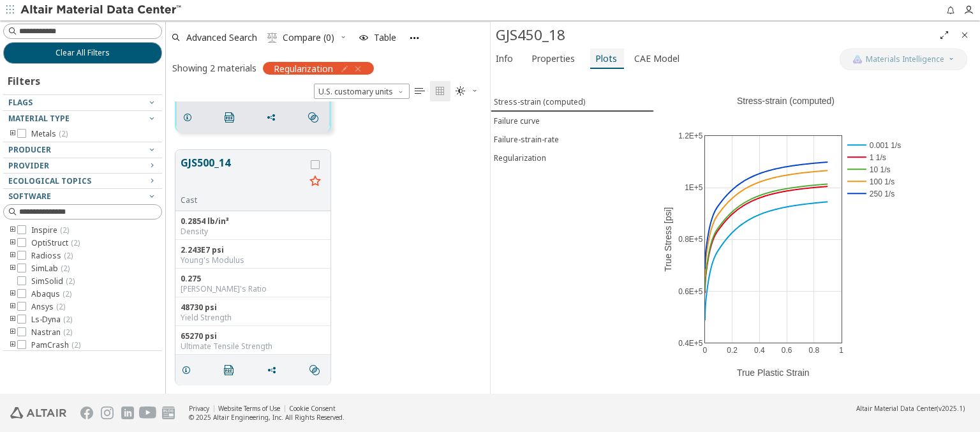
click at [601, 58] on span "Plots" at bounding box center [606, 58] width 22 height 20
click at [571, 155] on span "Regularization" at bounding box center [572, 157] width 157 height 11
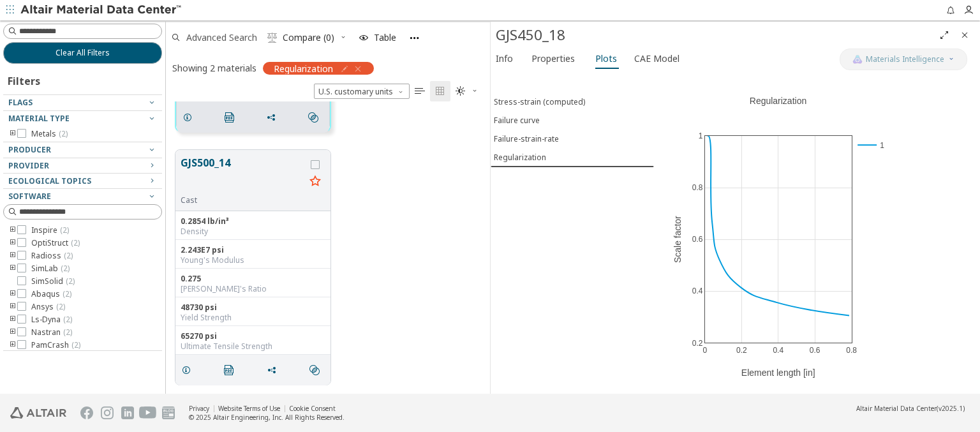
click at [222, 37] on span "Advanced Search" at bounding box center [221, 37] width 71 height 9
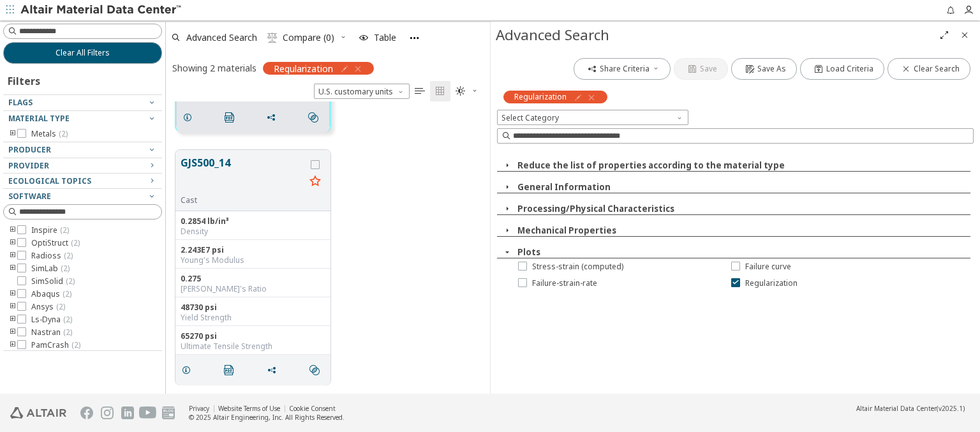
click at [590, 97] on icon "button" at bounding box center [591, 97] width 10 height 10
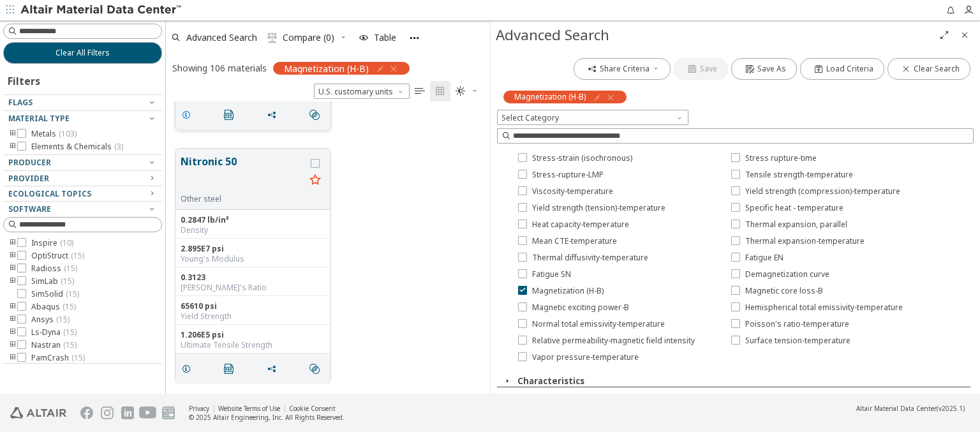
click at [188, 114] on icon "grid" at bounding box center [186, 115] width 10 height 10
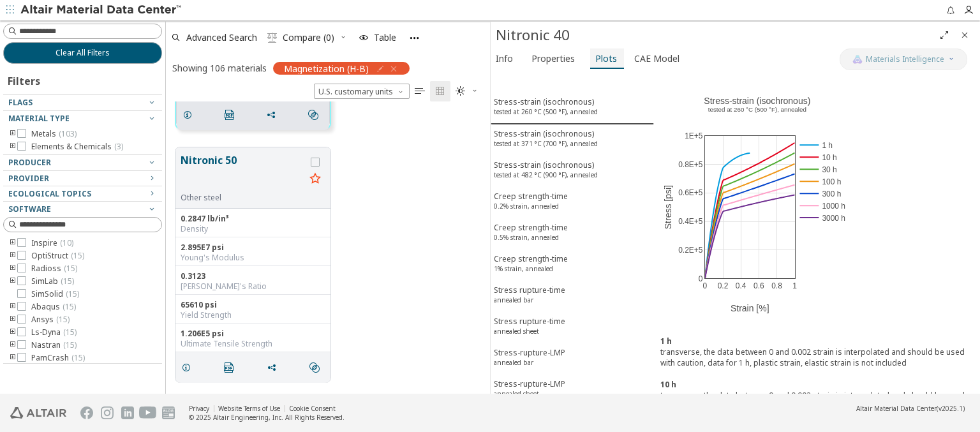
click at [601, 58] on span "Plots" at bounding box center [606, 58] width 22 height 20
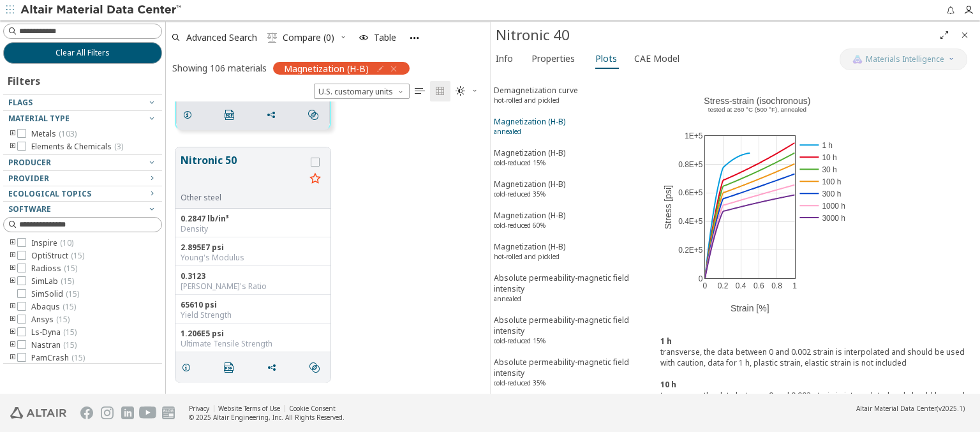
click at [567, 116] on span "Magnetization (H-B) annealed" at bounding box center [572, 128] width 157 height 24
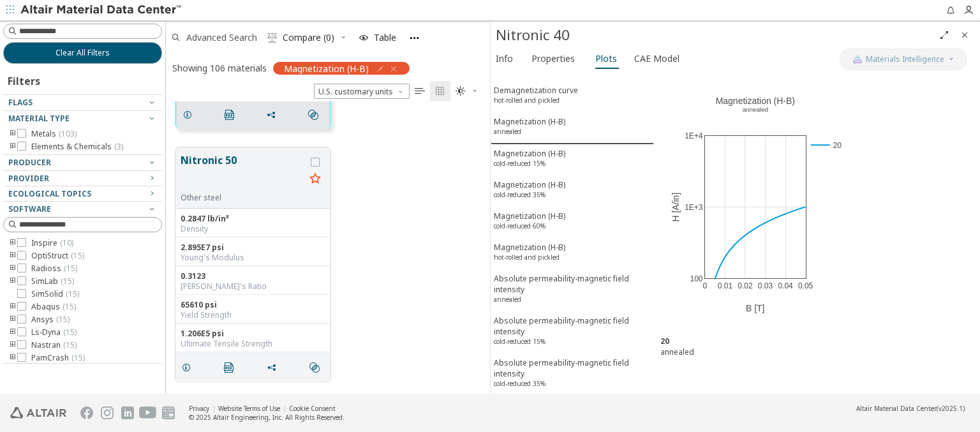
click at [222, 37] on span "Advanced Search" at bounding box center [221, 37] width 71 height 9
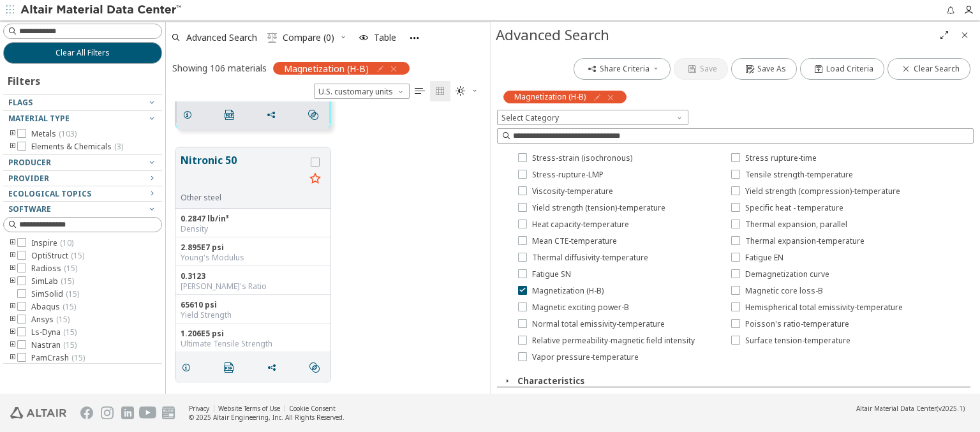
click at [610, 97] on icon "button" at bounding box center [610, 97] width 10 height 10
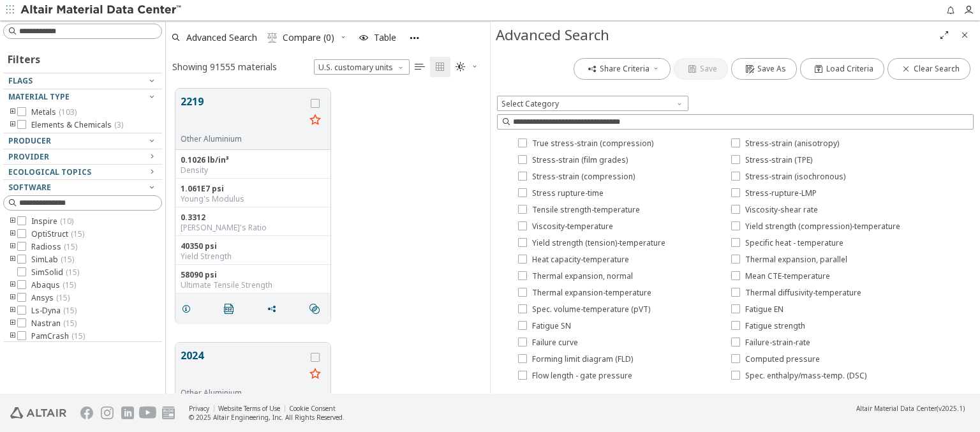
scroll to position [305, 314]
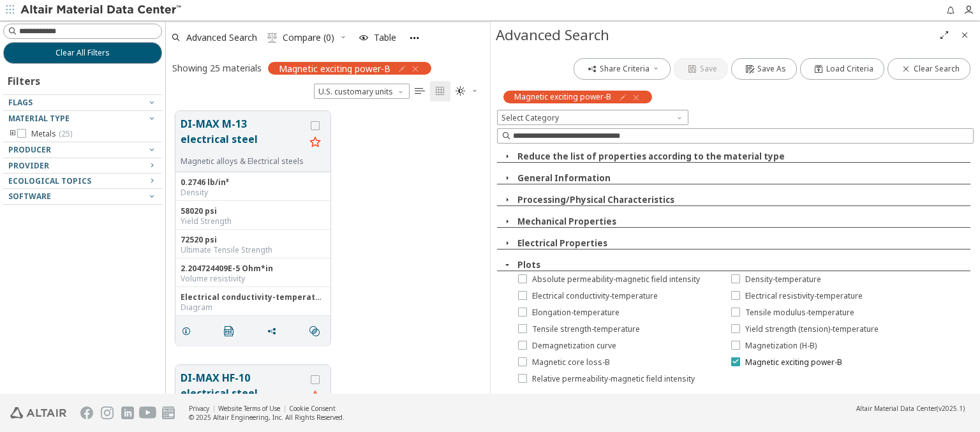
scroll to position [0, 0]
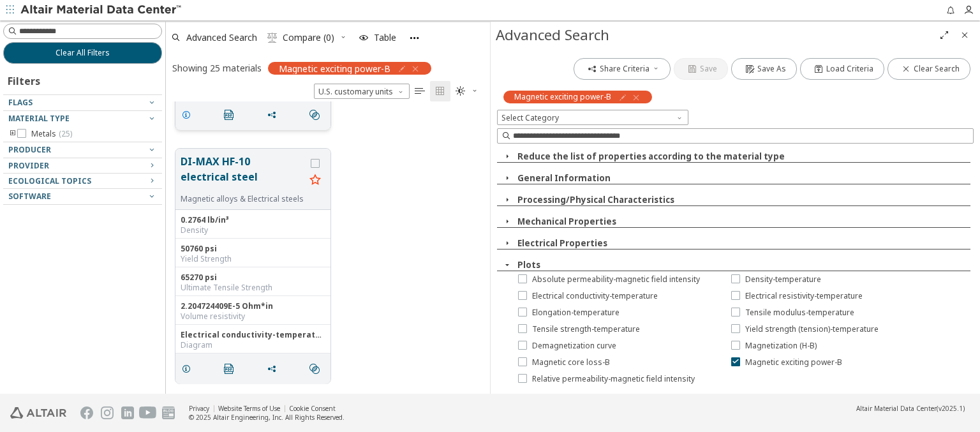
click at [188, 114] on icon "grid" at bounding box center [186, 115] width 10 height 10
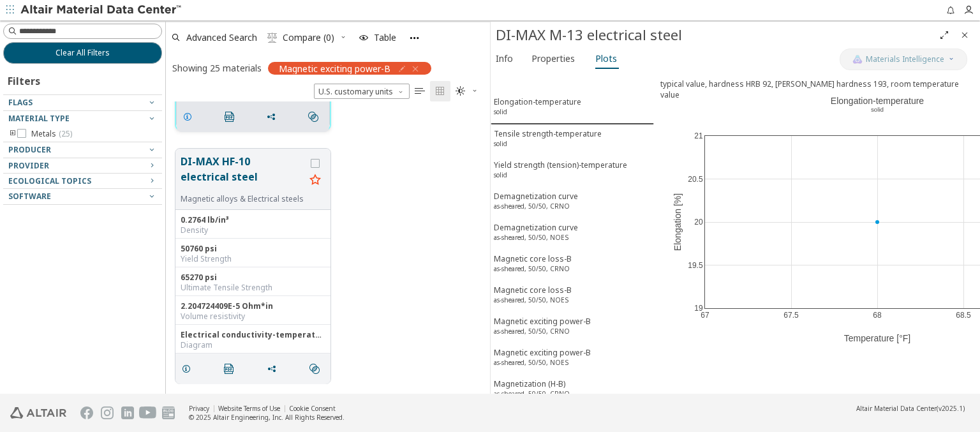
scroll to position [217, 0]
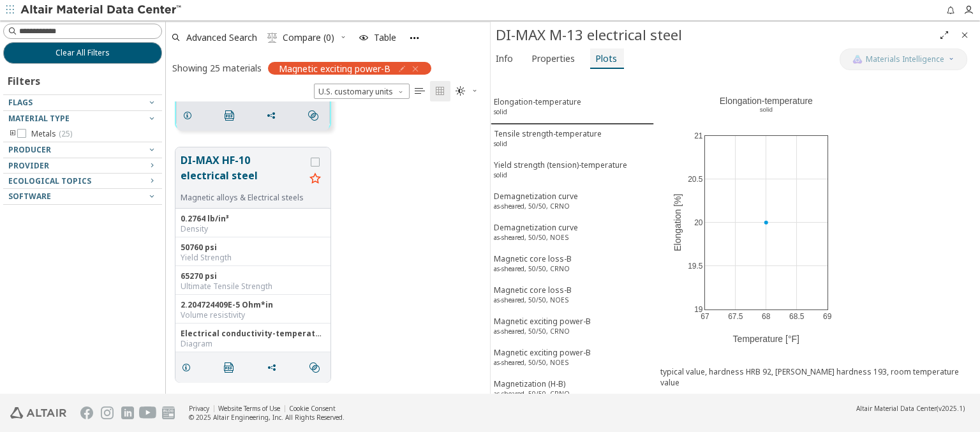
click at [601, 58] on span "Plots" at bounding box center [606, 58] width 22 height 20
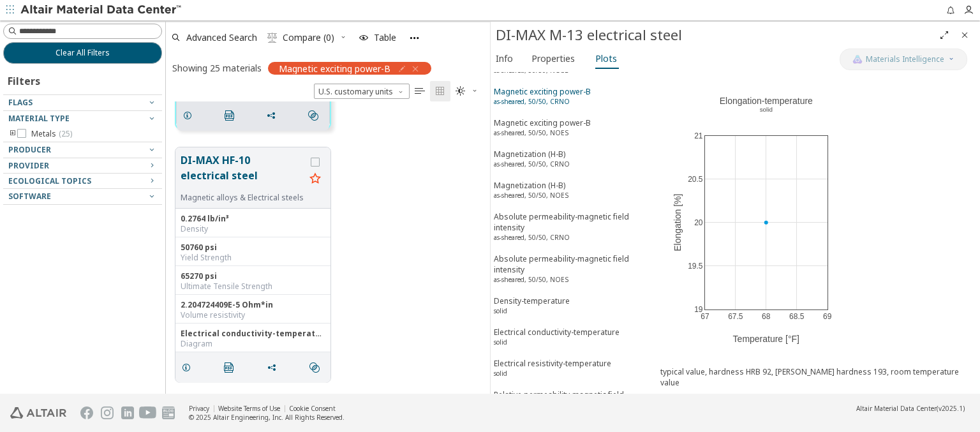
click at [567, 97] on sup "as-sheared, 50/50, CRNO" at bounding box center [532, 101] width 76 height 9
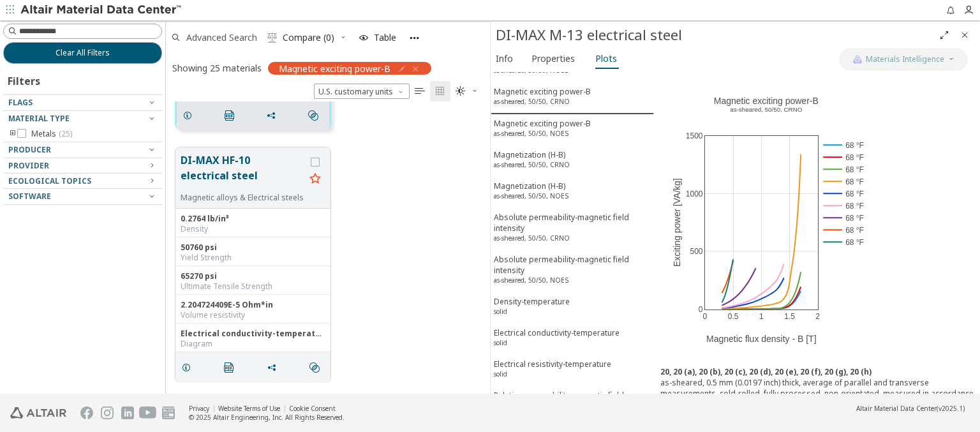
click at [222, 37] on span "Advanced Search" at bounding box center [221, 37] width 71 height 9
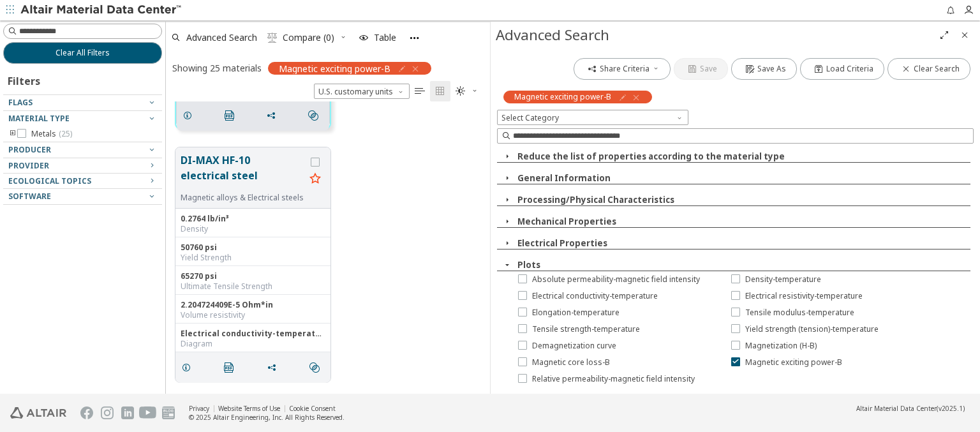
click at [634, 97] on icon "button" at bounding box center [636, 97] width 10 height 10
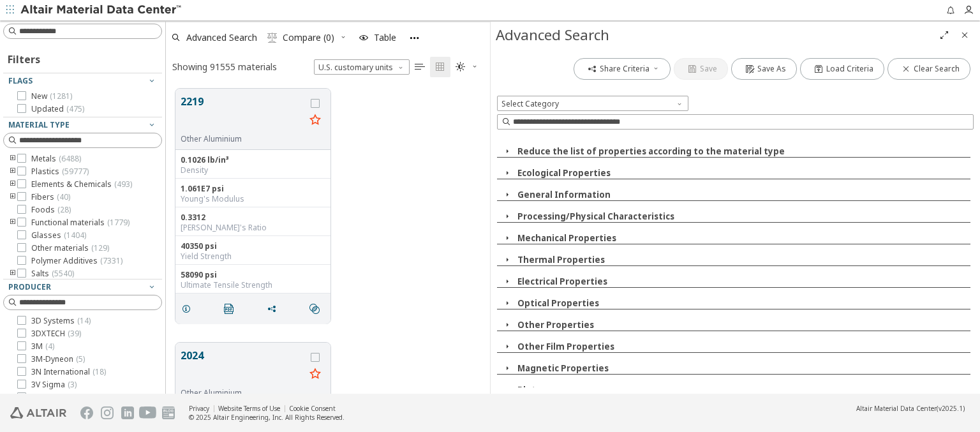
scroll to position [305, 314]
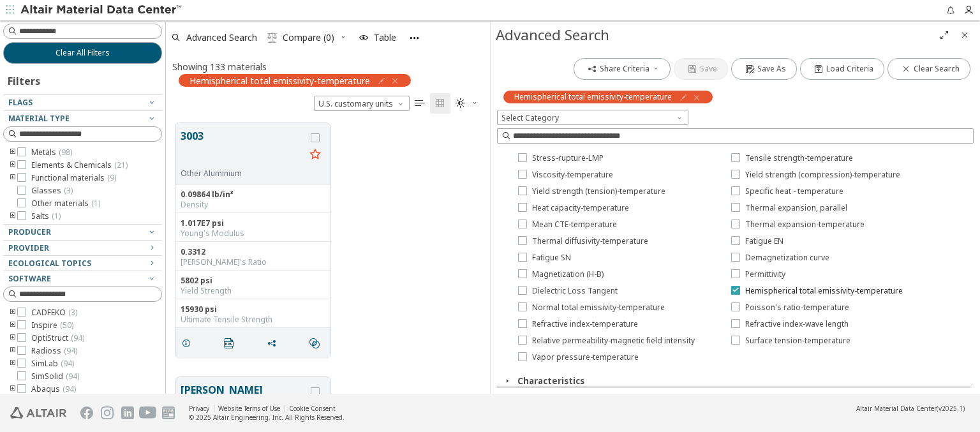
scroll to position [0, 0]
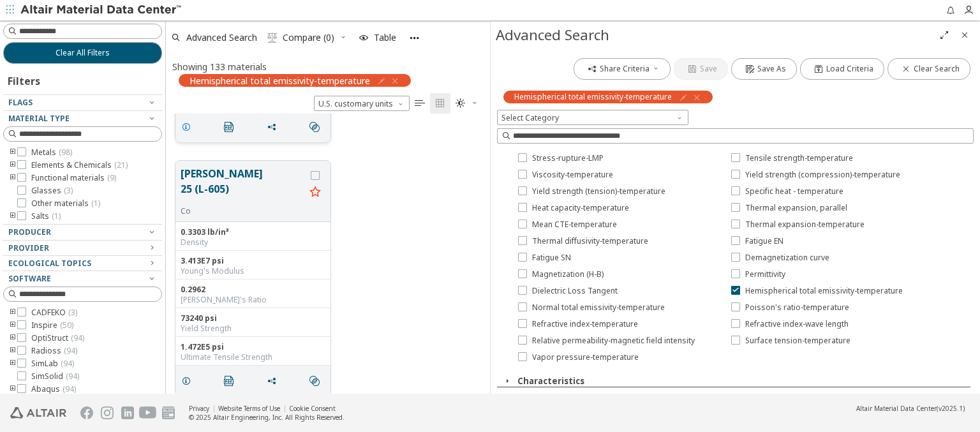
click at [188, 125] on icon "grid" at bounding box center [186, 127] width 10 height 10
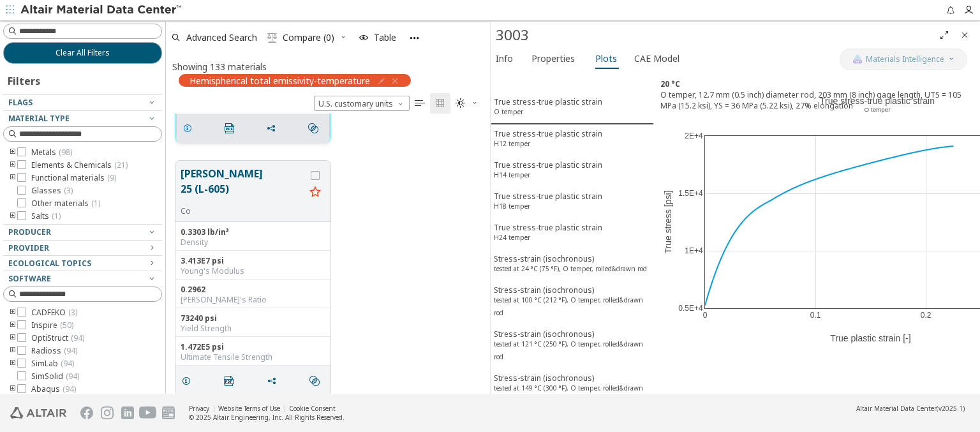
scroll to position [217, 0]
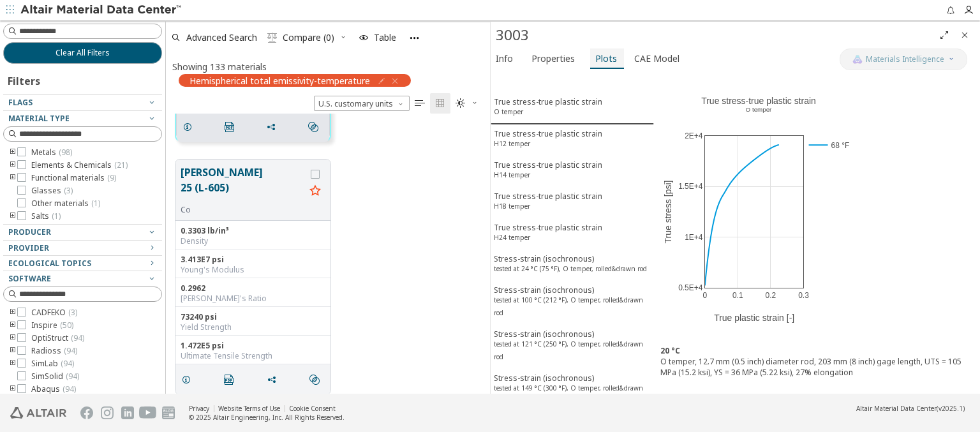
click at [601, 58] on span "Plots" at bounding box center [606, 58] width 22 height 20
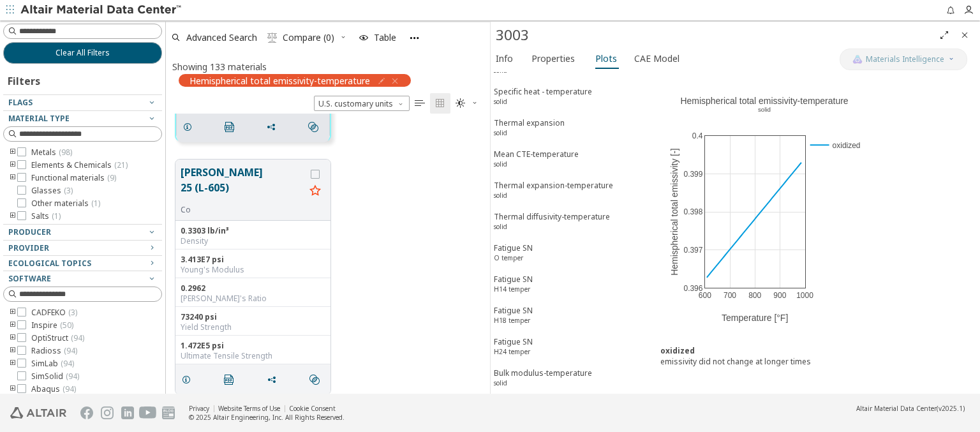
scroll to position [2492, 0]
click at [222, 37] on span "Advanced Search" at bounding box center [221, 37] width 71 height 9
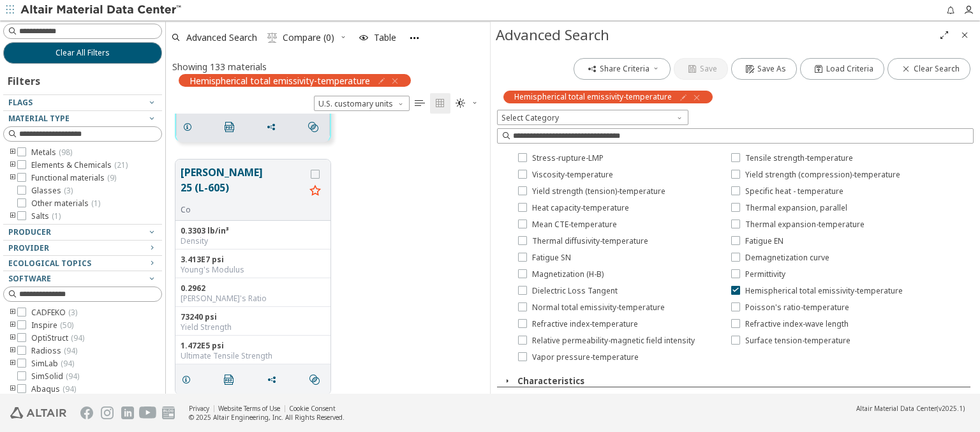
click at [693, 97] on icon "button" at bounding box center [696, 97] width 10 height 10
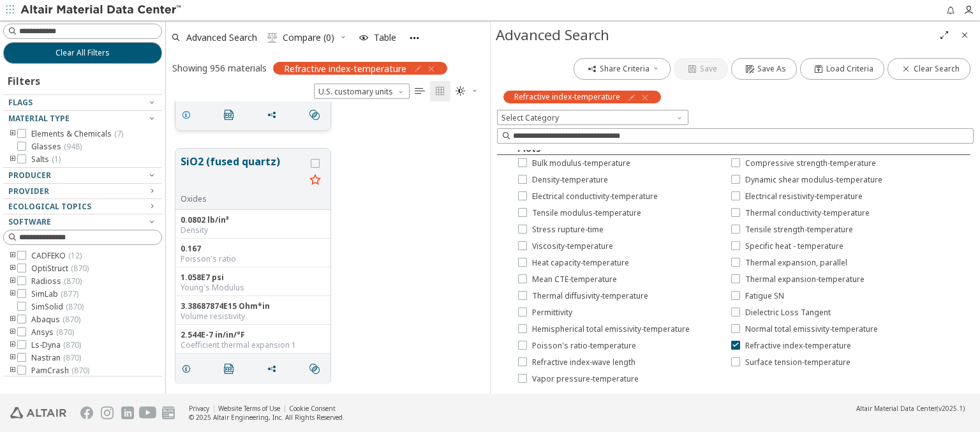
click at [188, 114] on icon "grid" at bounding box center [186, 115] width 10 height 10
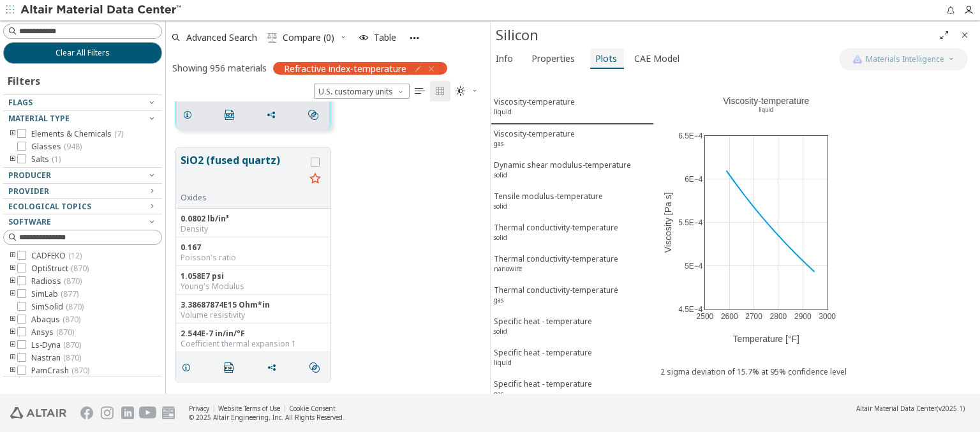
click at [601, 58] on span "Plots" at bounding box center [606, 58] width 22 height 20
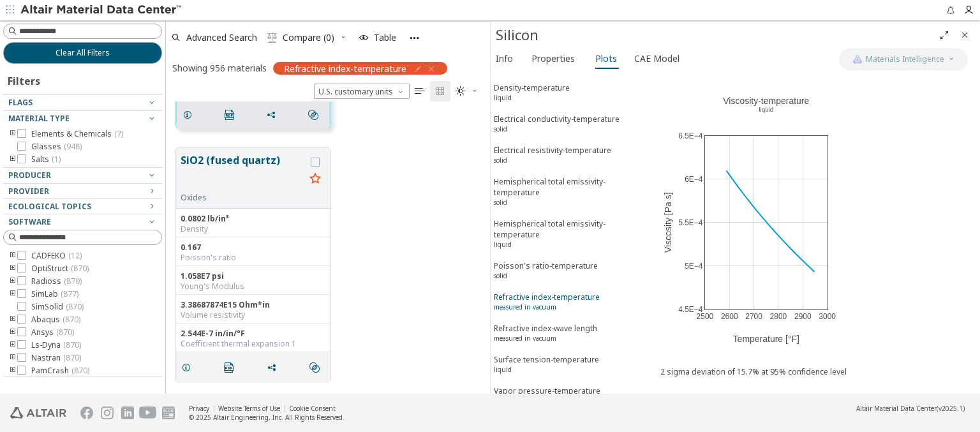
click at [567, 291] on div "Refractive index-temperature measured in vacuum" at bounding box center [547, 303] width 106 height 24
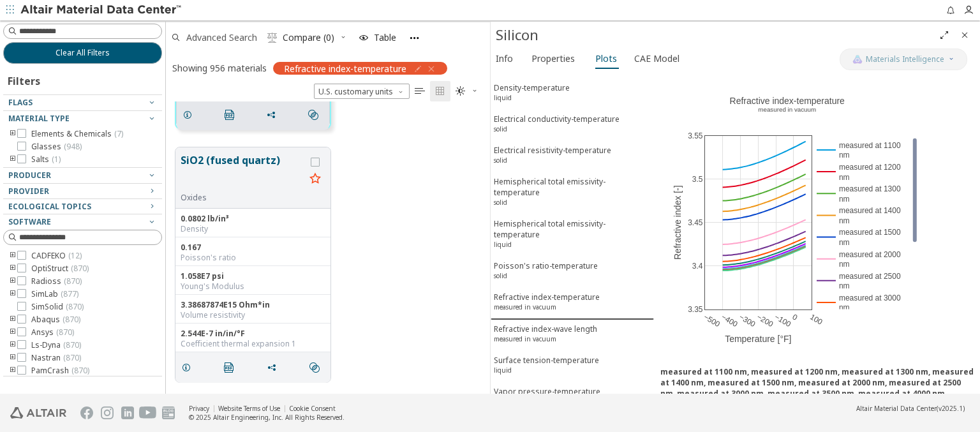
click at [222, 37] on span "Advanced Search" at bounding box center [221, 37] width 71 height 9
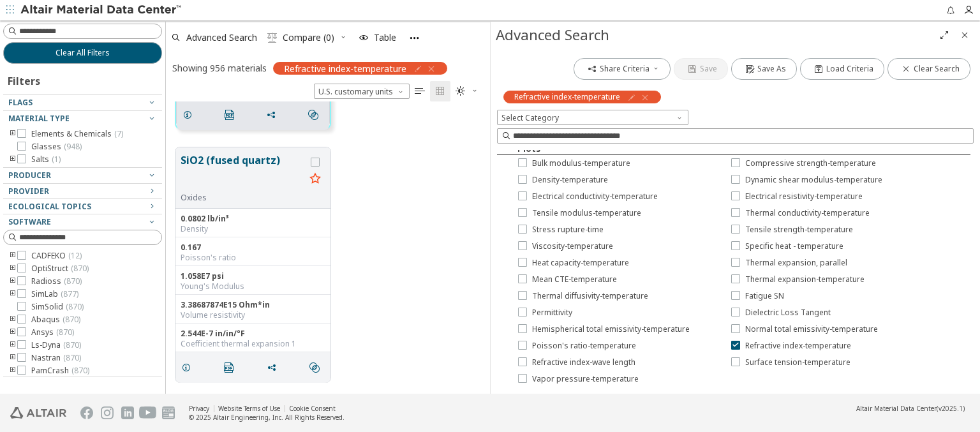
click at [644, 97] on icon "button" at bounding box center [645, 97] width 10 height 10
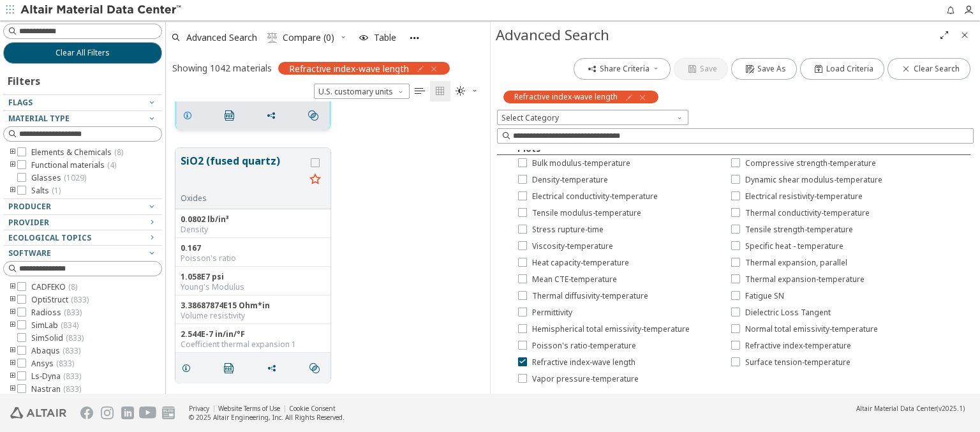
click at [189, 114] on icon "grid" at bounding box center [187, 115] width 10 height 10
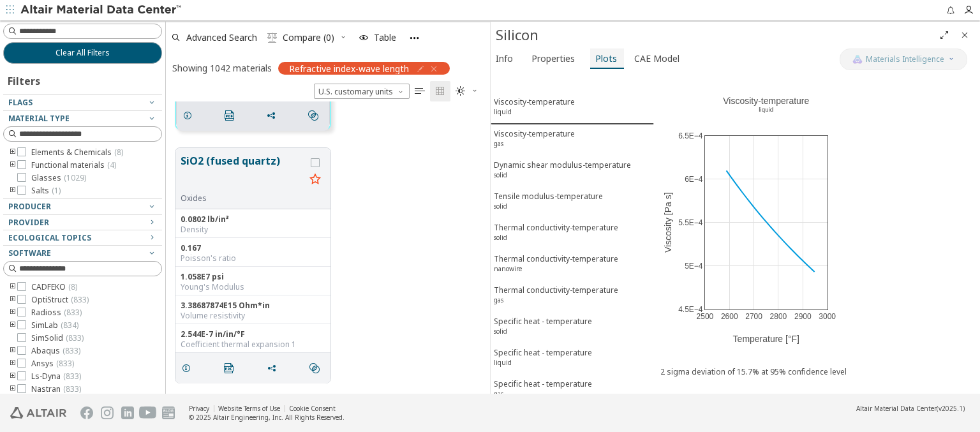
click at [601, 58] on span "Plots" at bounding box center [606, 58] width 22 height 20
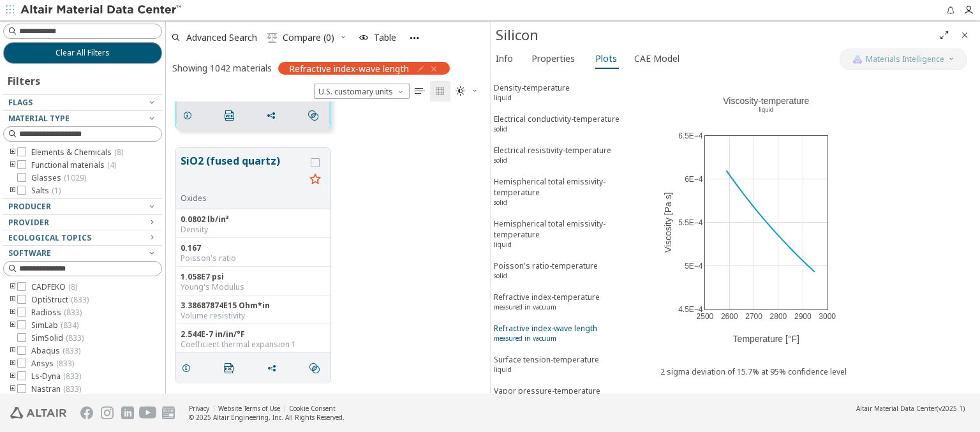
click at [567, 323] on div "Refractive index-wave length measured in vacuum" at bounding box center [545, 335] width 103 height 24
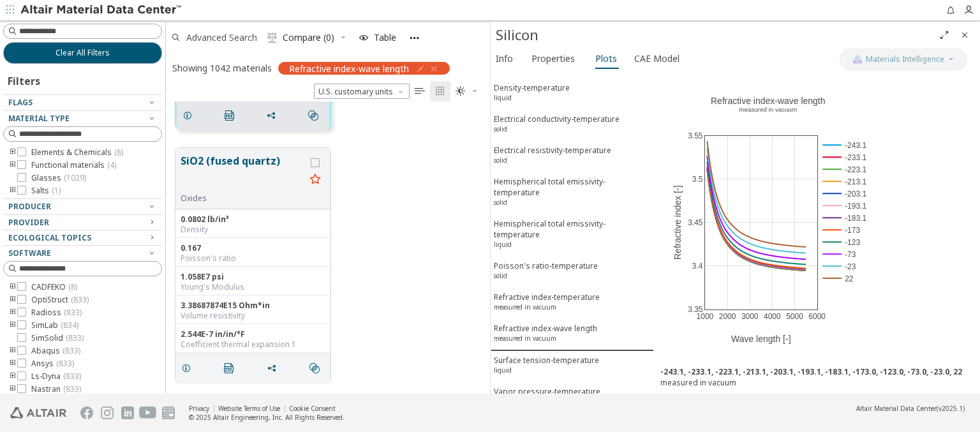
click at [222, 37] on span "Advanced Search" at bounding box center [221, 37] width 71 height 9
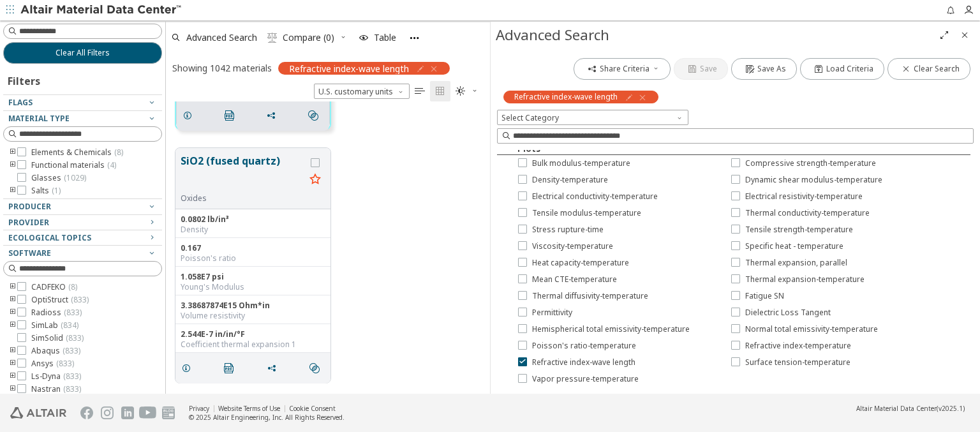
click at [642, 97] on icon "button" at bounding box center [642, 97] width 10 height 10
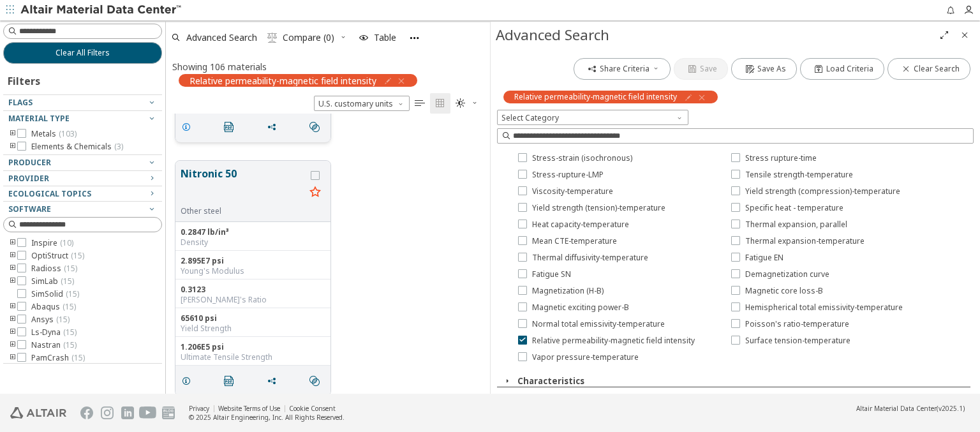
click at [188, 125] on icon "grid" at bounding box center [186, 127] width 10 height 10
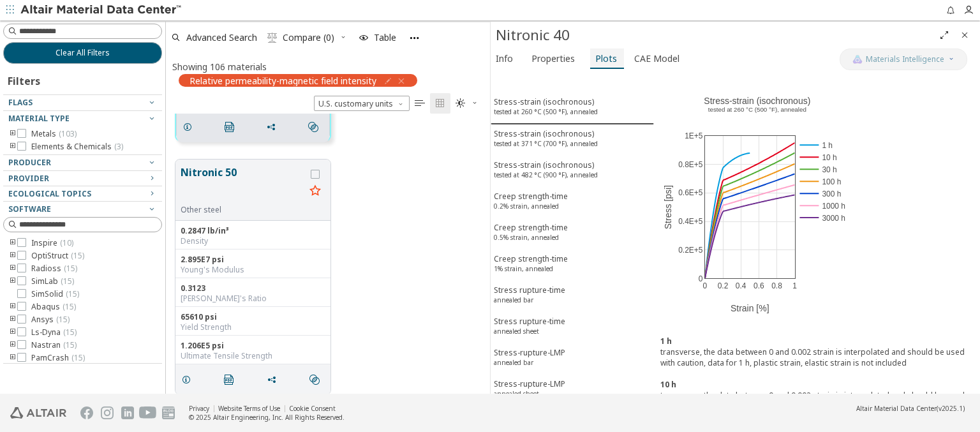
click at [601, 58] on span "Plots" at bounding box center [606, 58] width 22 height 20
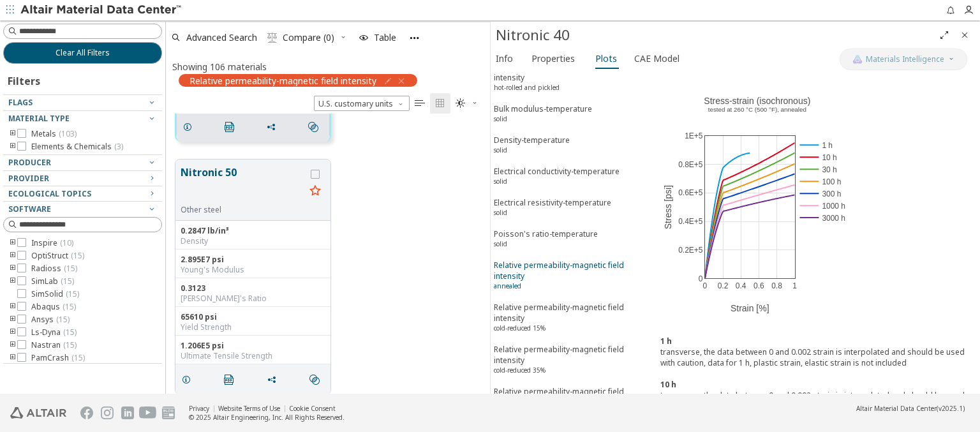
click at [567, 260] on div "Relative permeability-magnetic field intensity annealed" at bounding box center [572, 277] width 157 height 34
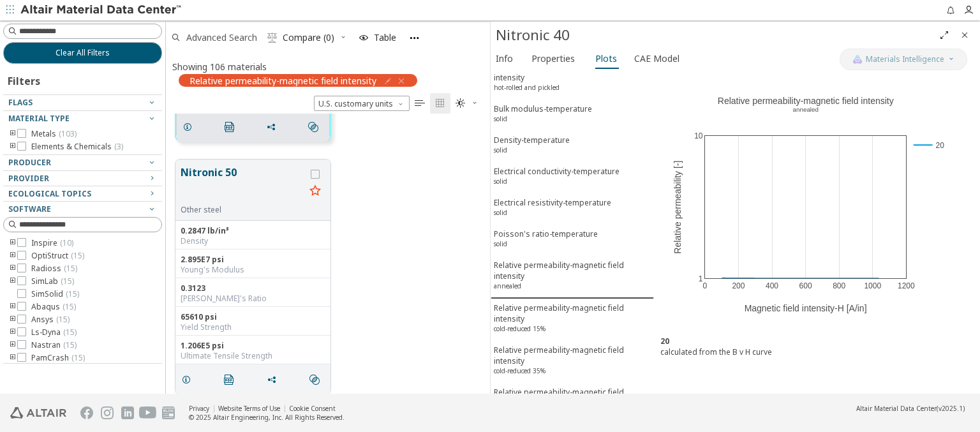
click at [222, 37] on span "Advanced Search" at bounding box center [221, 37] width 71 height 9
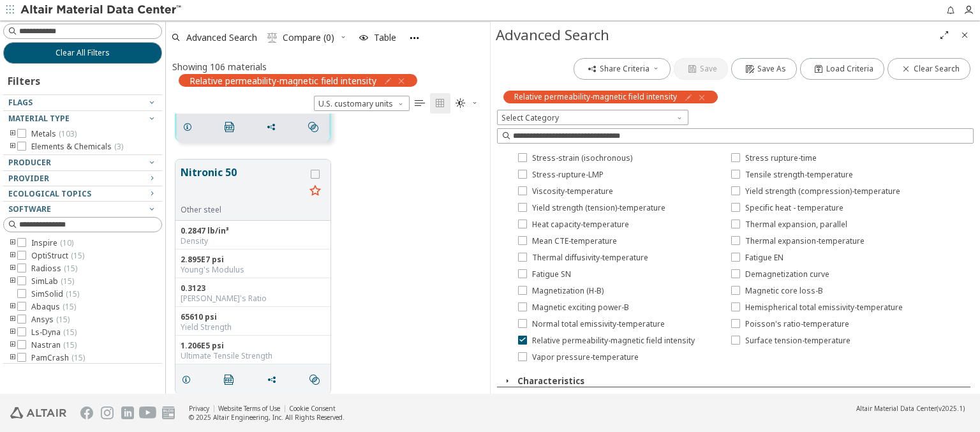
click at [700, 97] on icon "button" at bounding box center [701, 97] width 10 height 10
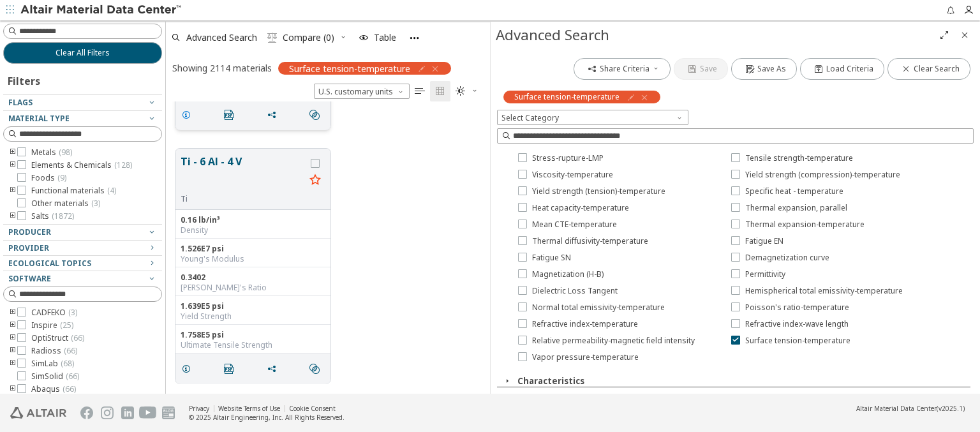
click at [188, 114] on icon "grid" at bounding box center [186, 115] width 10 height 10
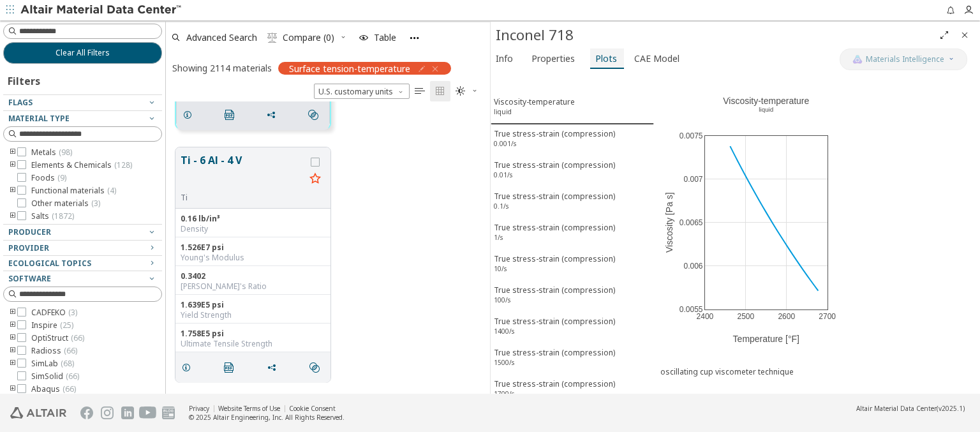
click at [601, 58] on span "Plots" at bounding box center [606, 58] width 22 height 20
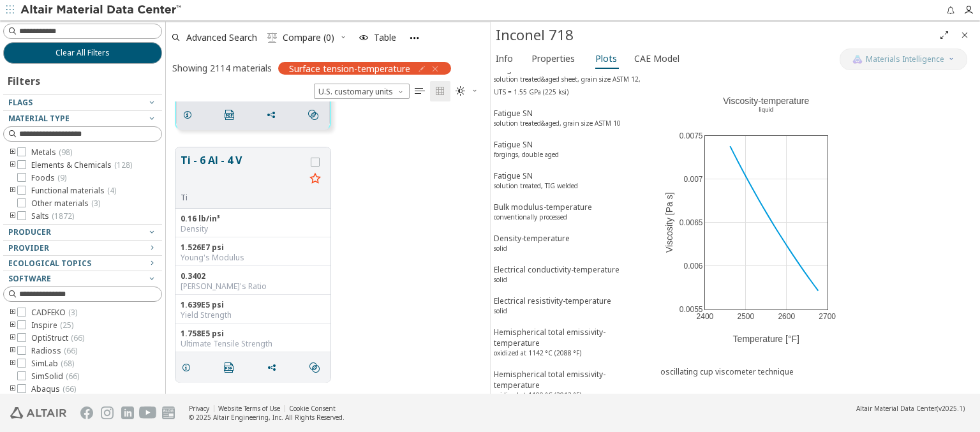
click at [222, 37] on span "Advanced Search" at bounding box center [221, 37] width 71 height 9
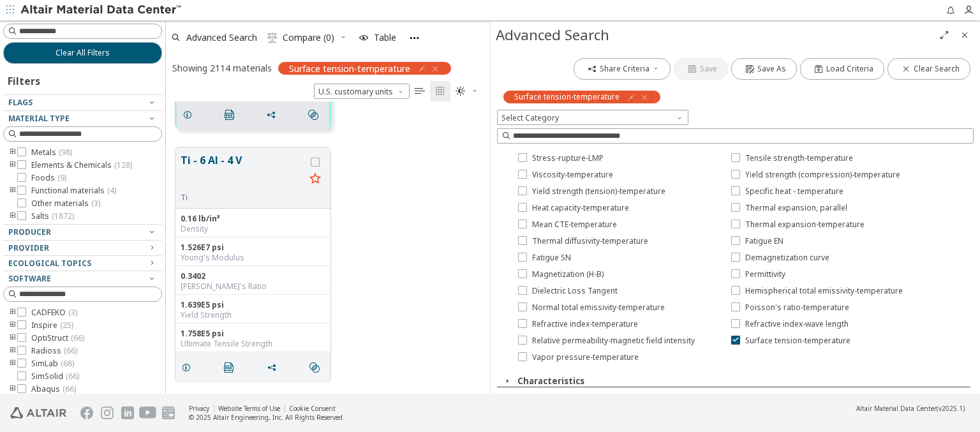
click at [642, 97] on icon "button" at bounding box center [644, 97] width 10 height 10
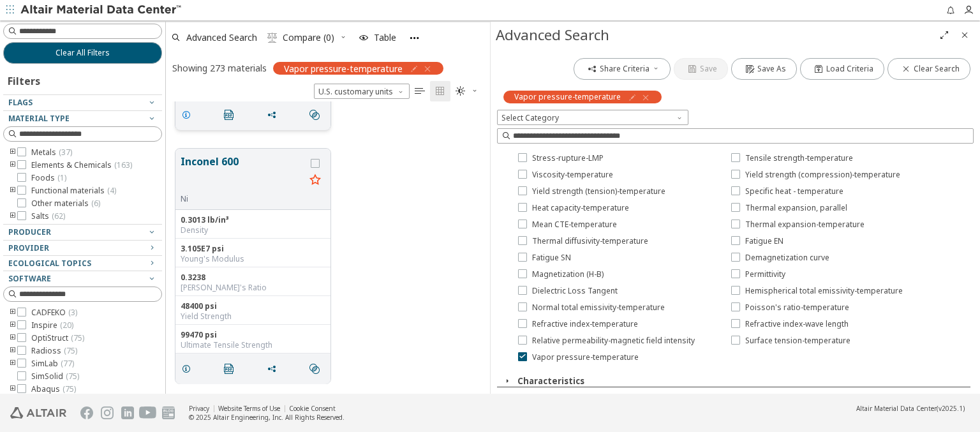
click at [188, 114] on icon "grid" at bounding box center [186, 115] width 10 height 10
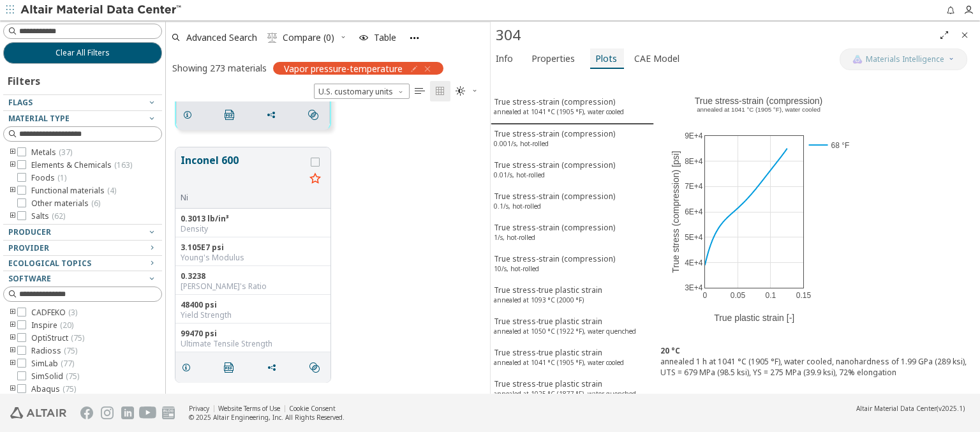
click at [601, 58] on span "Plots" at bounding box center [606, 58] width 22 height 20
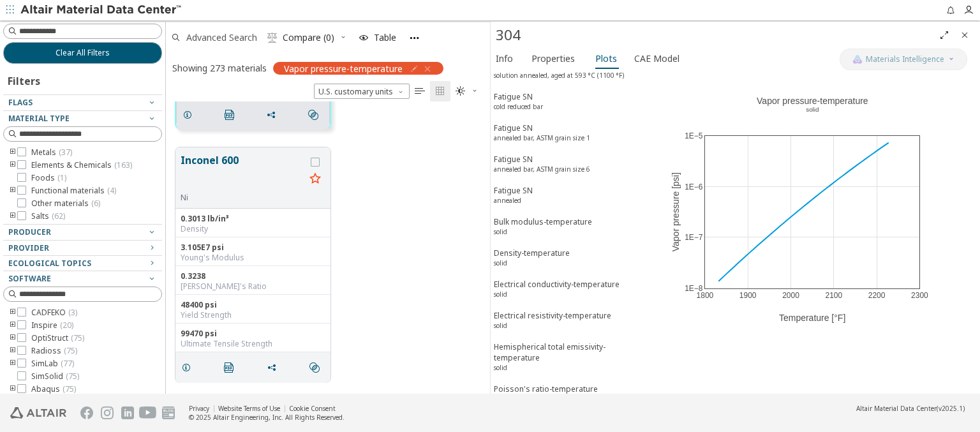
click at [222, 37] on span "Advanced Search" at bounding box center [221, 37] width 71 height 9
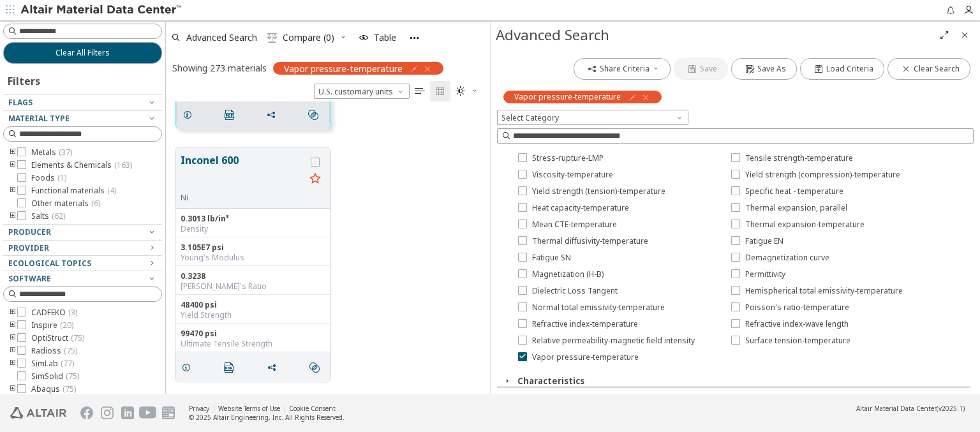
click at [641, 97] on icon "button" at bounding box center [645, 97] width 10 height 10
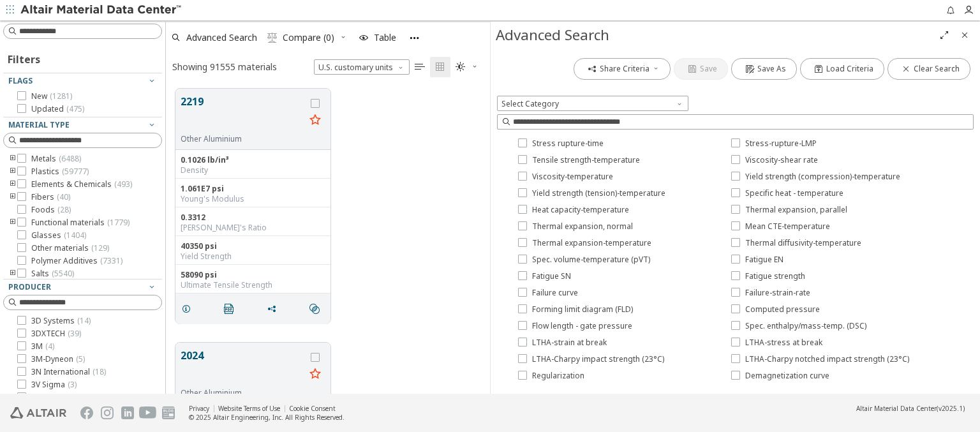
click at [101, 10] on img at bounding box center [101, 10] width 163 height 13
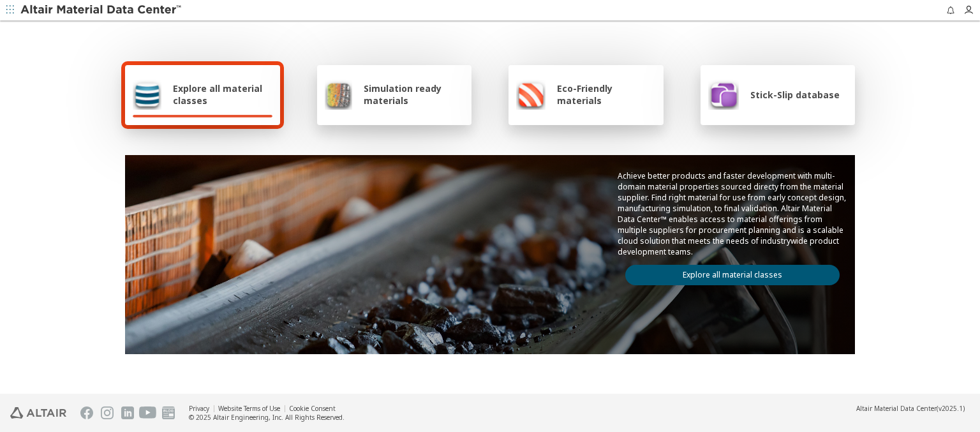
click at [217, 94] on span "Explore all material classes" at bounding box center [222, 94] width 99 height 24
click at [727, 272] on link "Explore all material classes" at bounding box center [732, 275] width 214 height 20
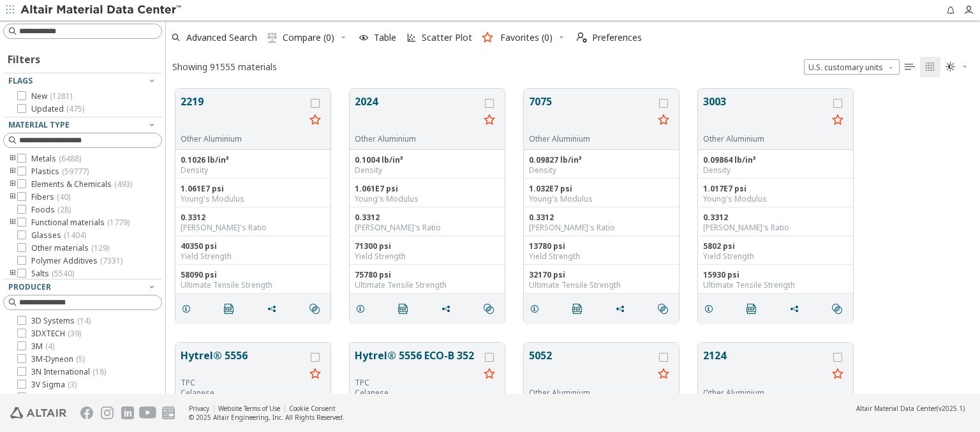
scroll to position [10, 10]
click at [222, 38] on span "Advanced Search" at bounding box center [221, 37] width 71 height 9
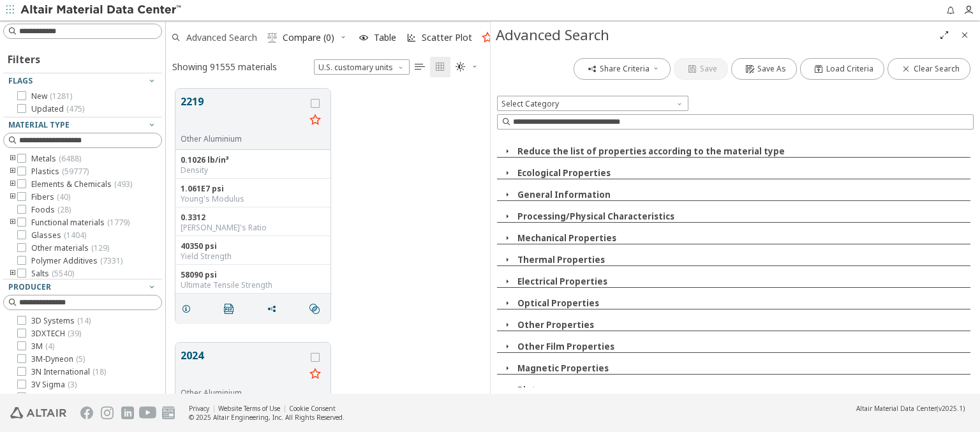
scroll to position [305, 314]
click at [506, 303] on icon "button" at bounding box center [507, 303] width 10 height 10
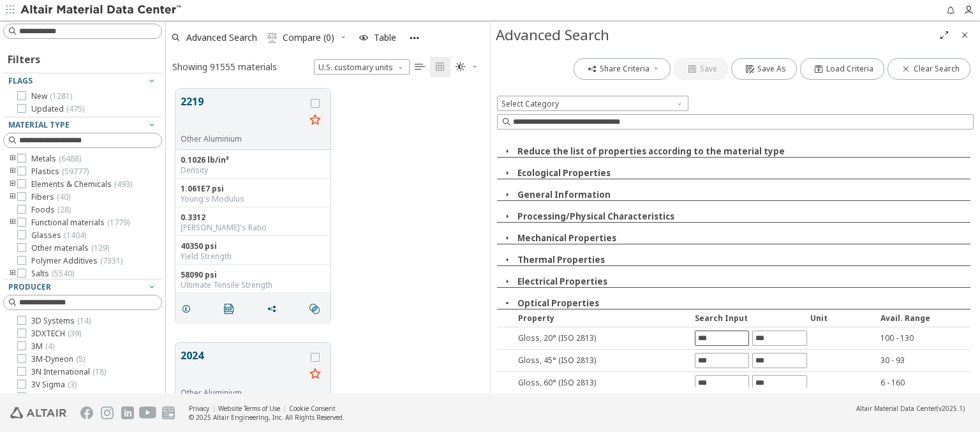
click at [717, 338] on input "text" at bounding box center [721, 338] width 53 height 14
type input "***"
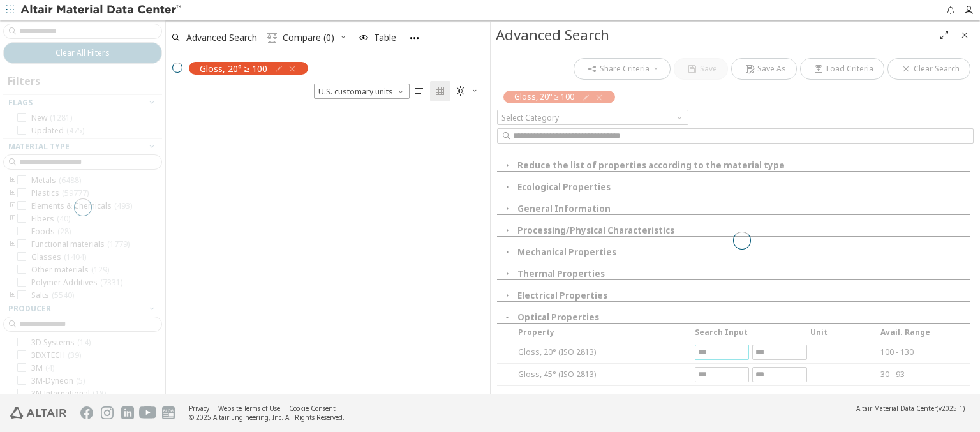
scroll to position [283, 314]
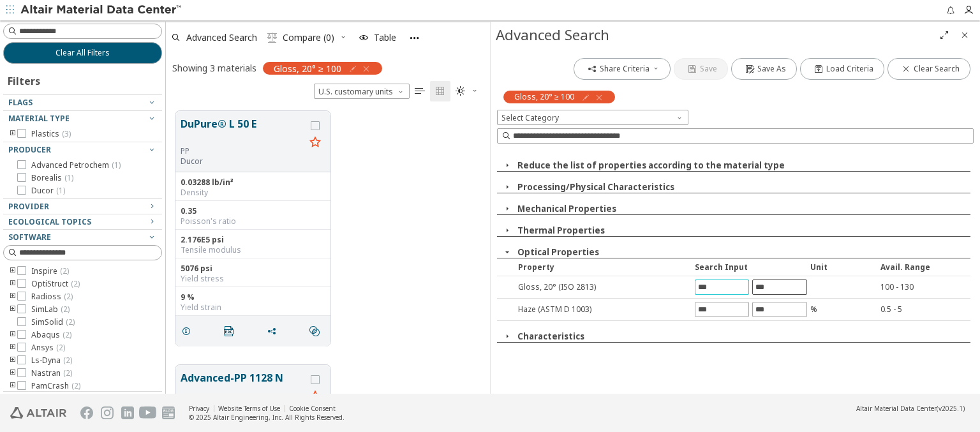
click at [779, 286] on input "text" at bounding box center [779, 287] width 53 height 14
type input "***"
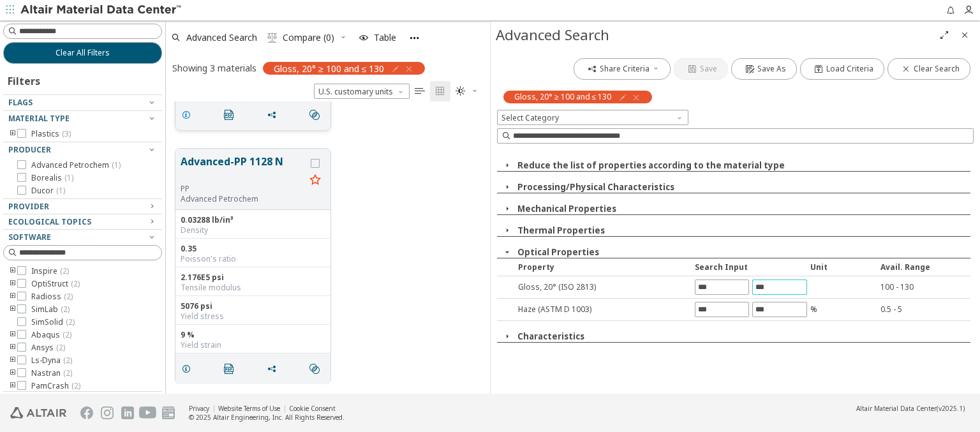
click at [188, 114] on icon "grid" at bounding box center [186, 115] width 10 height 10
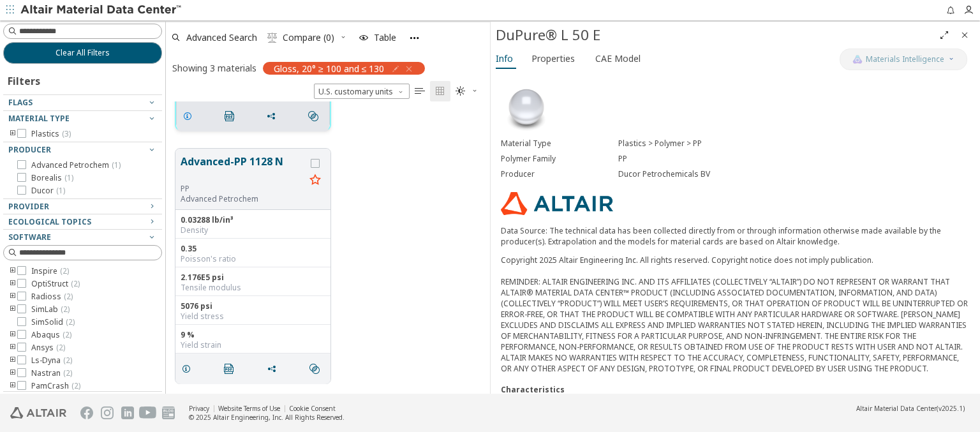
scroll to position [217, 0]
click at [552, 58] on span "Properties" at bounding box center [552, 58] width 43 height 20
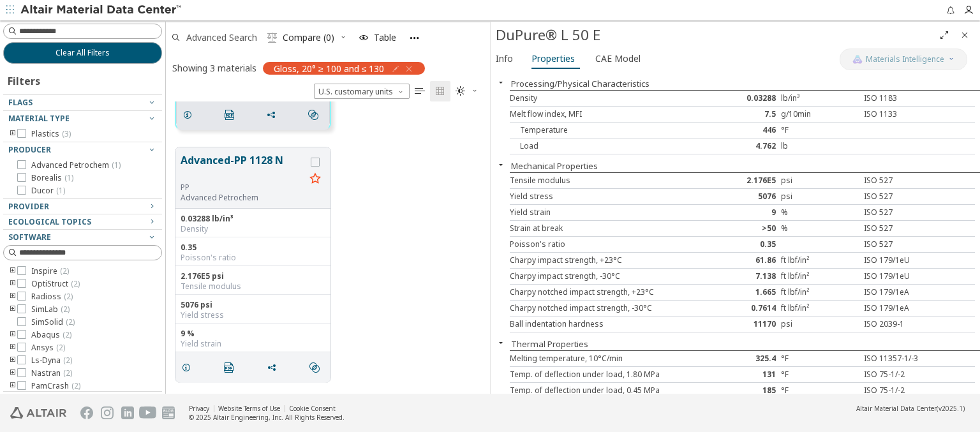
click at [222, 37] on span "Advanced Search" at bounding box center [221, 37] width 71 height 9
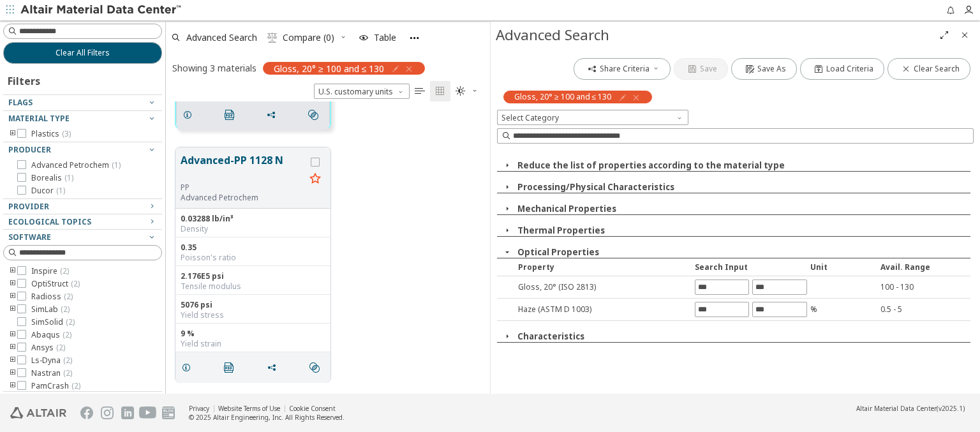
click at [635, 97] on icon "button" at bounding box center [636, 97] width 10 height 10
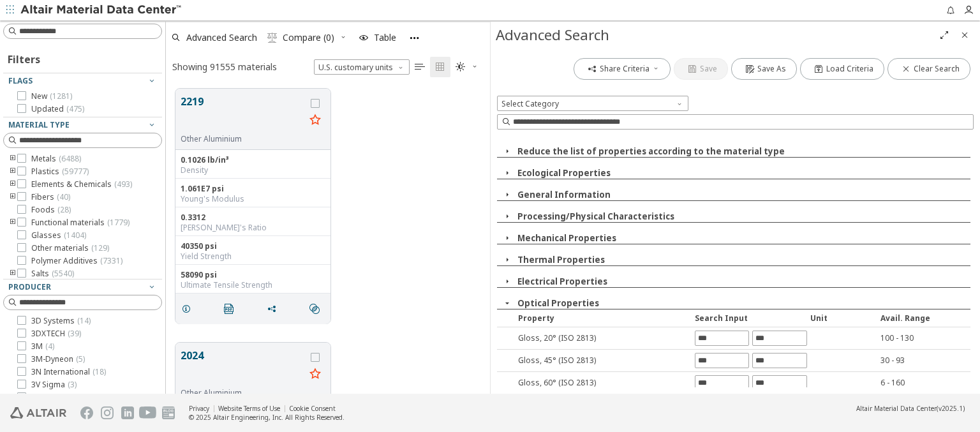
scroll to position [305, 314]
click at [717, 360] on input "text" at bounding box center [721, 360] width 53 height 14
type input "**"
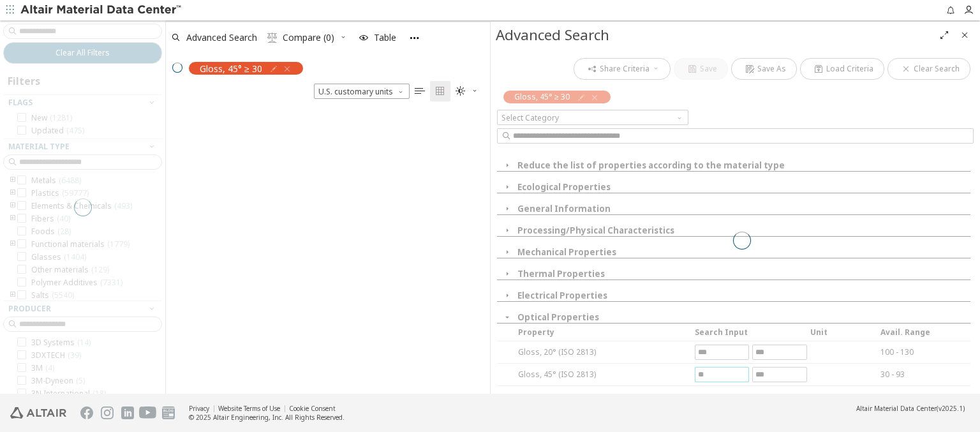
scroll to position [283, 314]
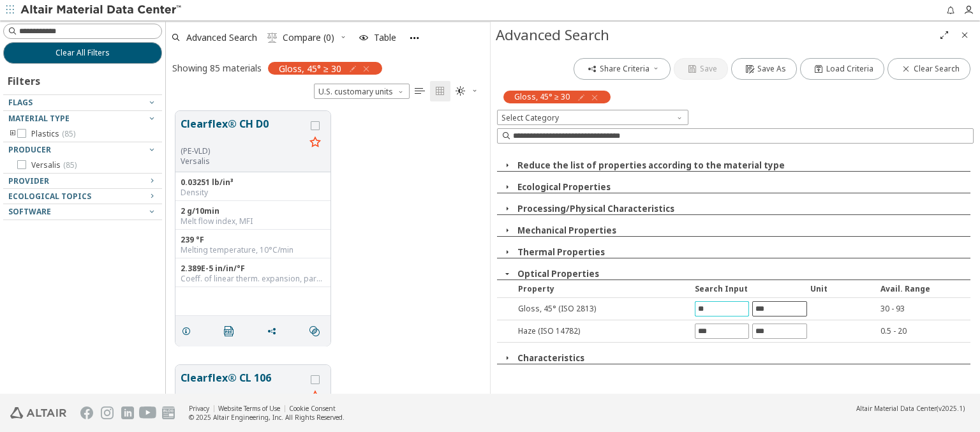
click at [779, 308] on input "text" at bounding box center [779, 309] width 53 height 14
type input "**"
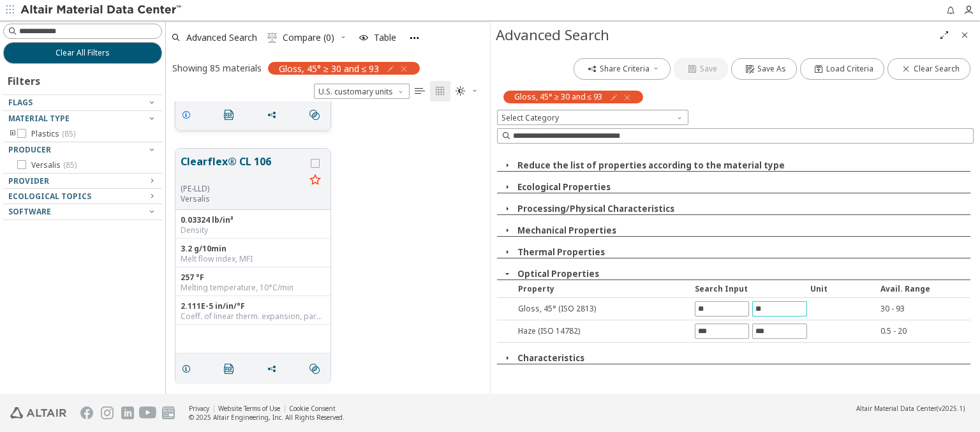
click at [188, 114] on icon "grid" at bounding box center [186, 115] width 10 height 10
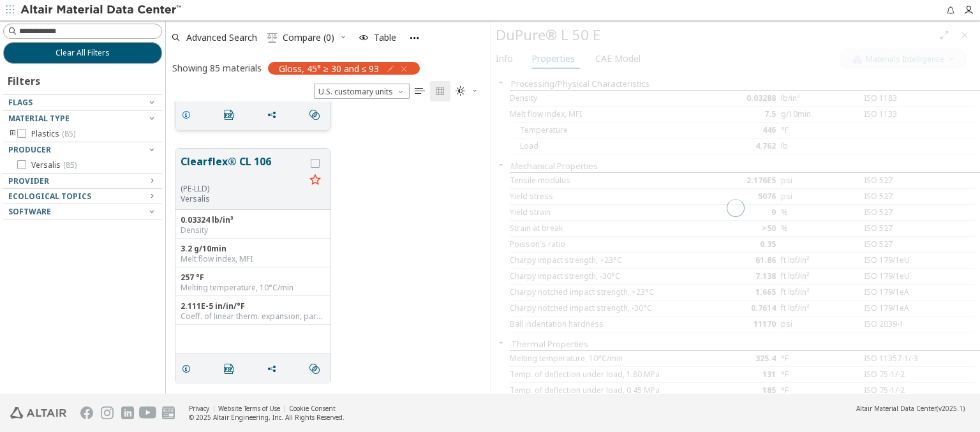
scroll to position [217, 0]
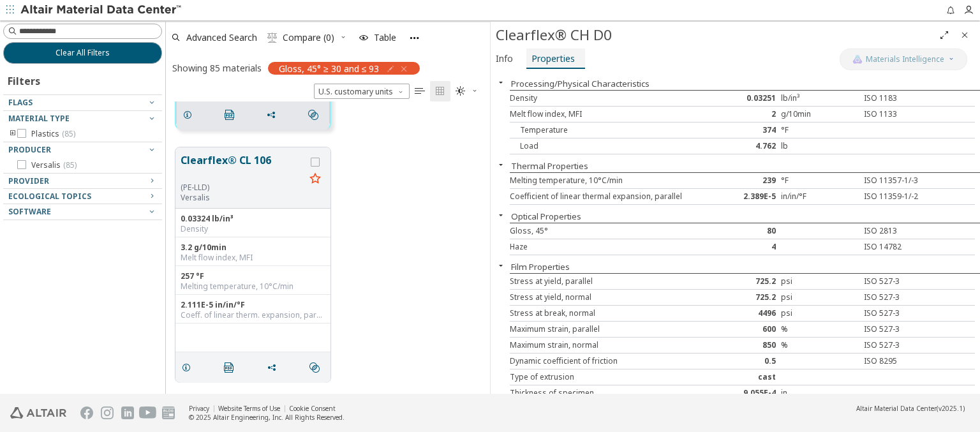
click at [552, 58] on span "Properties" at bounding box center [552, 58] width 43 height 20
click at [222, 37] on span "Advanced Search" at bounding box center [221, 37] width 71 height 9
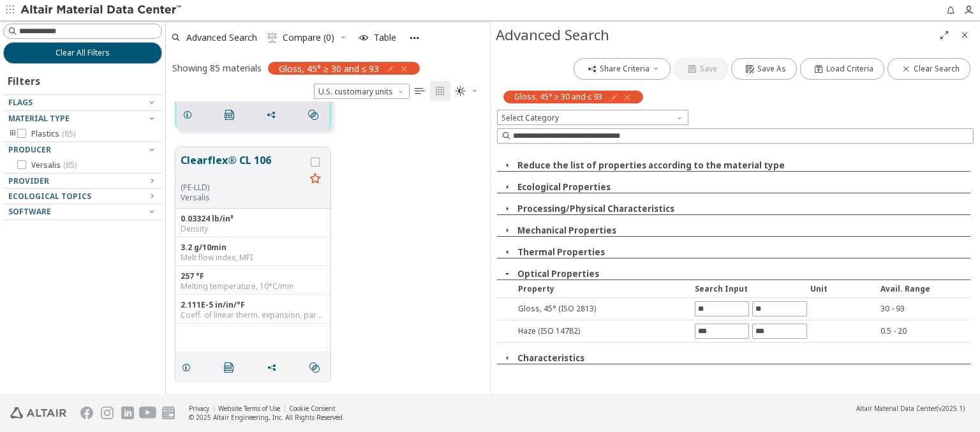
click at [626, 97] on icon "button" at bounding box center [627, 97] width 10 height 10
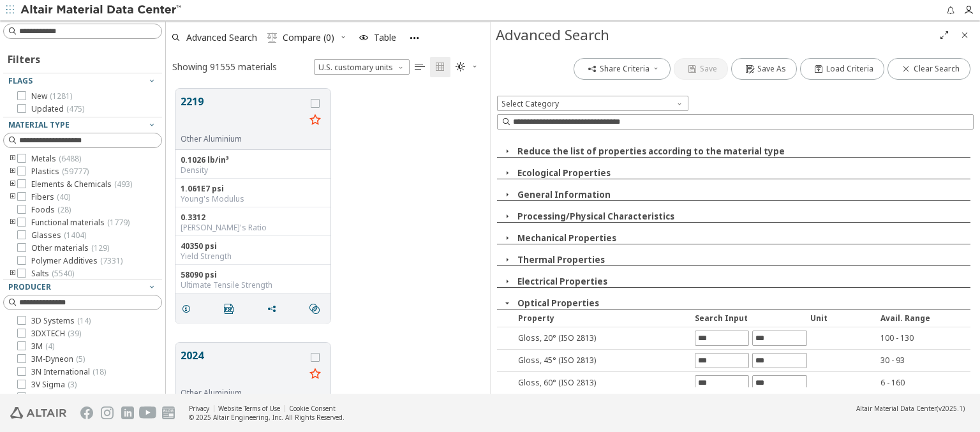
scroll to position [305, 314]
click at [717, 380] on input "text" at bounding box center [721, 383] width 53 height 14
type input "*"
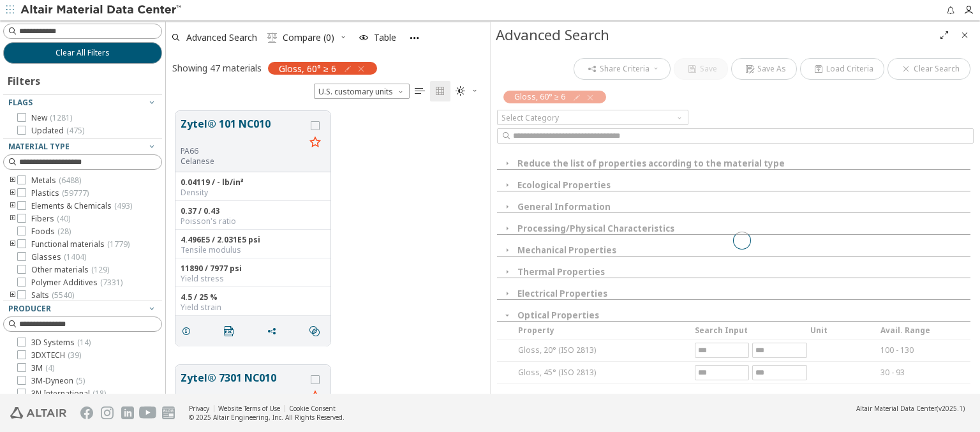
scroll to position [283, 314]
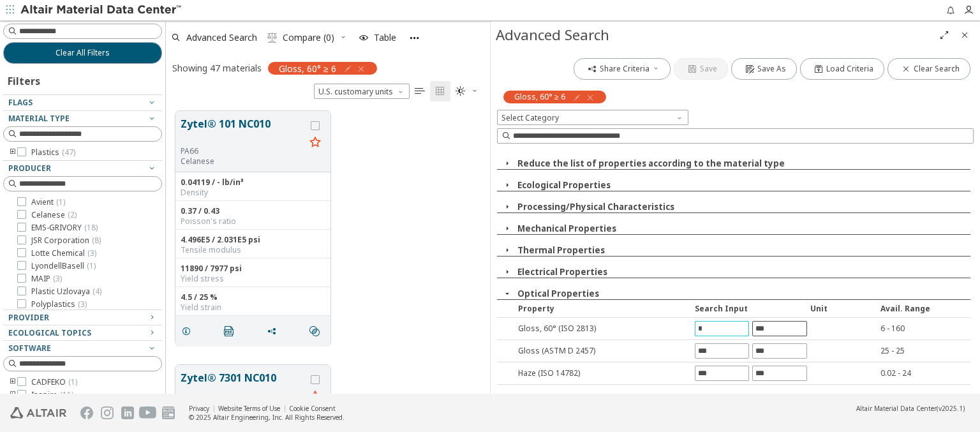
click at [773, 328] on input "text" at bounding box center [779, 328] width 53 height 14
type input "***"
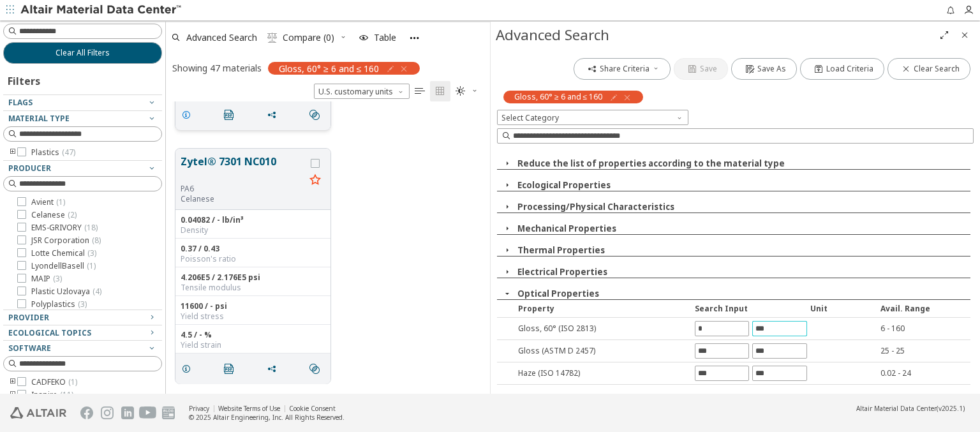
click at [188, 114] on icon "grid" at bounding box center [186, 115] width 10 height 10
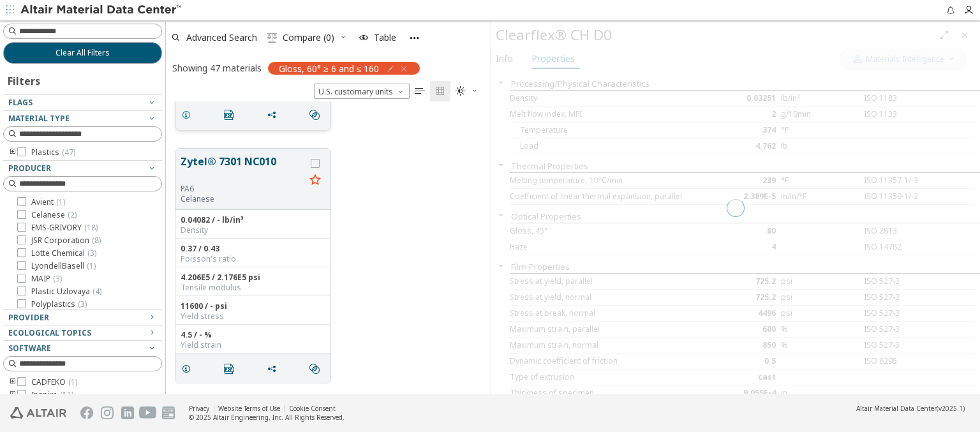
scroll to position [217, 0]
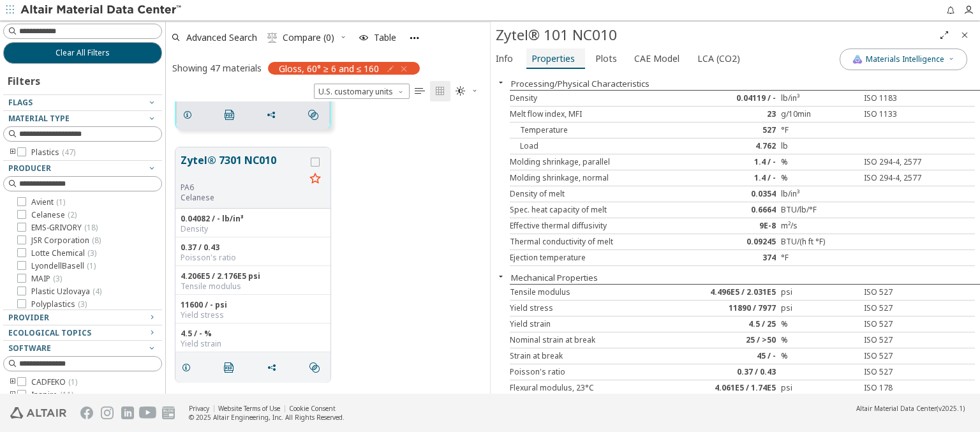
click at [552, 58] on span "Properties" at bounding box center [552, 58] width 43 height 20
click at [222, 37] on span "Advanced Search" at bounding box center [221, 37] width 71 height 9
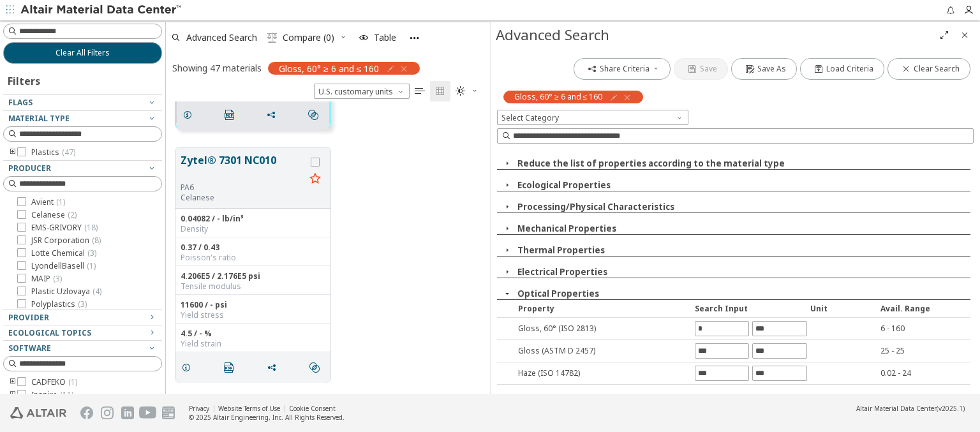
click at [626, 97] on icon "button" at bounding box center [627, 97] width 10 height 10
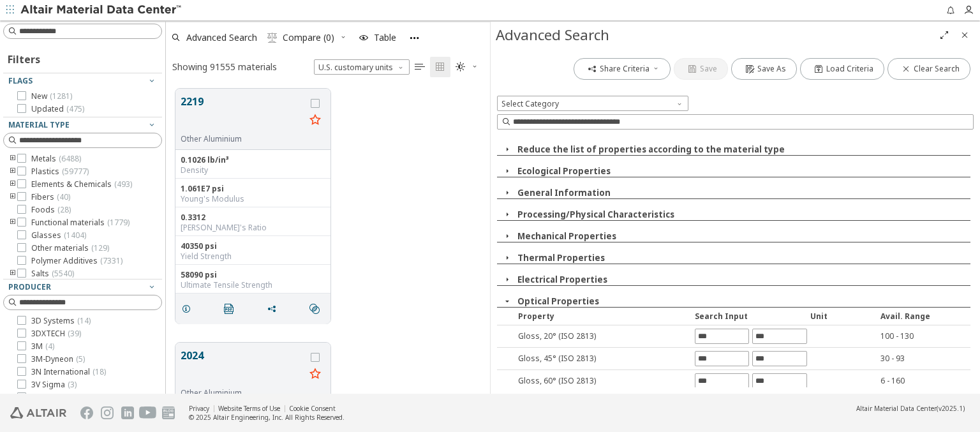
click at [717, 396] on input "text" at bounding box center [721, 403] width 53 height 14
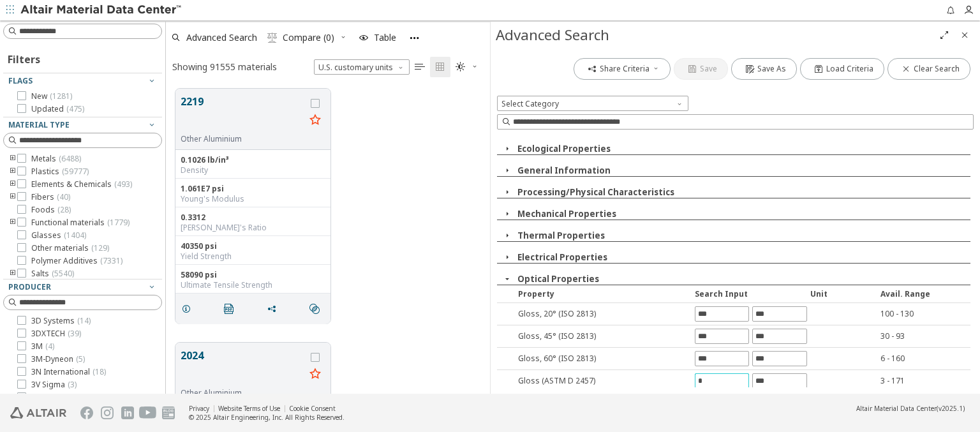
type input "*"
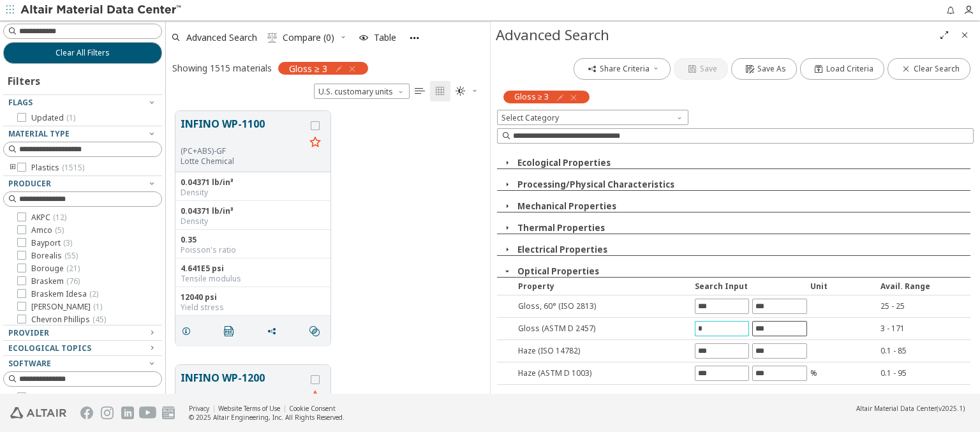
click at [773, 328] on input "text" at bounding box center [779, 328] width 53 height 14
type input "***"
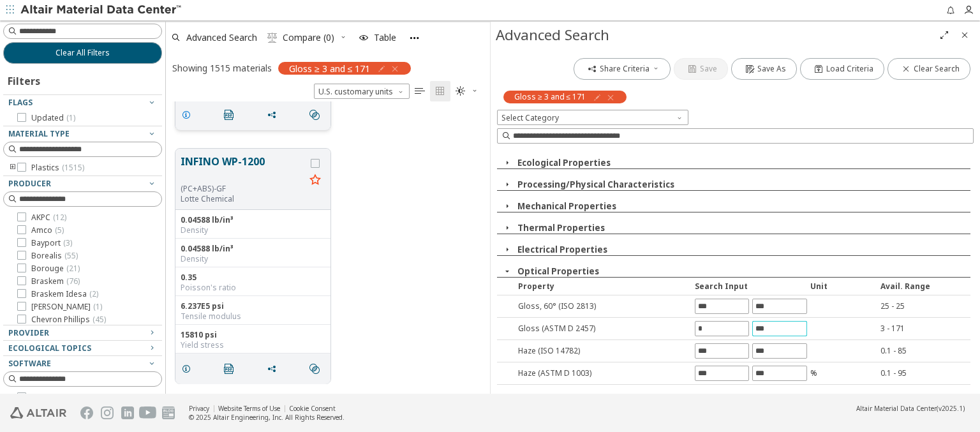
click at [188, 114] on icon "grid" at bounding box center [186, 115] width 10 height 10
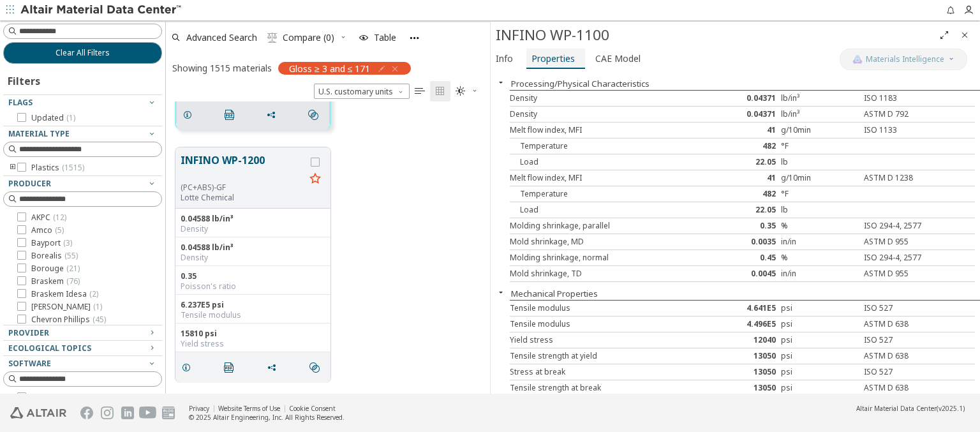
click at [552, 58] on span "Properties" at bounding box center [552, 58] width 43 height 20
click at [222, 37] on span "Advanced Search" at bounding box center [221, 37] width 71 height 9
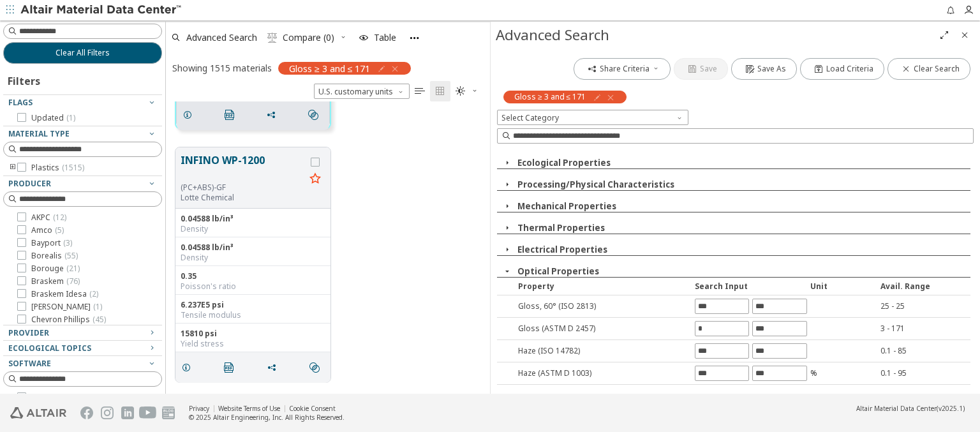
click at [610, 97] on icon "button" at bounding box center [610, 97] width 10 height 10
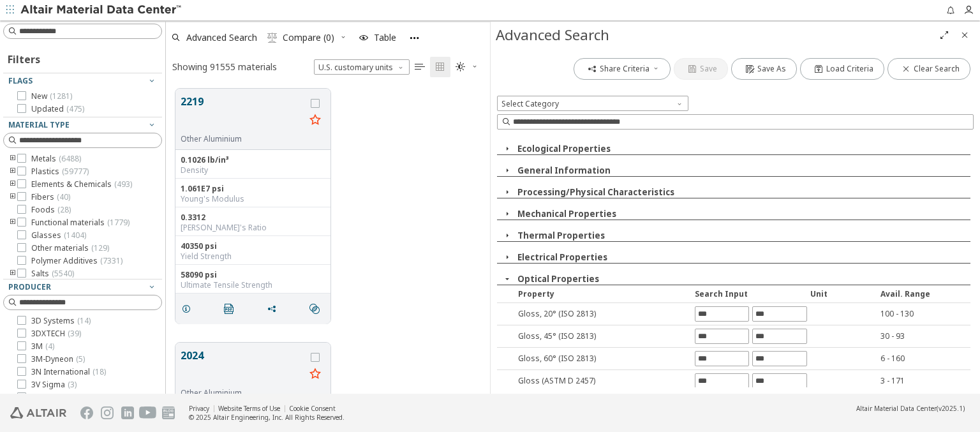
click at [717, 396] on input "text" at bounding box center [721, 403] width 53 height 14
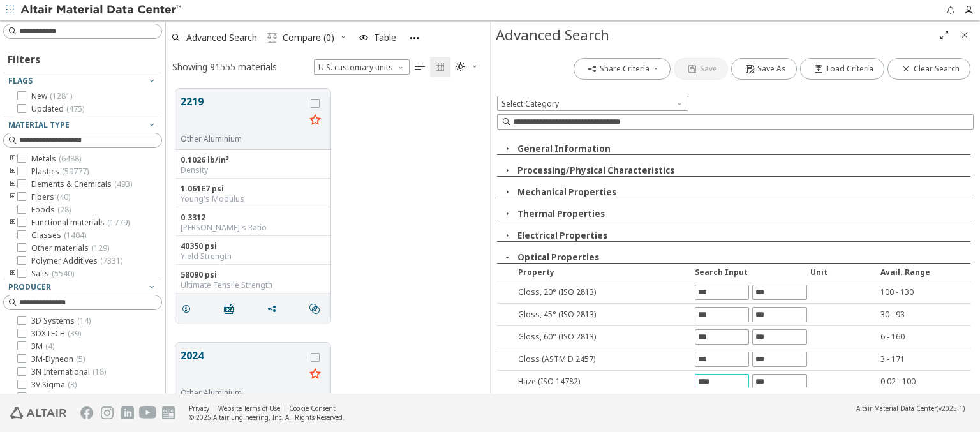
type input "****"
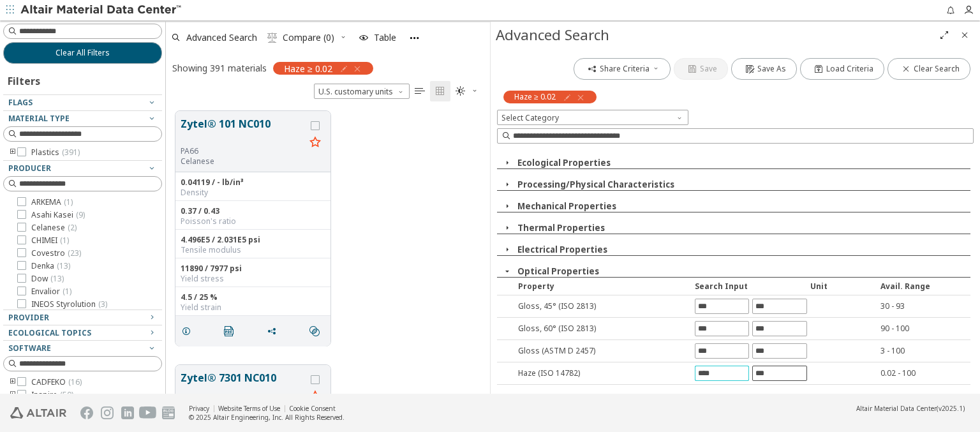
click at [773, 372] on input "text" at bounding box center [779, 373] width 53 height 14
type input "***"
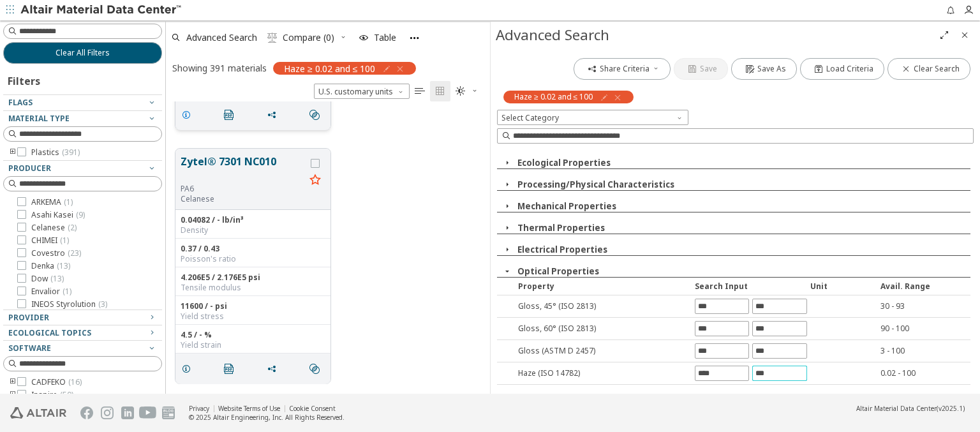
click at [188, 114] on icon "grid" at bounding box center [186, 115] width 10 height 10
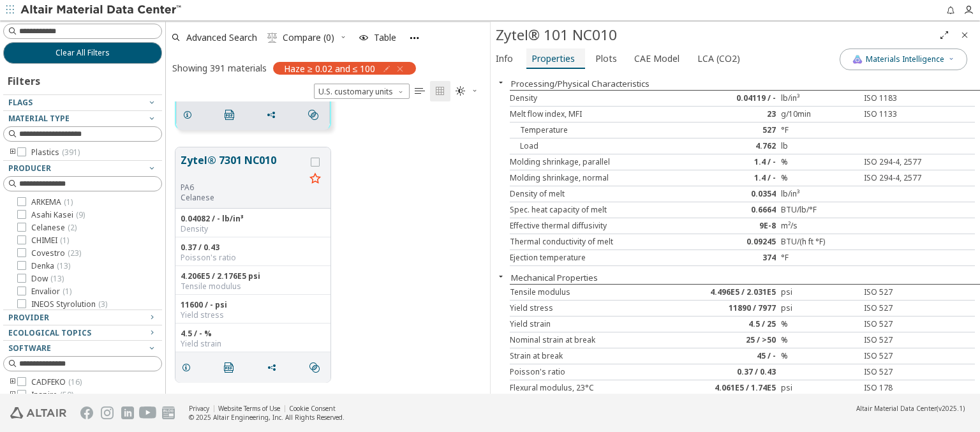
click at [552, 58] on span "Properties" at bounding box center [552, 58] width 43 height 20
click at [222, 37] on span "Advanced Search" at bounding box center [221, 37] width 71 height 9
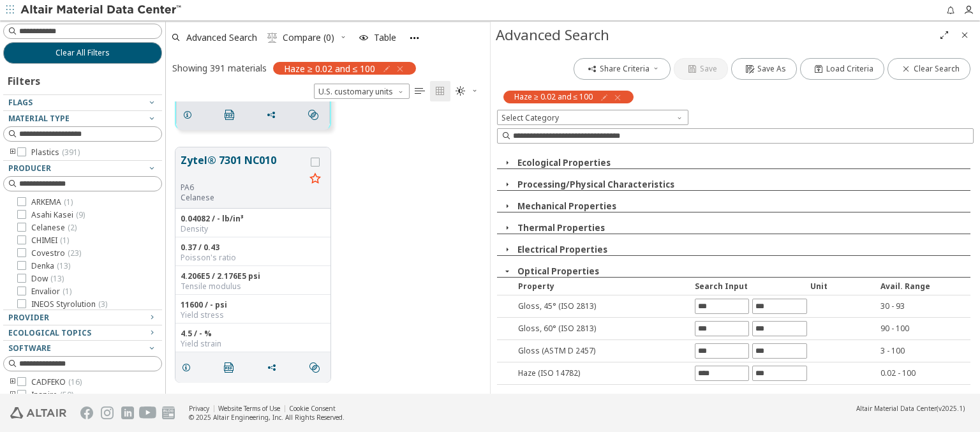
click at [619, 97] on icon "button" at bounding box center [617, 97] width 10 height 10
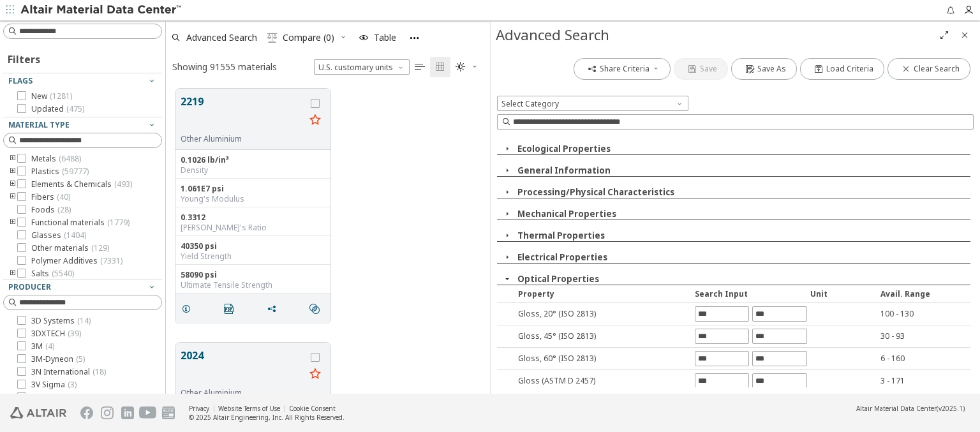
click at [717, 418] on input "text" at bounding box center [721, 425] width 53 height 14
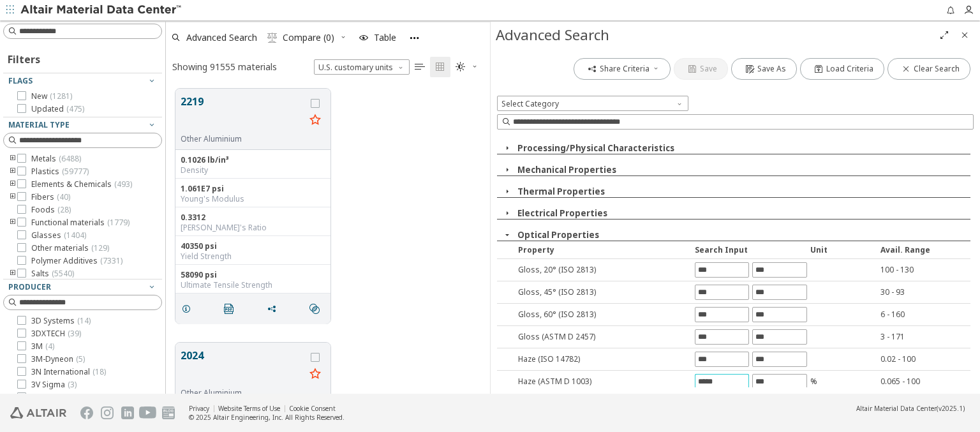
type input "*****"
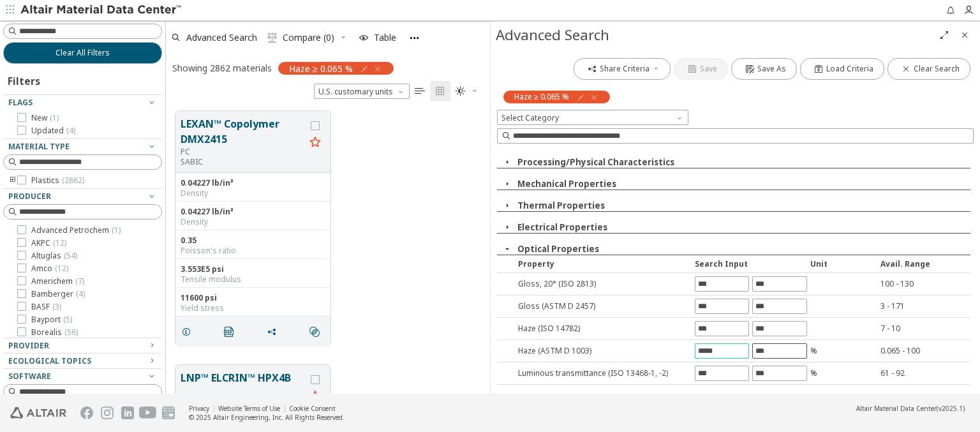
click at [773, 350] on input "text" at bounding box center [779, 351] width 53 height 14
type input "***"
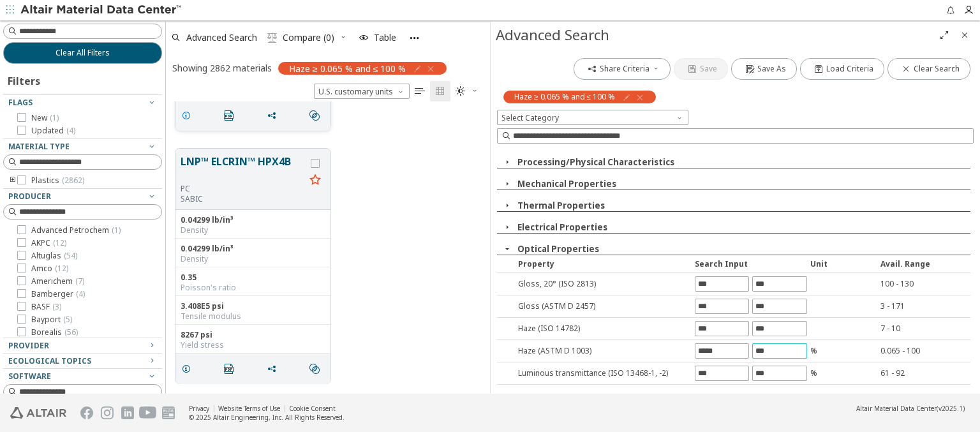
click at [188, 114] on icon "grid" at bounding box center [186, 115] width 10 height 10
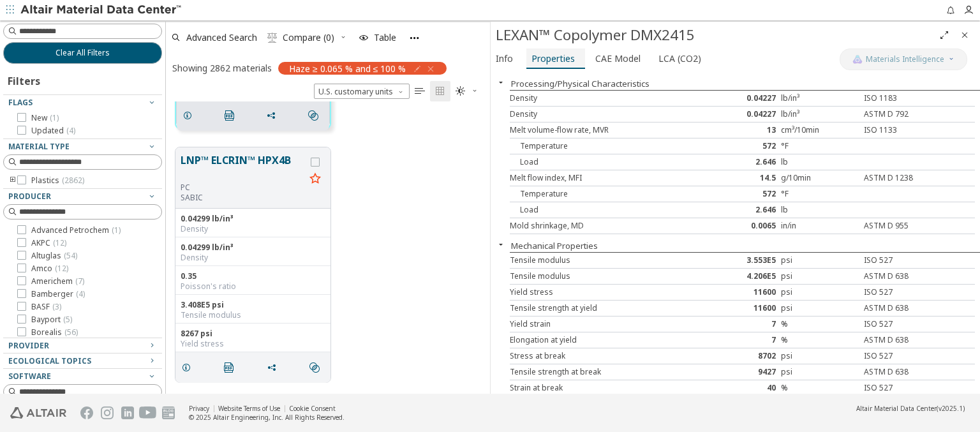
click at [552, 58] on span "Properties" at bounding box center [552, 58] width 43 height 20
click at [222, 37] on span "Advanced Search" at bounding box center [221, 37] width 71 height 9
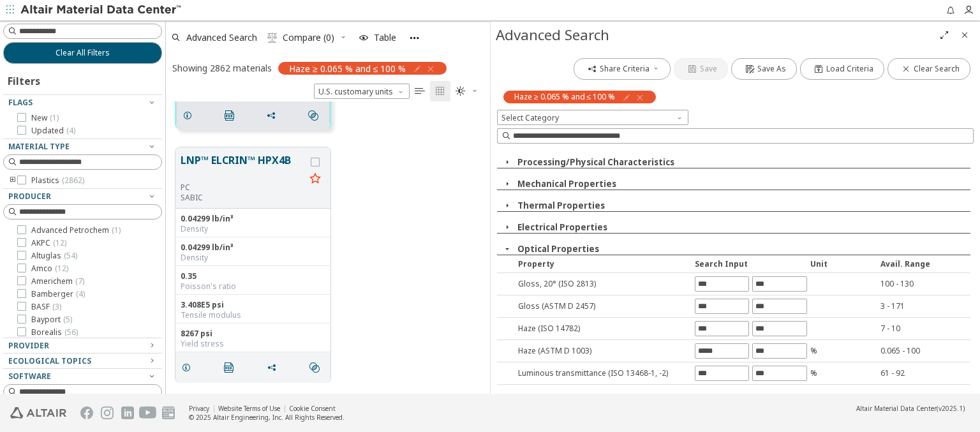
click at [640, 97] on icon "button" at bounding box center [640, 97] width 10 height 10
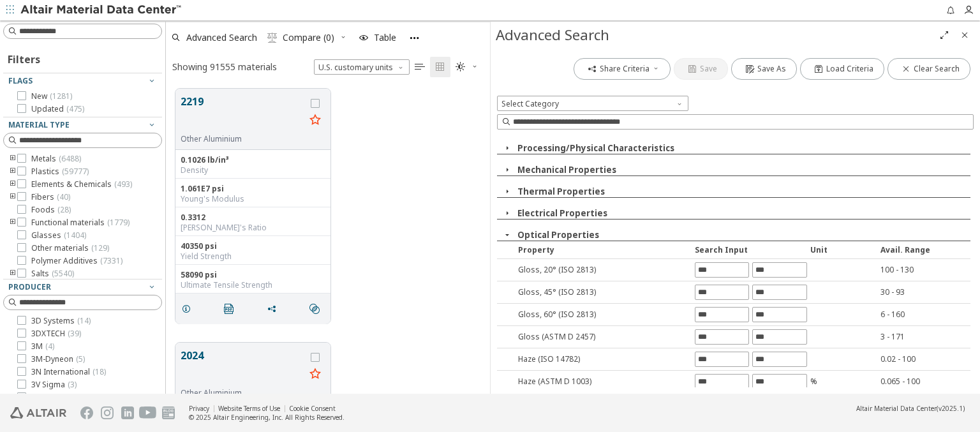
click at [717, 397] on input "text" at bounding box center [721, 404] width 53 height 14
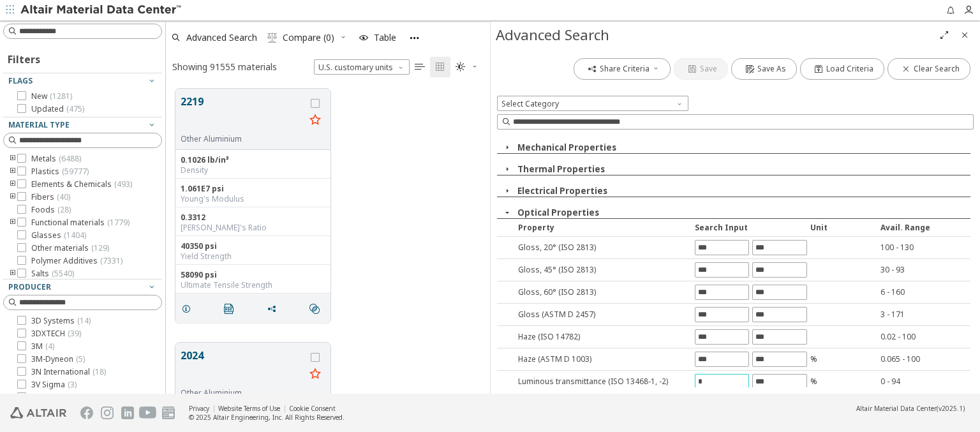
type input "*"
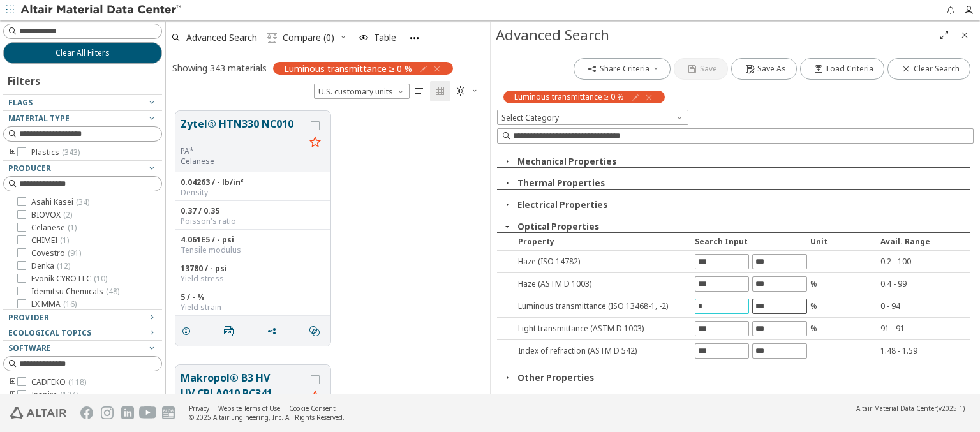
click at [773, 306] on input "text" at bounding box center [779, 306] width 53 height 14
type input "**"
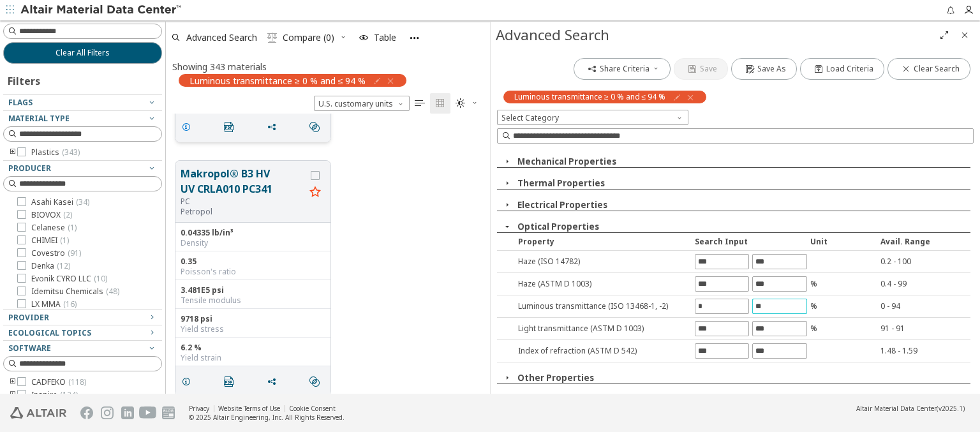
click at [188, 125] on icon "grid" at bounding box center [186, 127] width 10 height 10
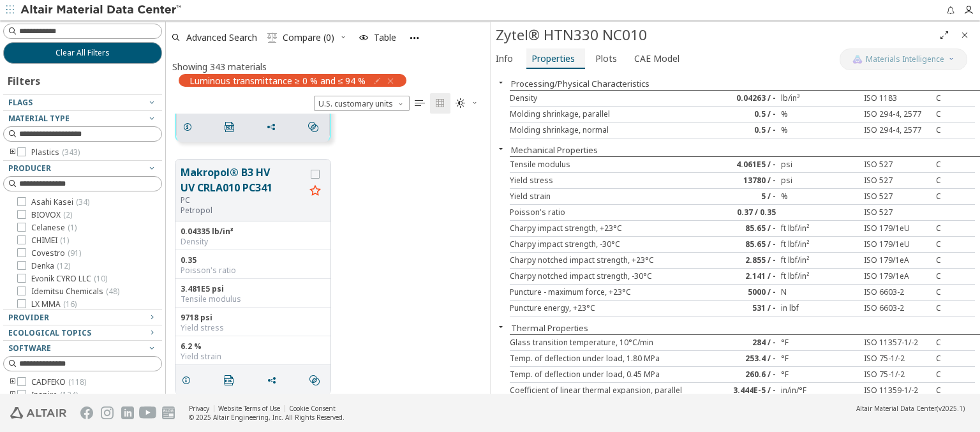
click at [552, 58] on span "Properties" at bounding box center [552, 58] width 43 height 20
click at [222, 37] on span "Advanced Search" at bounding box center [221, 37] width 71 height 9
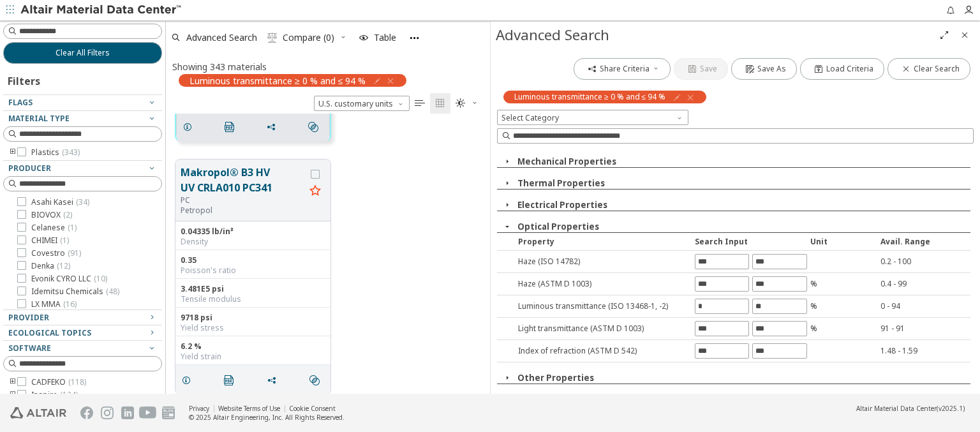
click at [690, 97] on icon "button" at bounding box center [690, 97] width 10 height 10
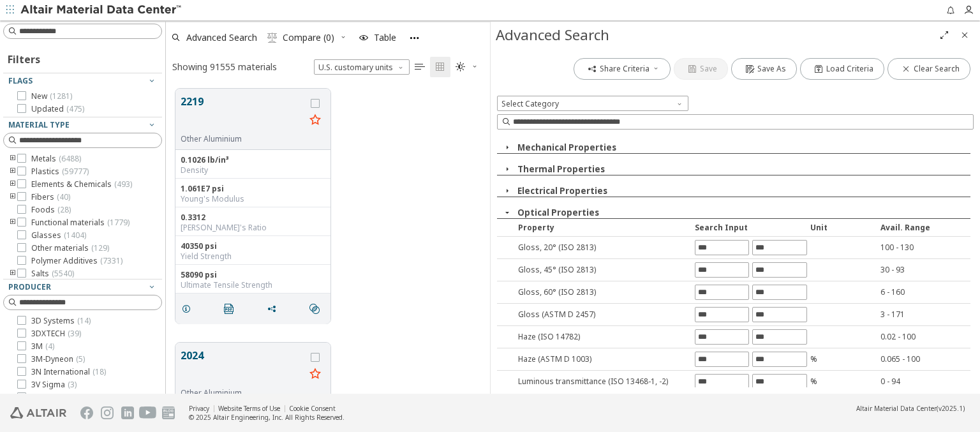
click at [717, 397] on input "text" at bounding box center [721, 404] width 53 height 14
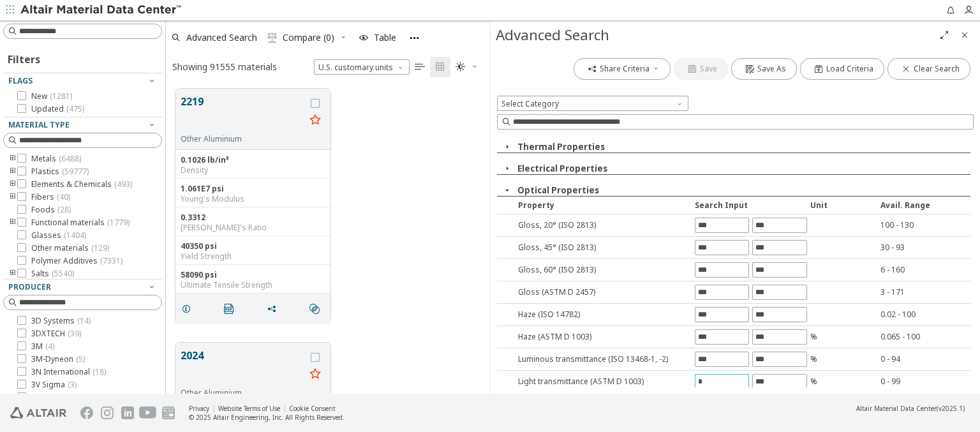
type input "*"
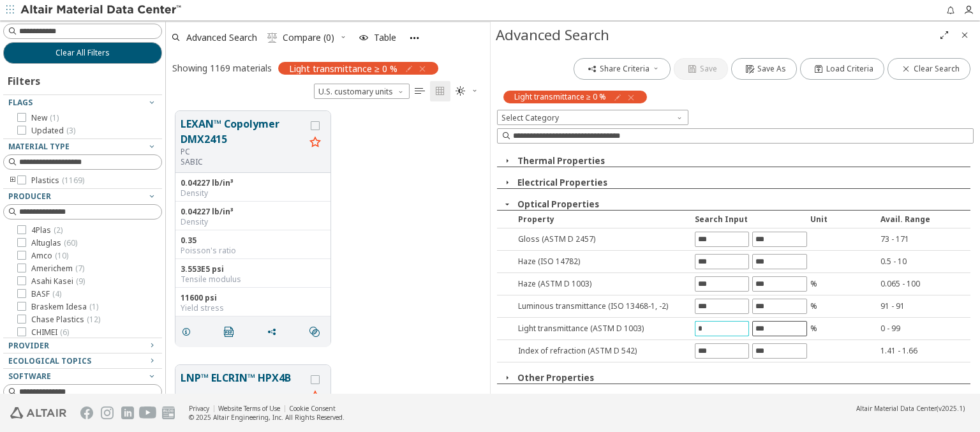
click at [773, 327] on input "text" at bounding box center [779, 328] width 53 height 14
type input "**"
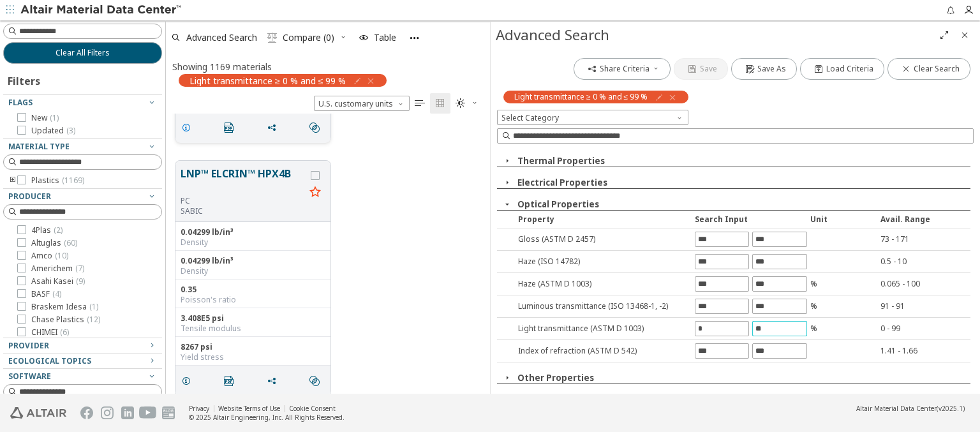
click at [188, 126] on icon "grid" at bounding box center [186, 127] width 10 height 10
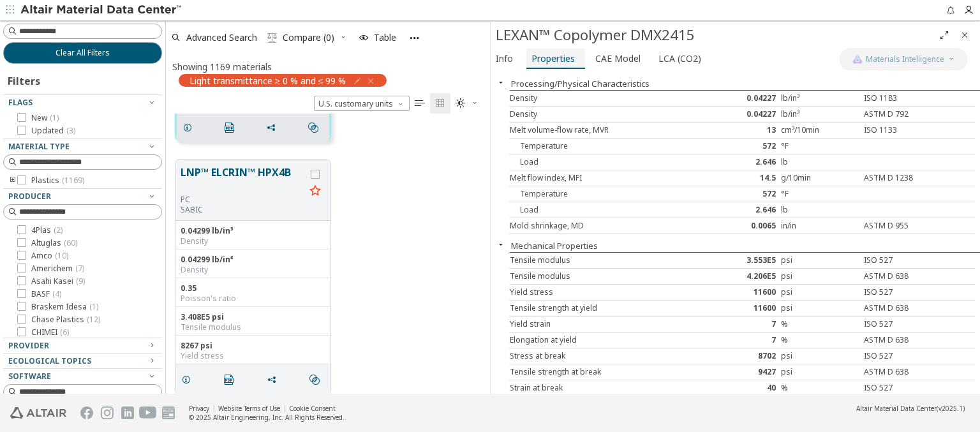
click at [552, 58] on span "Properties" at bounding box center [552, 58] width 43 height 20
click at [222, 37] on span "Advanced Search" at bounding box center [221, 37] width 71 height 9
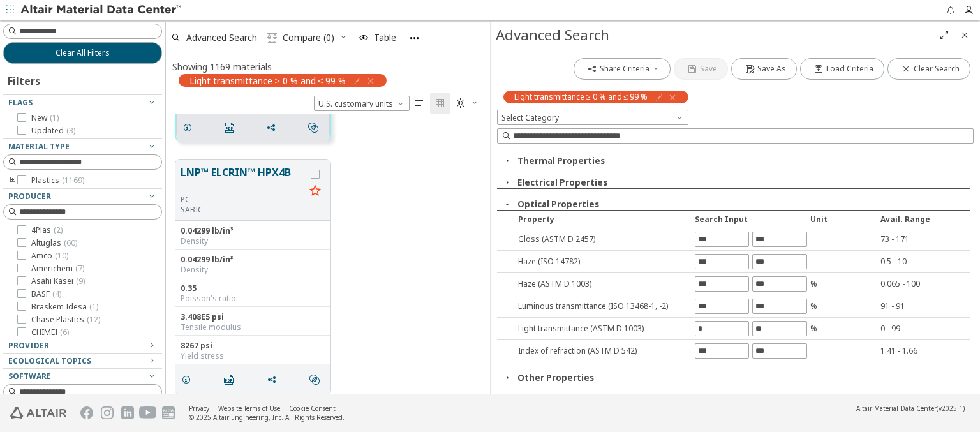
click at [673, 97] on icon "button" at bounding box center [672, 97] width 10 height 10
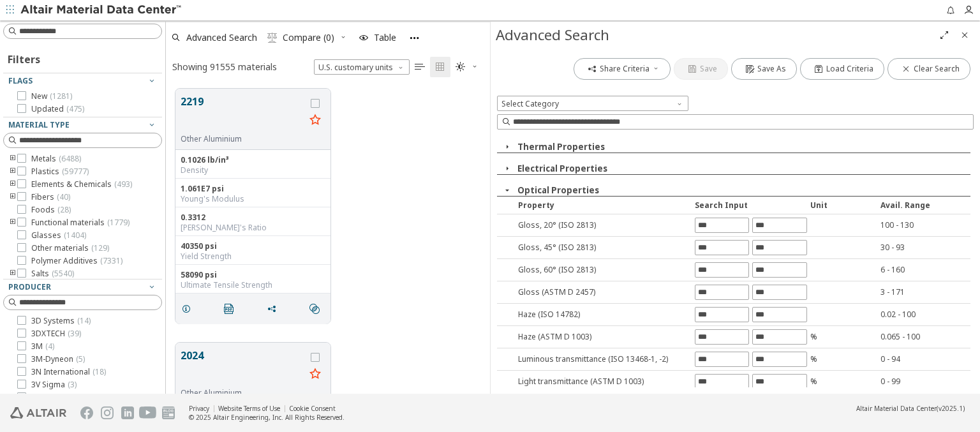
click at [717, 397] on input "text" at bounding box center [721, 404] width 53 height 14
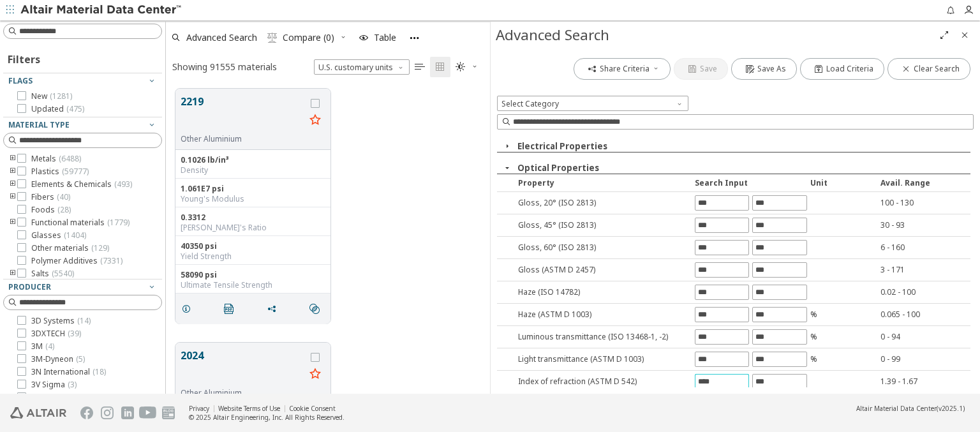
type input "****"
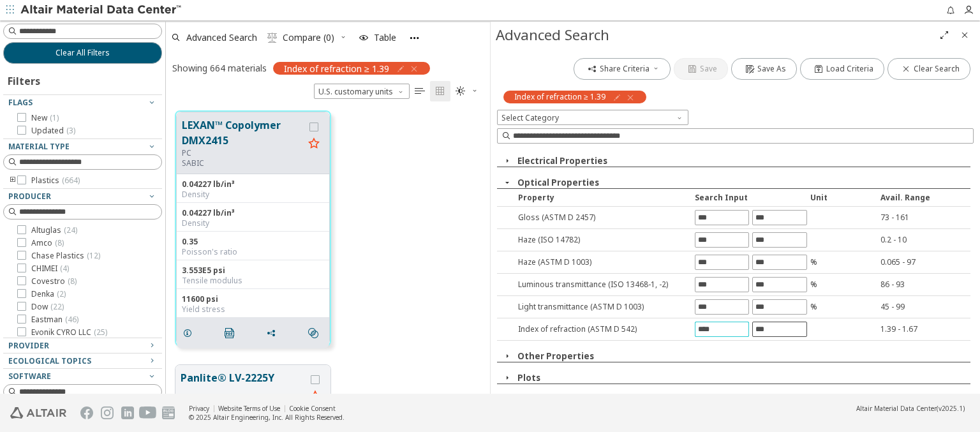
click at [773, 328] on input "text" at bounding box center [779, 329] width 53 height 14
type input "****"
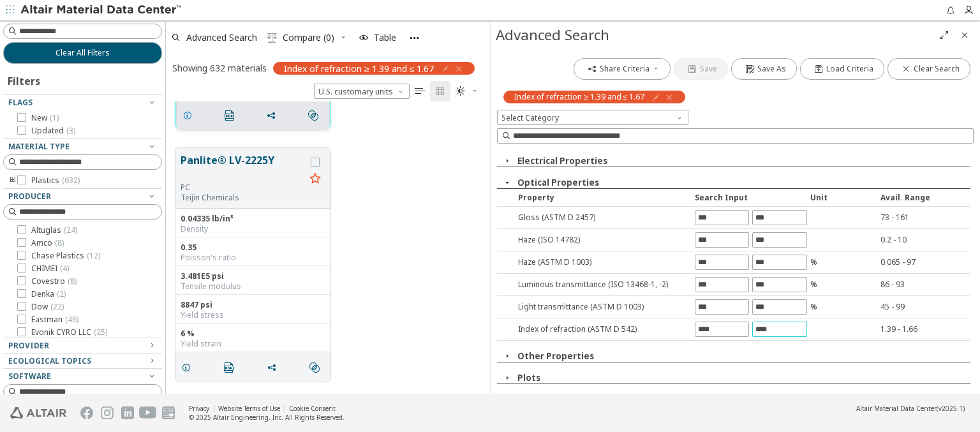
click at [189, 114] on icon "grid" at bounding box center [187, 115] width 10 height 10
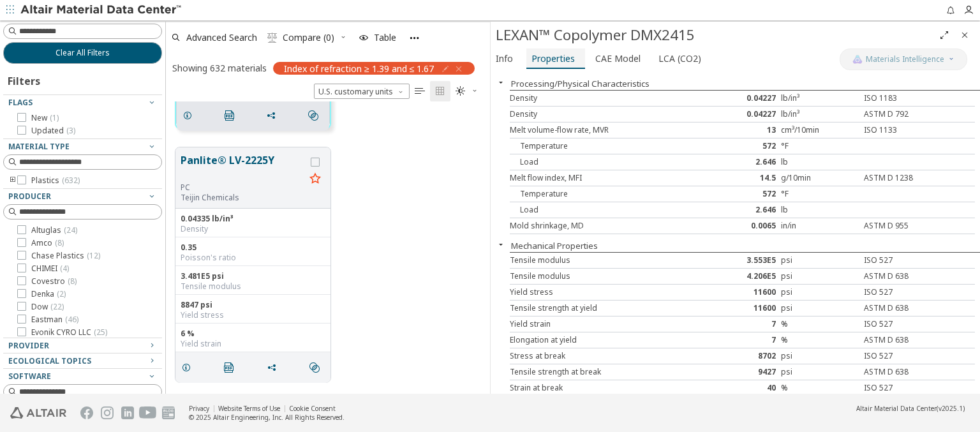
click at [552, 58] on span "Properties" at bounding box center [552, 58] width 43 height 20
click at [222, 37] on span "Advanced Search" at bounding box center [221, 37] width 71 height 9
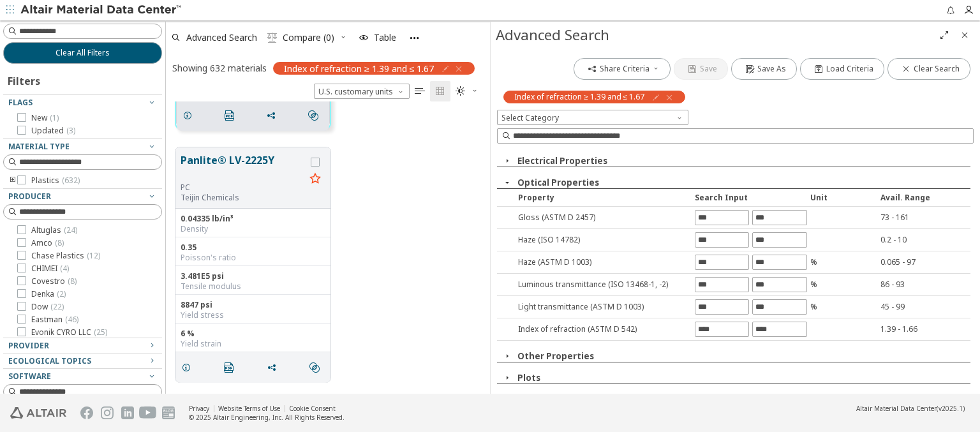
click at [670, 97] on icon "button" at bounding box center [669, 97] width 10 height 10
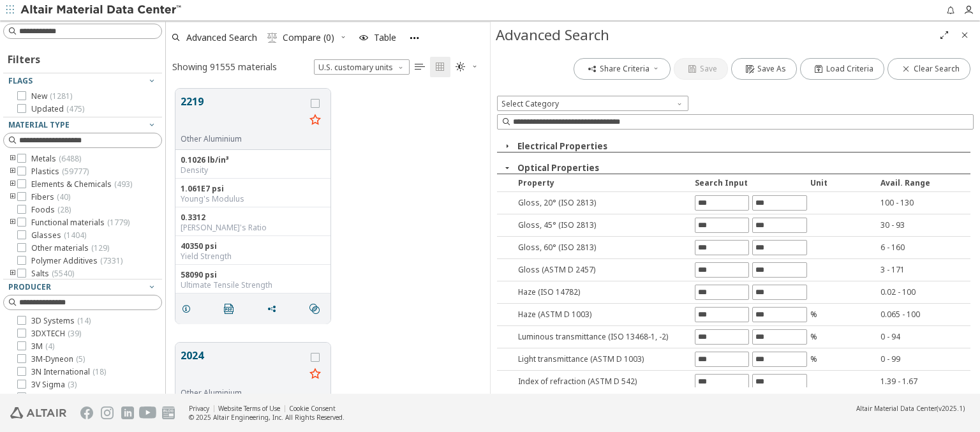
click at [101, 10] on img at bounding box center [101, 10] width 163 height 13
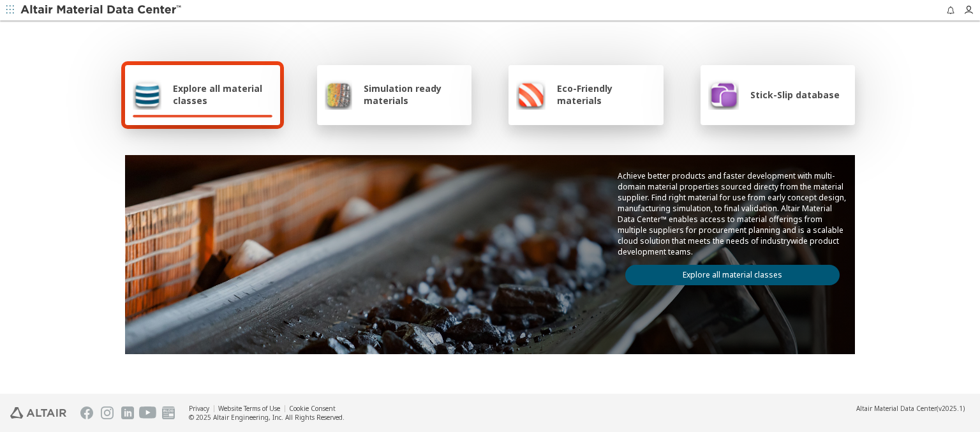
click at [217, 94] on span "Explore all material classes" at bounding box center [222, 94] width 99 height 24
click at [727, 272] on link "Explore all material classes" at bounding box center [732, 275] width 214 height 20
